Goal: Download file/media

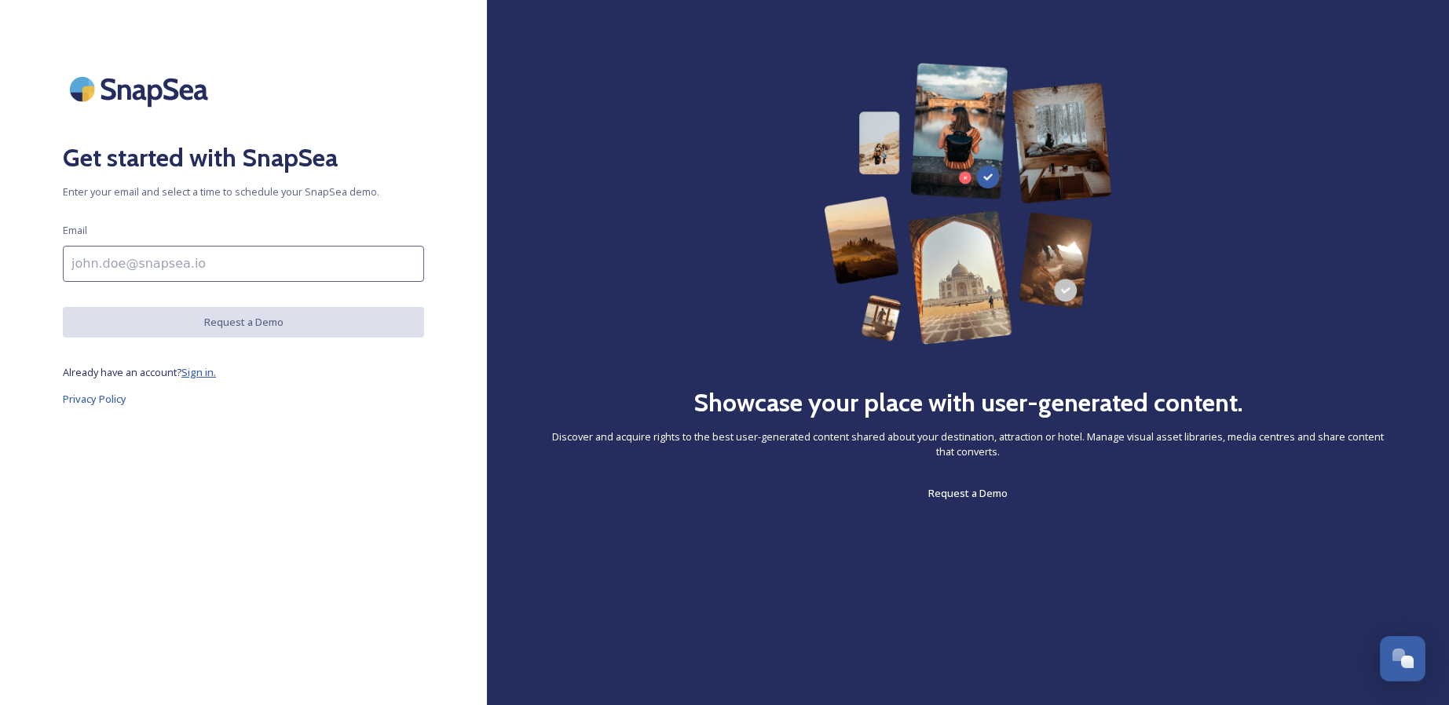
click at [207, 372] on span "Sign in." at bounding box center [198, 372] width 35 height 14
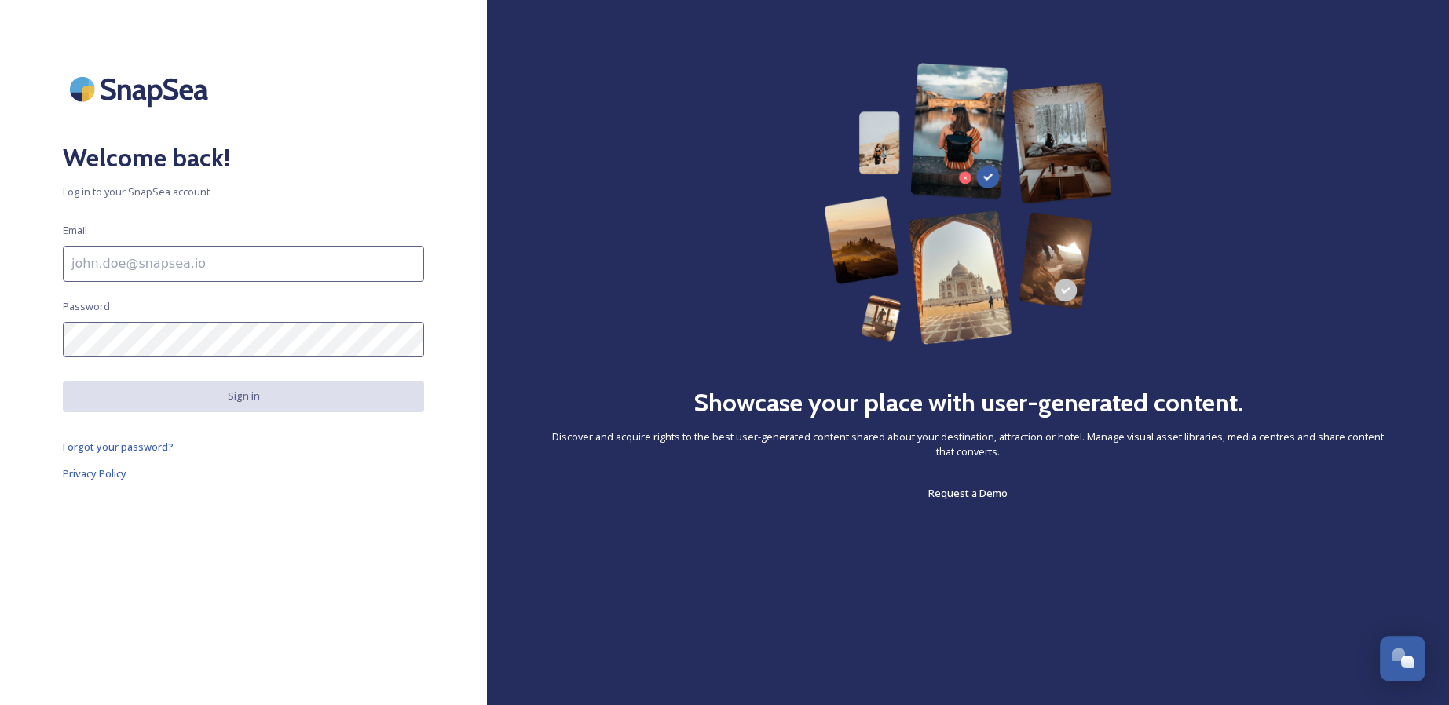
type input "[EMAIL_ADDRESS][DOMAIN_NAME]"
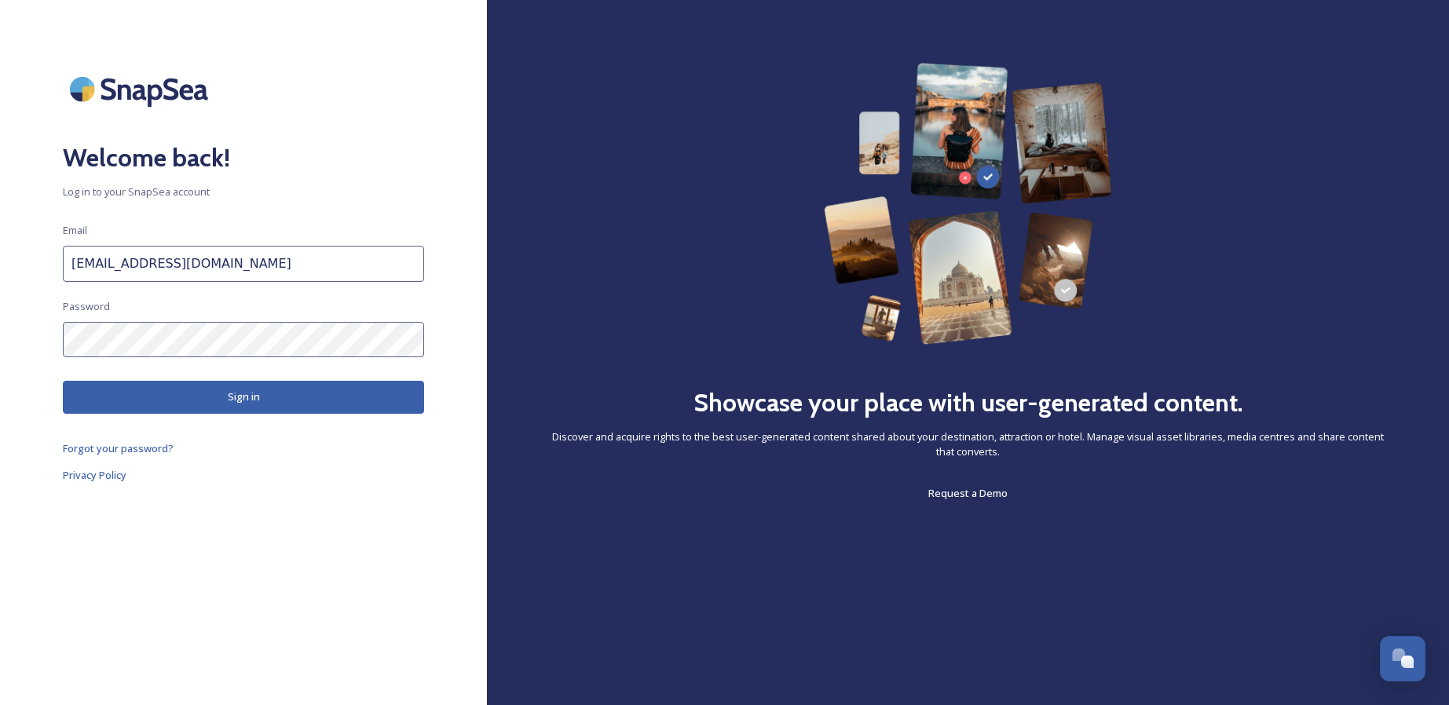
click at [249, 404] on button "Sign in" at bounding box center [243, 397] width 361 height 32
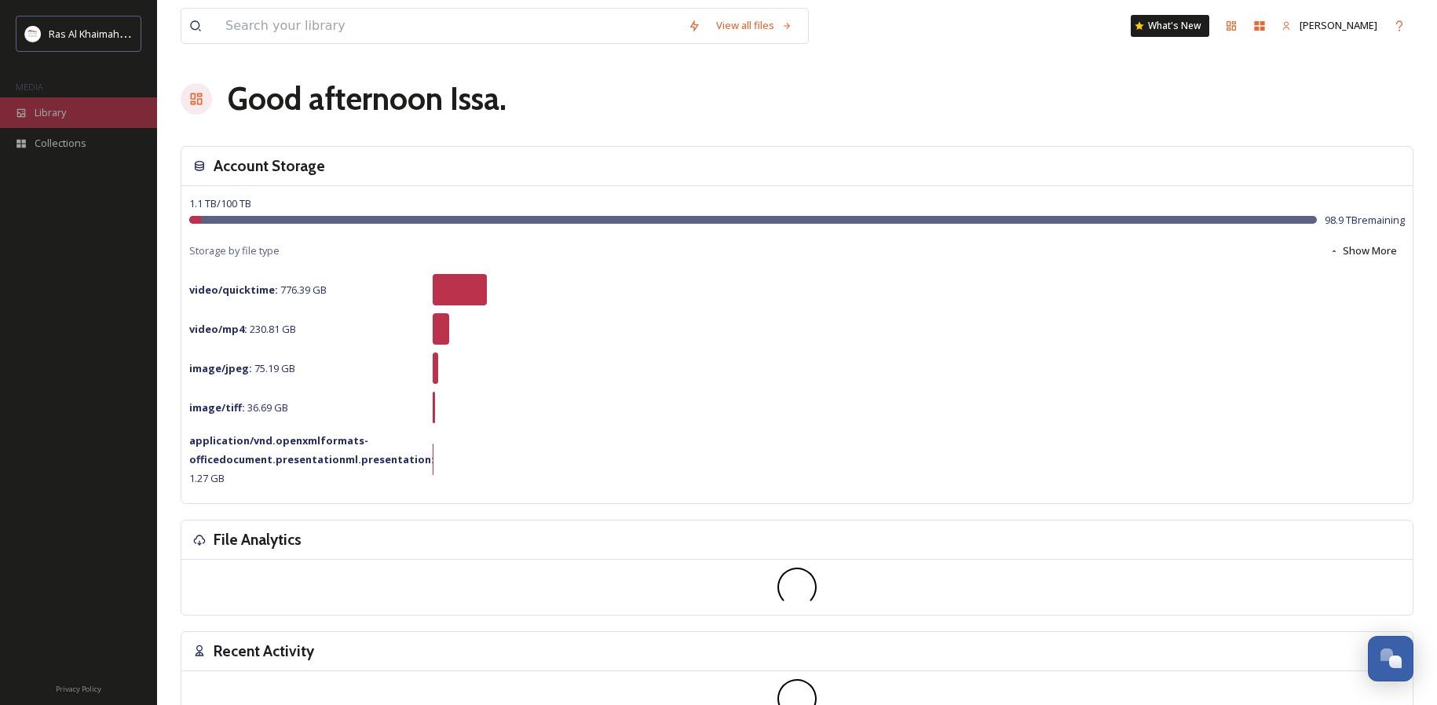
click at [60, 105] on span "Library" at bounding box center [50, 112] width 31 height 15
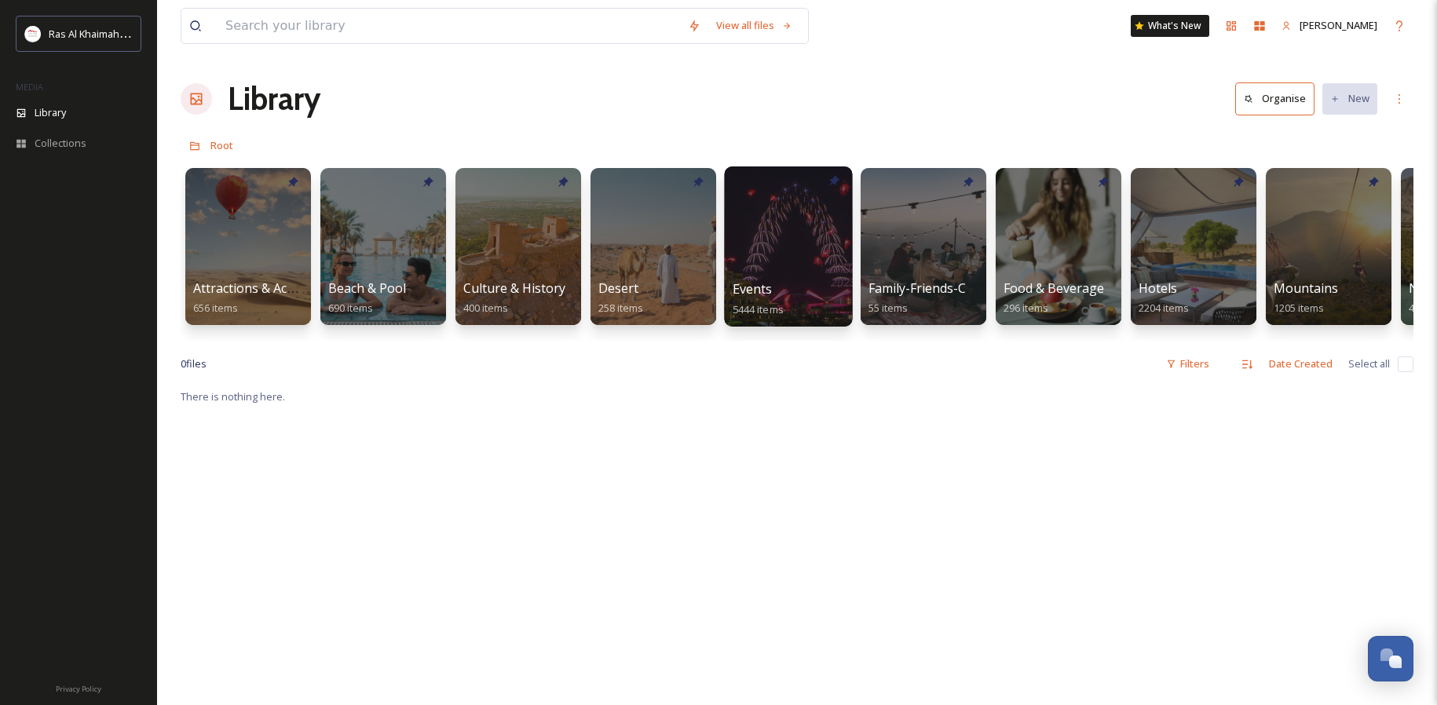
click at [805, 223] on div at bounding box center [788, 246] width 128 height 160
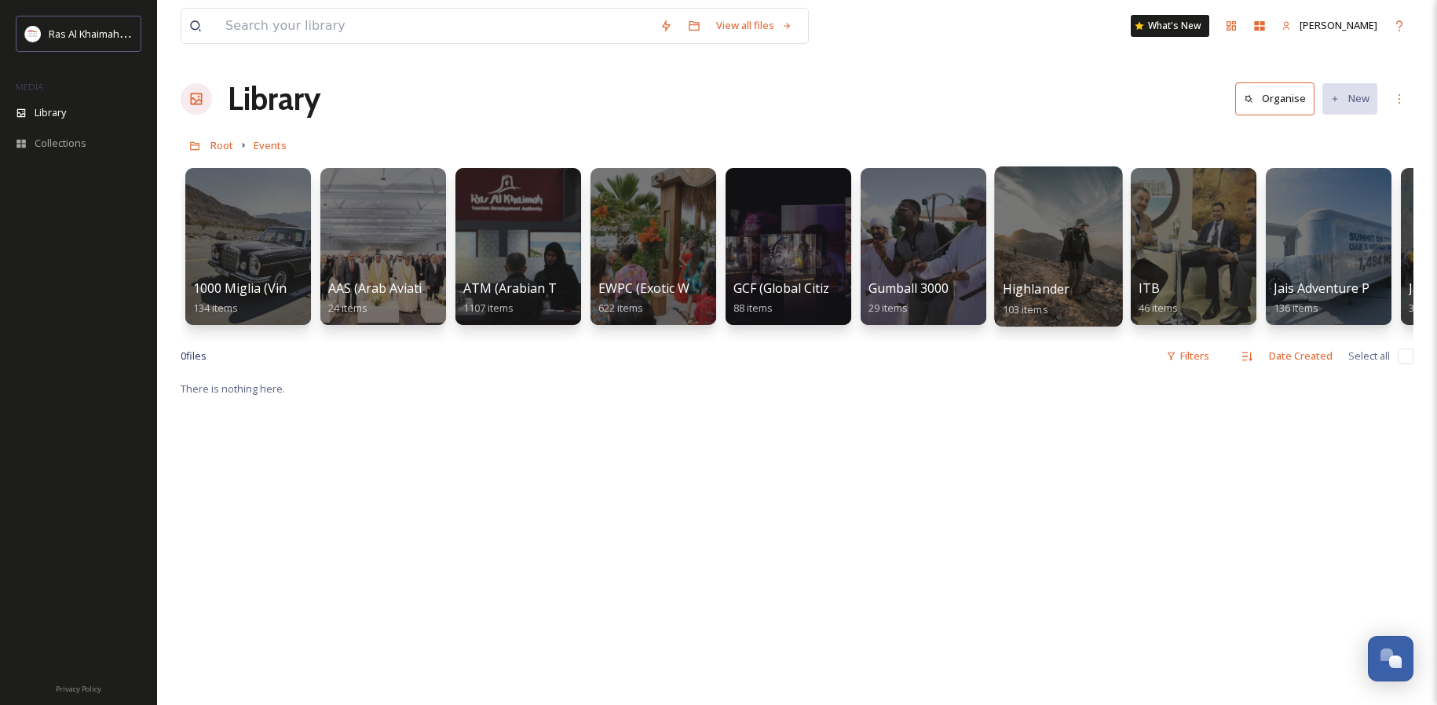
click at [1077, 225] on div at bounding box center [1058, 246] width 128 height 160
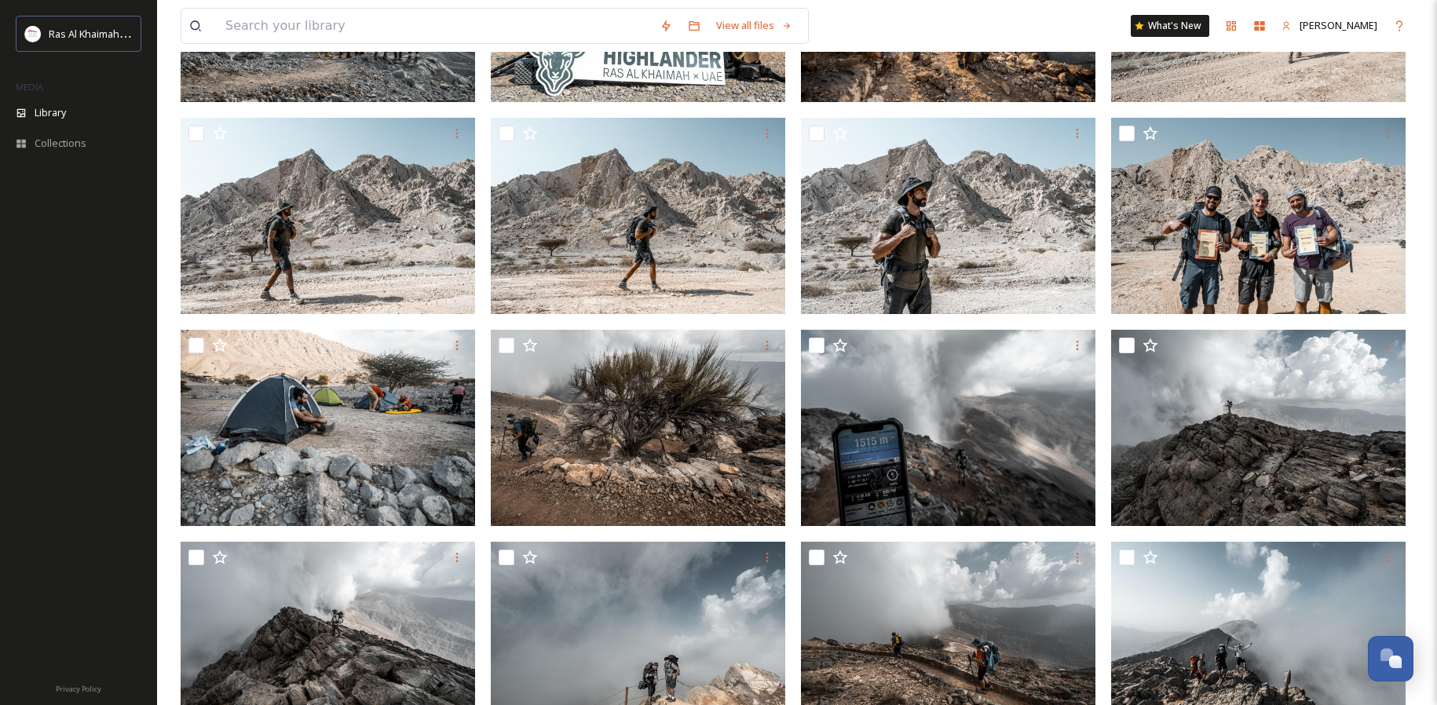
scroll to position [731, 0]
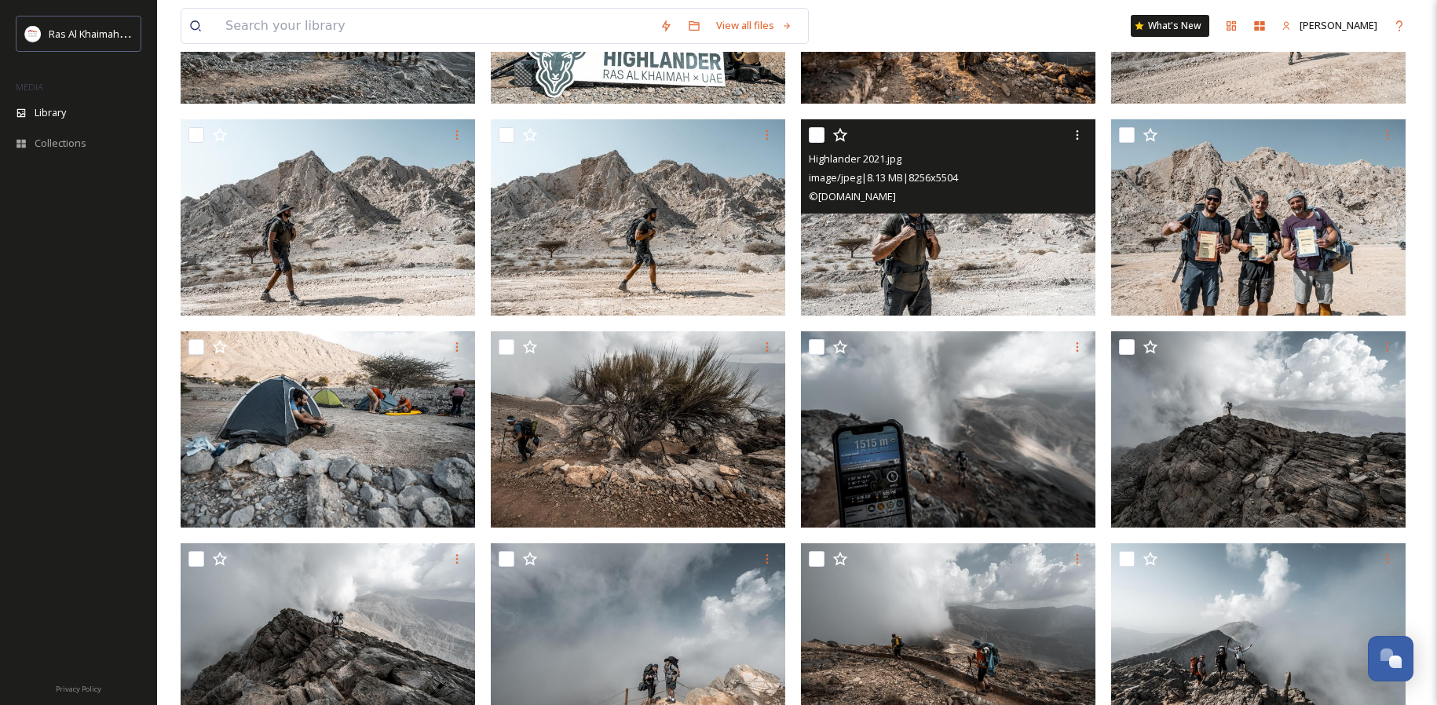
click at [821, 134] on input "checkbox" at bounding box center [817, 135] width 16 height 16
checkbox input "true"
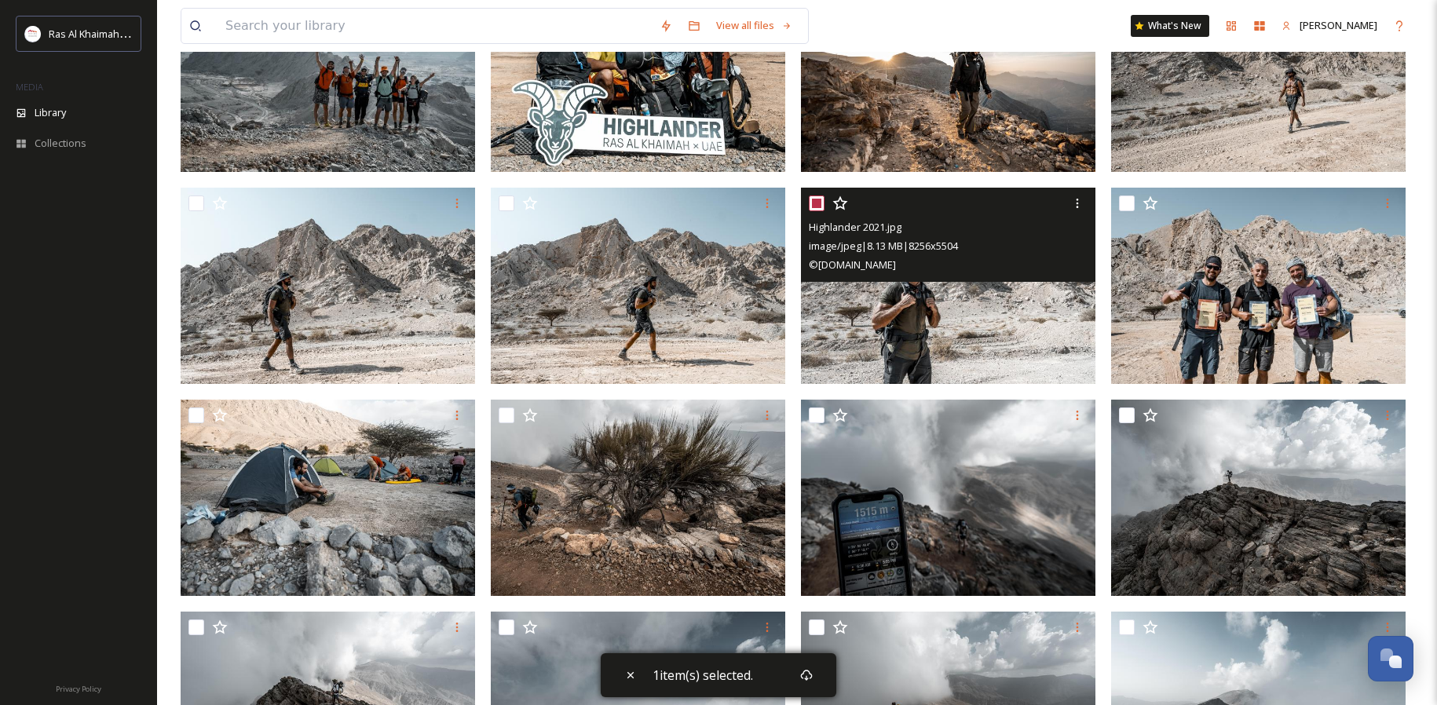
scroll to position [665, 0]
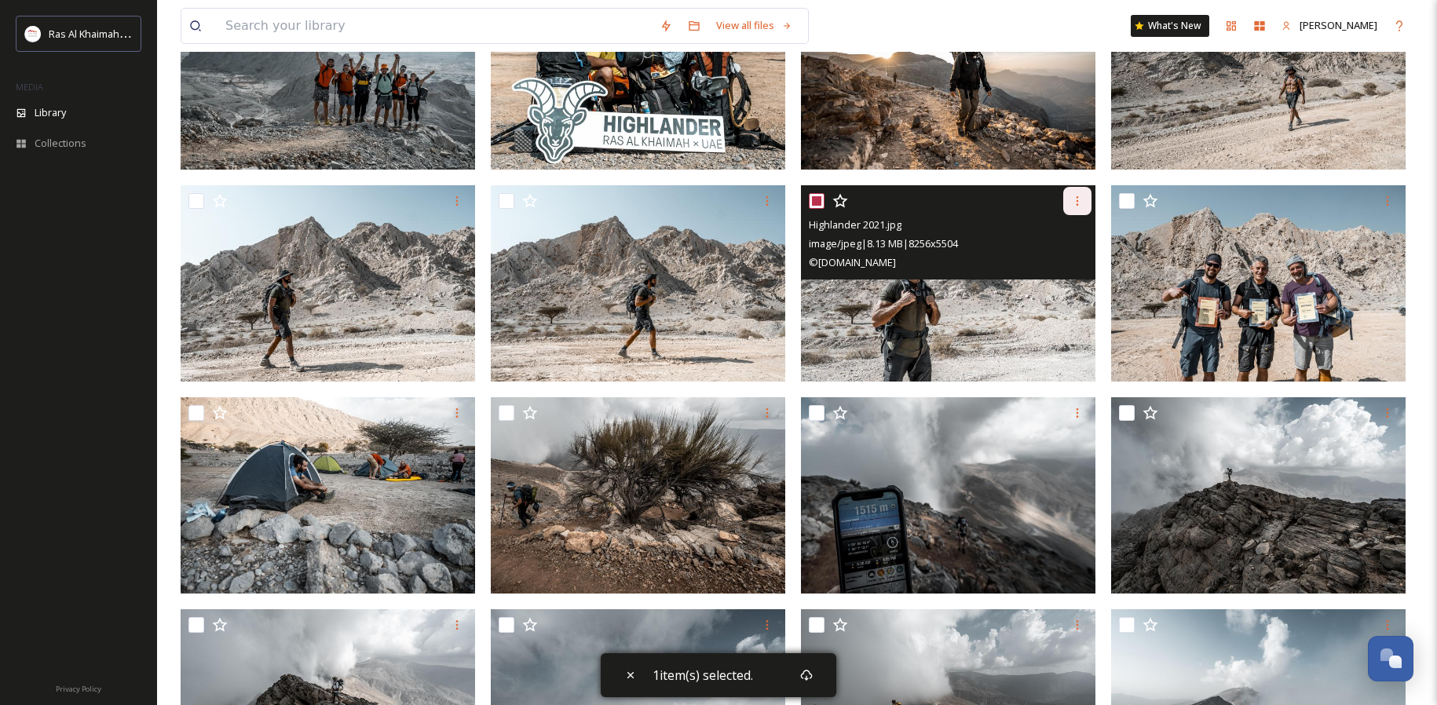
click at [1078, 199] on icon at bounding box center [1077, 201] width 13 height 13
click at [1061, 265] on span "Download" at bounding box center [1059, 265] width 48 height 15
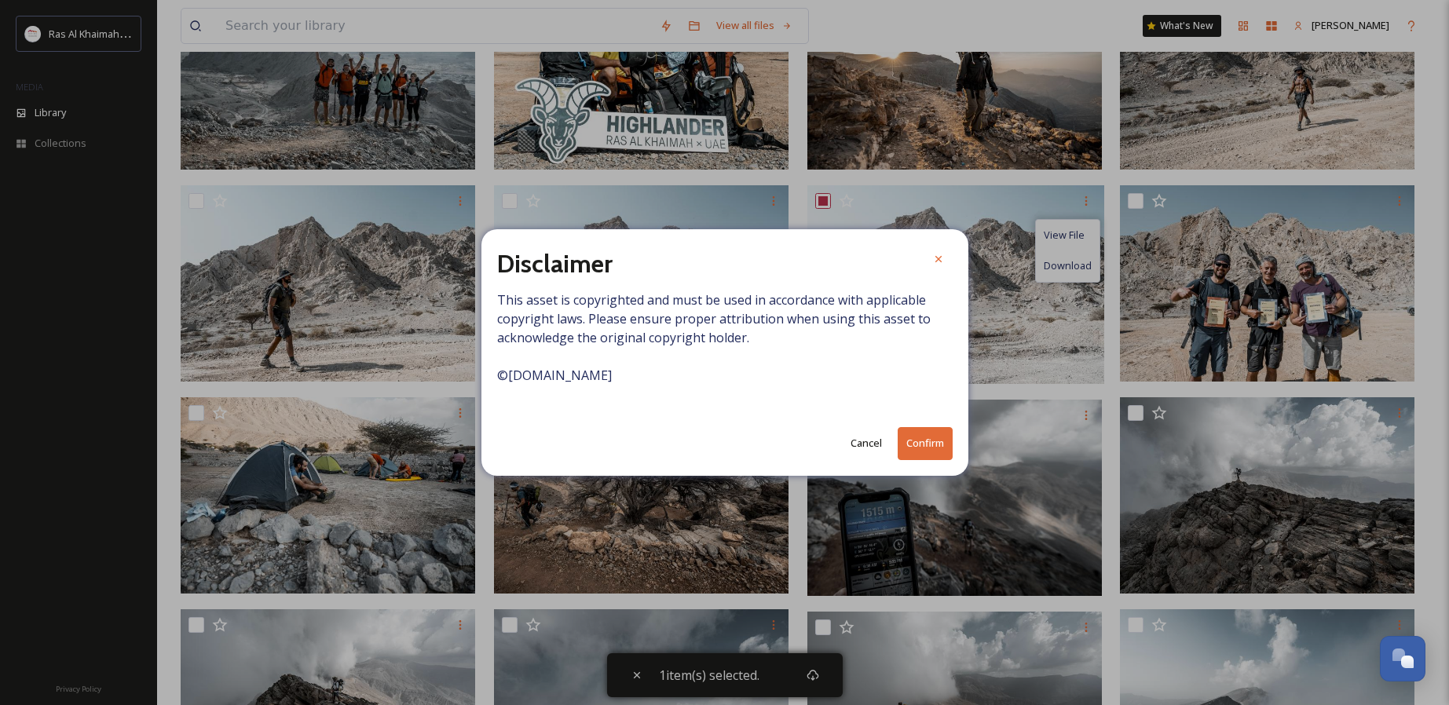
click at [917, 452] on button "Confirm" at bounding box center [925, 443] width 55 height 32
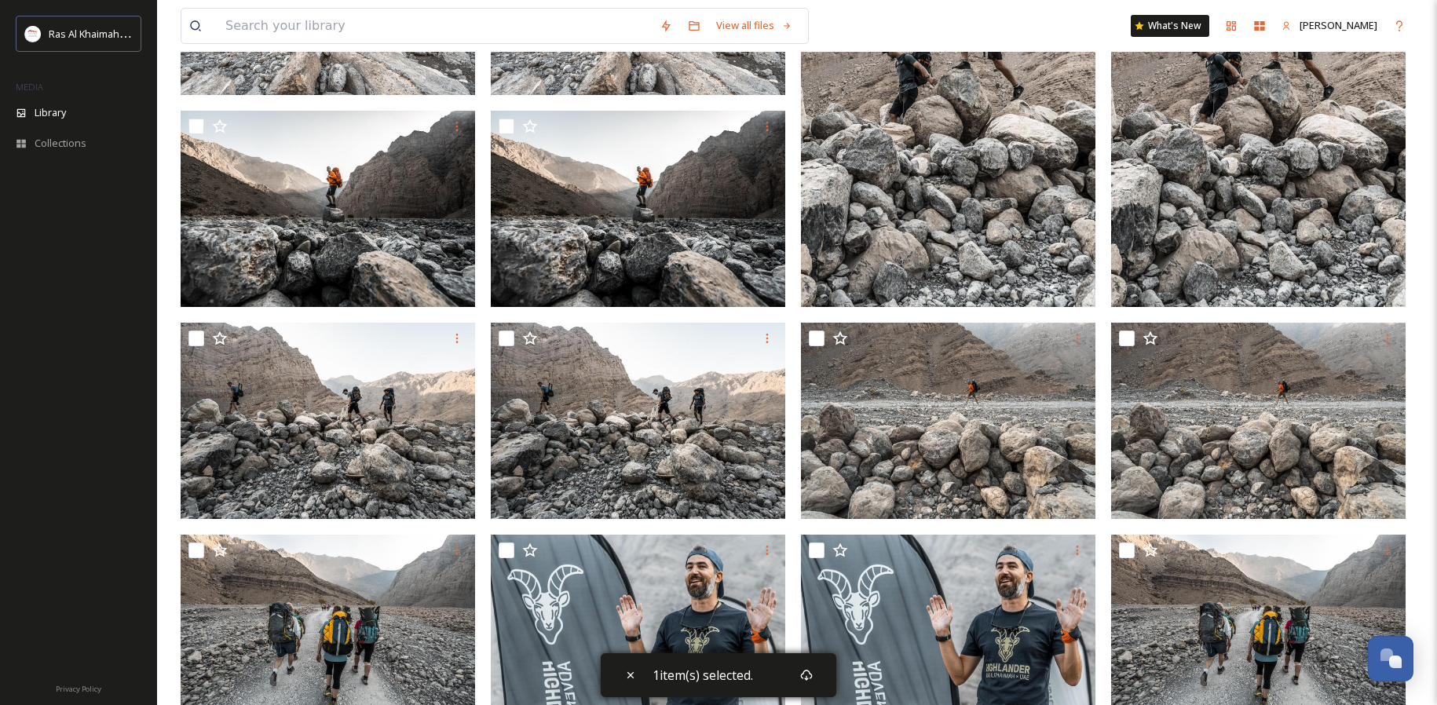
scroll to position [4196, 0]
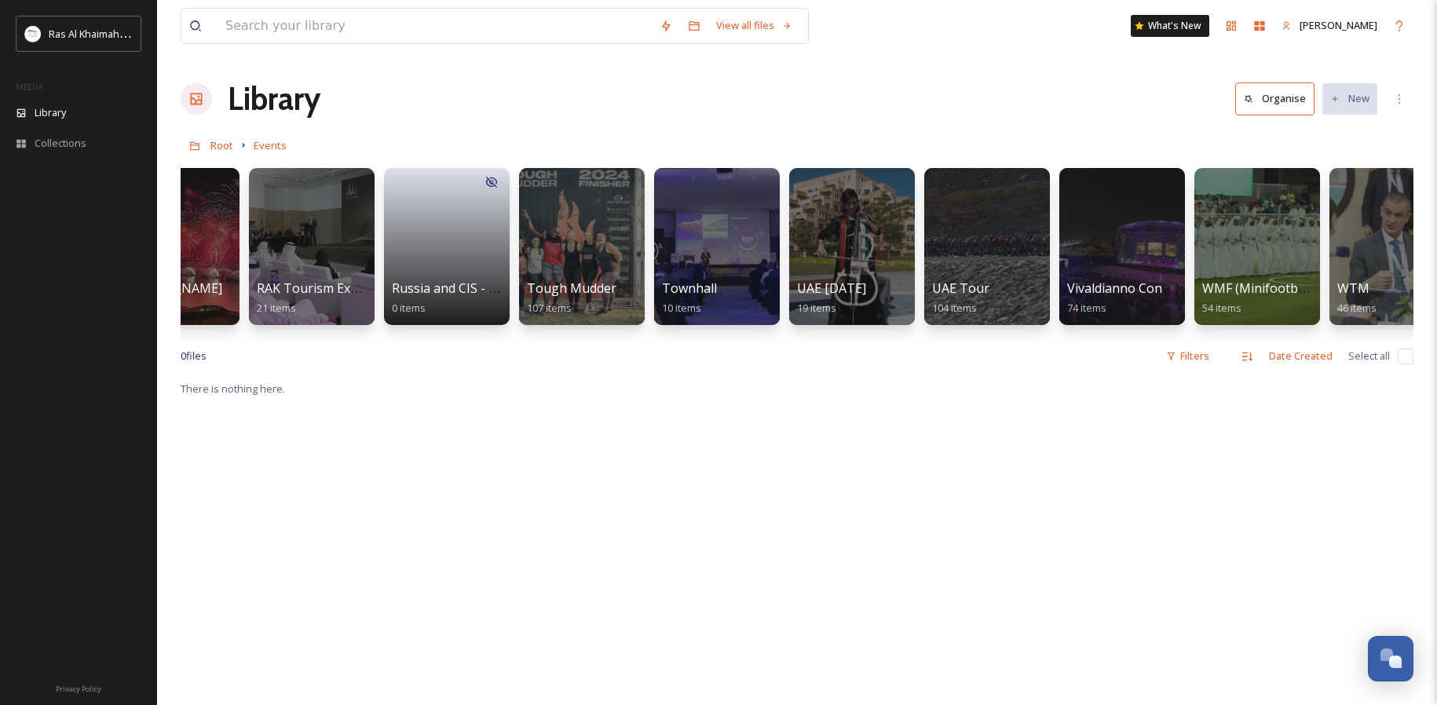
scroll to position [0, 2409]
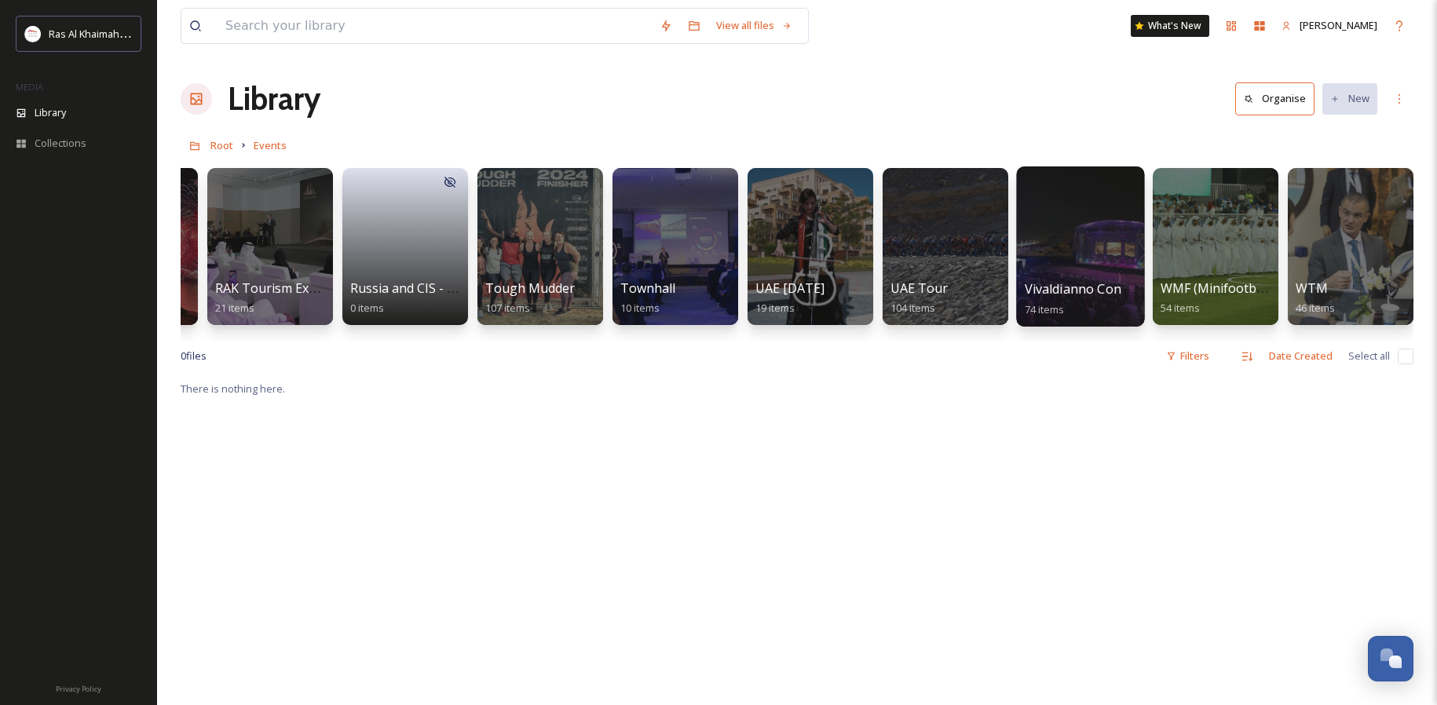
click at [1051, 248] on div at bounding box center [1080, 246] width 128 height 160
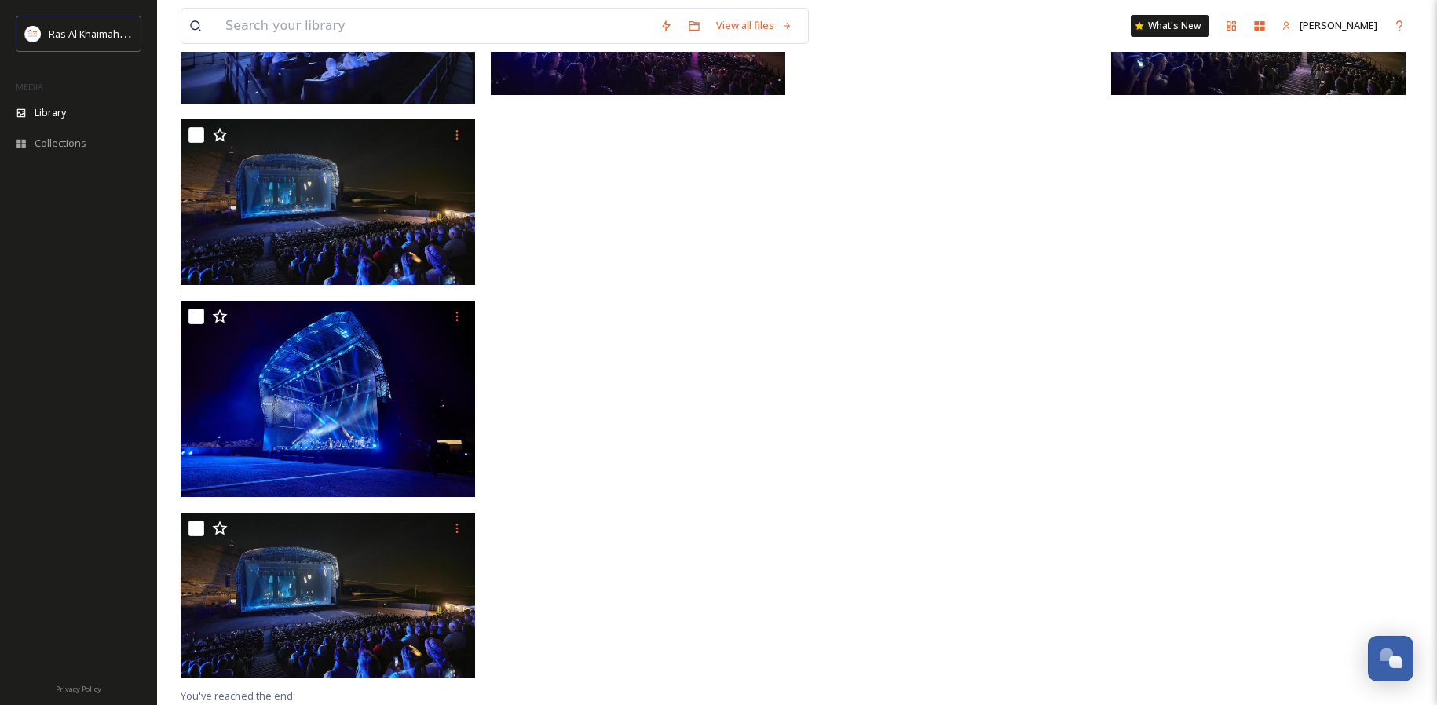
scroll to position [4470, 0]
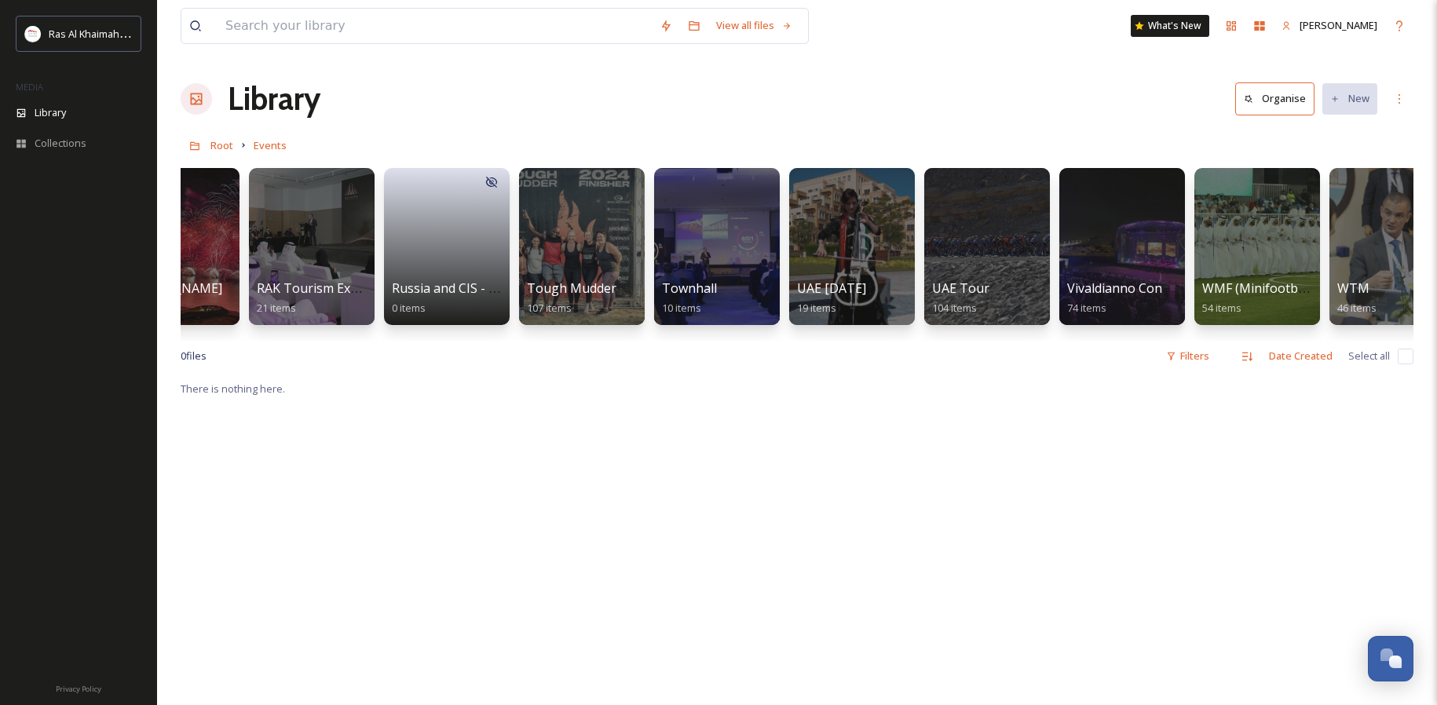
scroll to position [0, 2409]
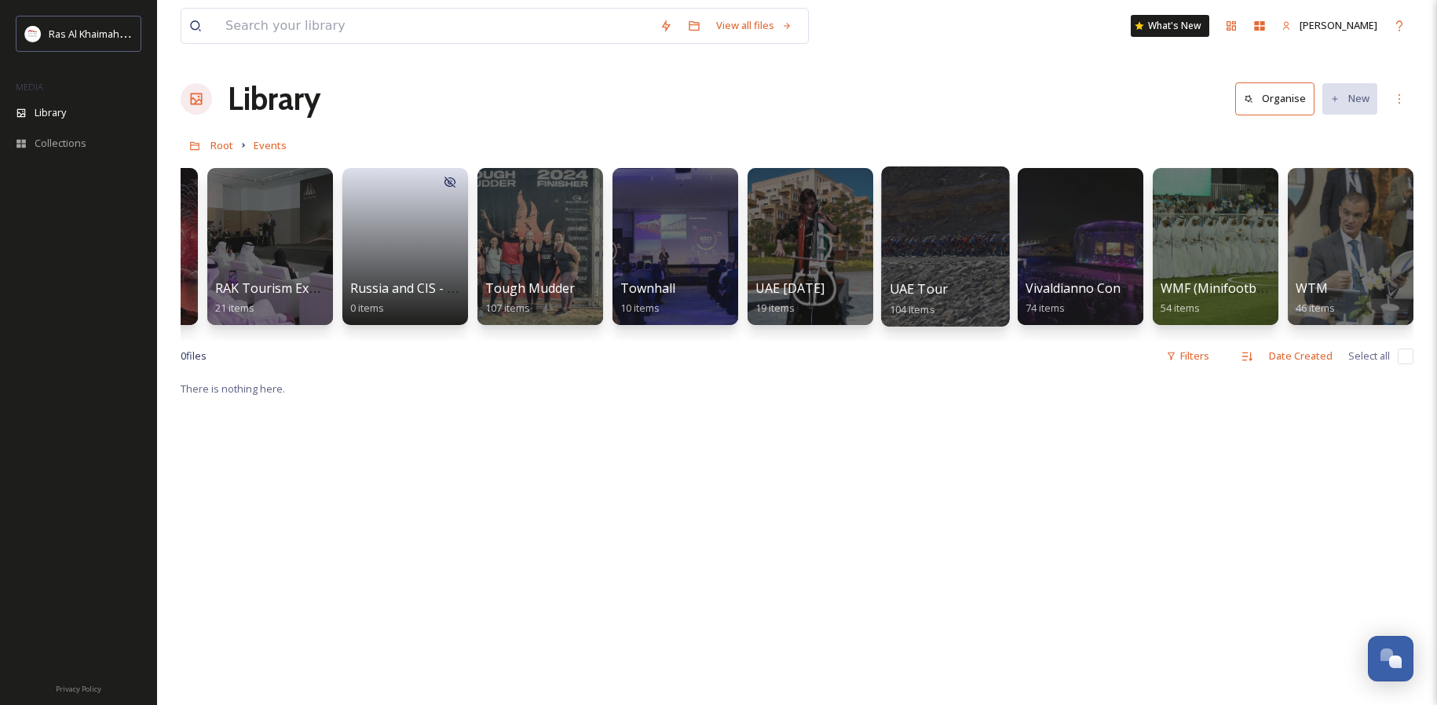
click at [969, 240] on div at bounding box center [945, 246] width 128 height 160
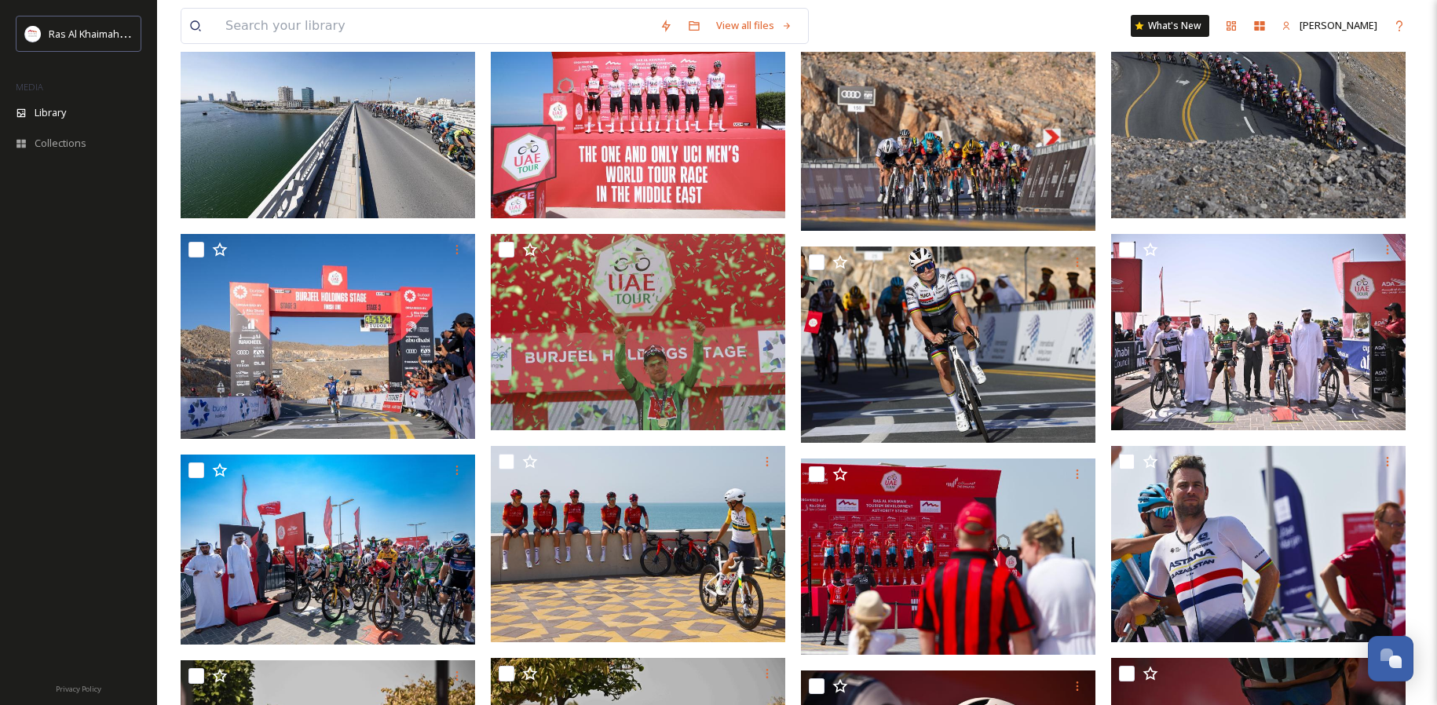
scroll to position [1015, 0]
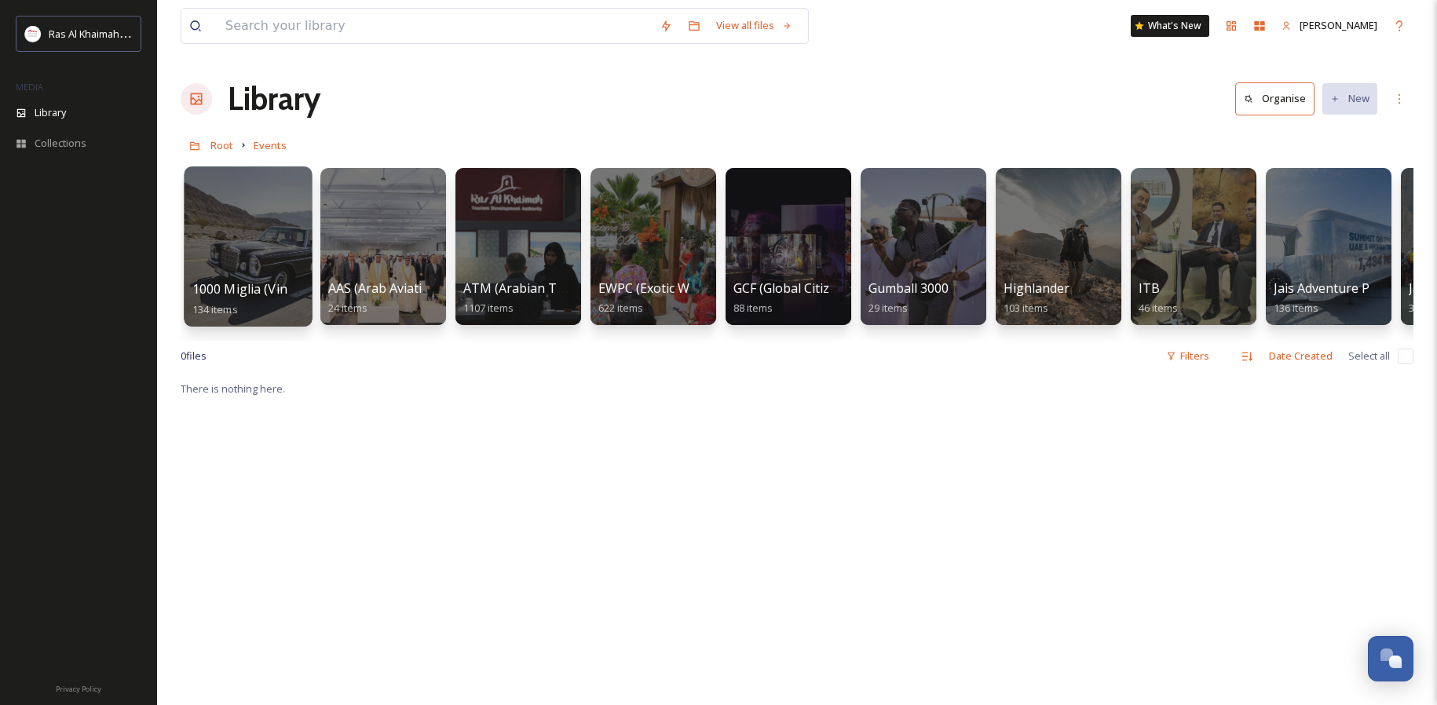
click at [280, 237] on div at bounding box center [248, 246] width 128 height 160
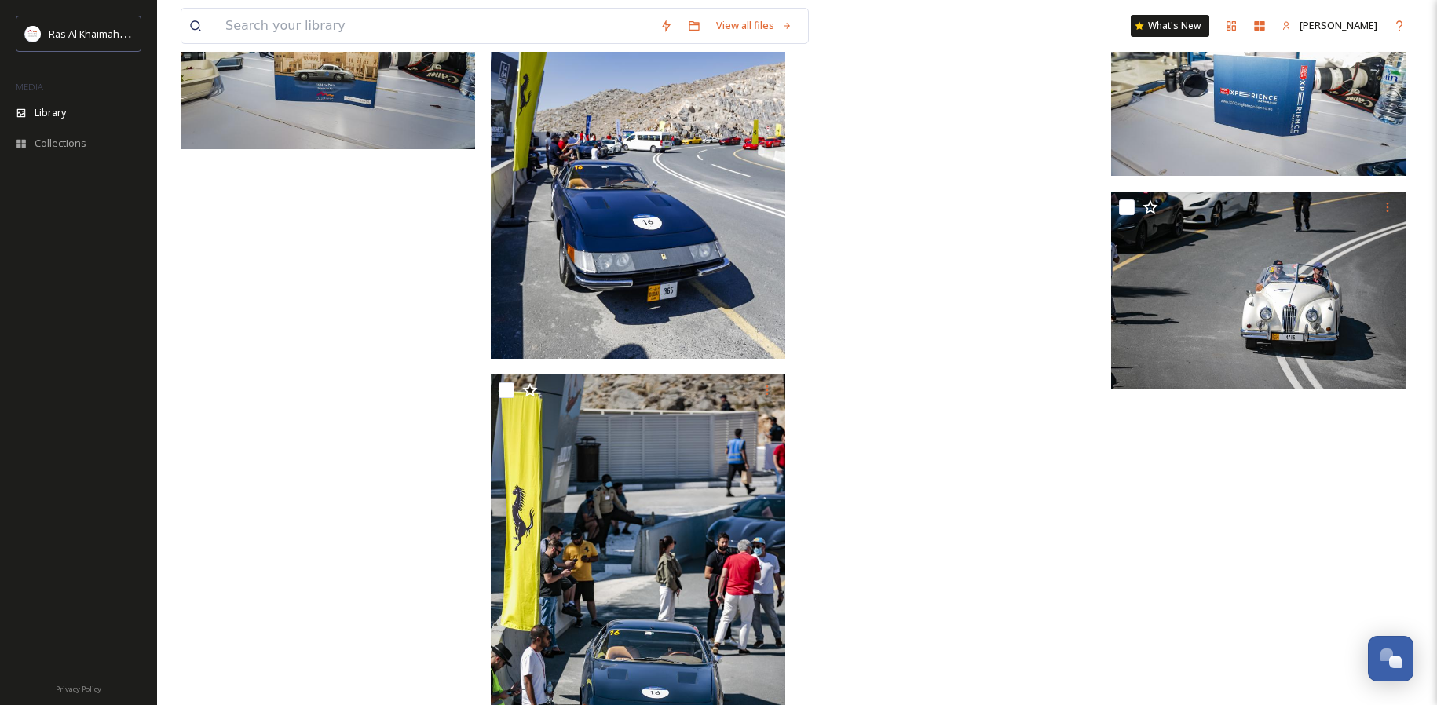
scroll to position [2163, 0]
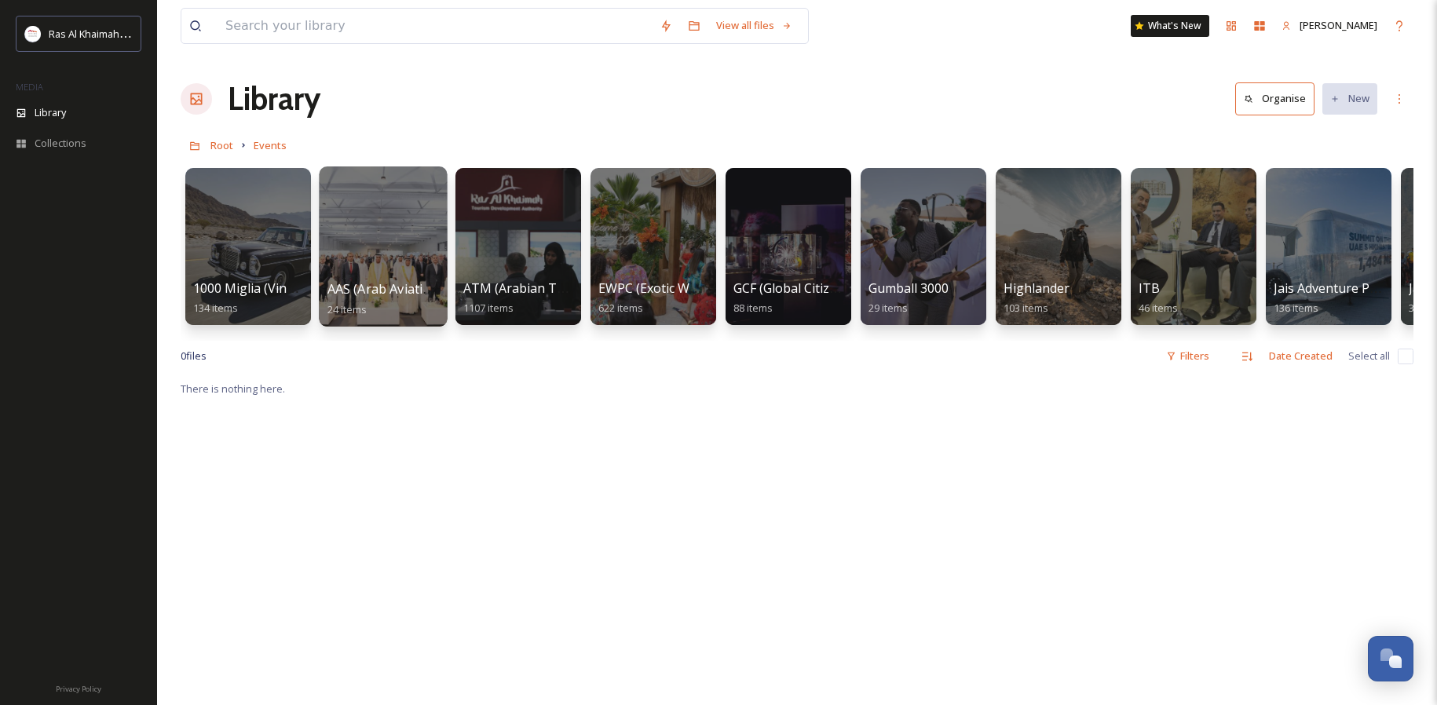
click at [403, 243] on div at bounding box center [383, 246] width 128 height 160
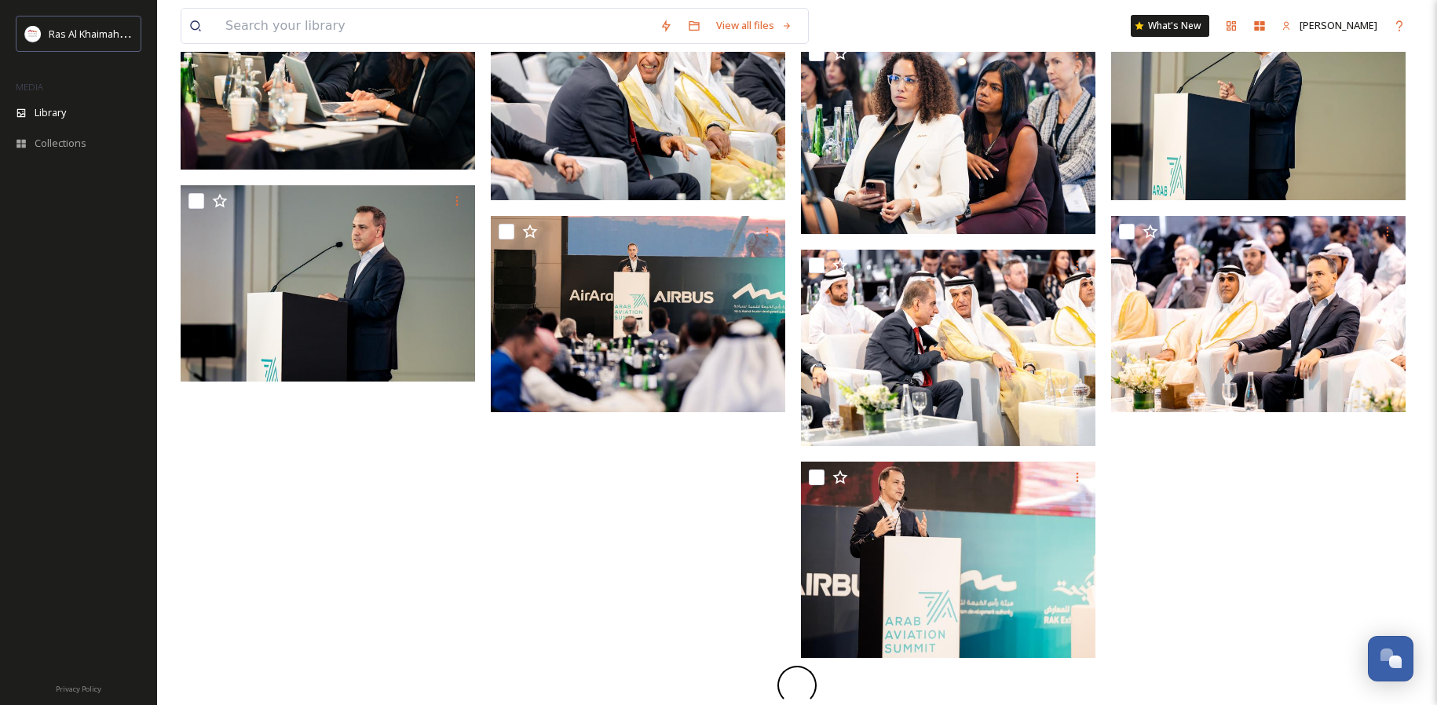
scroll to position [846, 0]
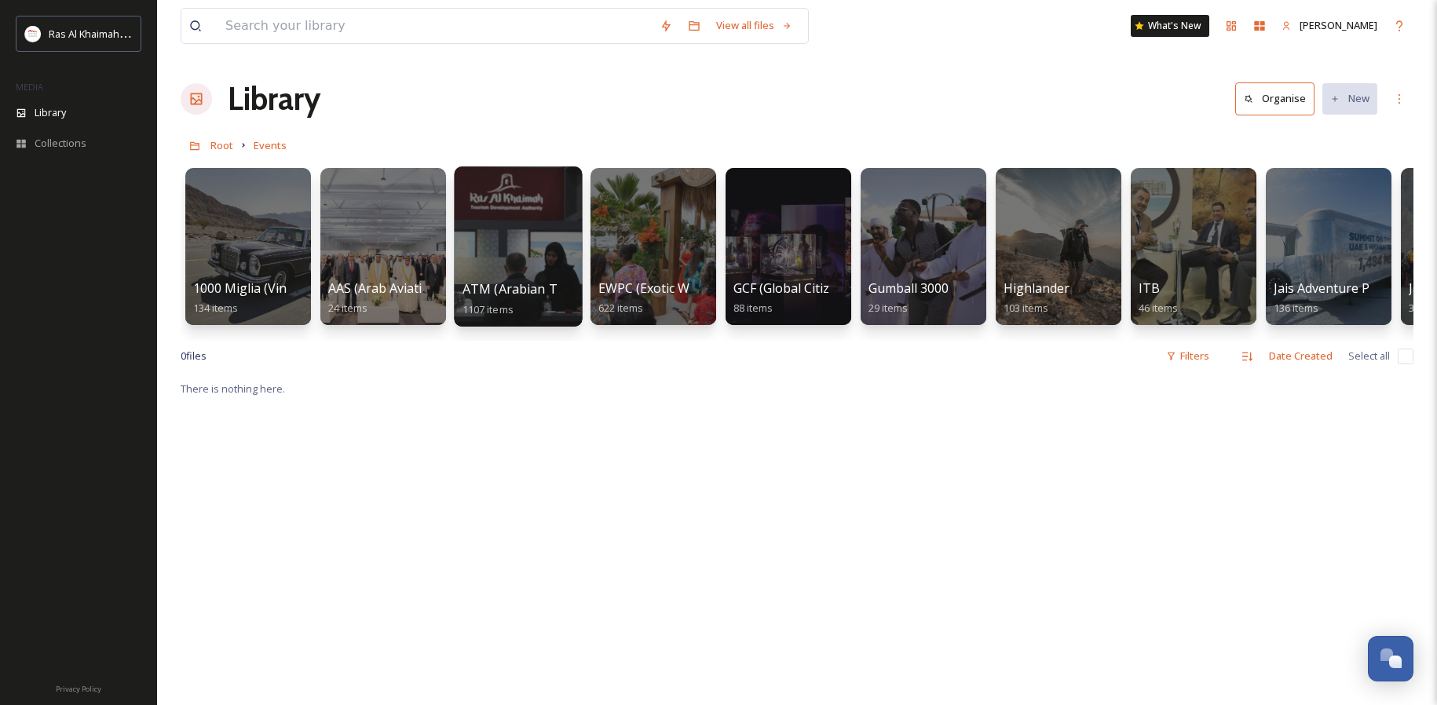
click at [531, 250] on div at bounding box center [518, 246] width 128 height 160
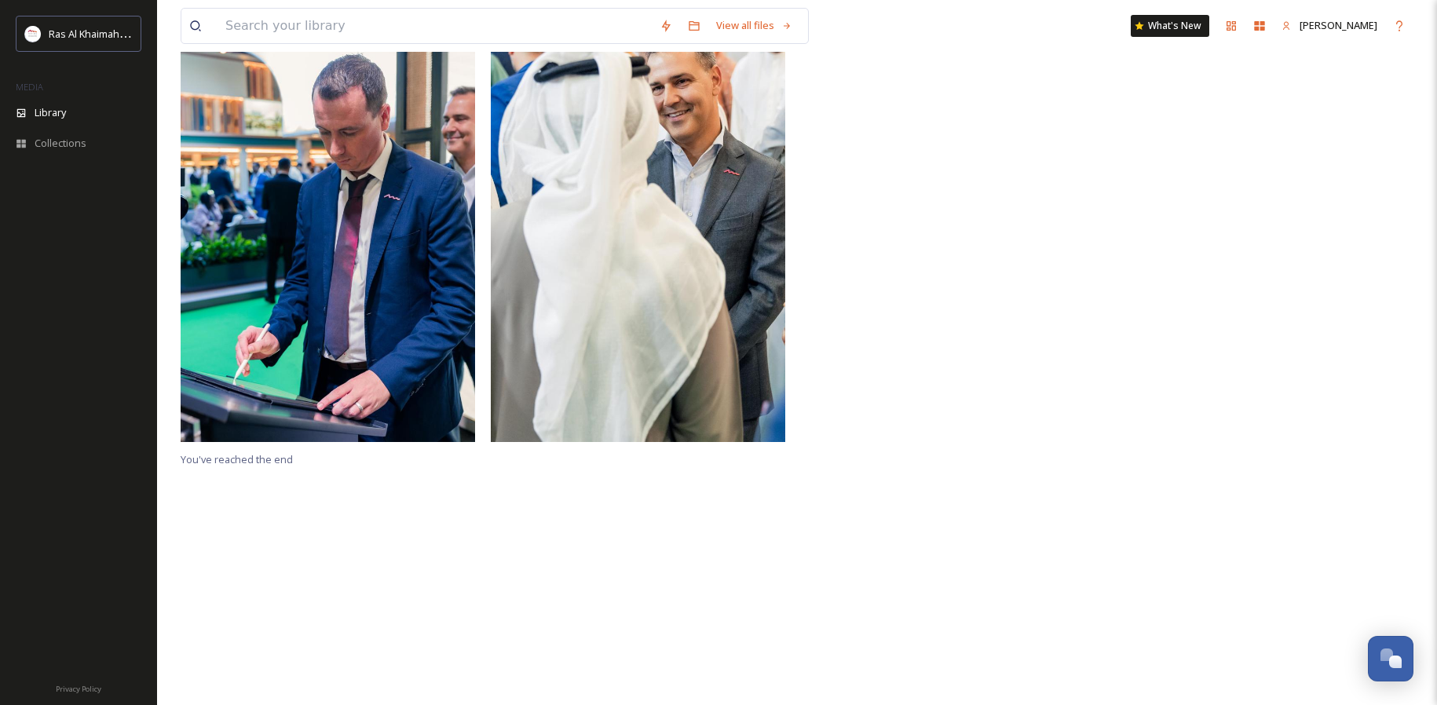
scroll to position [379, 0]
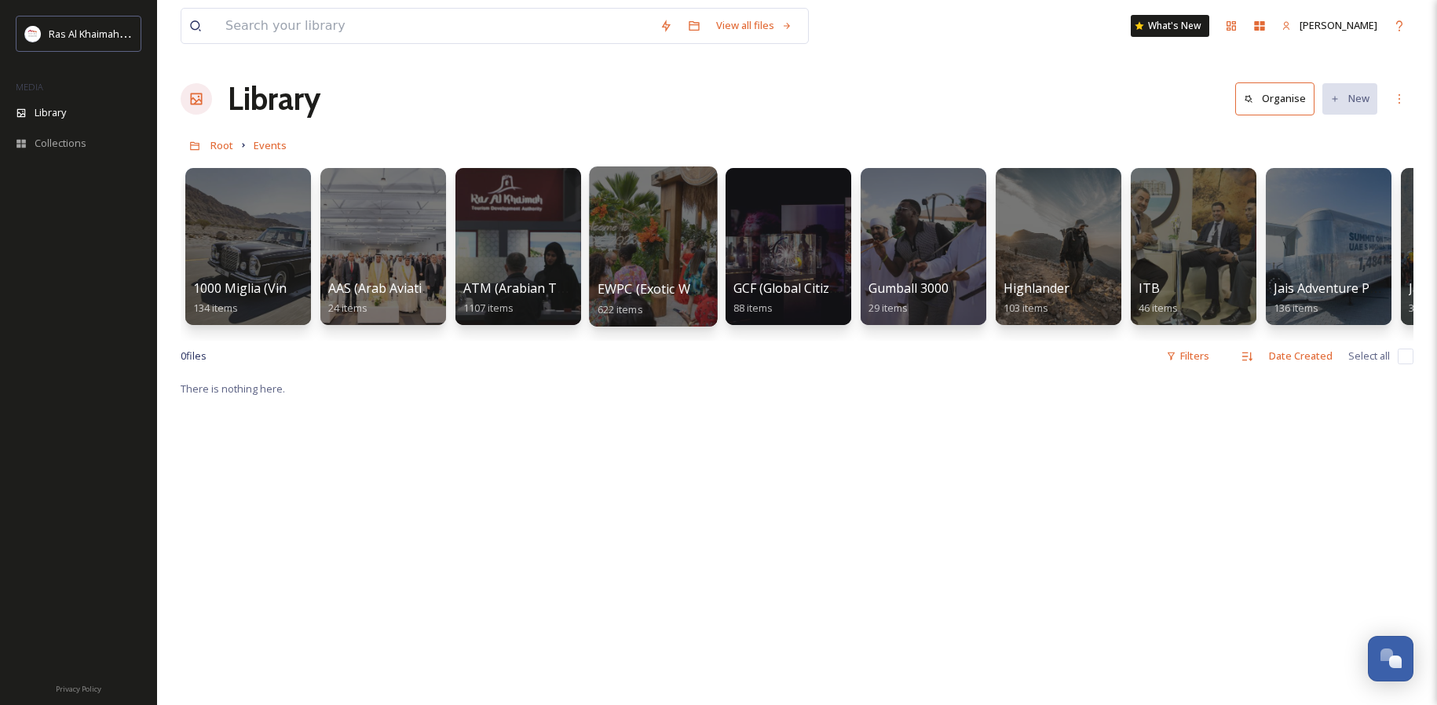
click at [659, 220] on div at bounding box center [653, 246] width 128 height 160
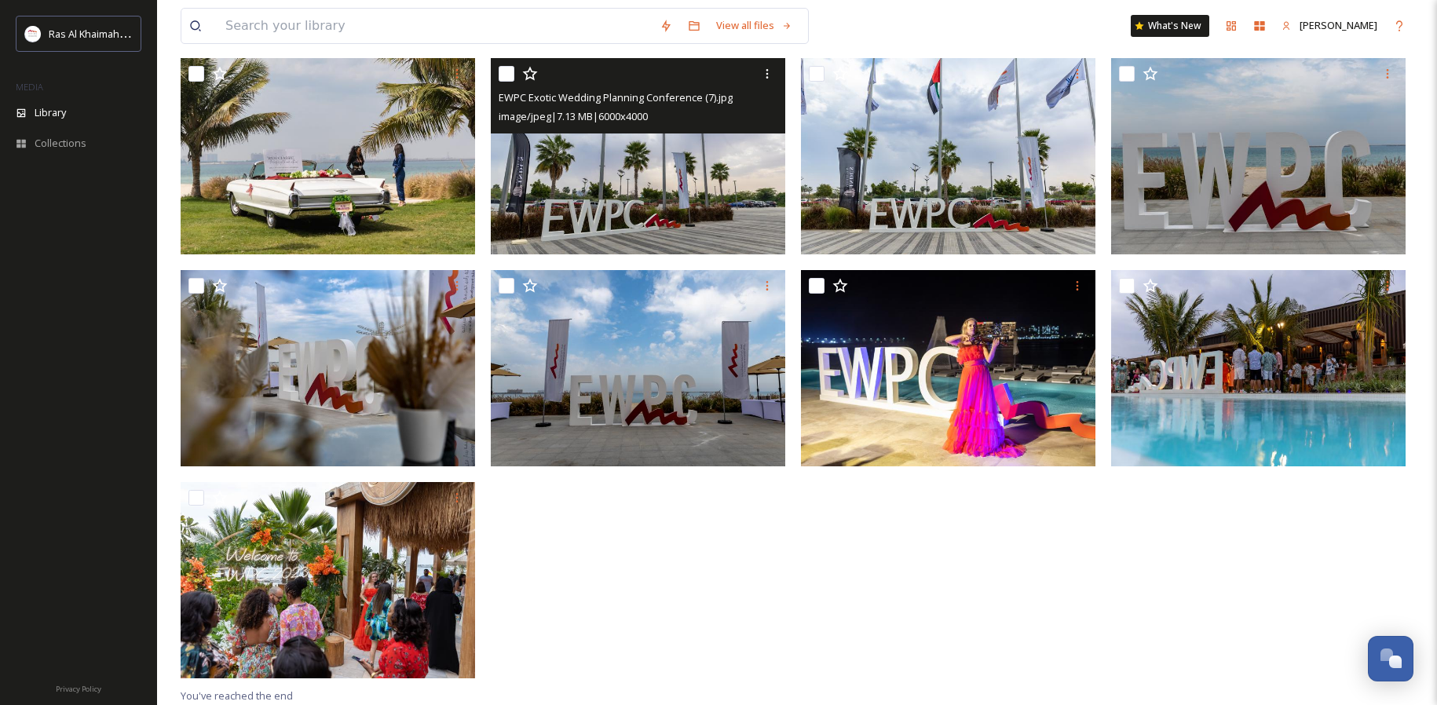
scroll to position [533, 0]
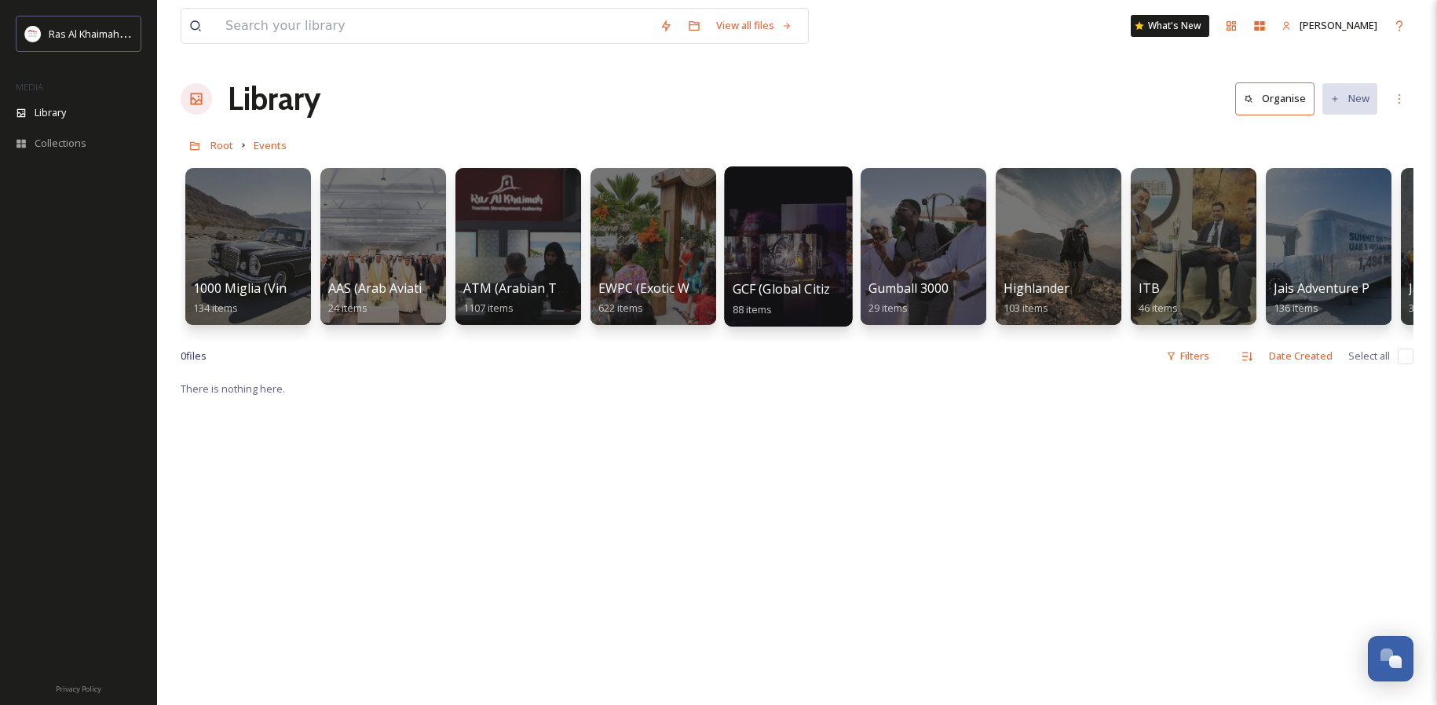
click at [773, 250] on div at bounding box center [788, 246] width 128 height 160
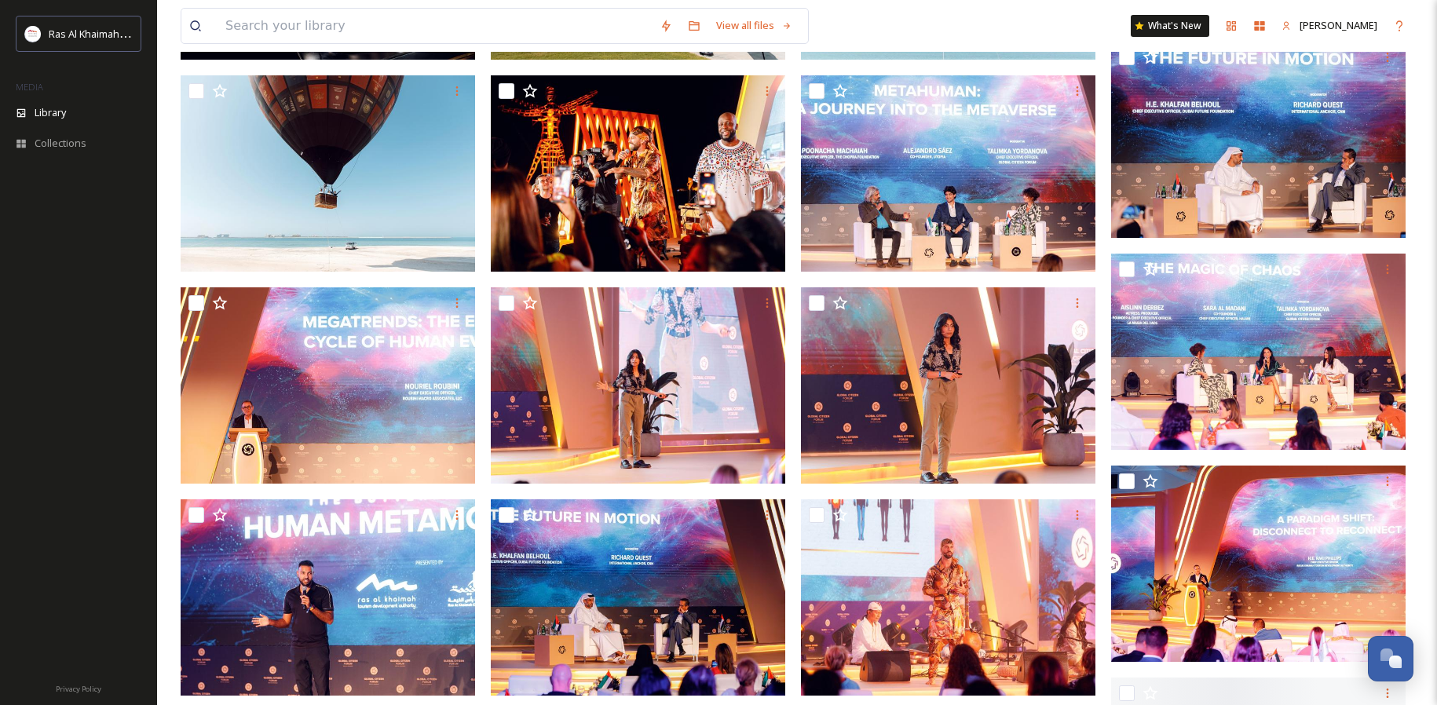
scroll to position [1535, 0]
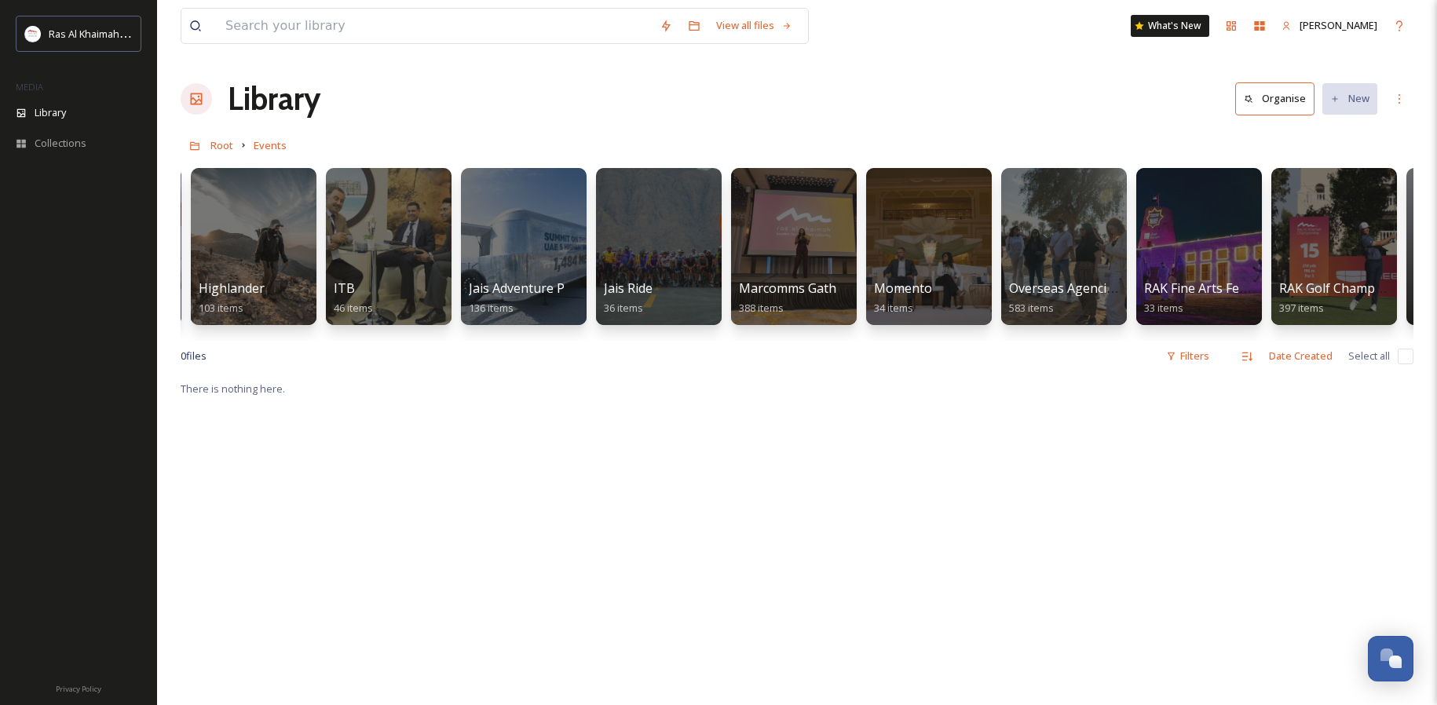
scroll to position [0, 803]
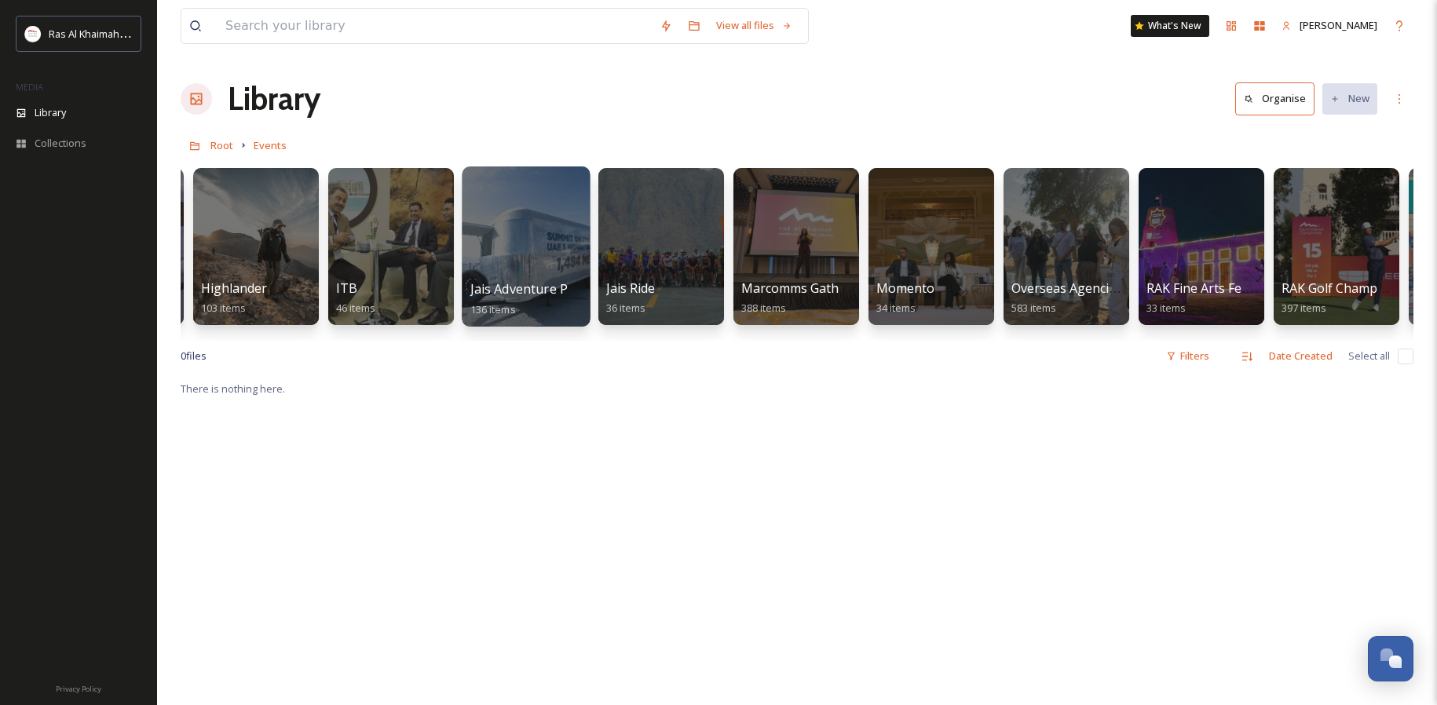
click at [546, 233] on div at bounding box center [526, 246] width 128 height 160
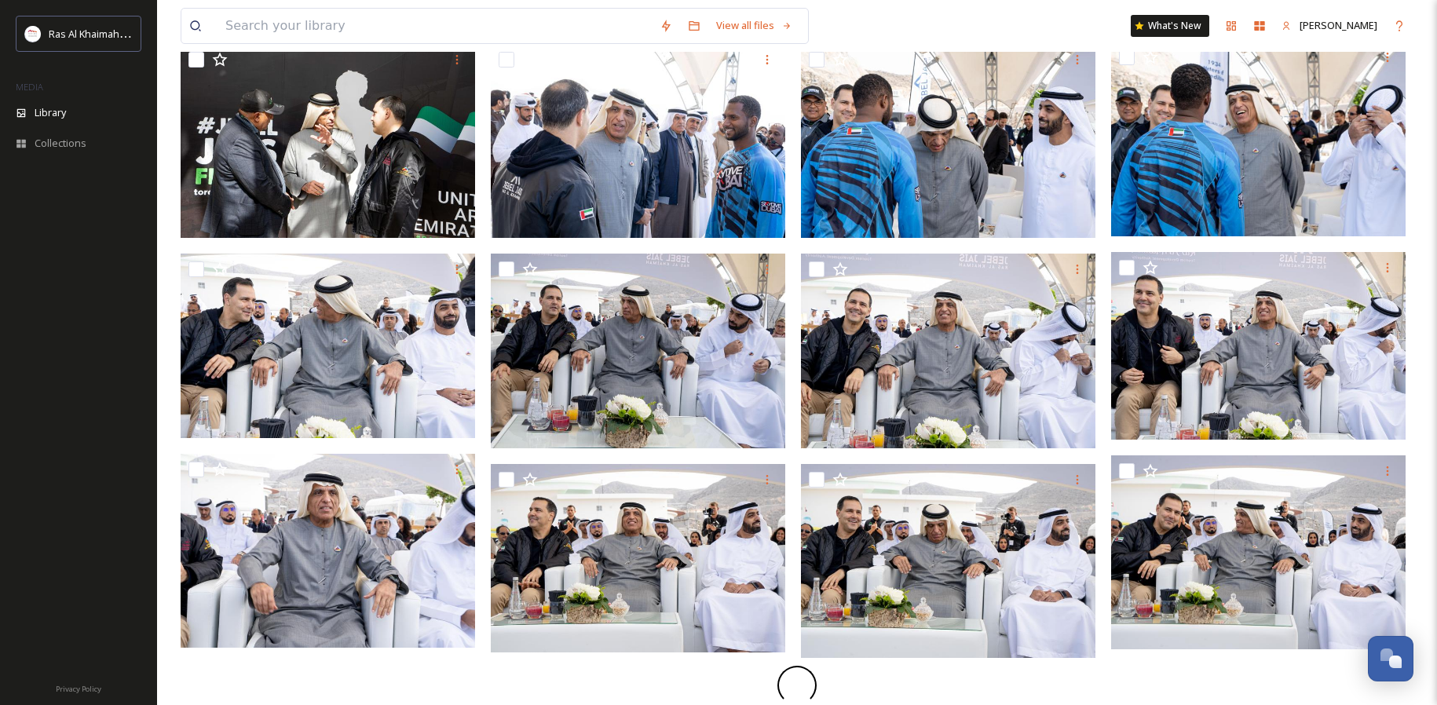
scroll to position [1655, 0]
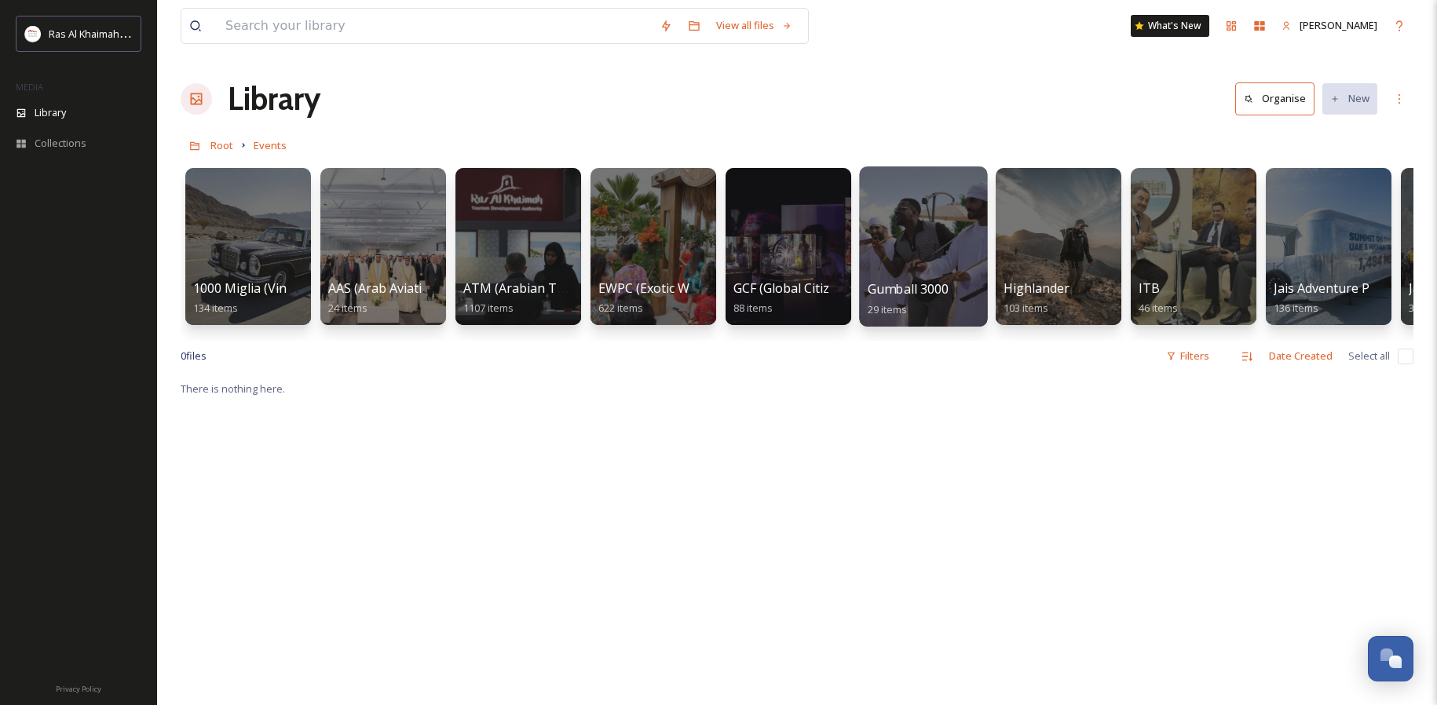
click at [927, 257] on div at bounding box center [923, 246] width 128 height 160
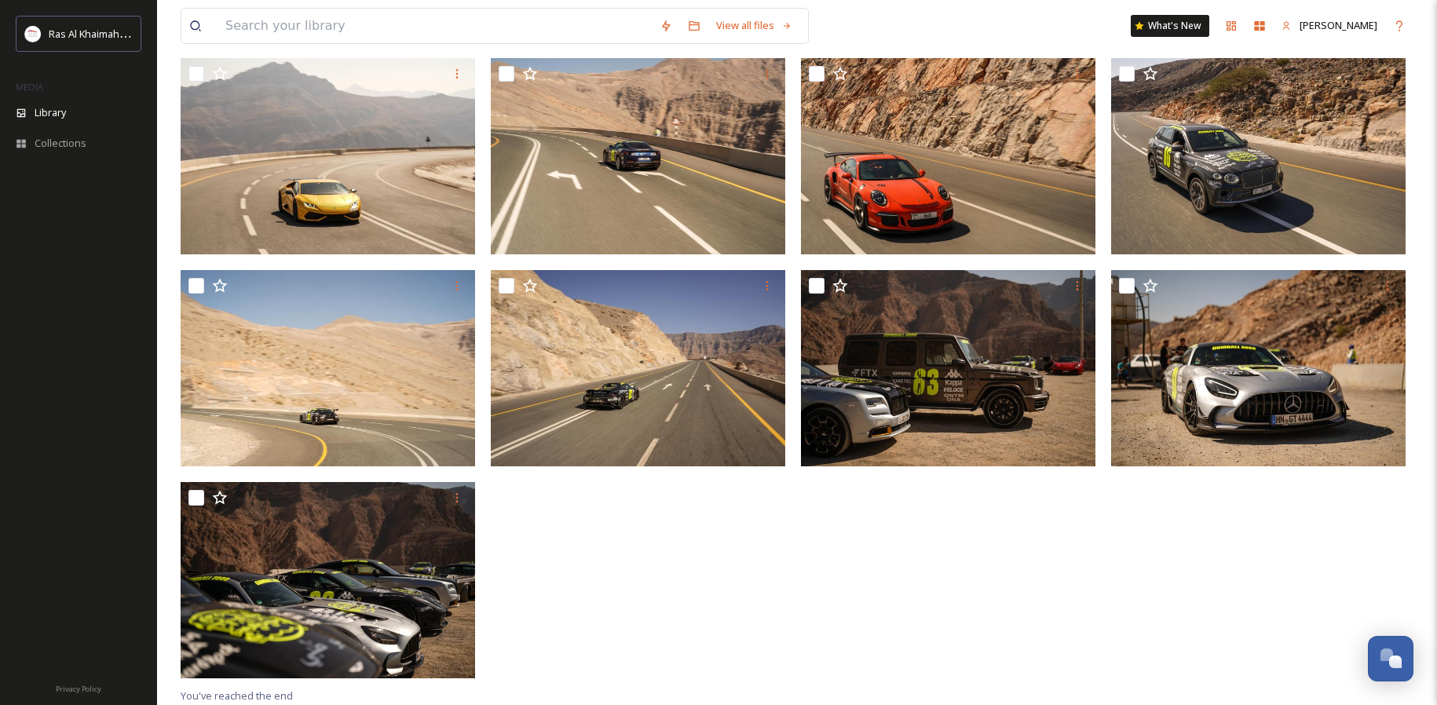
scroll to position [1216, 0]
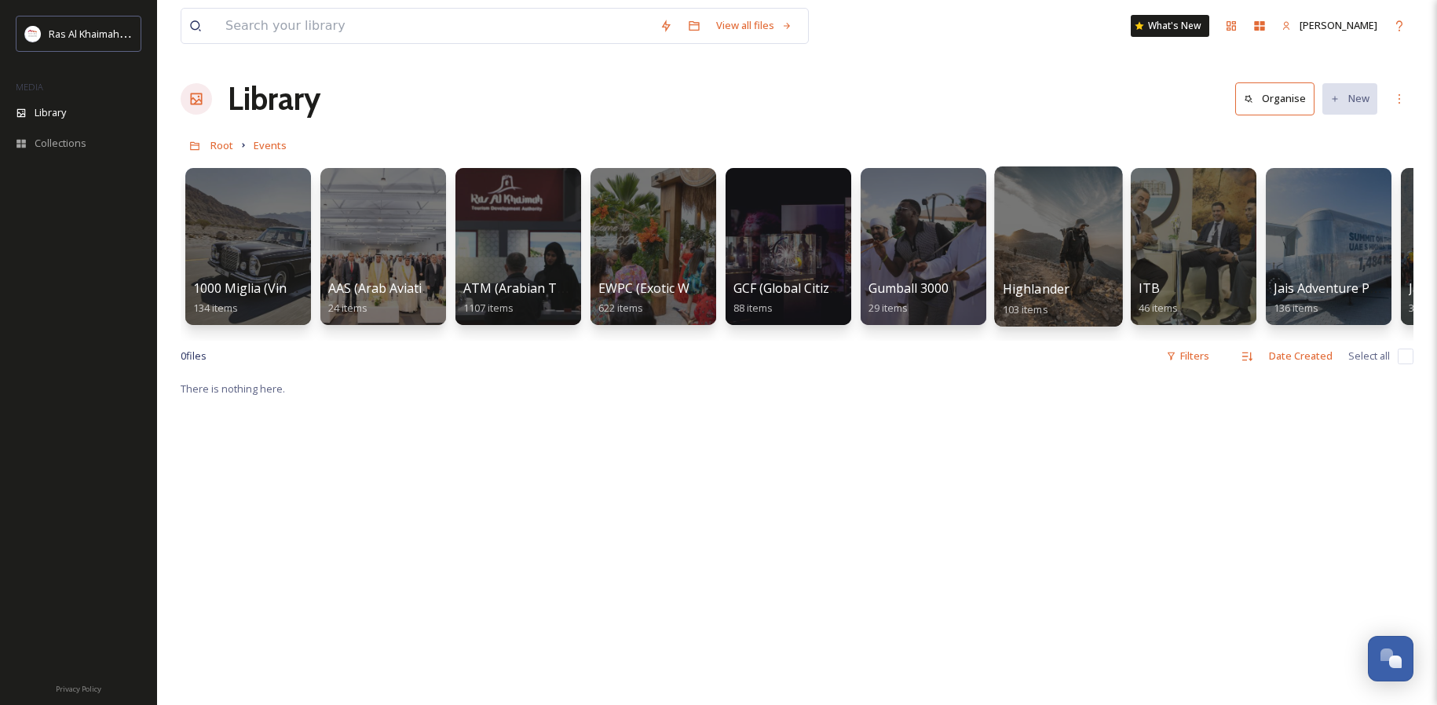
click at [1029, 252] on div at bounding box center [1058, 246] width 128 height 160
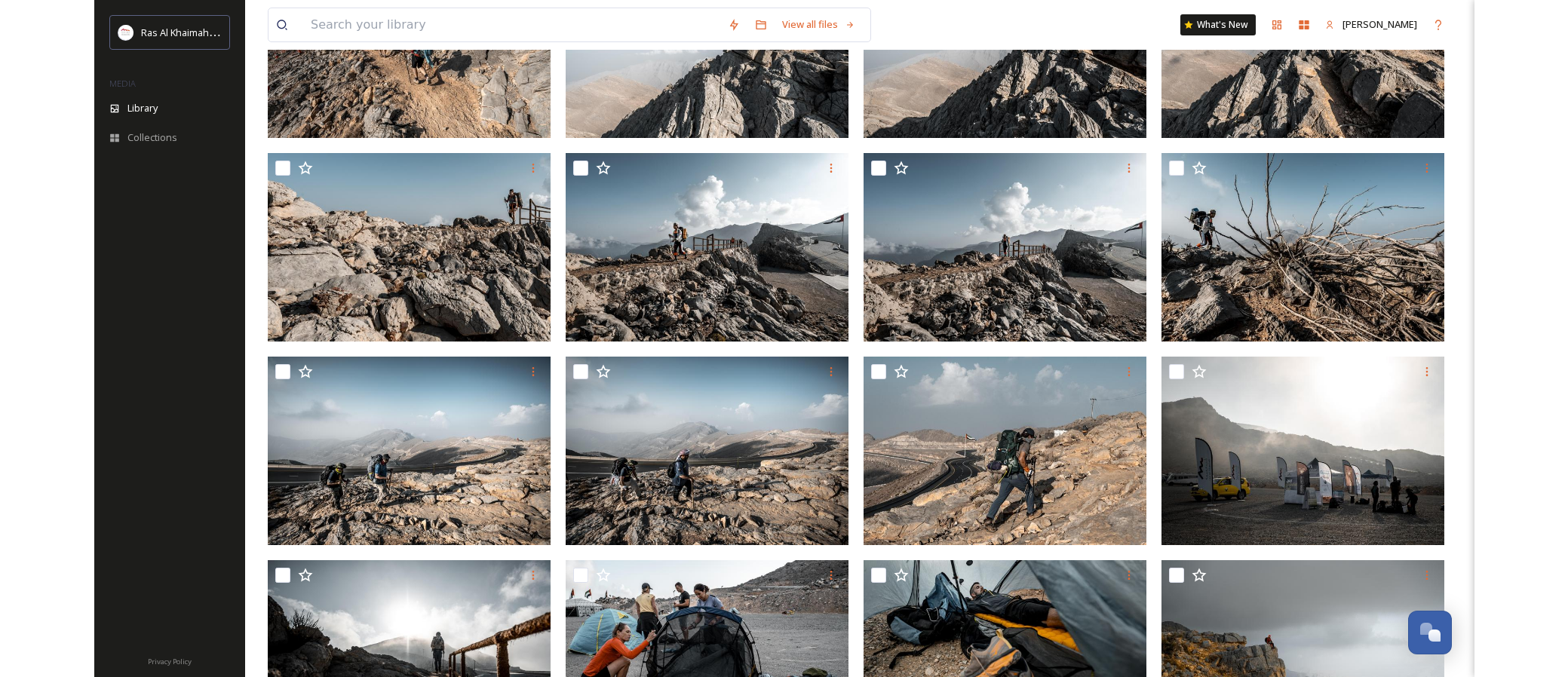
scroll to position [1673, 0]
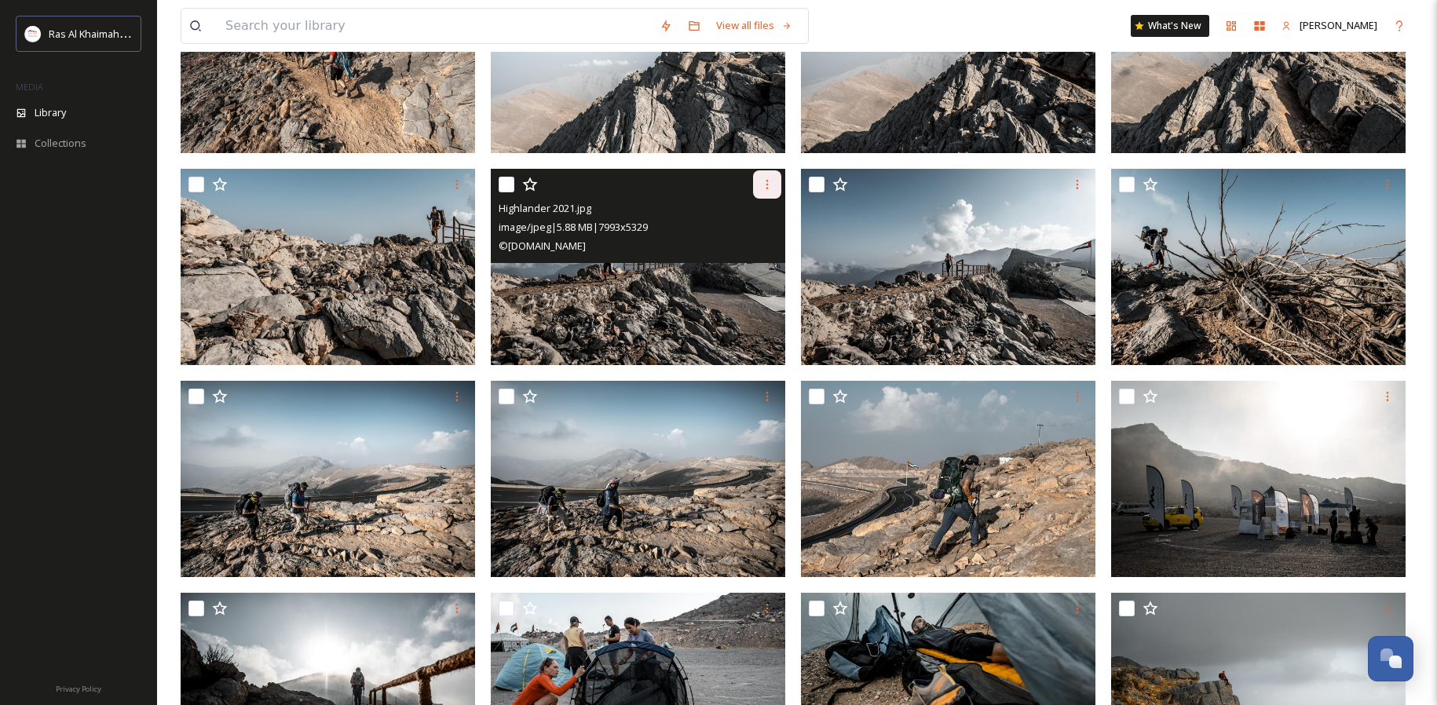
click at [772, 184] on icon at bounding box center [767, 184] width 13 height 13
click at [751, 252] on span "Download" at bounding box center [749, 249] width 48 height 15
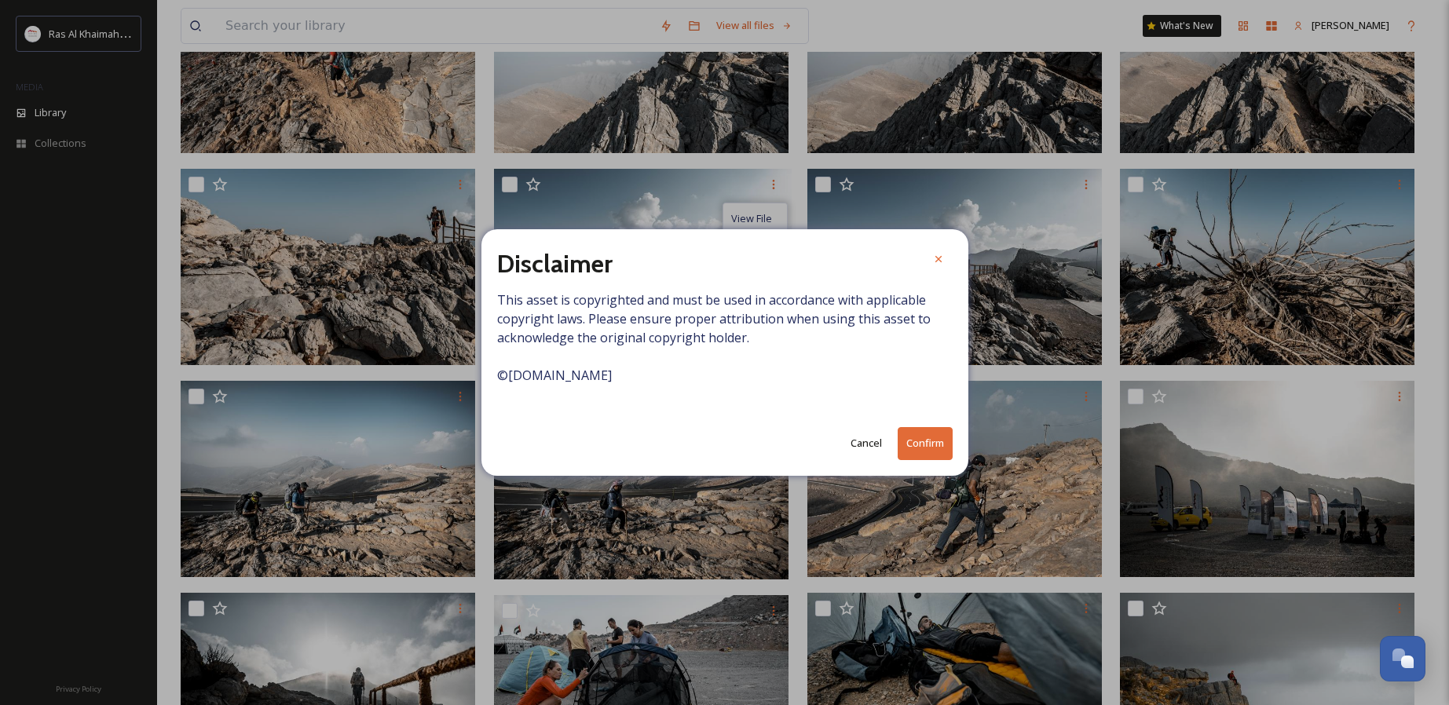
click at [928, 437] on button "Confirm" at bounding box center [925, 443] width 55 height 32
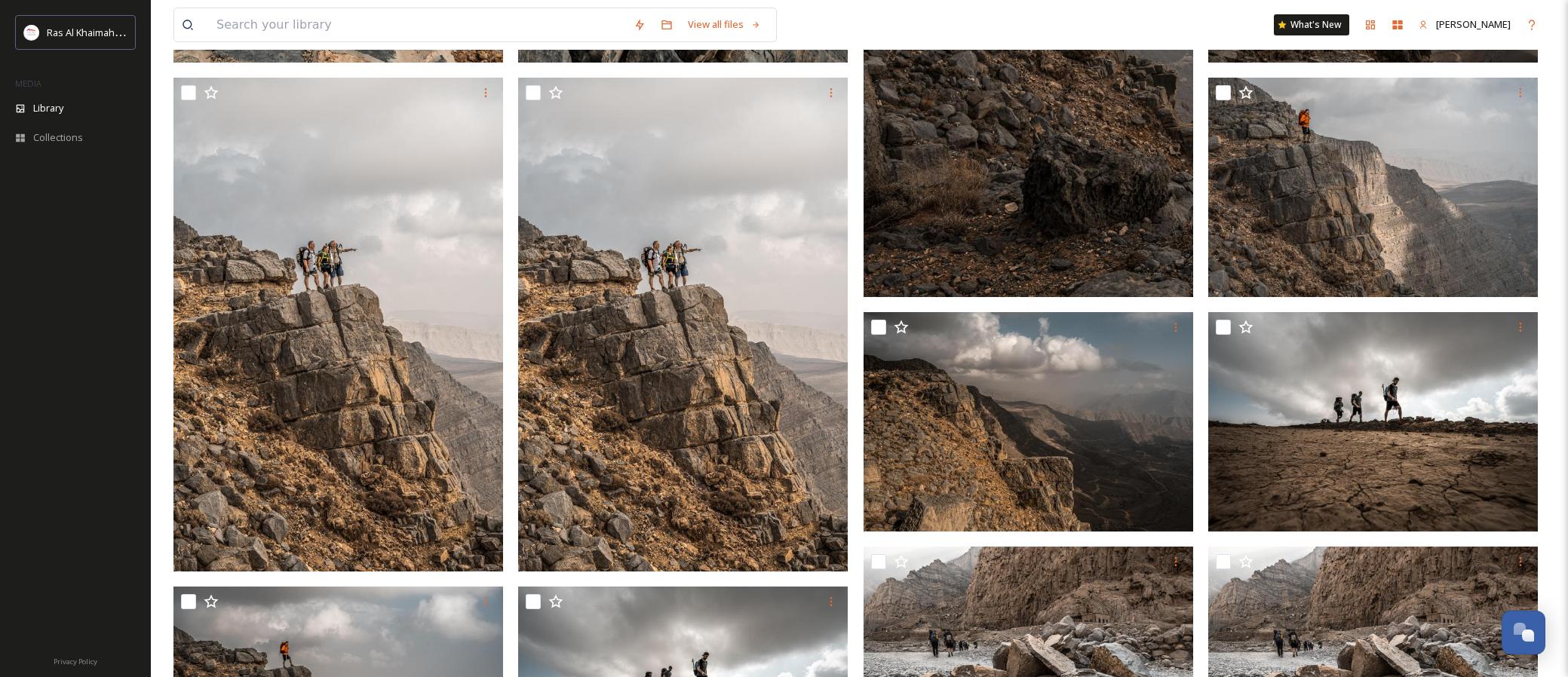
scroll to position [4430, 0]
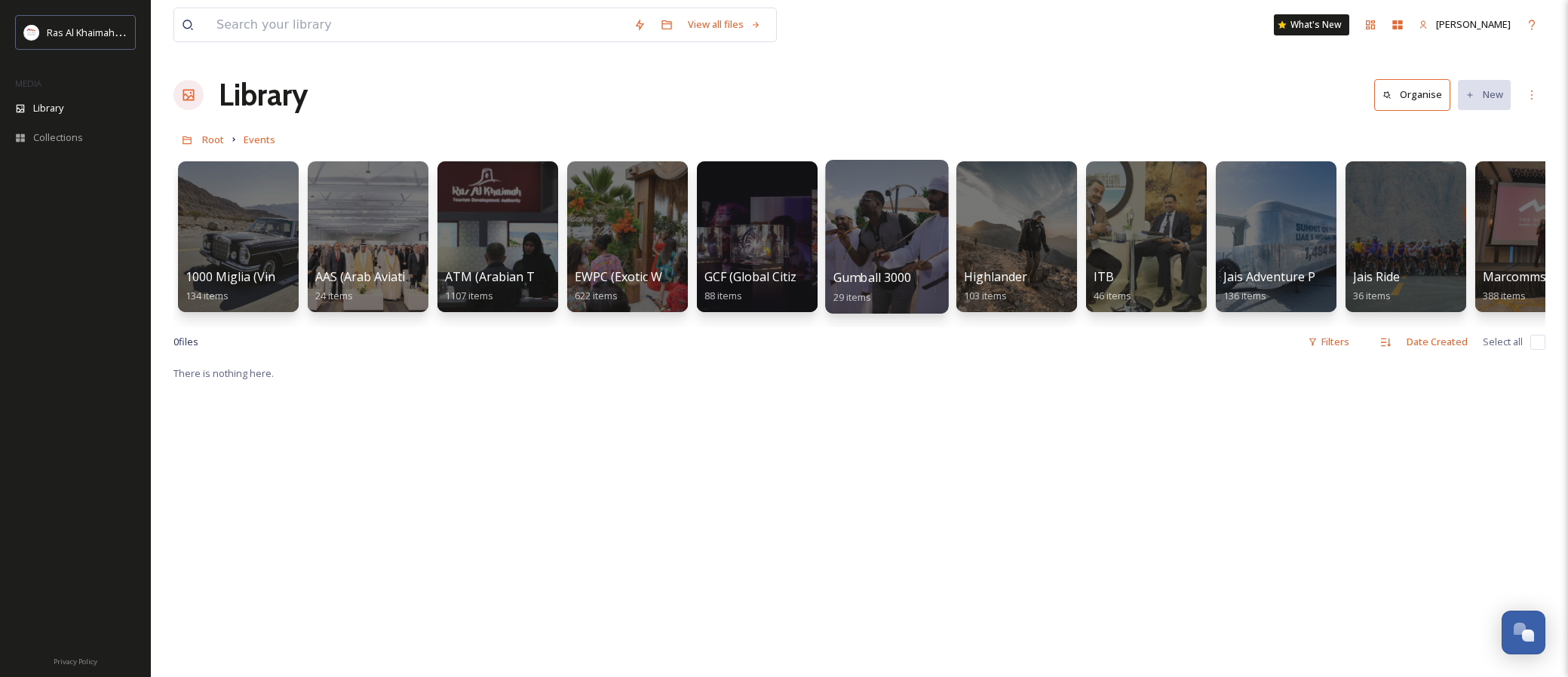
click at [905, 237] on div at bounding box center [886, 236] width 123 height 154
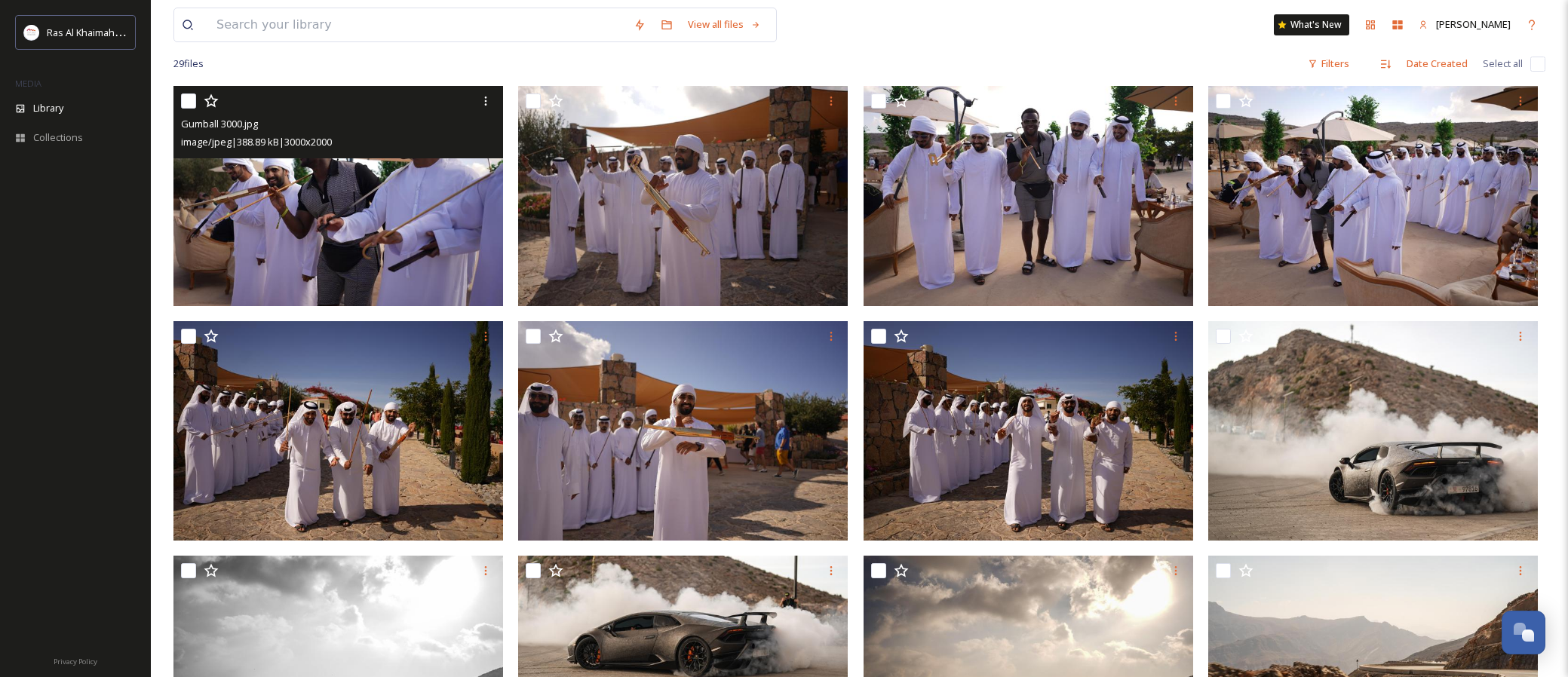
scroll to position [121, 0]
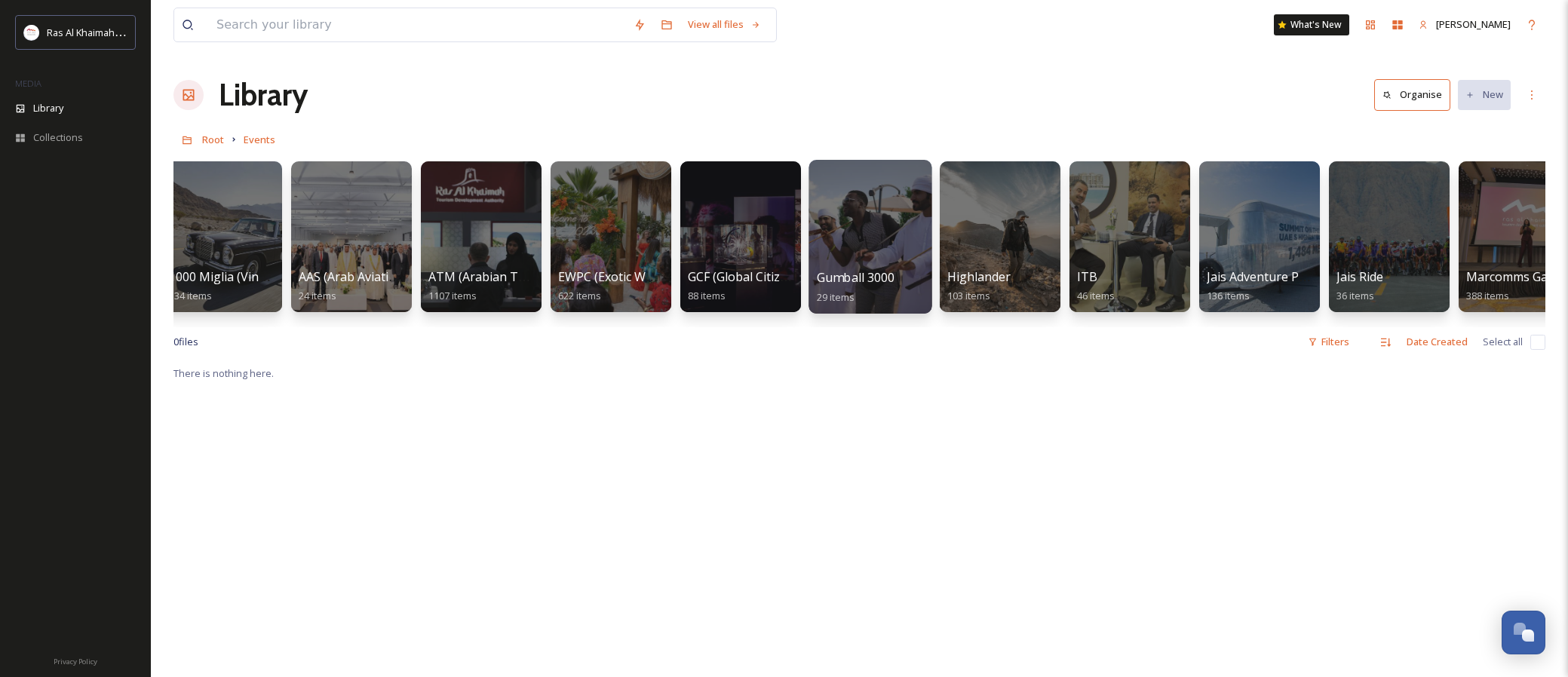
scroll to position [0, 21]
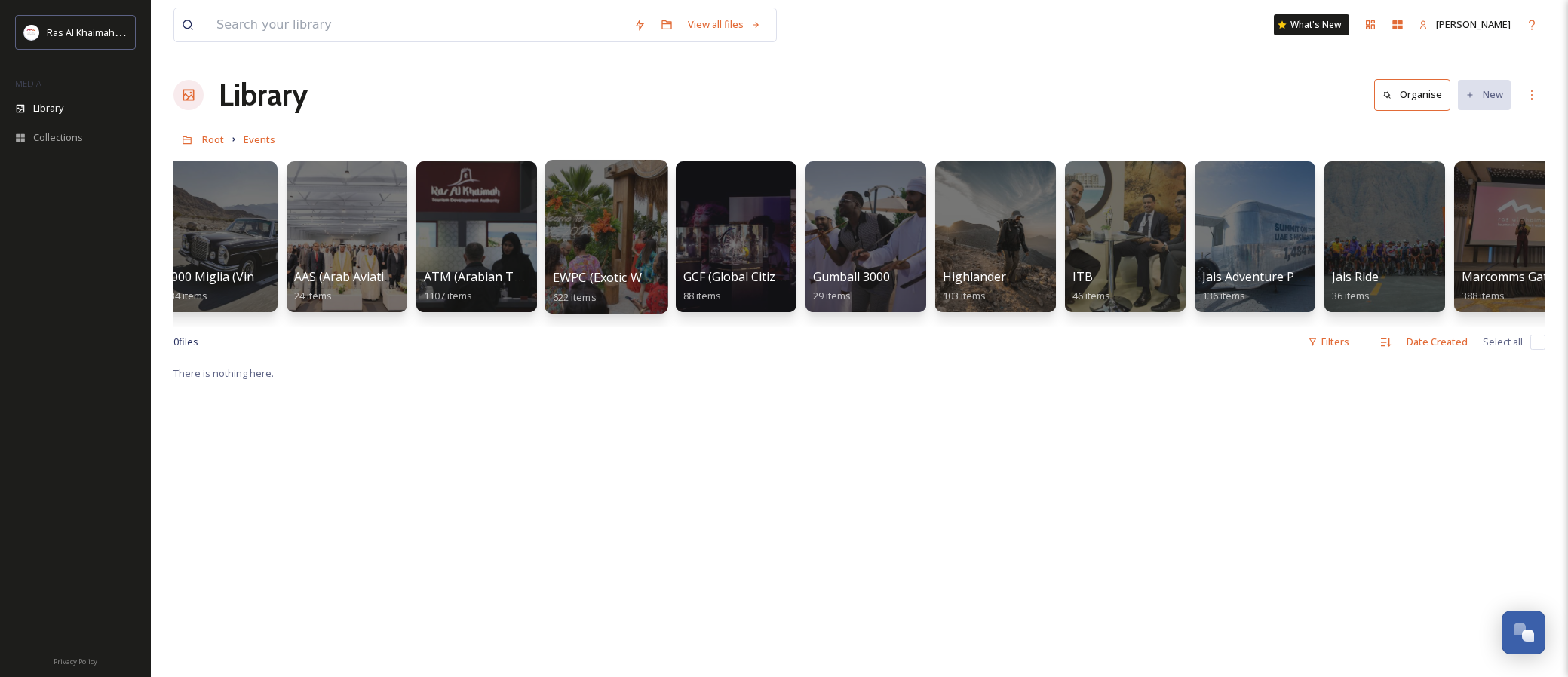
click at [619, 212] on div at bounding box center [606, 236] width 123 height 154
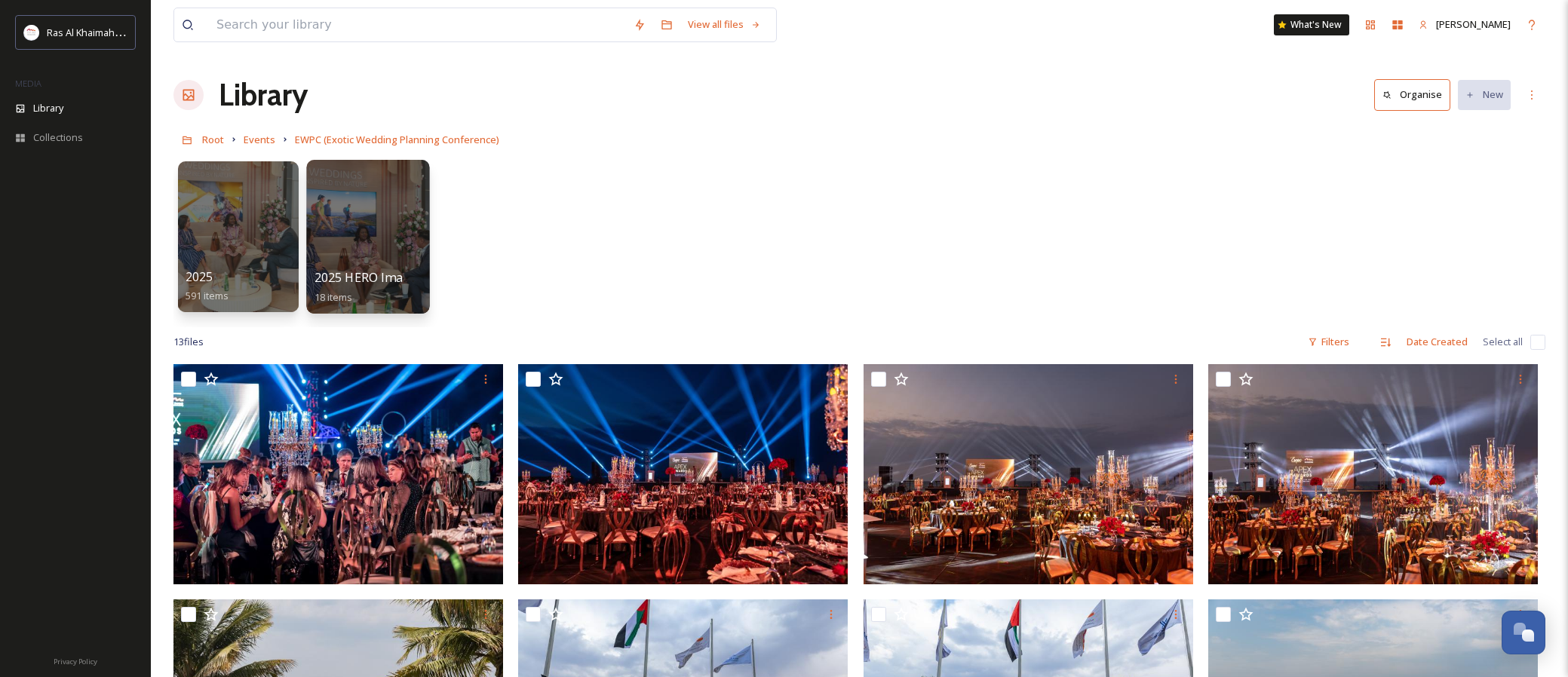
click at [371, 216] on div at bounding box center [368, 236] width 123 height 154
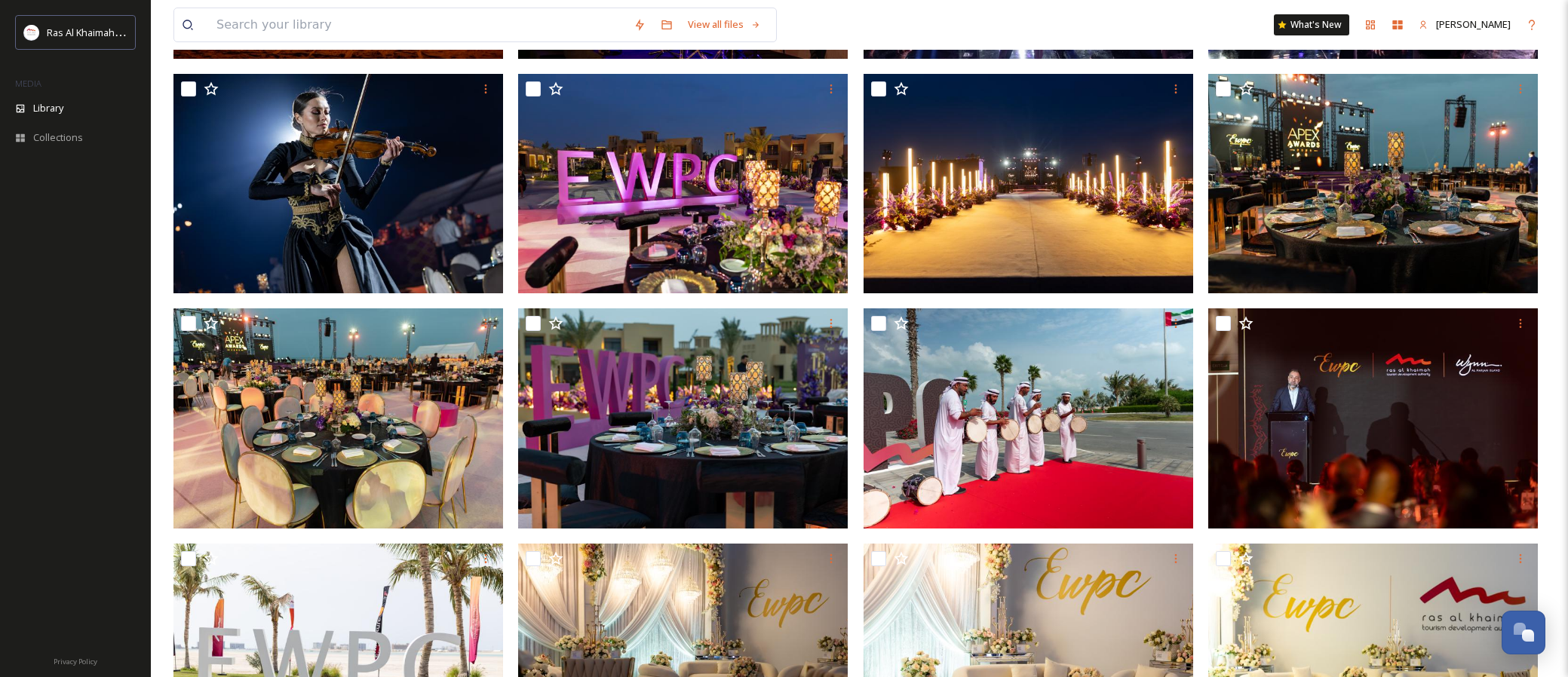
scroll to position [365, 0]
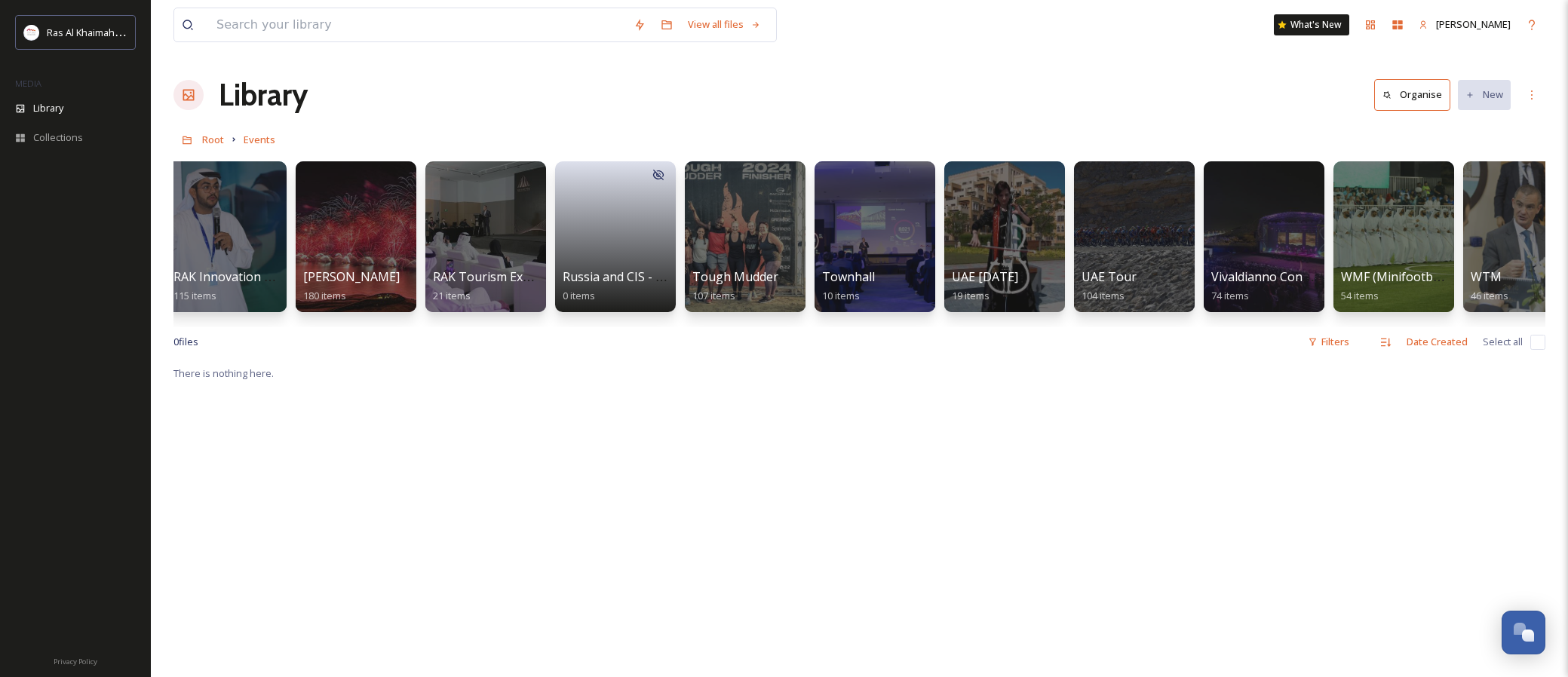
scroll to position [0, 2126]
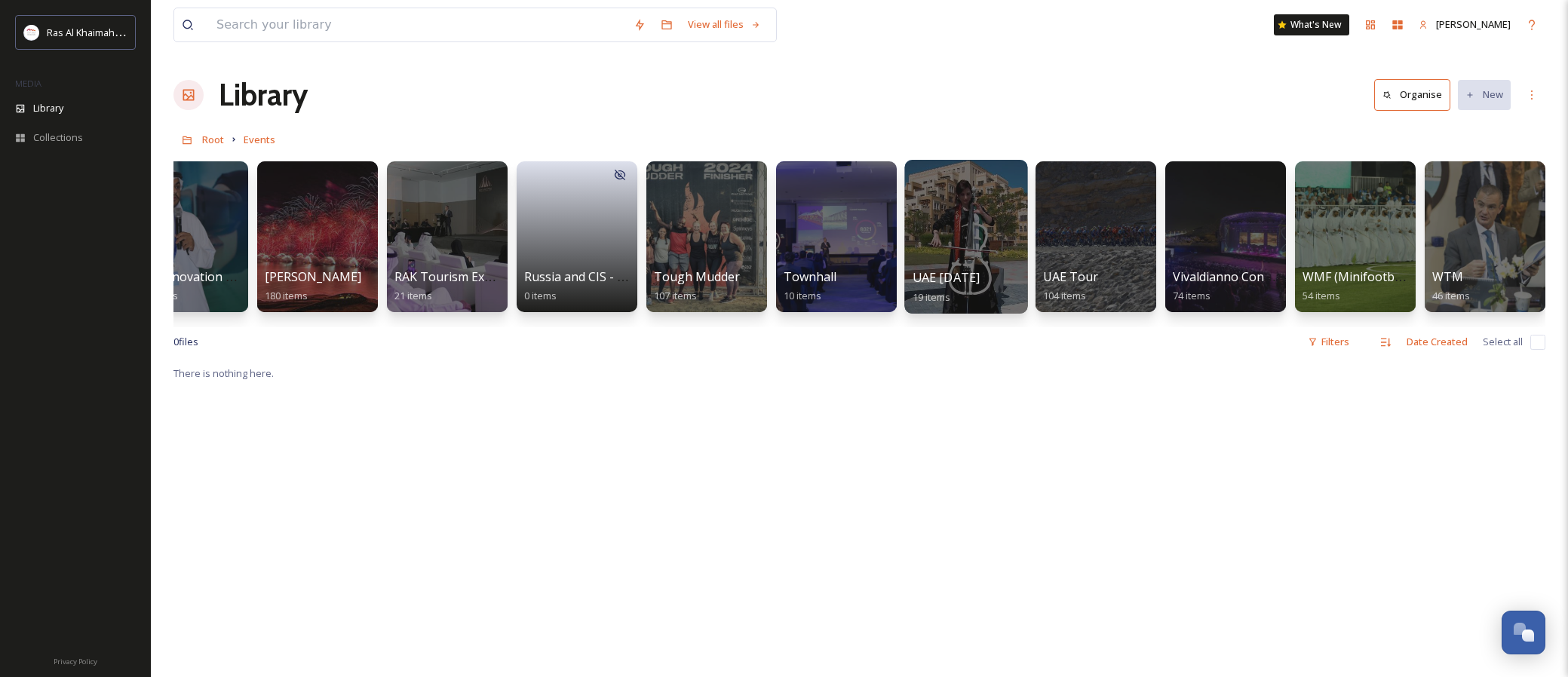
click at [947, 207] on div at bounding box center [966, 236] width 123 height 154
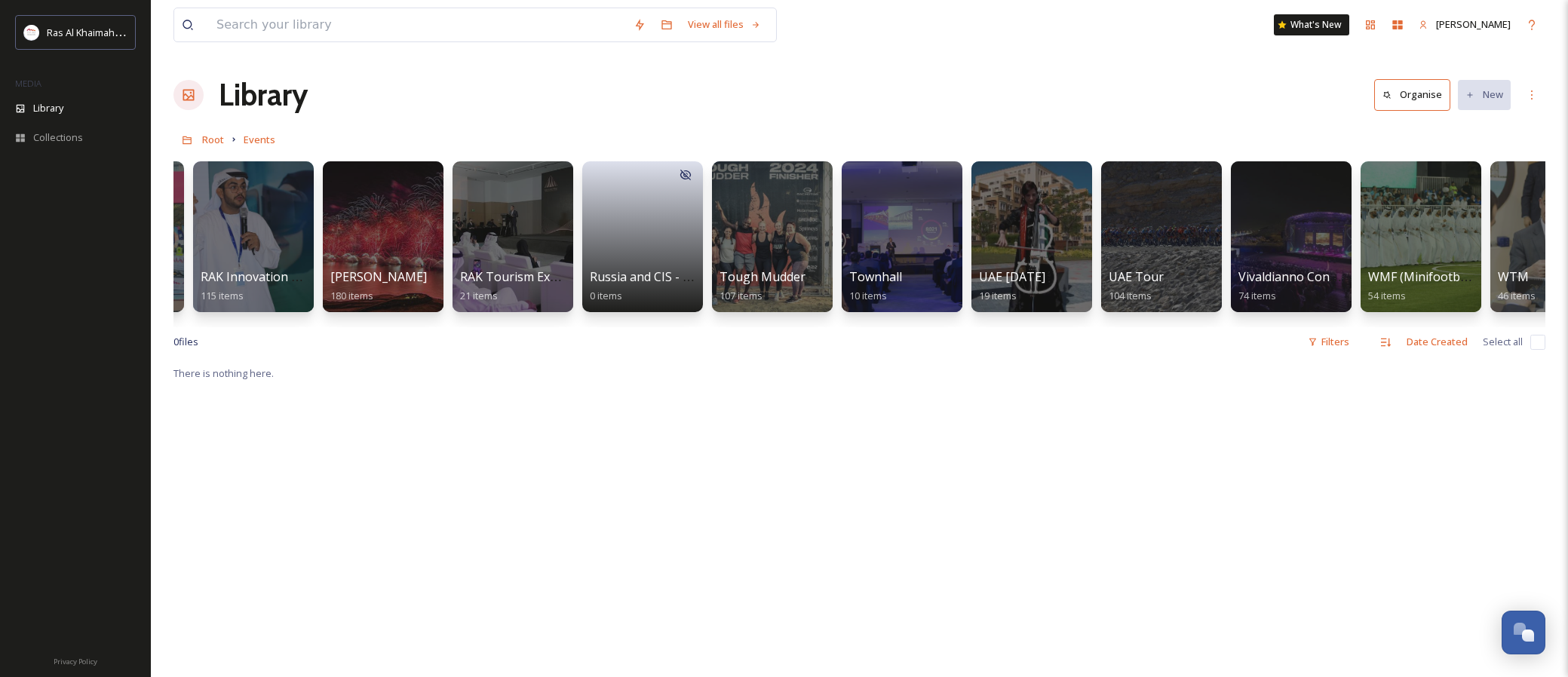
scroll to position [0, 2126]
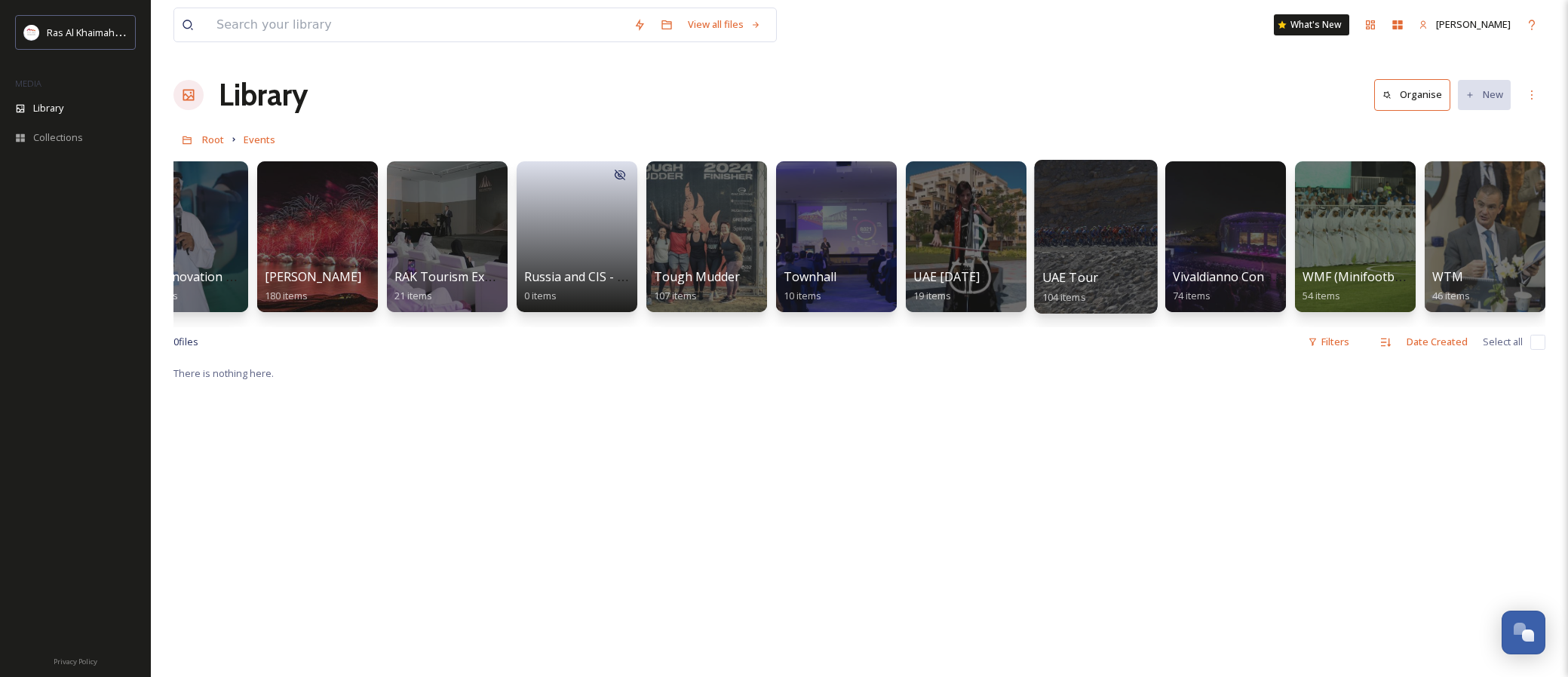
click at [1105, 232] on div at bounding box center [1096, 236] width 123 height 154
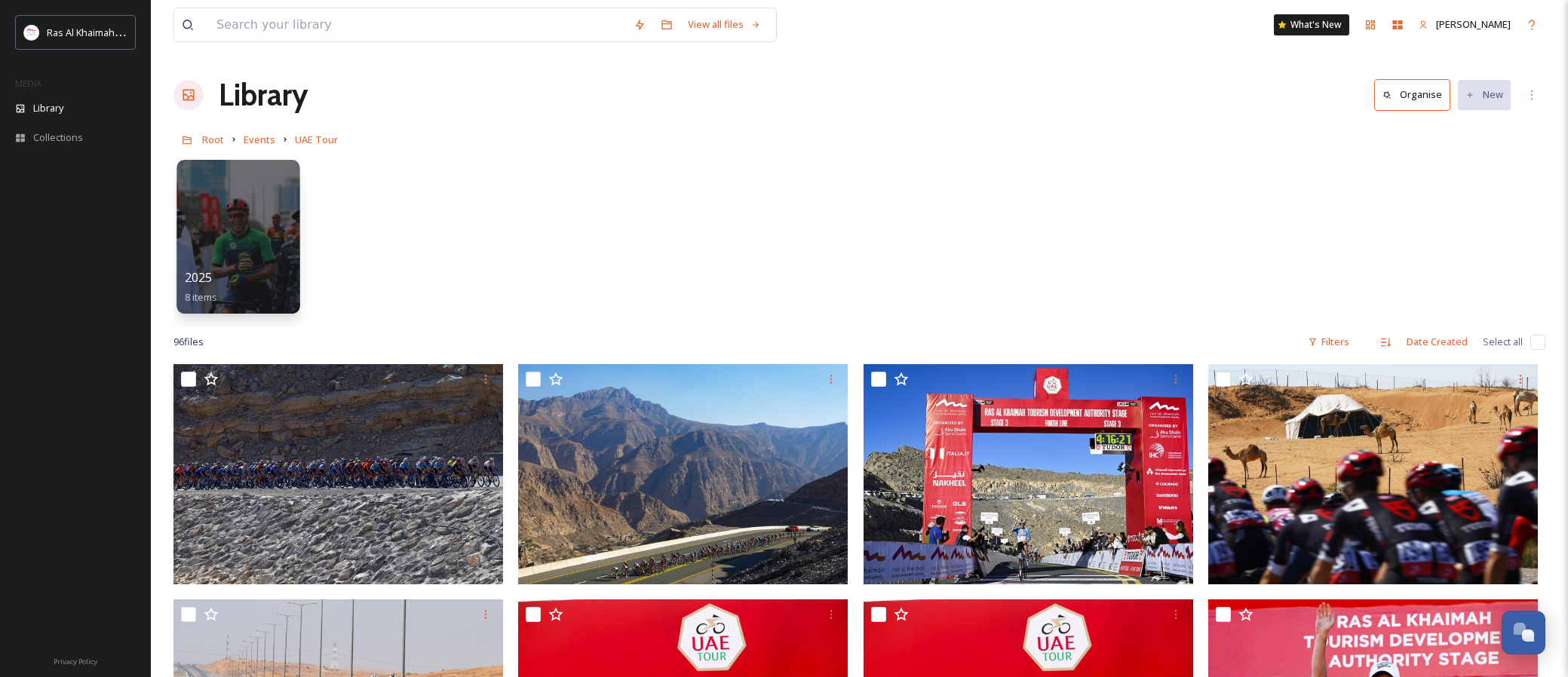
scroll to position [-2, 0]
click at [261, 210] on div at bounding box center [238, 236] width 123 height 154
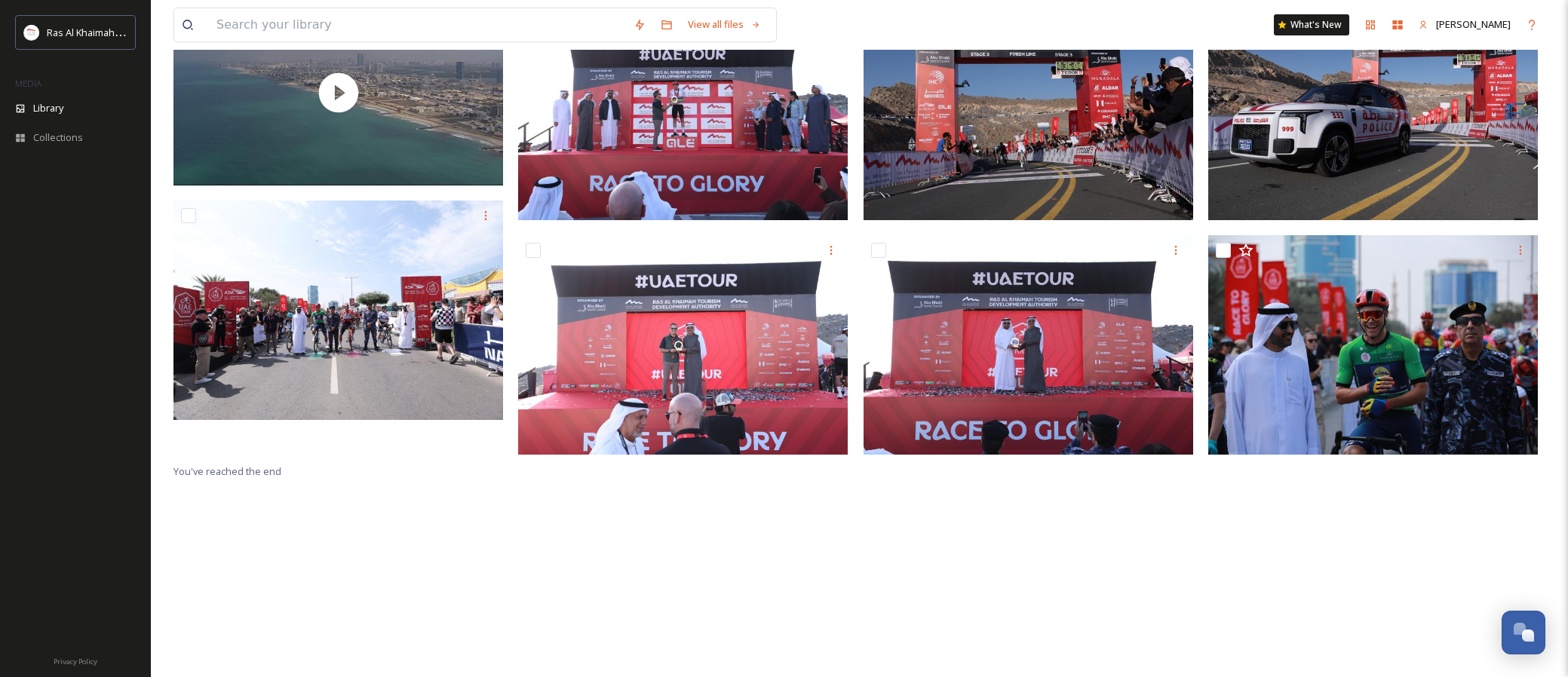
scroll to position [206, 0]
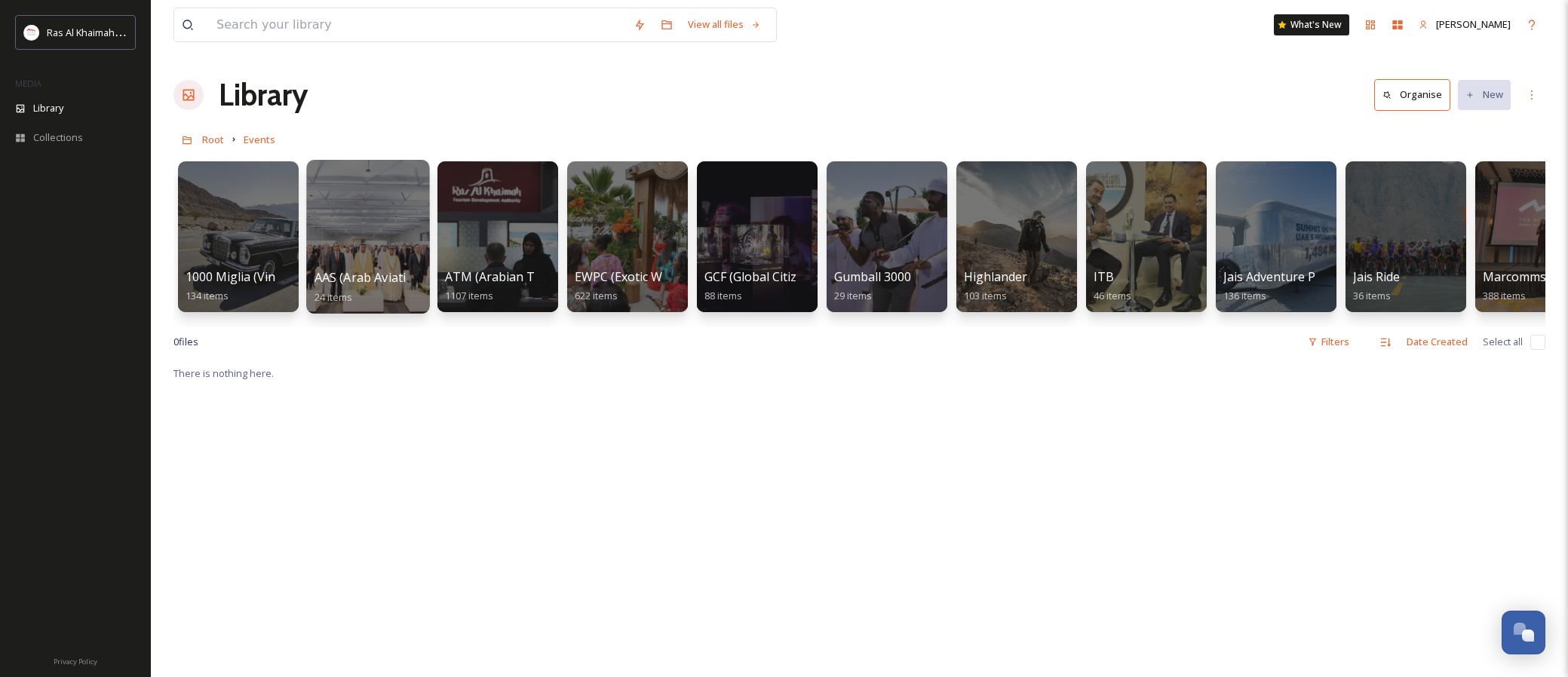
click at [379, 254] on div at bounding box center [368, 236] width 123 height 154
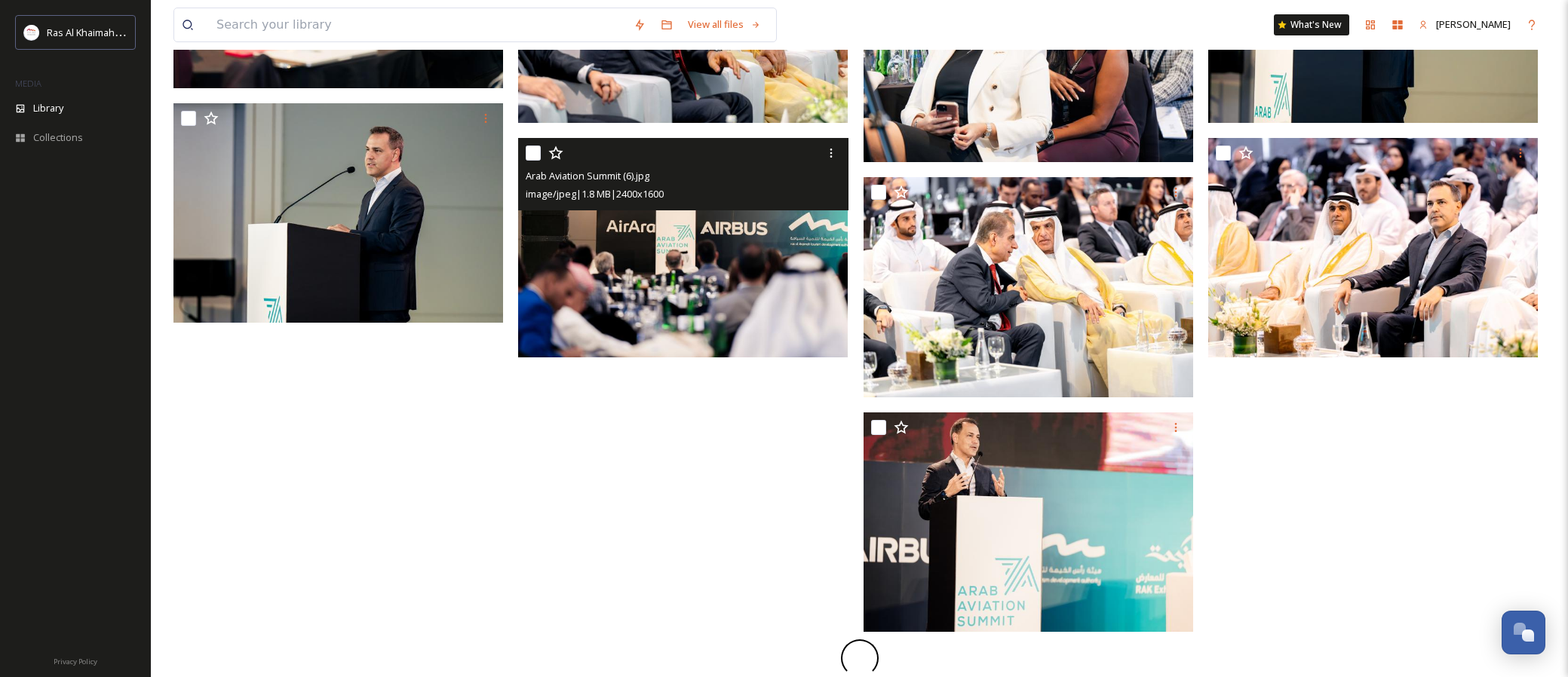
scroll to position [1024, 0]
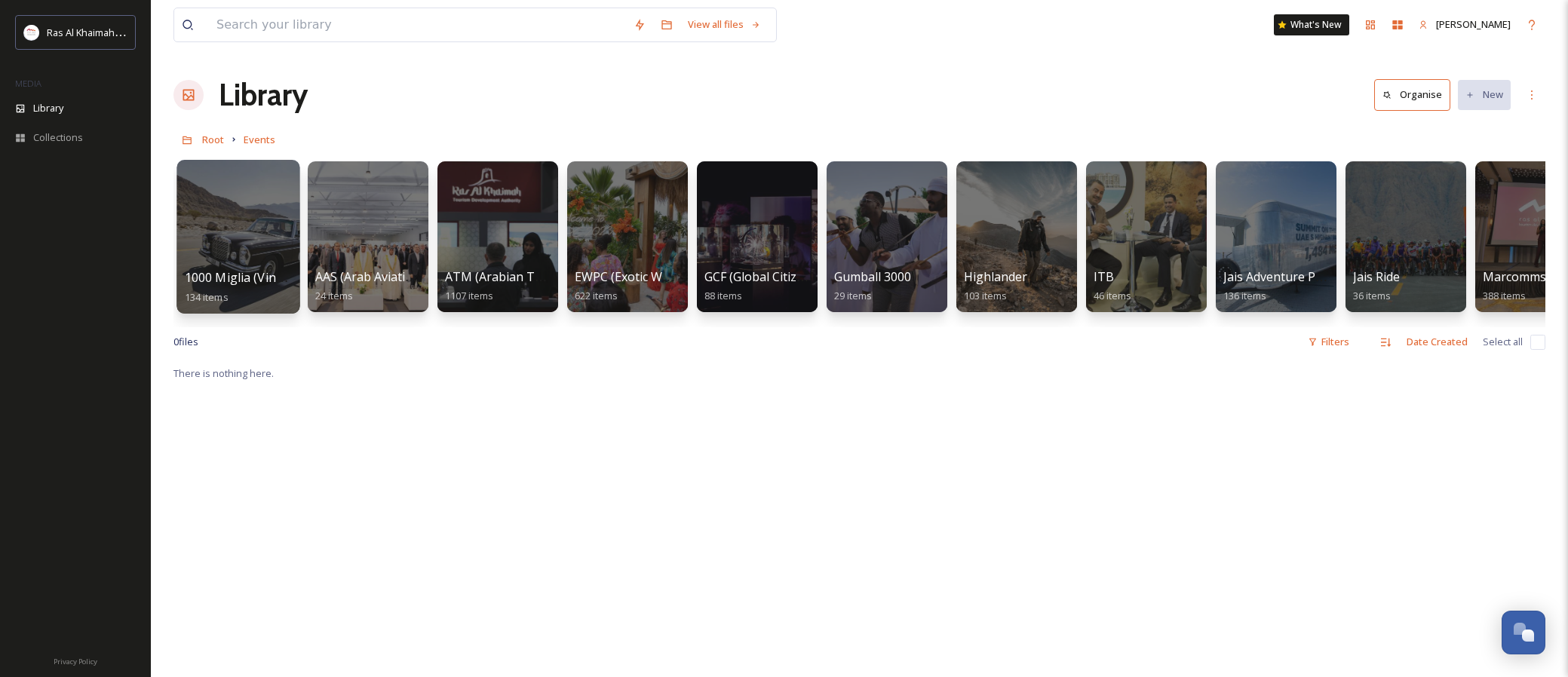
click at [277, 233] on div at bounding box center [238, 236] width 123 height 154
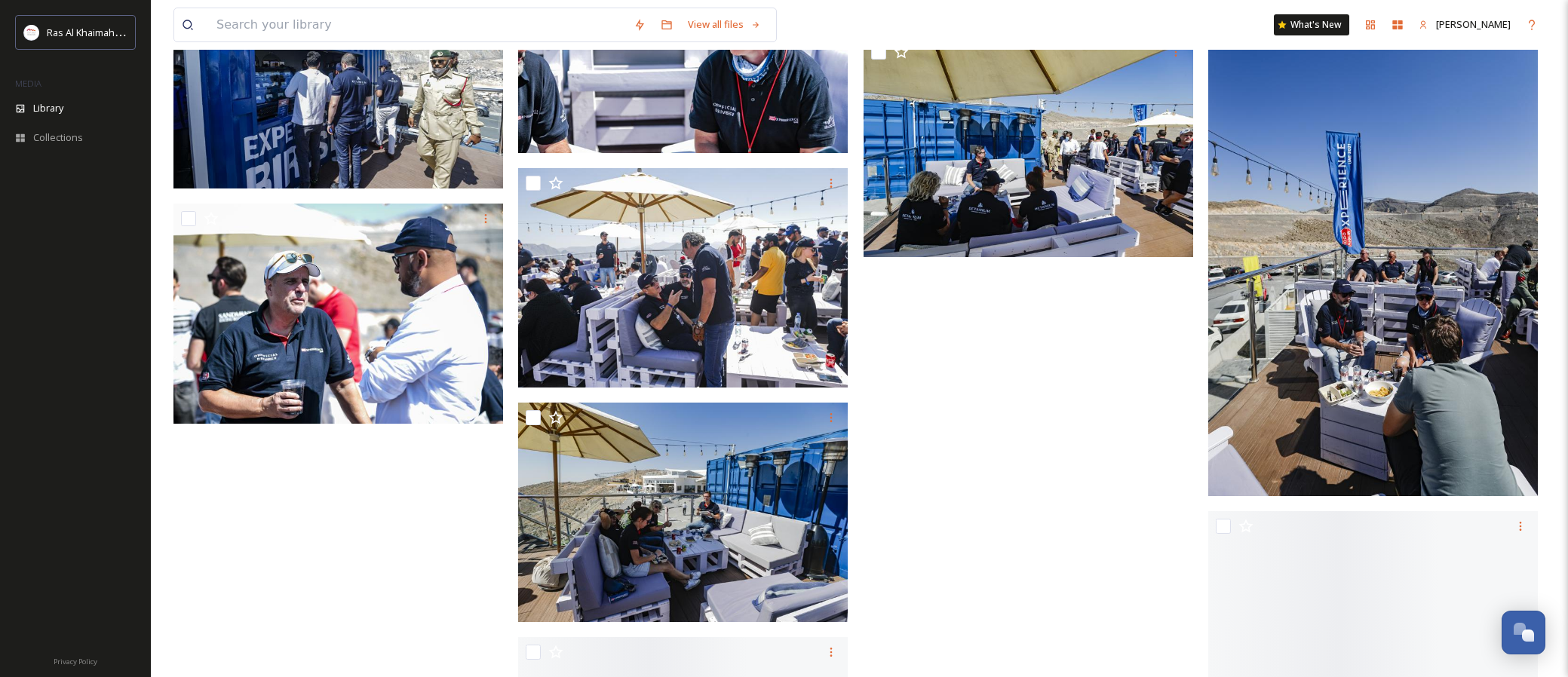
scroll to position [4719, 0]
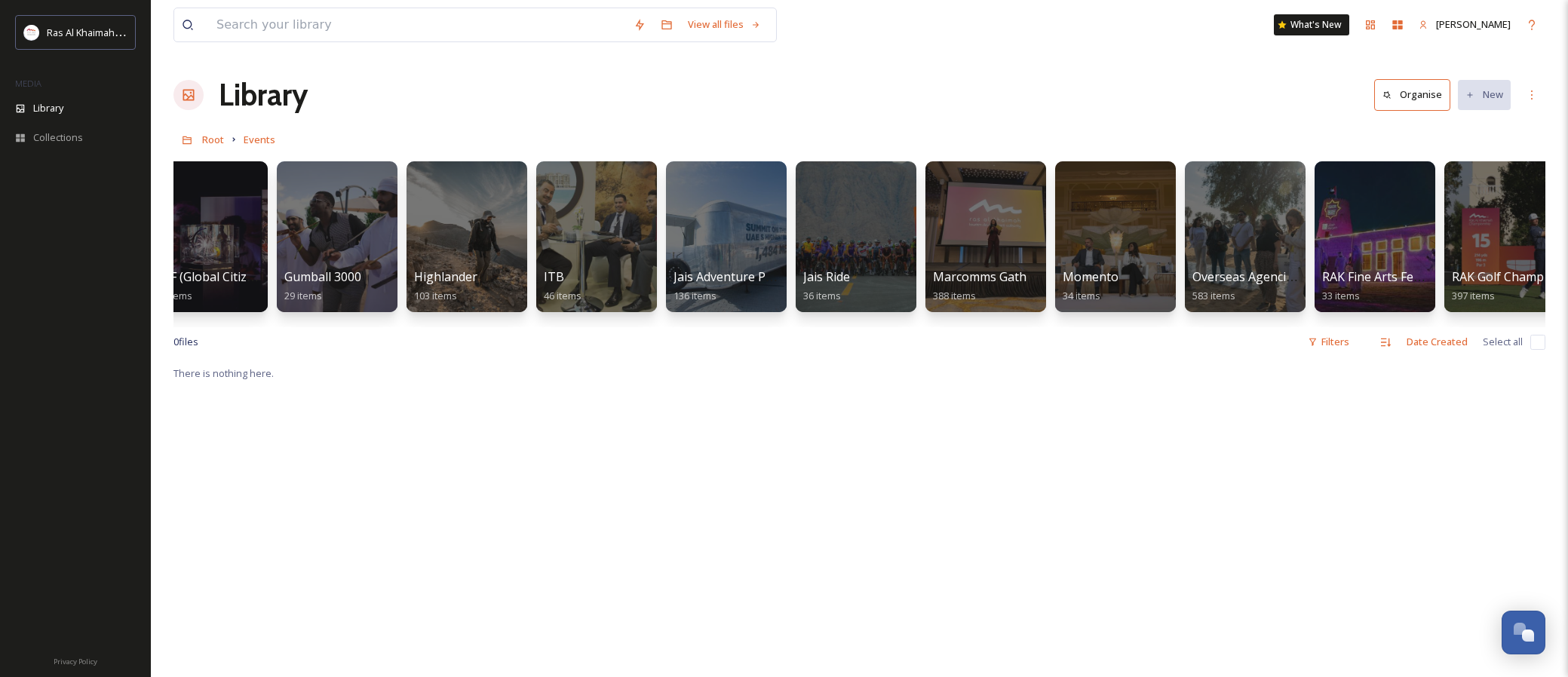
scroll to position [0, 869]
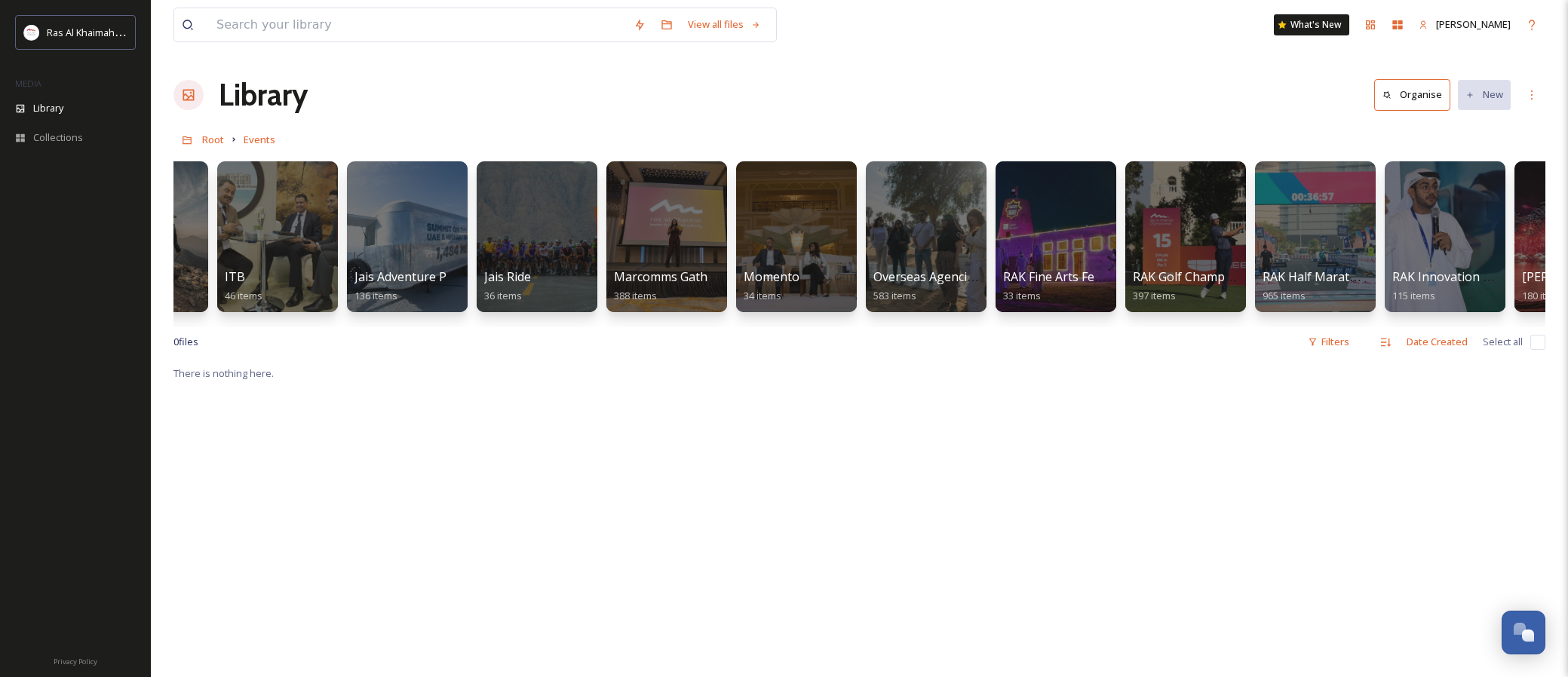
drag, startPoint x: 610, startPoint y: 335, endPoint x: 1033, endPoint y: 340, distance: 423.0
click at [1033, 340] on div "0 file s Filters Date Created Select all" at bounding box center [859, 342] width 1371 height 30
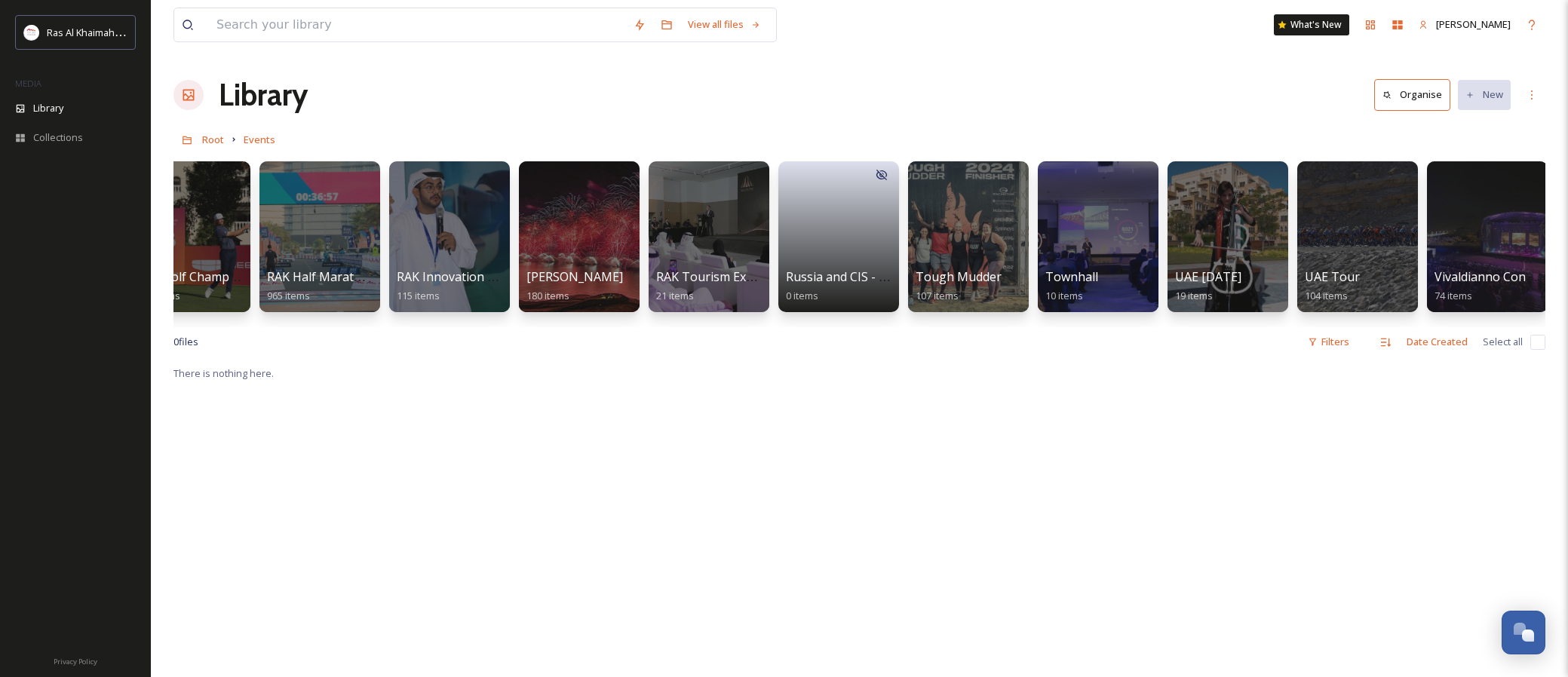
scroll to position [0, 1918]
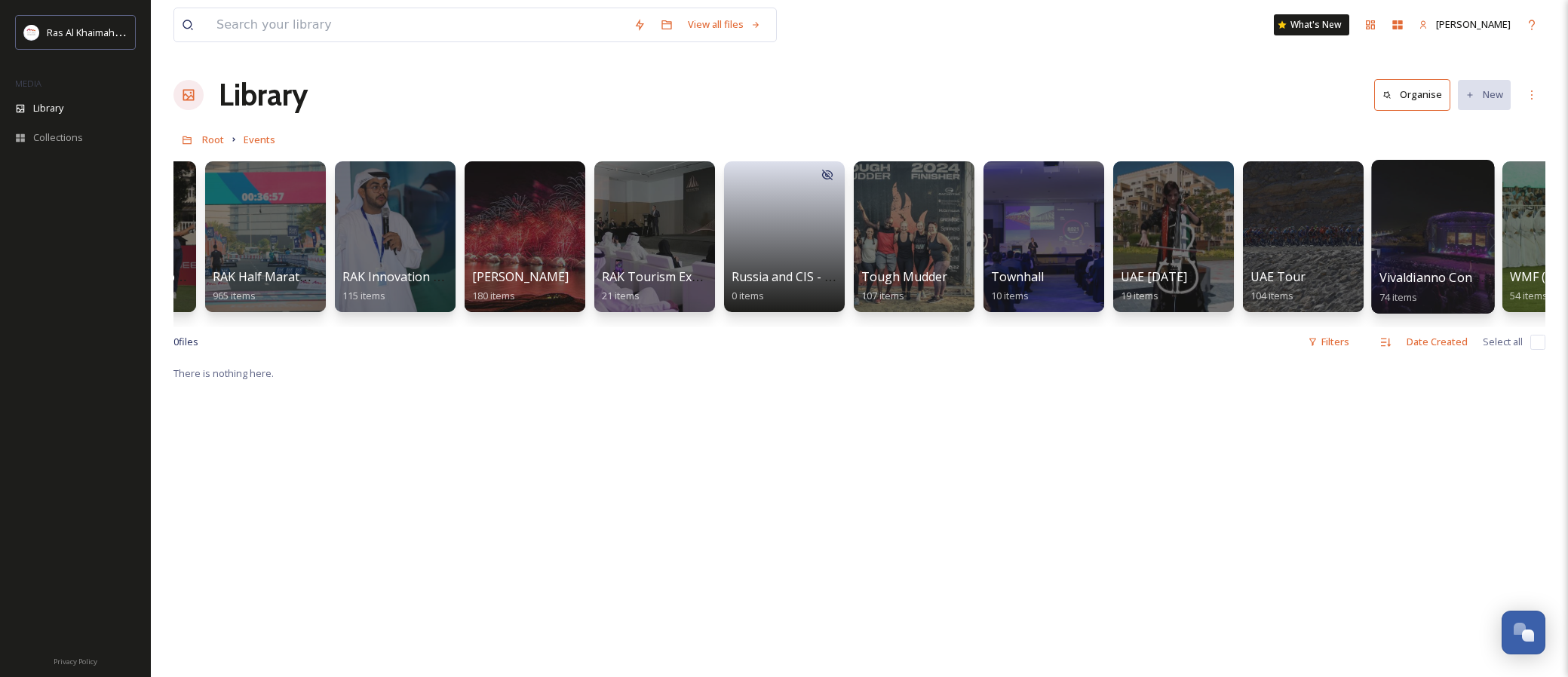
click at [1302, 238] on div at bounding box center [1433, 236] width 123 height 154
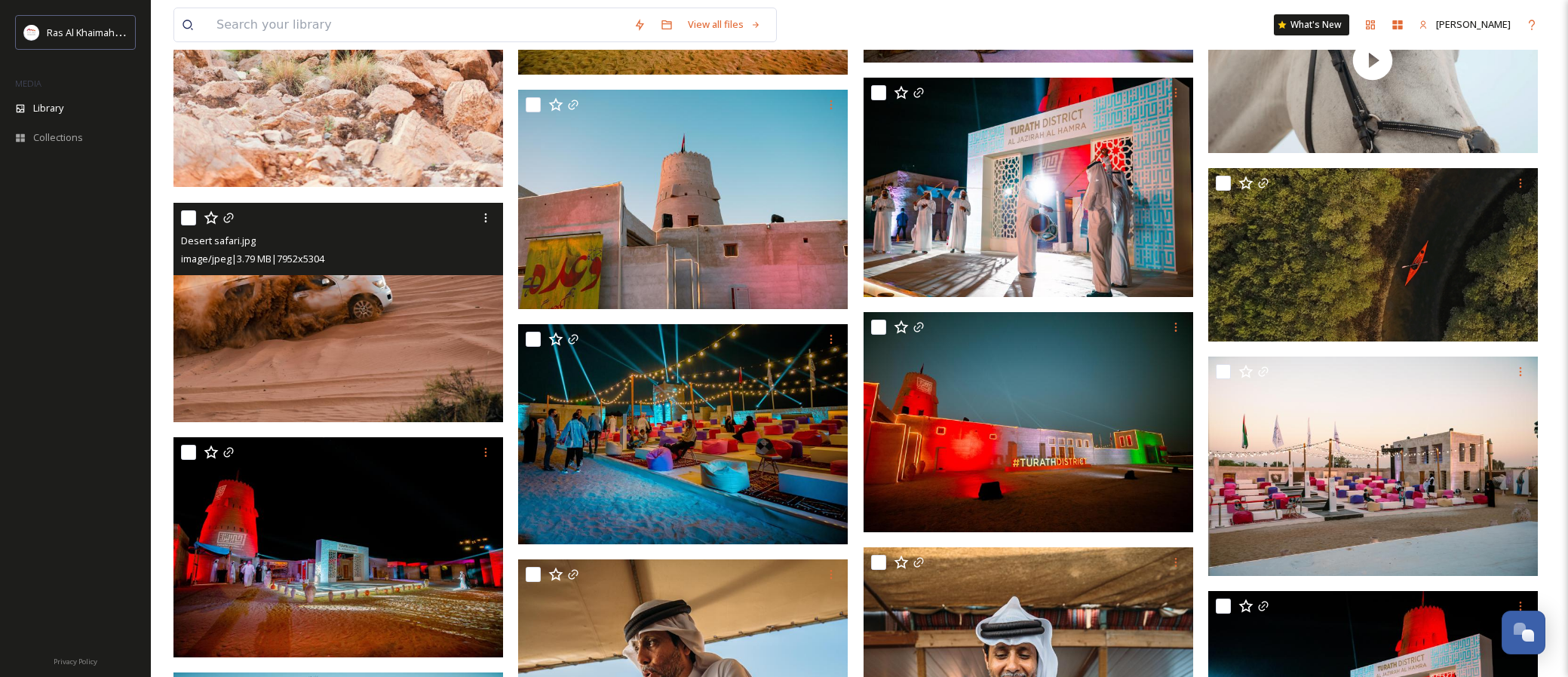
scroll to position [1999, 0]
click at [489, 216] on icon at bounding box center [485, 218] width 12 height 12
click at [470, 278] on span "Download" at bounding box center [468, 280] width 46 height 14
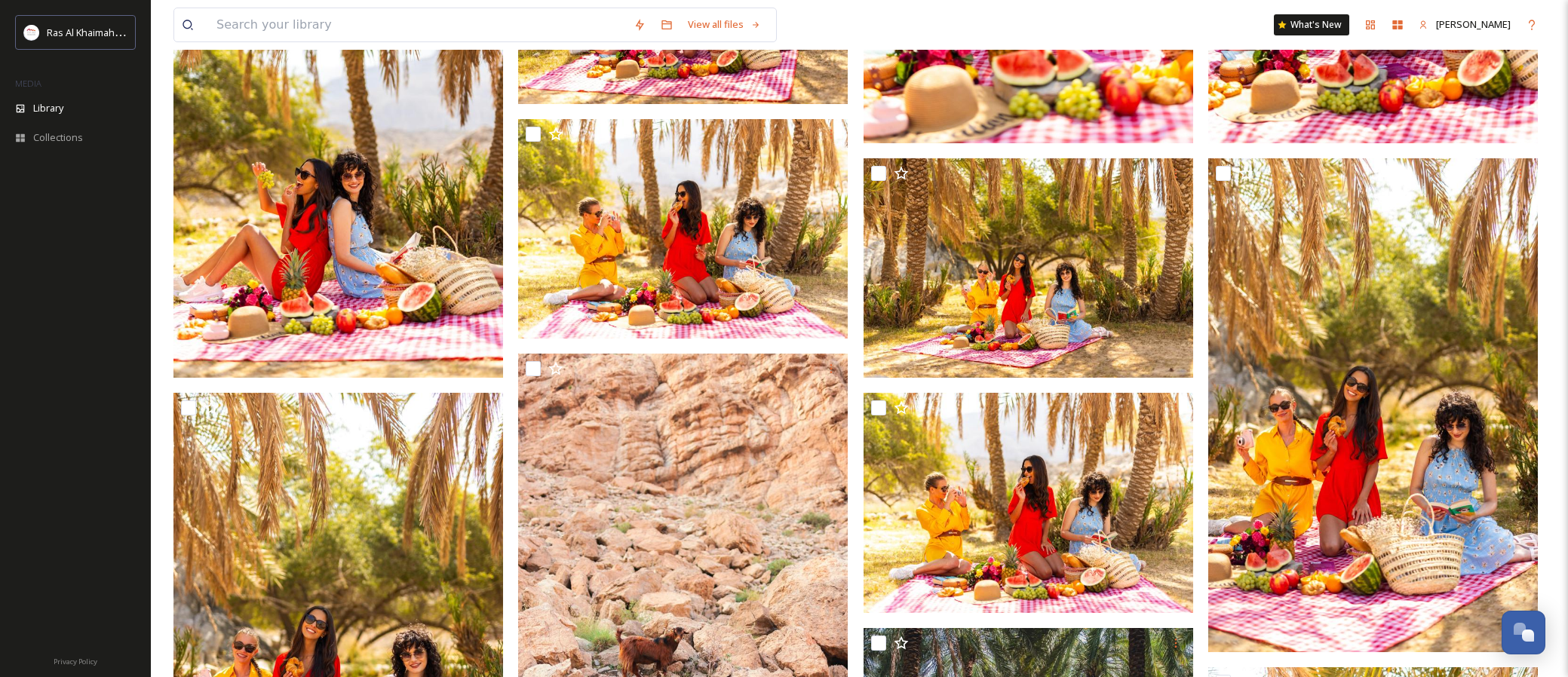
scroll to position [717, 0]
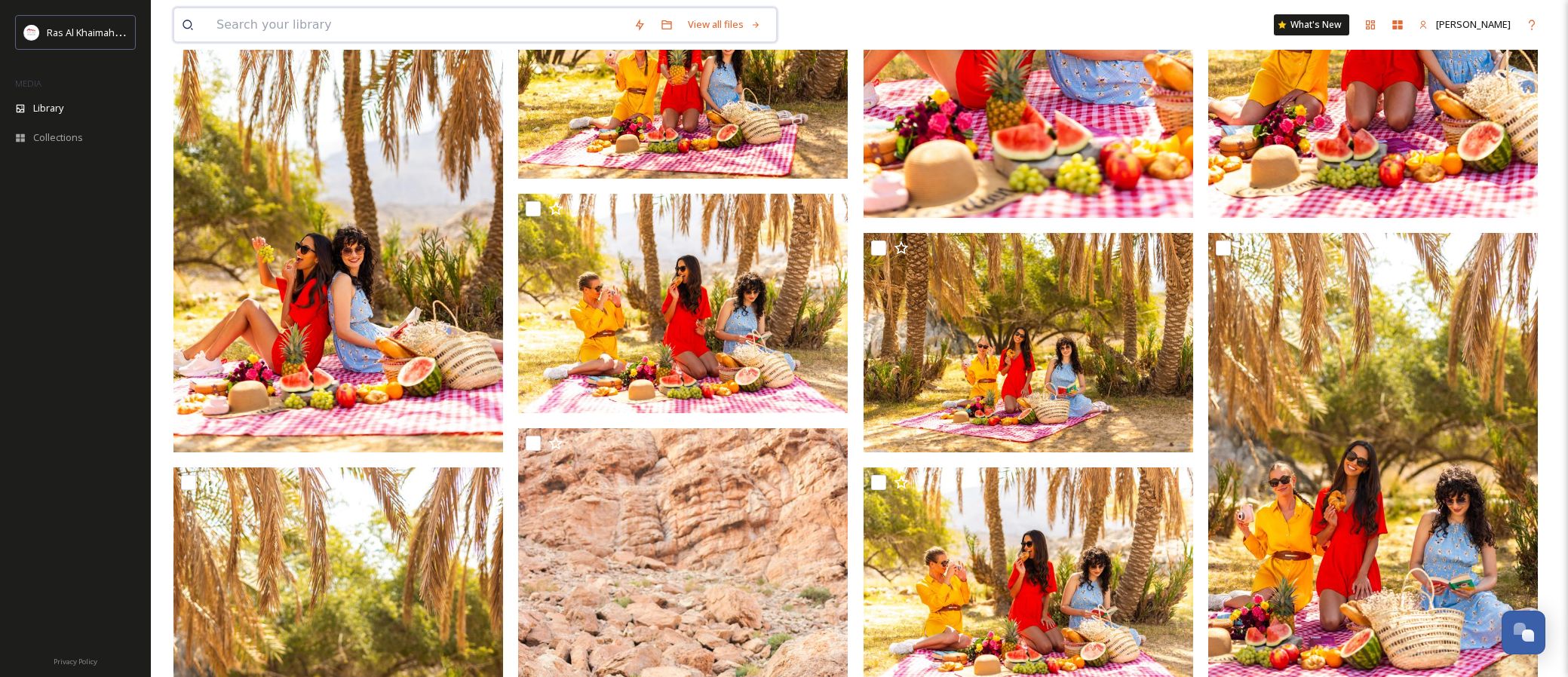
click at [276, 22] on input at bounding box center [418, 25] width 417 height 34
type input "ز"
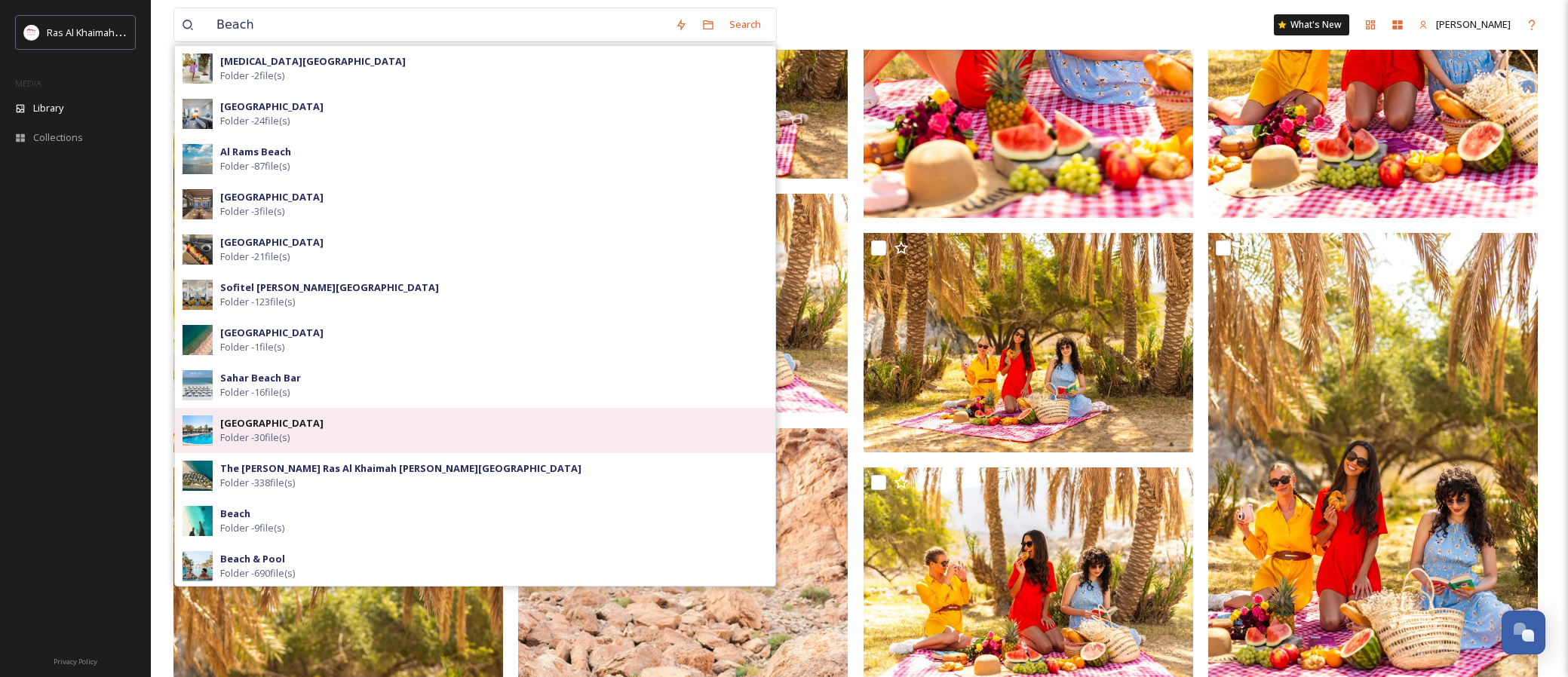
click at [350, 423] on div "[GEOGRAPHIC_DATA] Folder - 30 file(s)" at bounding box center [494, 430] width 547 height 29
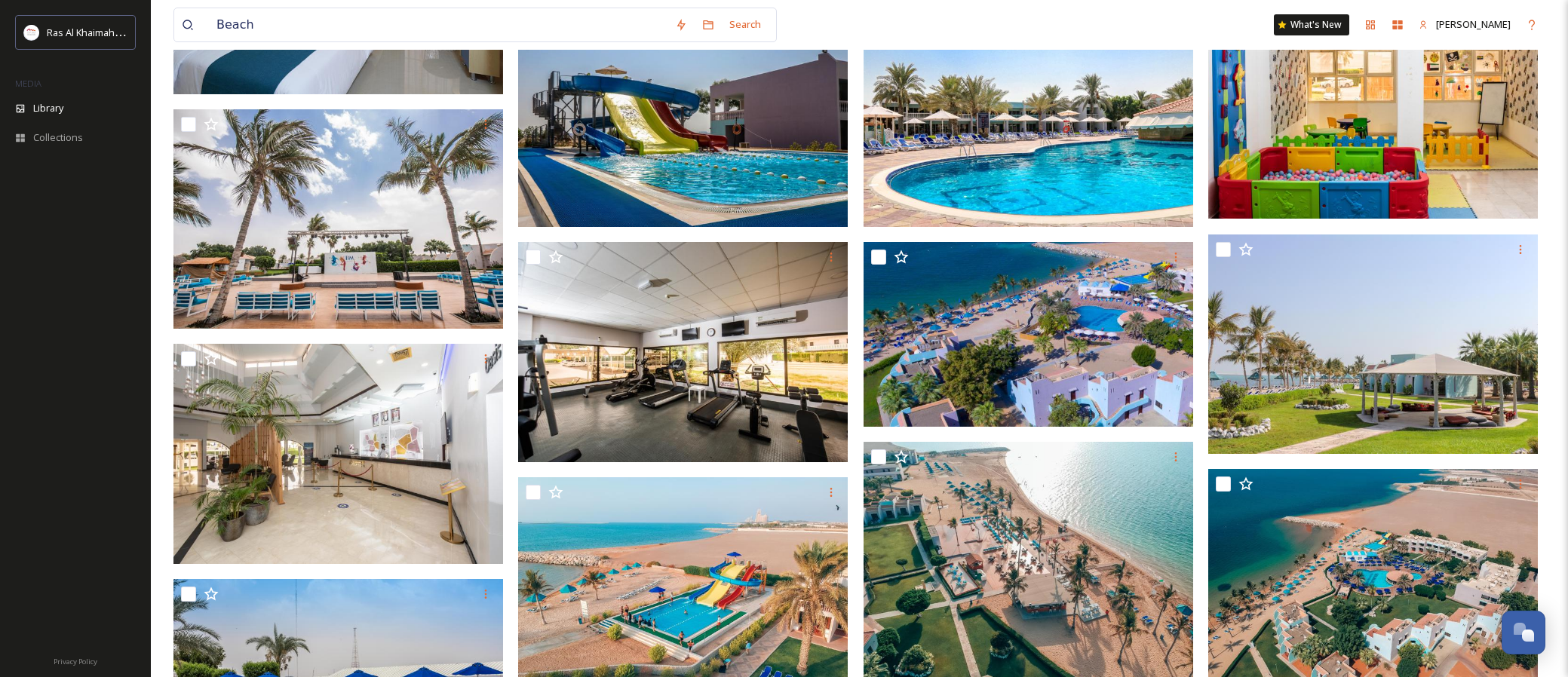
scroll to position [166, 0]
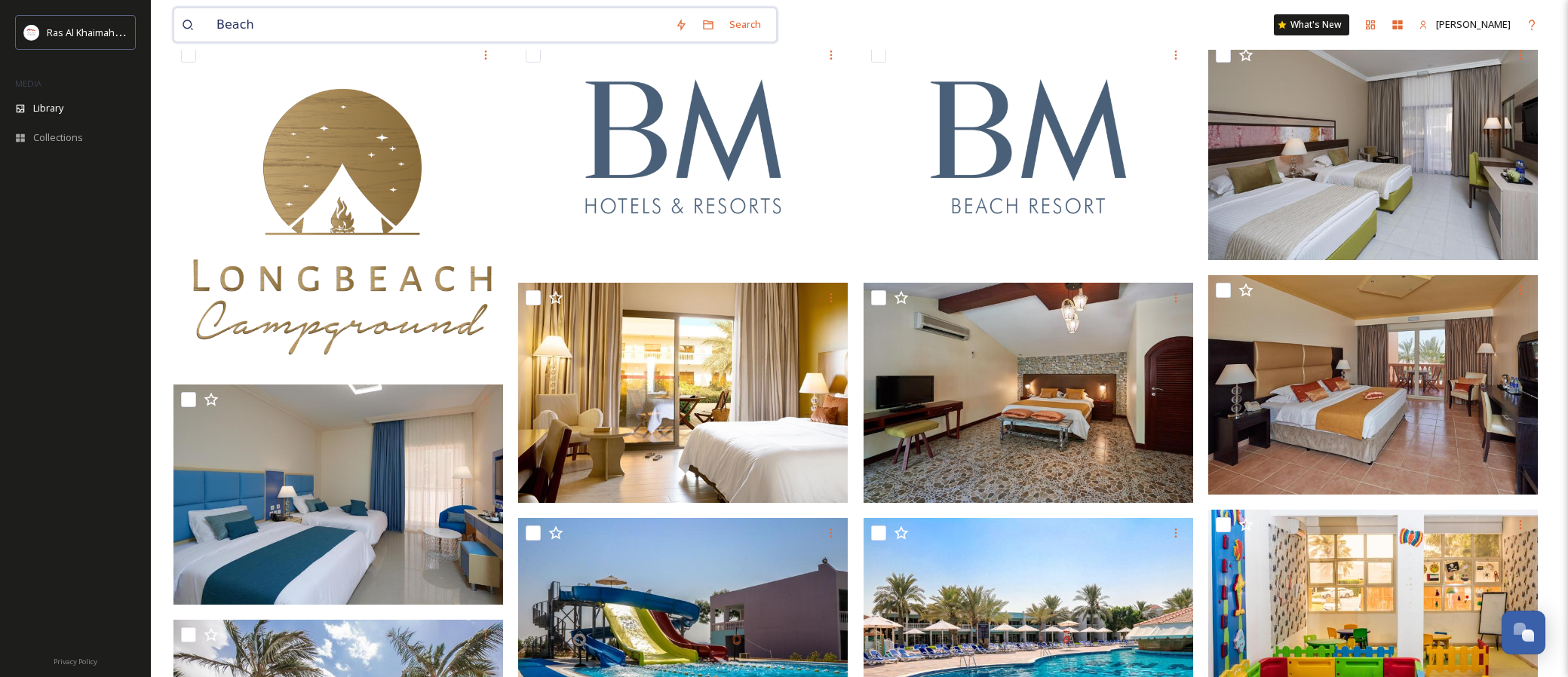
click at [269, 21] on input "Beach" at bounding box center [438, 25] width 458 height 34
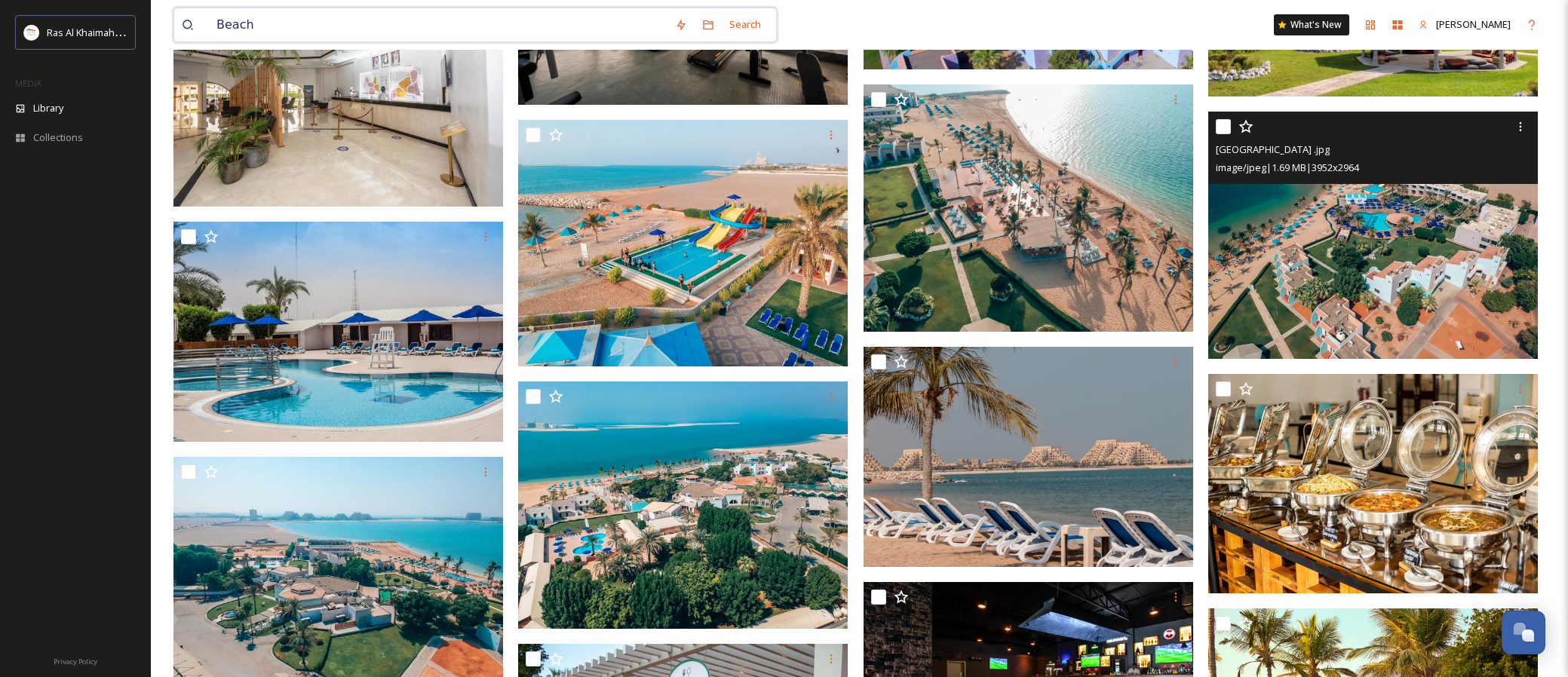
scroll to position [1040, 0]
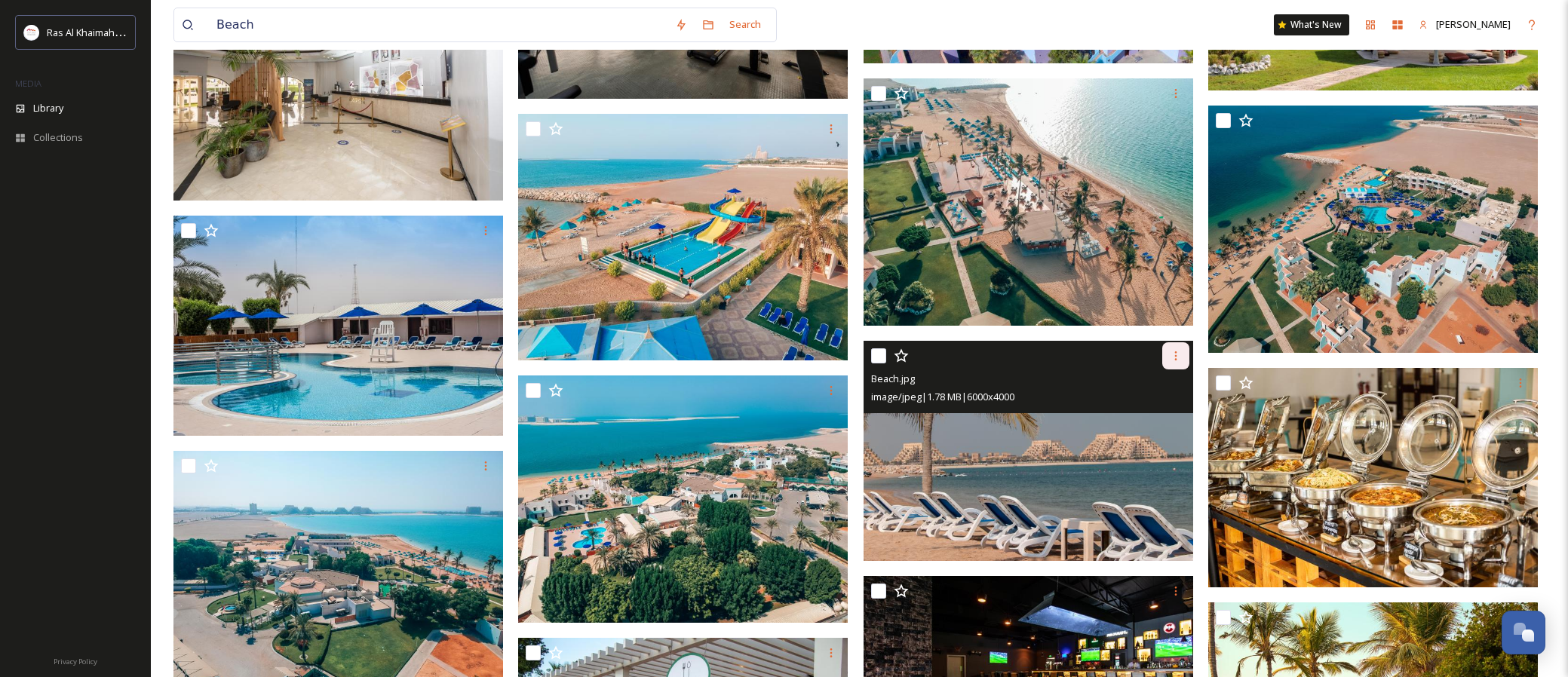
click at [1171, 354] on icon at bounding box center [1175, 355] width 12 height 12
click at [1167, 416] on span "Download" at bounding box center [1158, 418] width 46 height 14
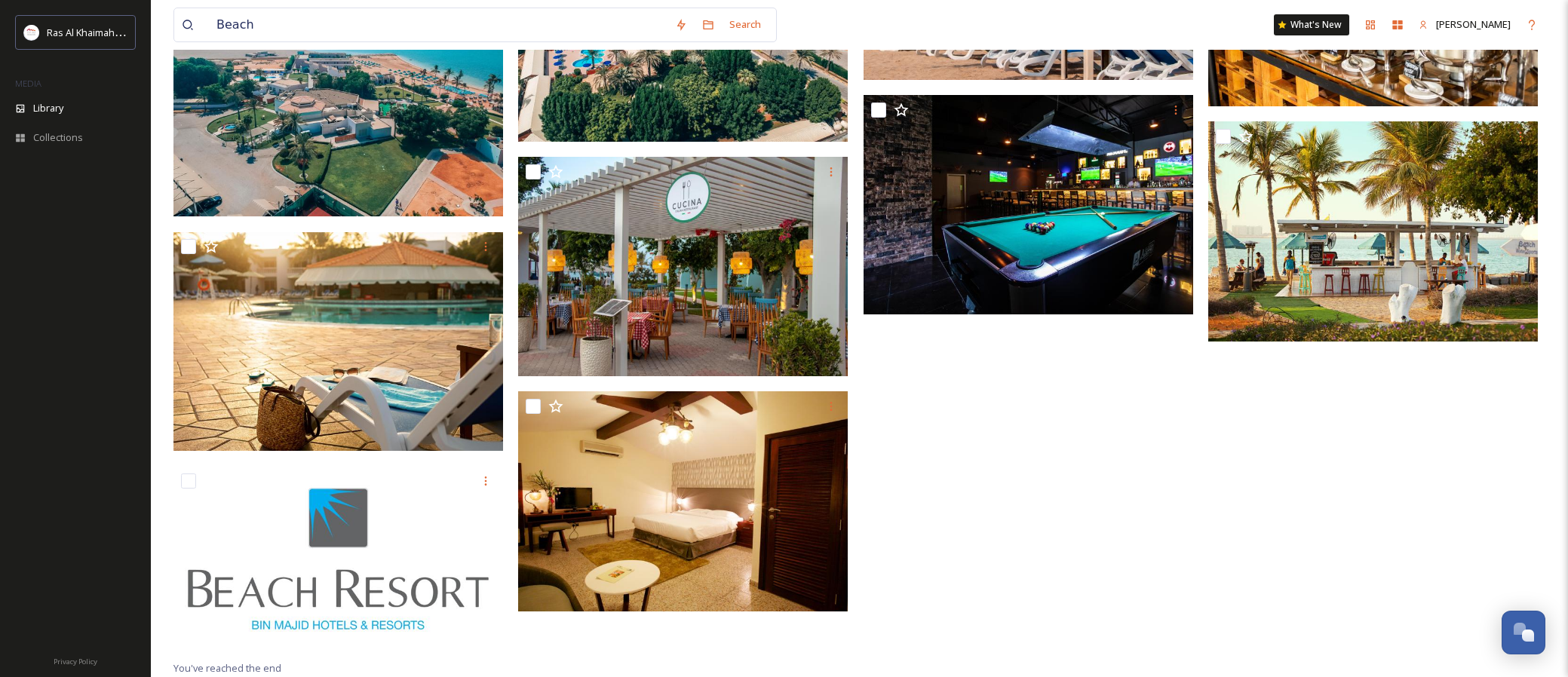
scroll to position [1521, 0]
click at [297, 32] on input "Beach" at bounding box center [438, 25] width 458 height 34
type input "ٍ"
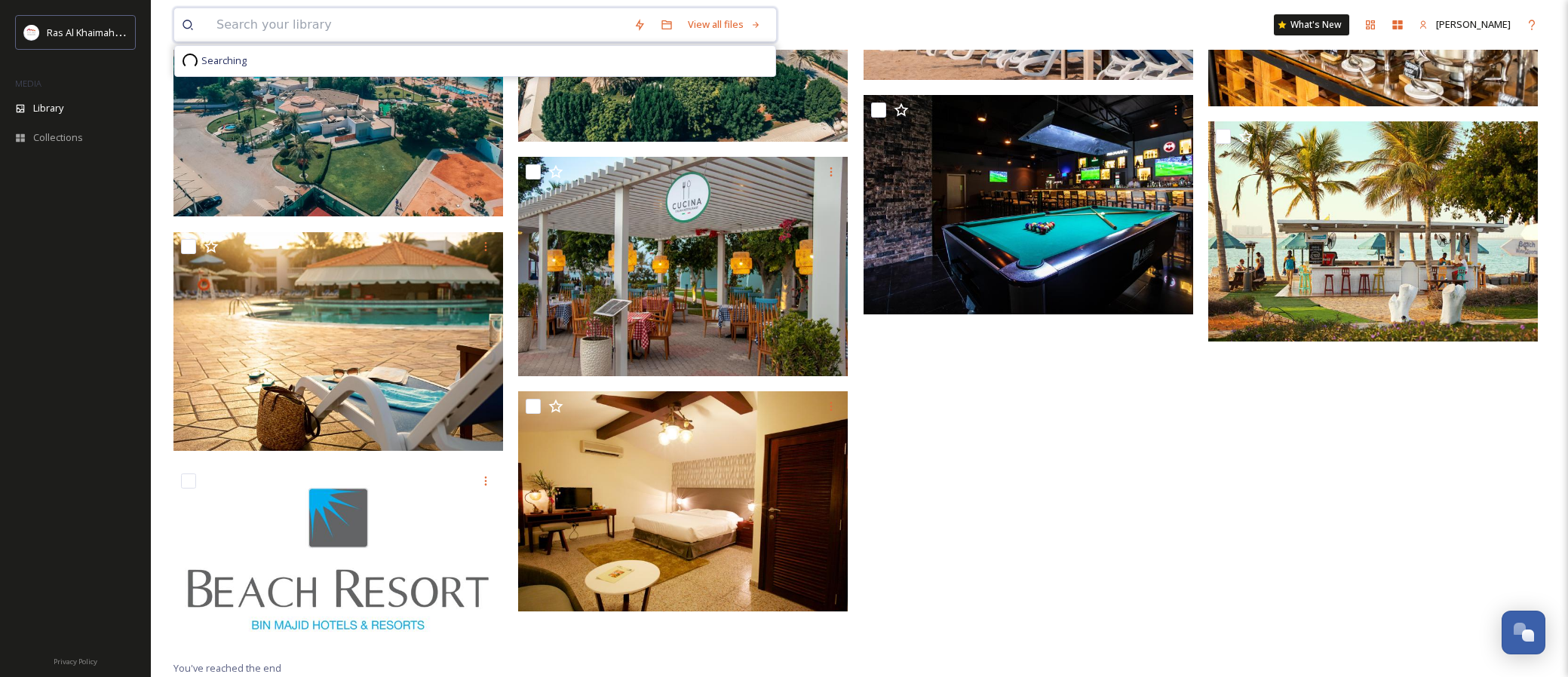
type input "R"
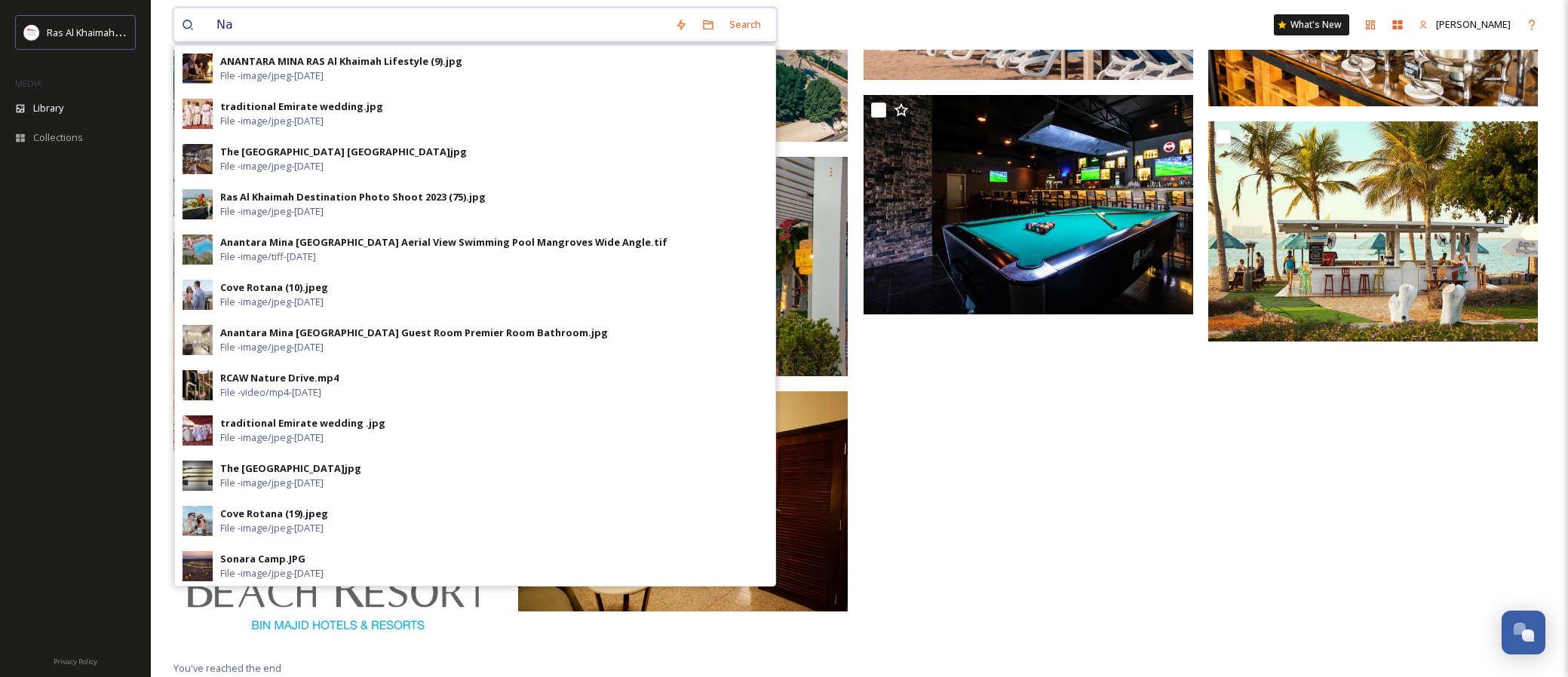
type input "N"
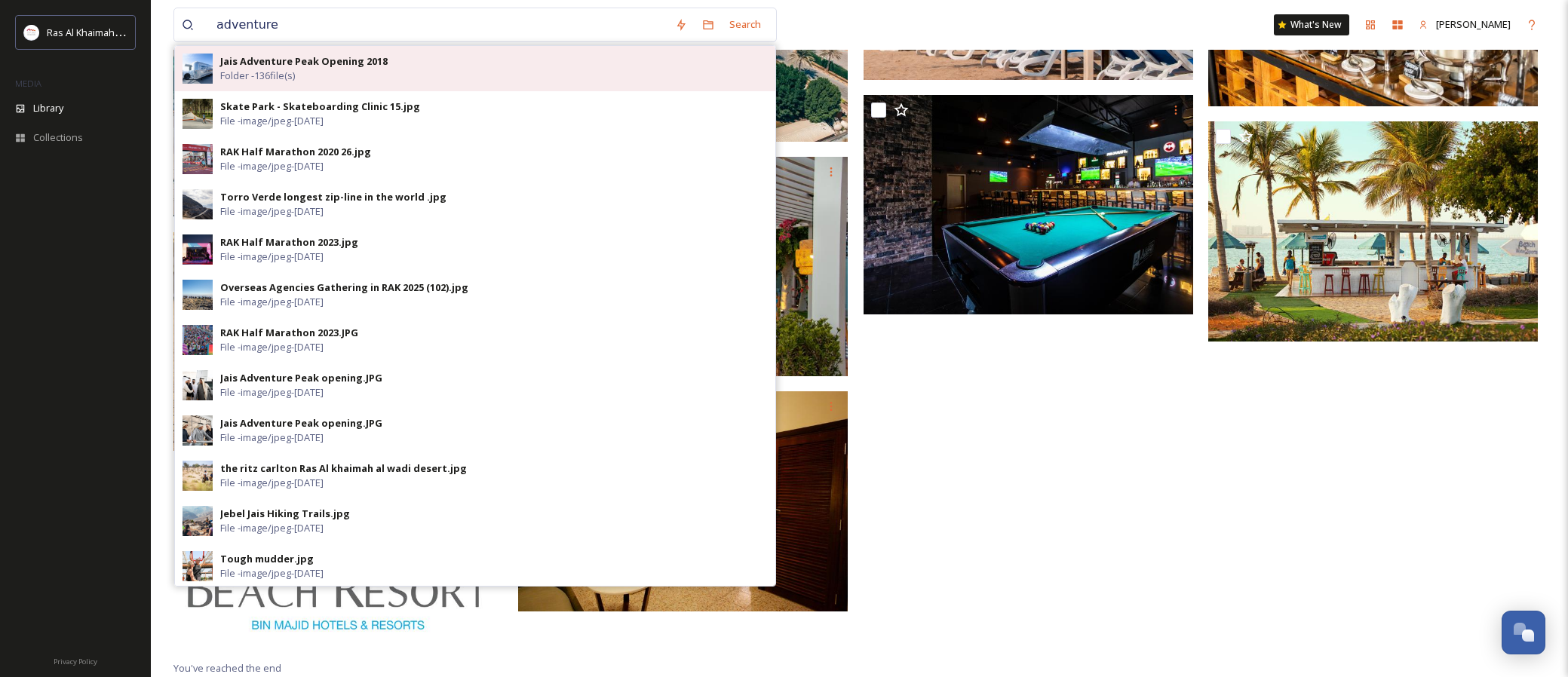
click at [294, 75] on span "Folder - 136 file(s)" at bounding box center [257, 75] width 75 height 14
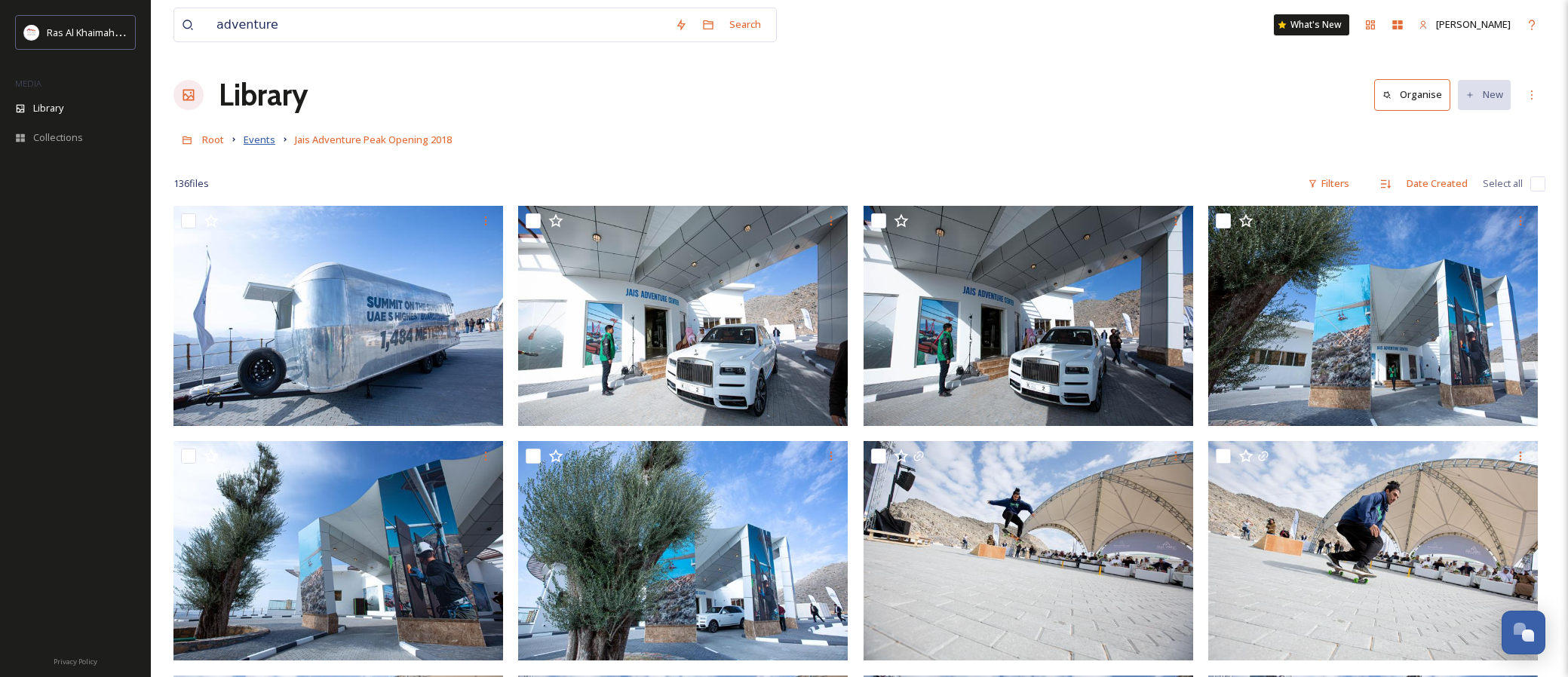
click at [259, 134] on span "Events" at bounding box center [259, 139] width 32 height 13
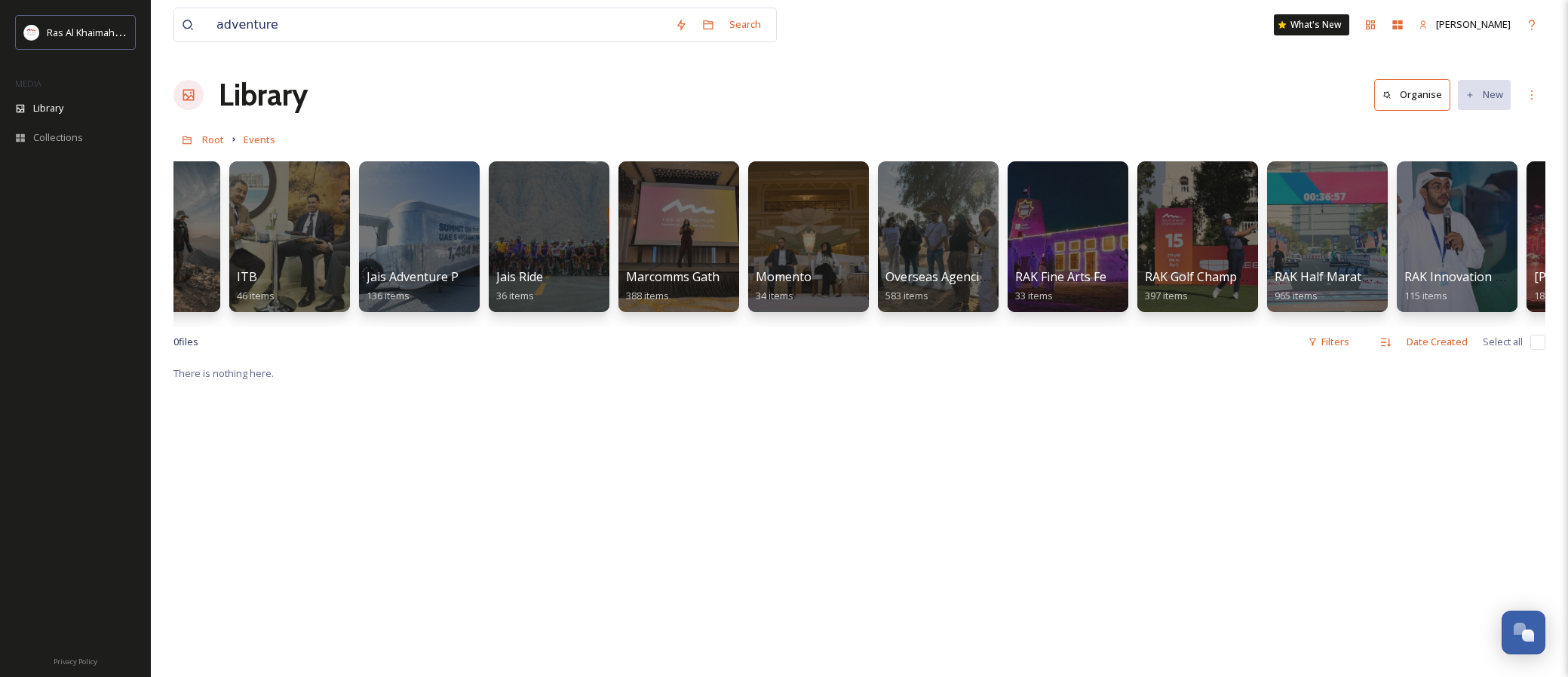
scroll to position [0, 857]
click at [326, 22] on input "adventure" at bounding box center [438, 25] width 458 height 34
type input "sea"
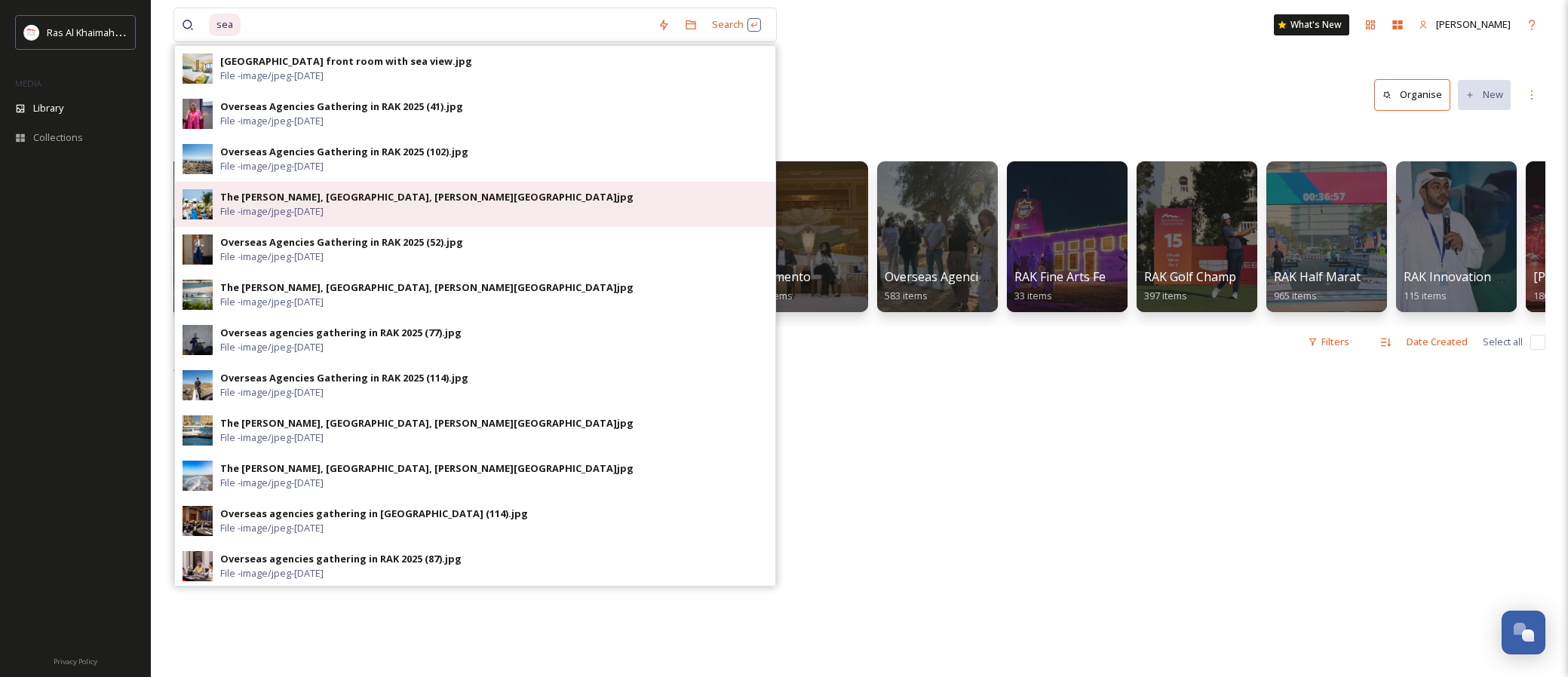
click at [381, 192] on div "The [PERSON_NAME], [GEOGRAPHIC_DATA], [PERSON_NAME][GEOGRAPHIC_DATA]jpg" at bounding box center [426, 197] width 413 height 14
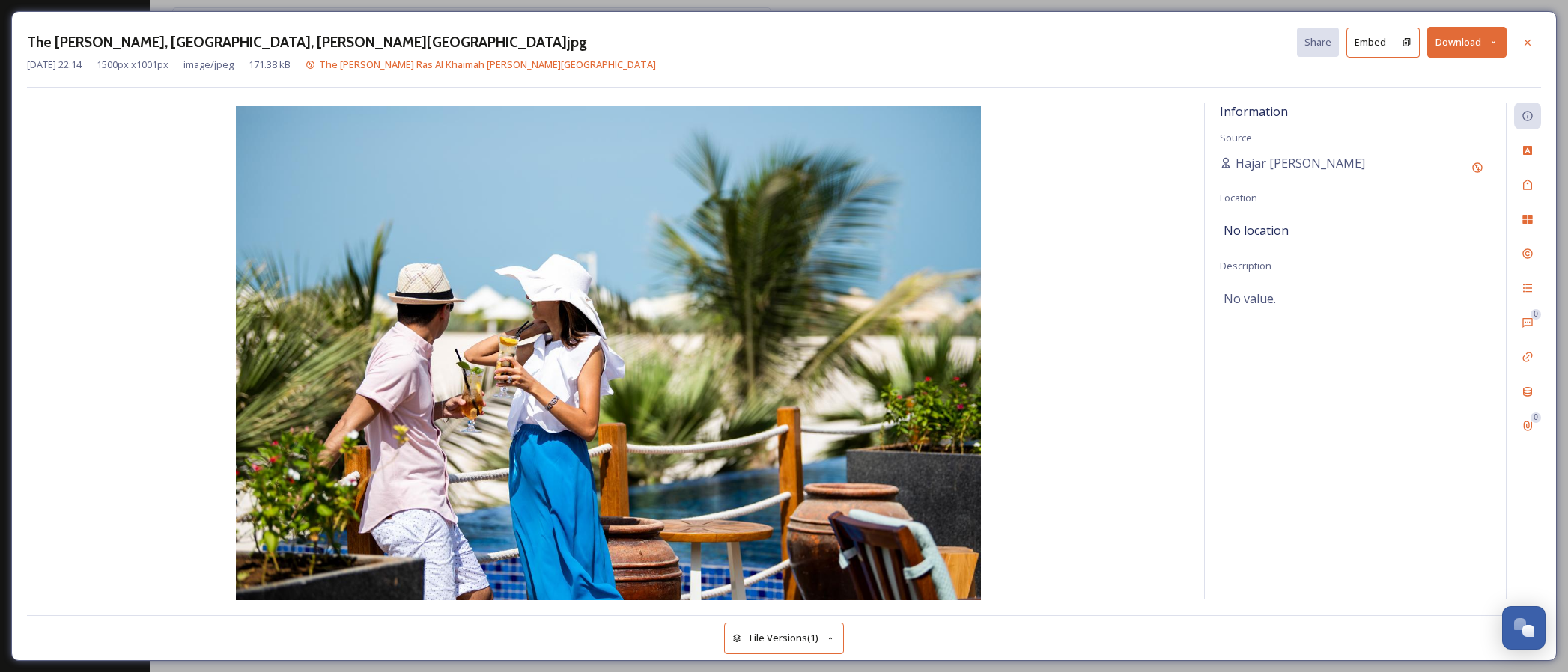
click at [794, 646] on button "File Versions (1)" at bounding box center [784, 638] width 120 height 31
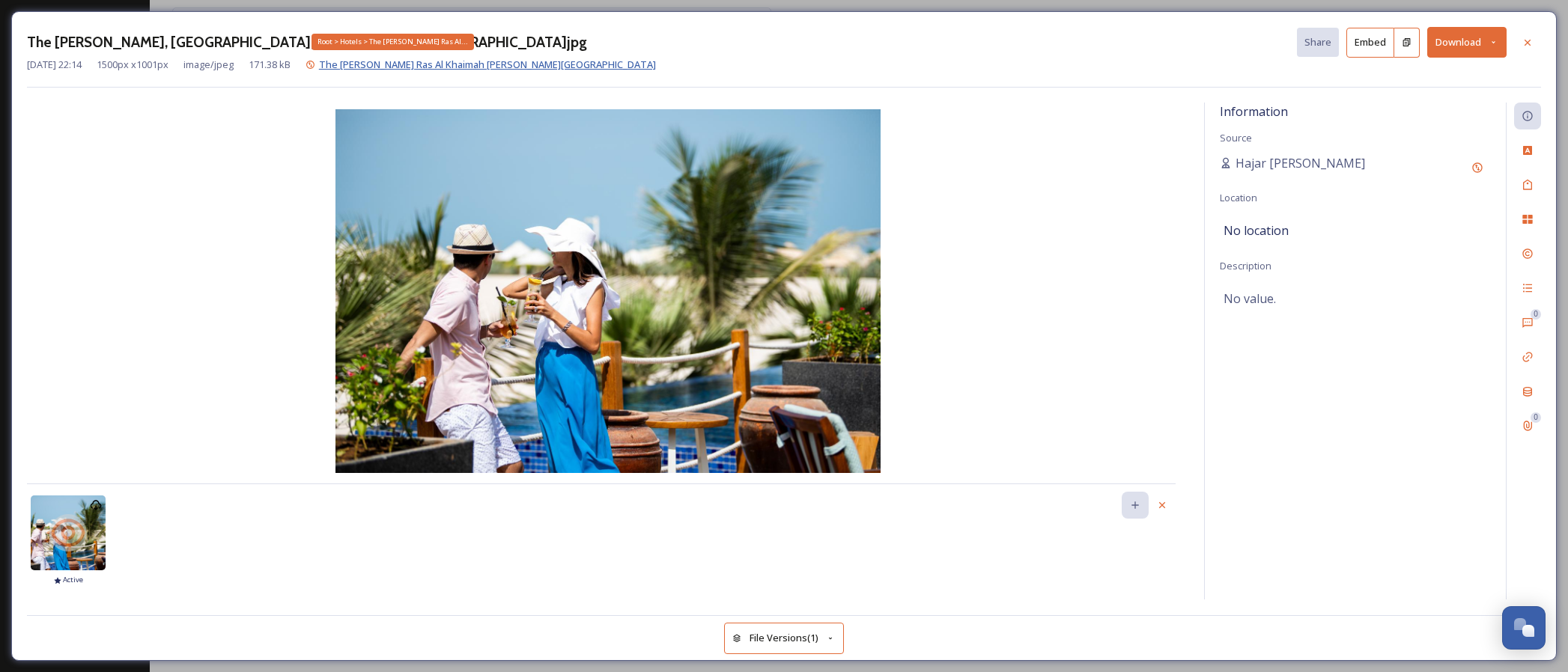
click at [435, 66] on span "The [PERSON_NAME] Ras Al Khaimah [PERSON_NAME][GEOGRAPHIC_DATA]" at bounding box center [487, 64] width 337 height 13
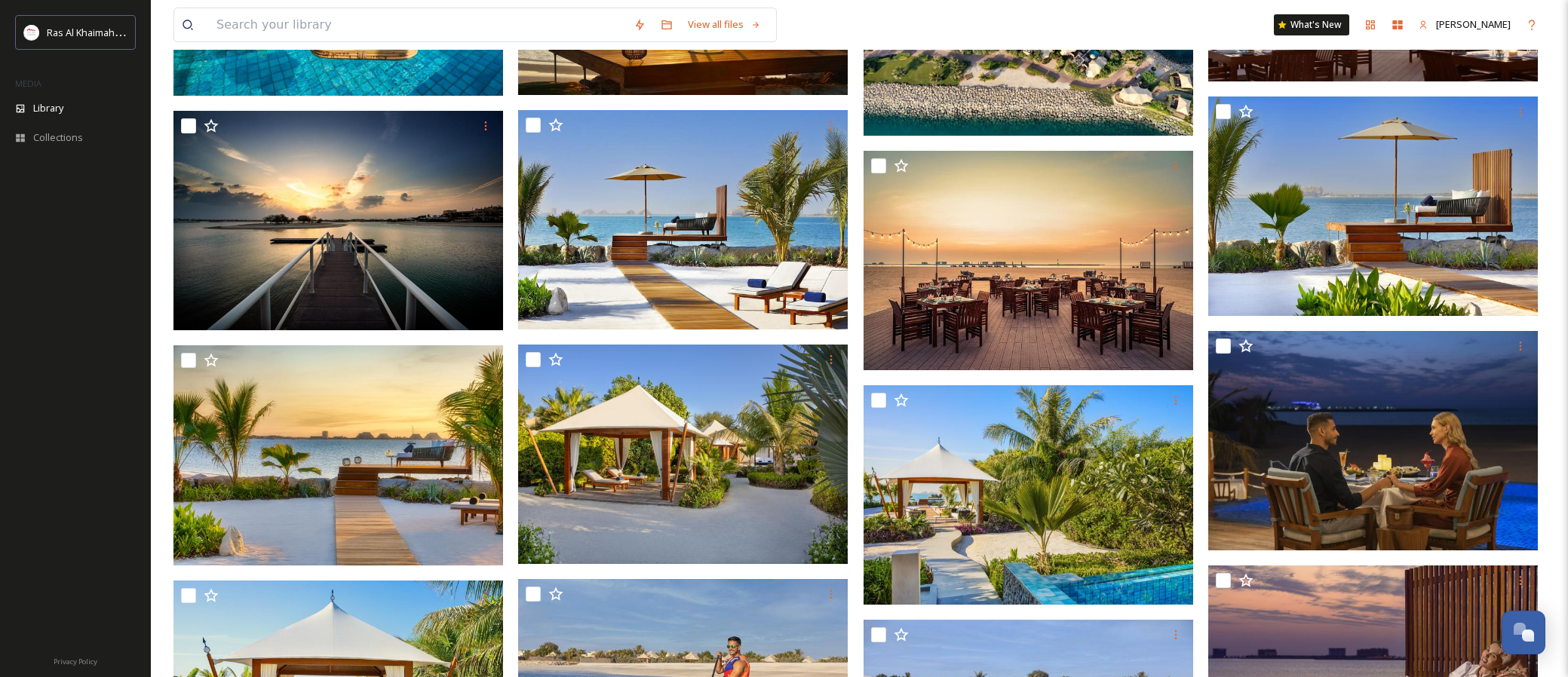
scroll to position [1266, 0]
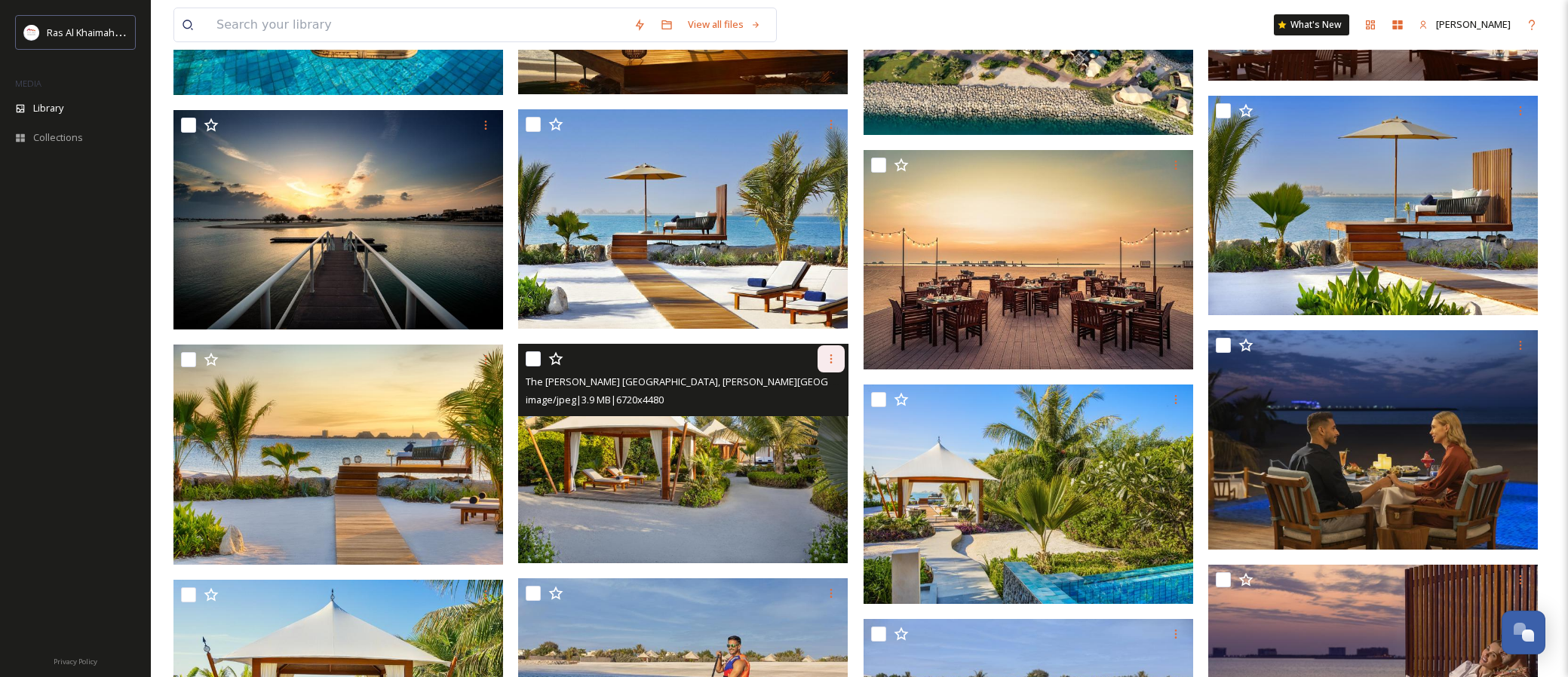
click at [831, 364] on icon at bounding box center [831, 358] width 12 height 12
click at [801, 424] on span "Download" at bounding box center [813, 421] width 46 height 14
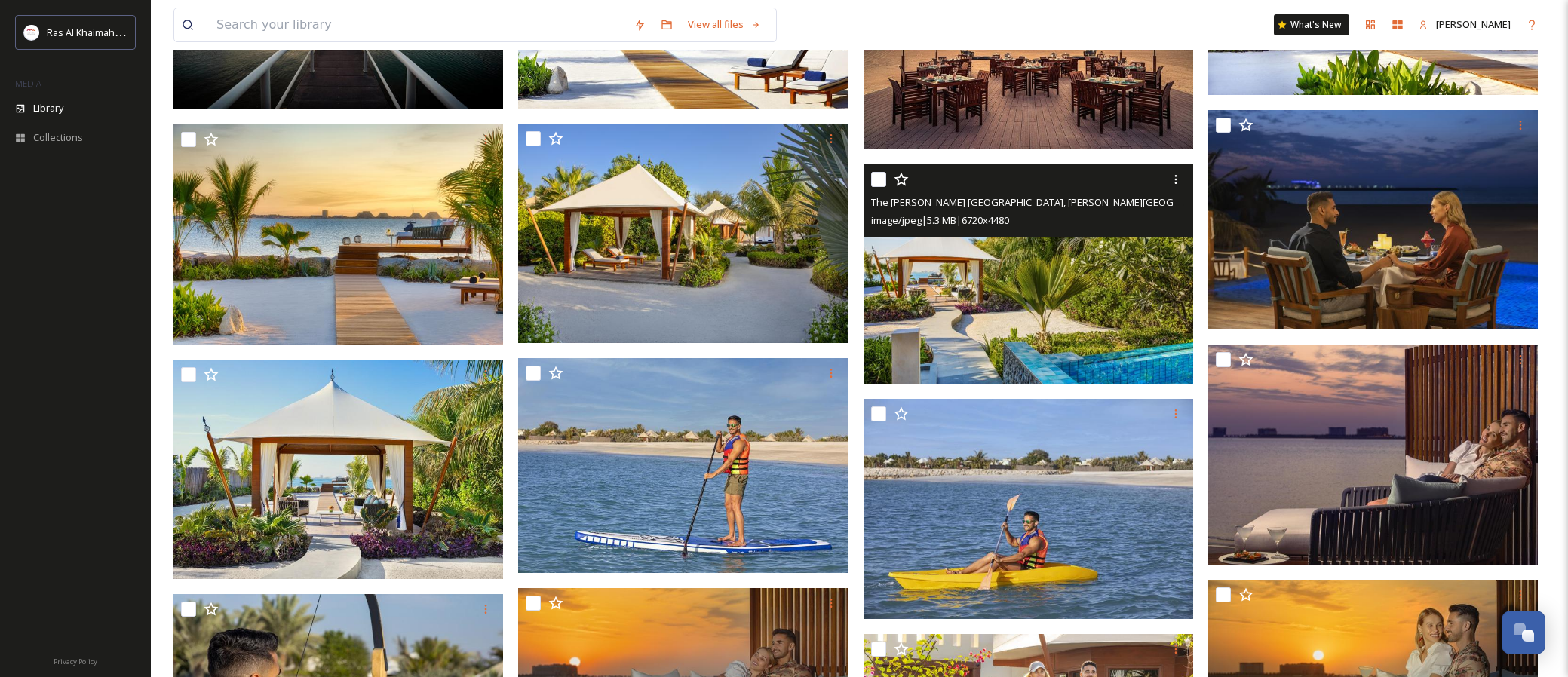
scroll to position [1488, 0]
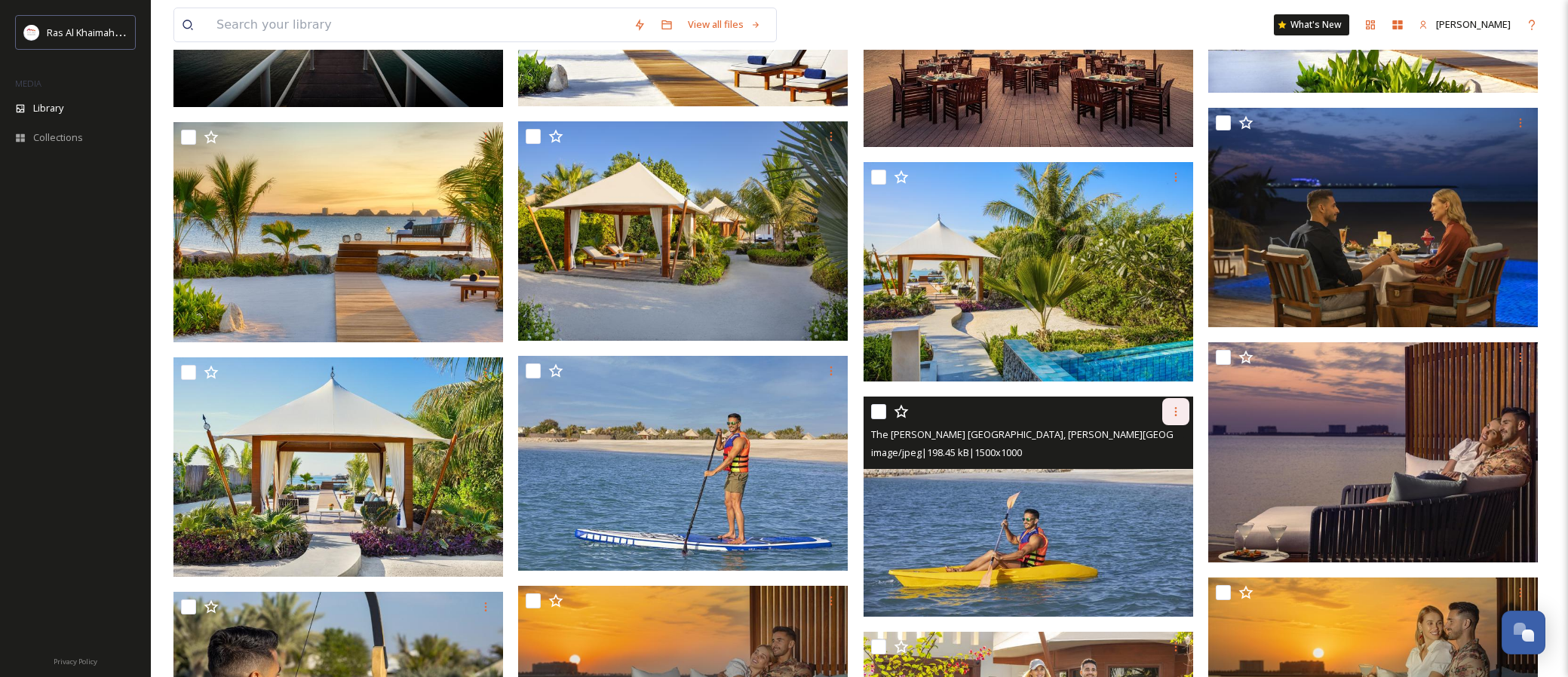
click at [1170, 418] on icon at bounding box center [1175, 411] width 12 height 12
click at [1161, 466] on div "Download" at bounding box center [1158, 474] width 61 height 30
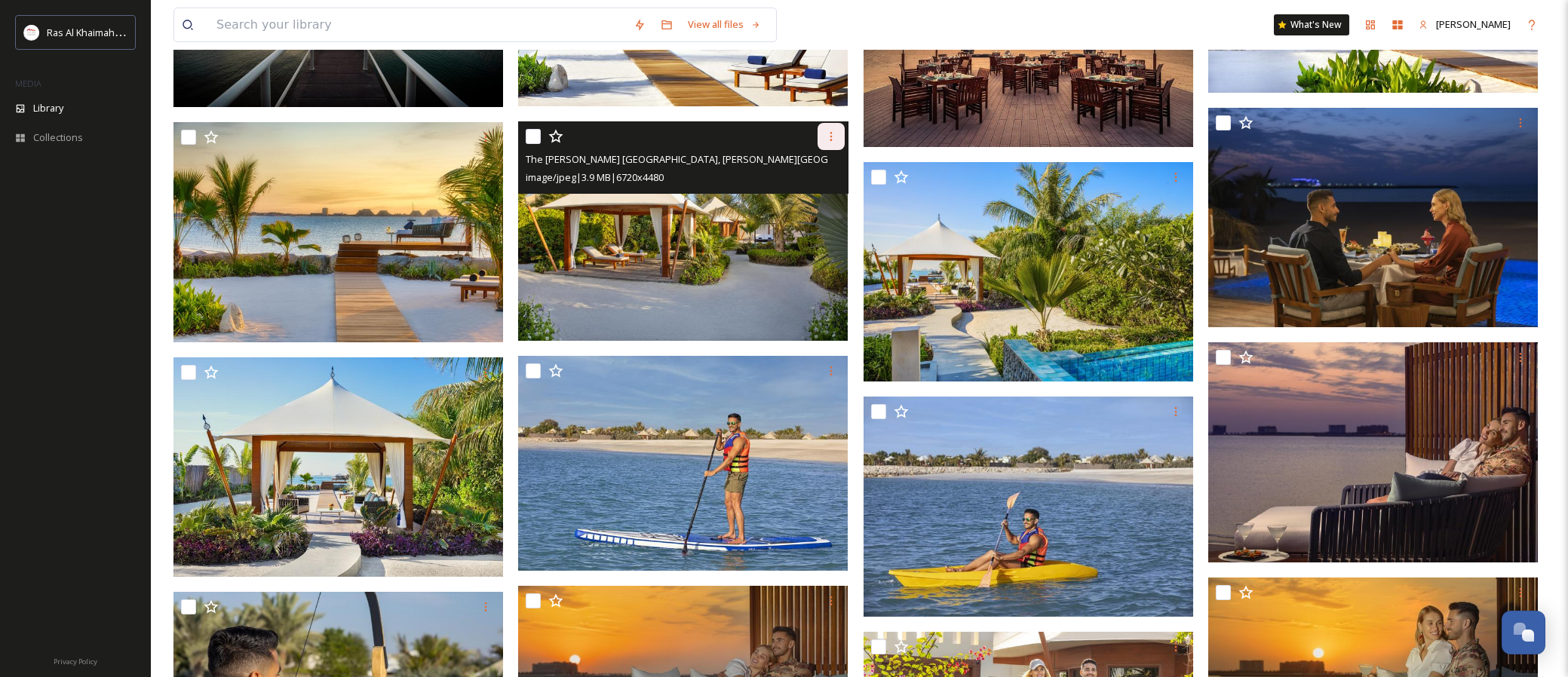
click at [828, 141] on icon at bounding box center [831, 136] width 12 height 12
click at [823, 198] on span "Download" at bounding box center [813, 198] width 46 height 14
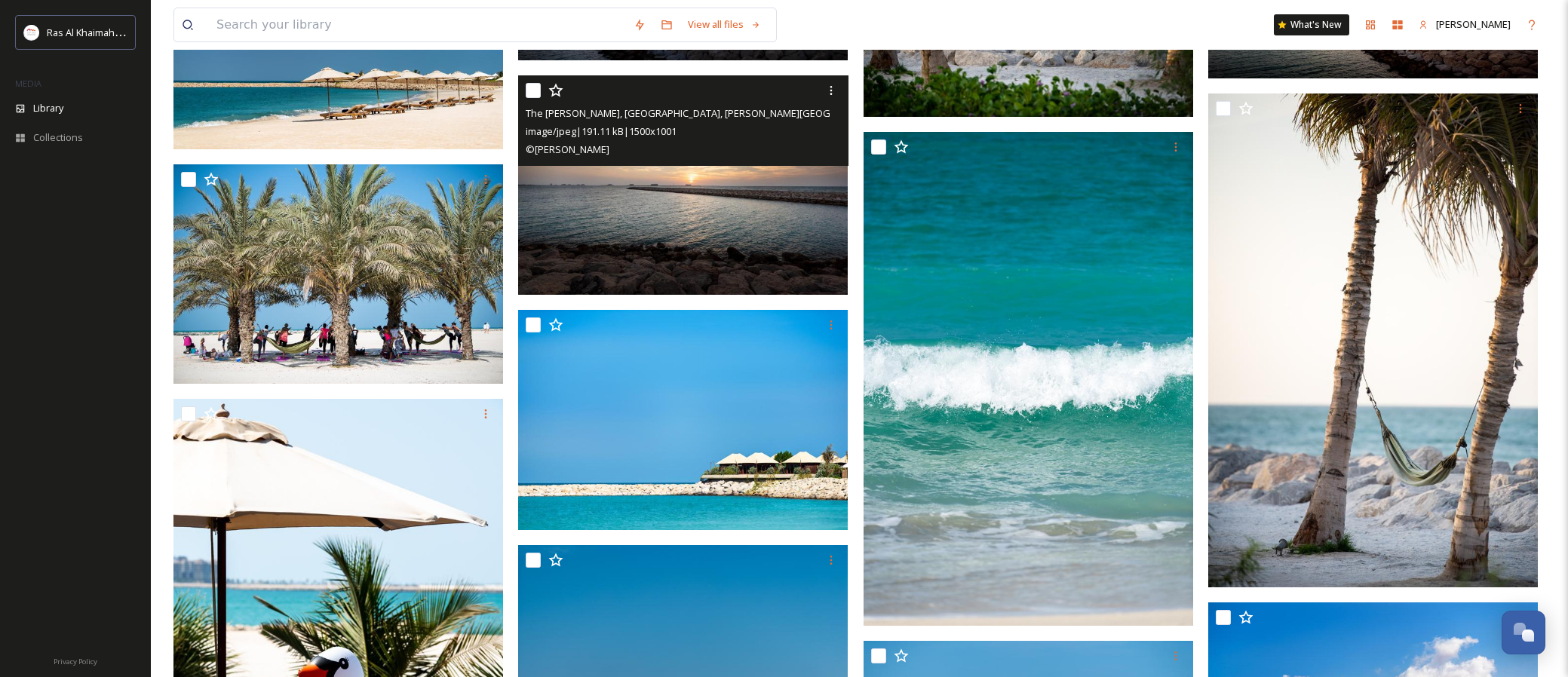
scroll to position [12902, 0]
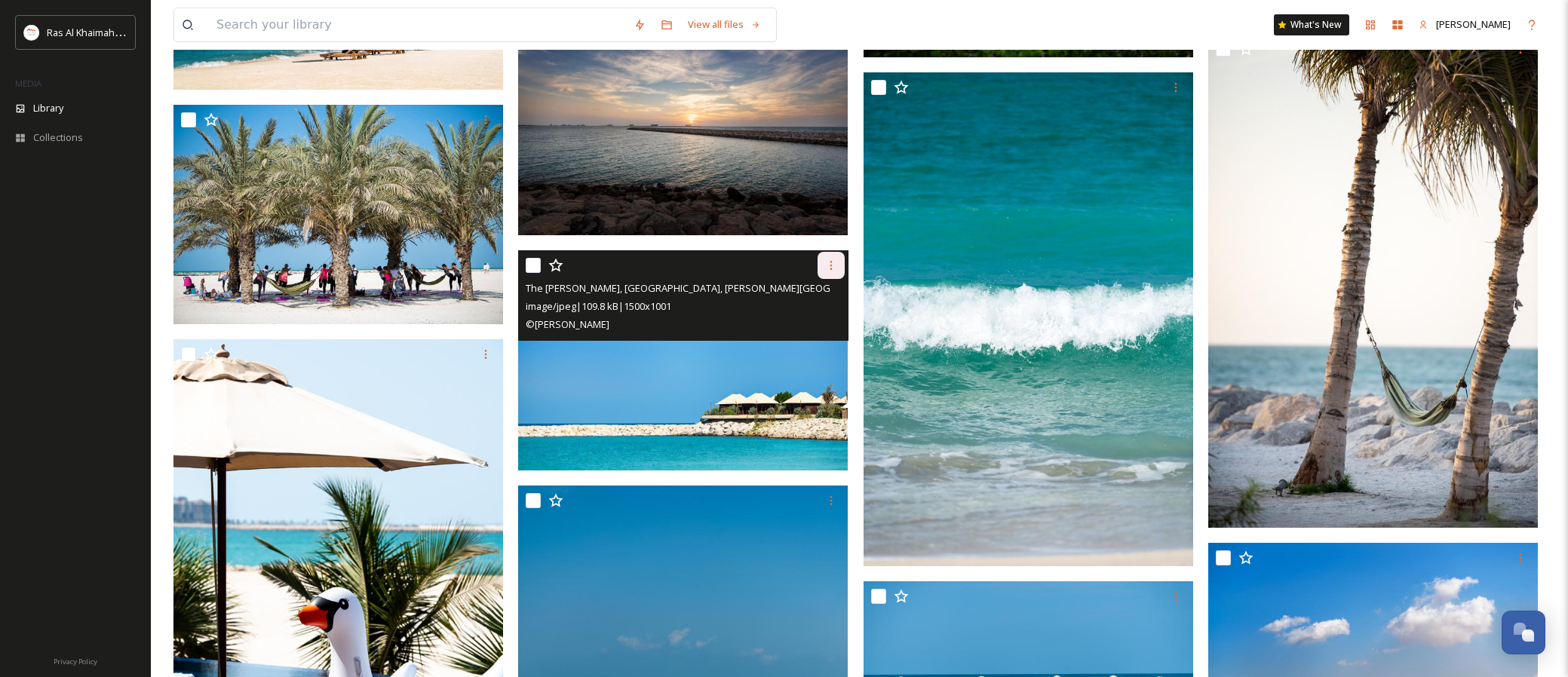
click at [834, 265] on icon at bounding box center [831, 265] width 12 height 12
click at [809, 328] on span "Download" at bounding box center [813, 328] width 46 height 14
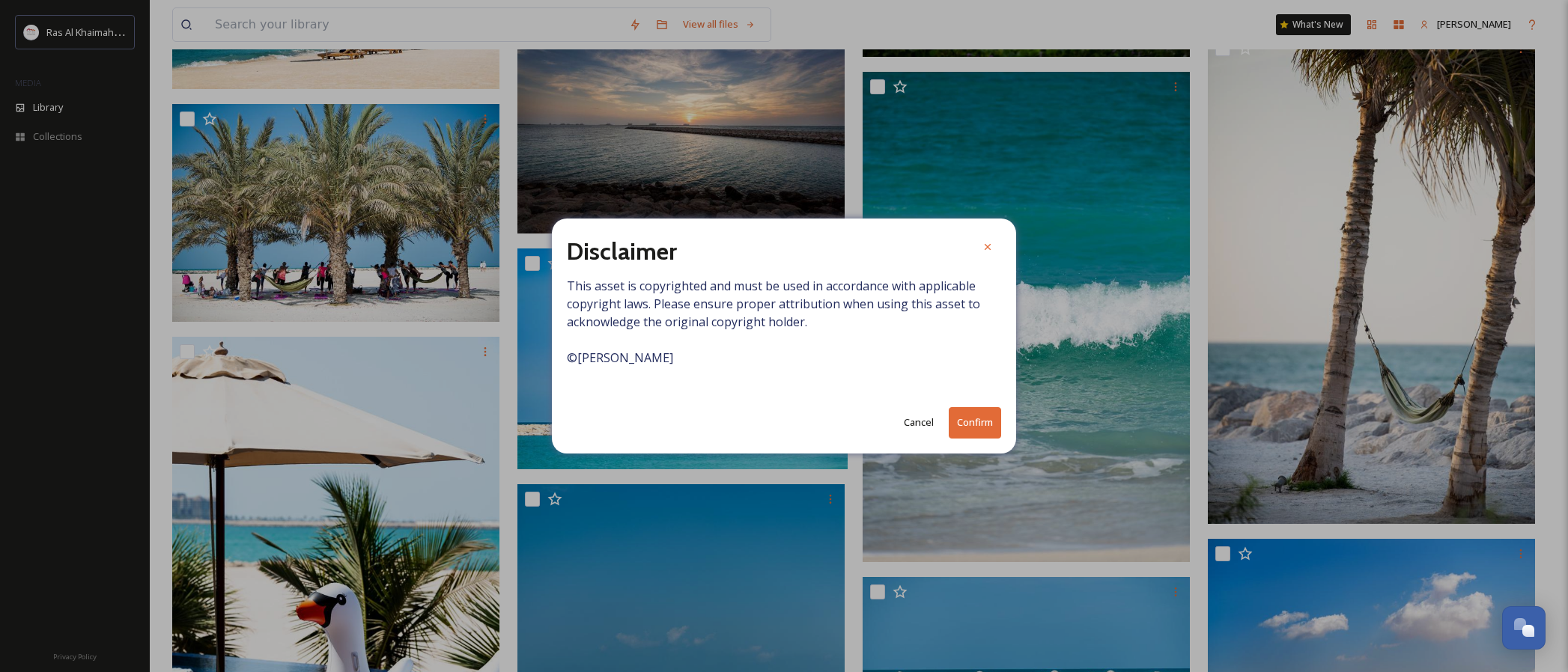
click at [980, 427] on button "Confirm" at bounding box center [975, 422] width 52 height 31
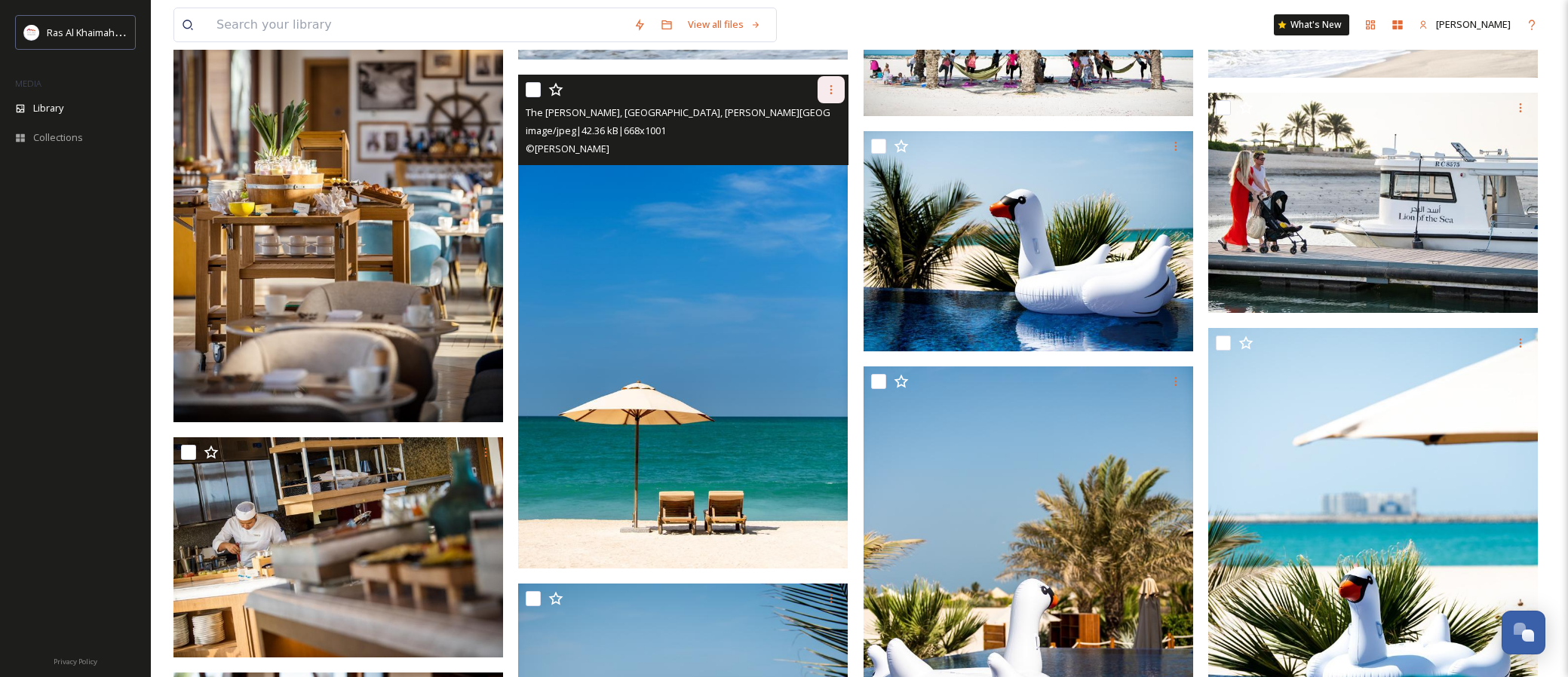
scroll to position [13823, 0]
click at [830, 93] on icon at bounding box center [831, 89] width 12 height 12
click at [806, 154] on span "Download" at bounding box center [813, 152] width 46 height 14
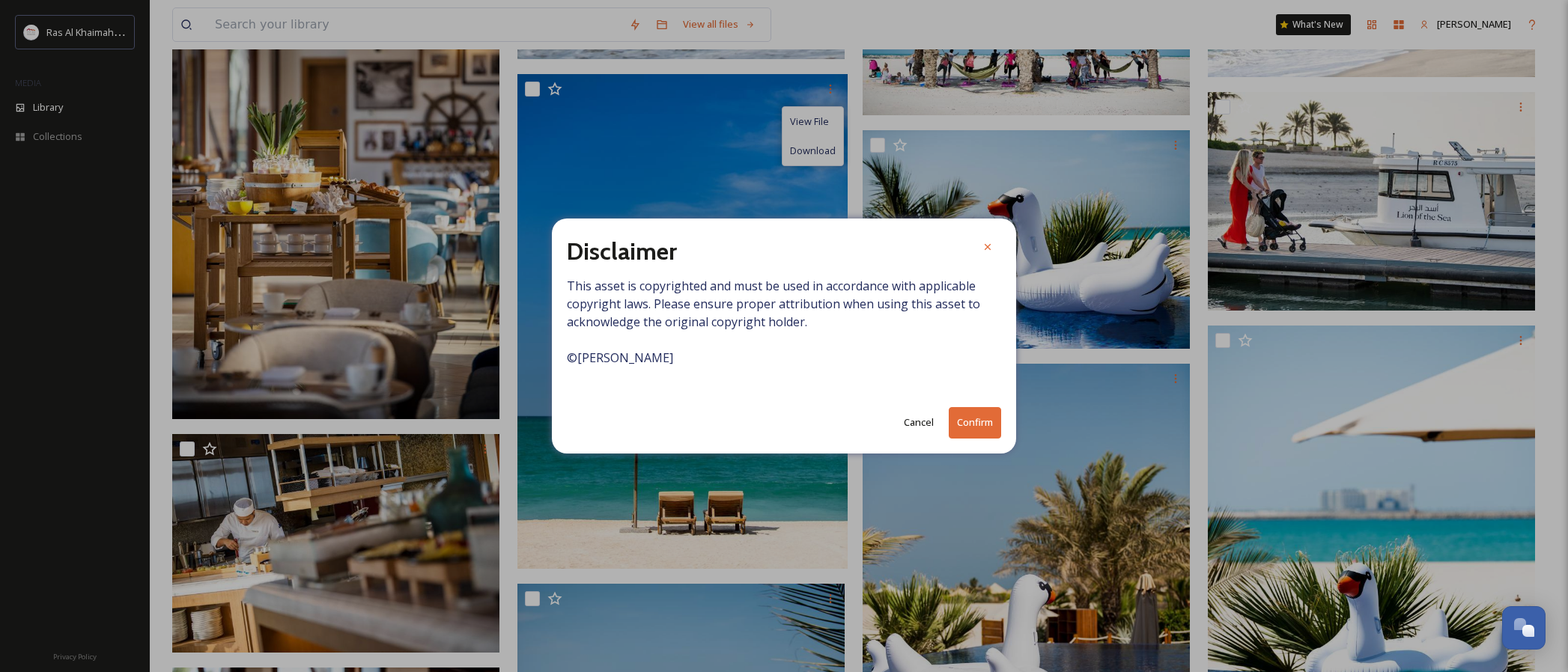
drag, startPoint x: 988, startPoint y: 427, endPoint x: 954, endPoint y: 420, distance: 34.7
click at [987, 426] on button "Confirm" at bounding box center [975, 422] width 52 height 31
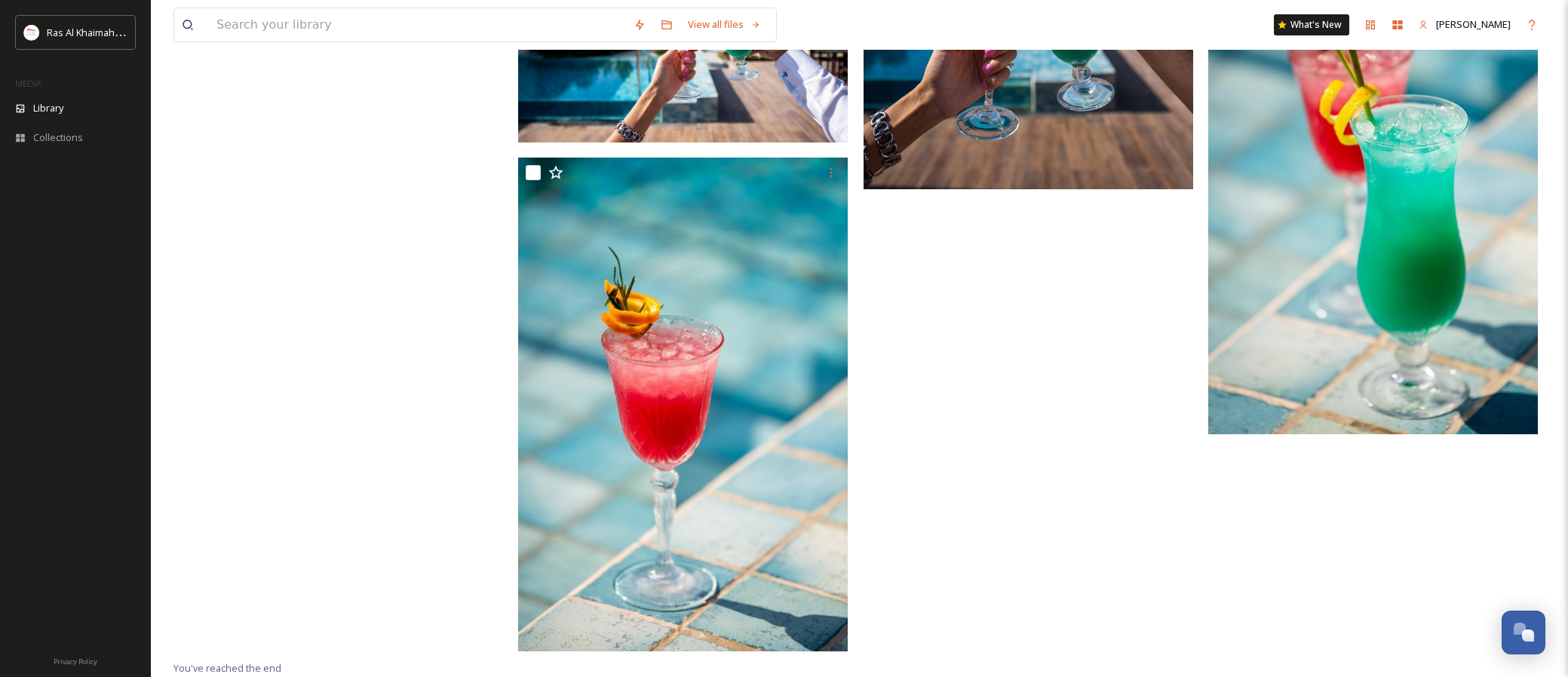
scroll to position [25799, 0]
click at [392, 25] on input at bounding box center [418, 25] width 417 height 34
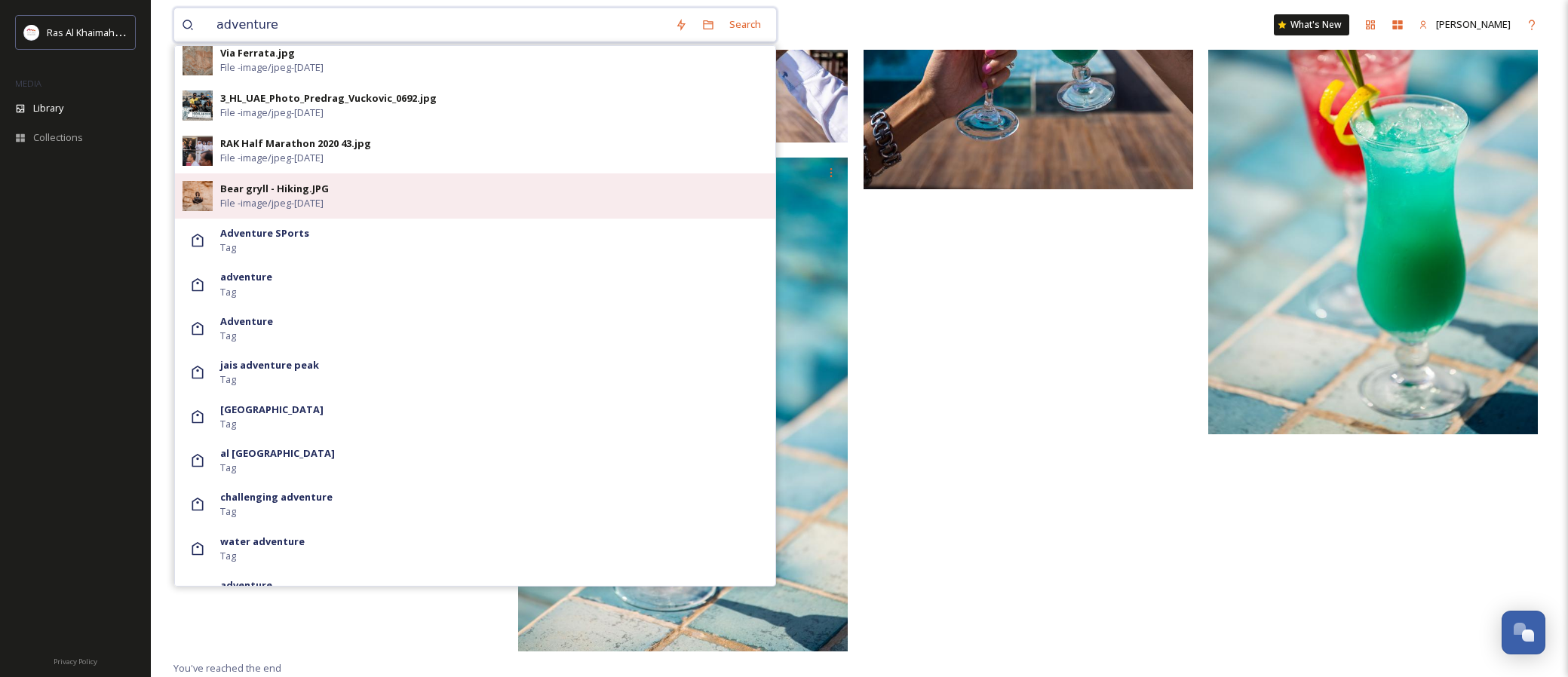
scroll to position [770, 0]
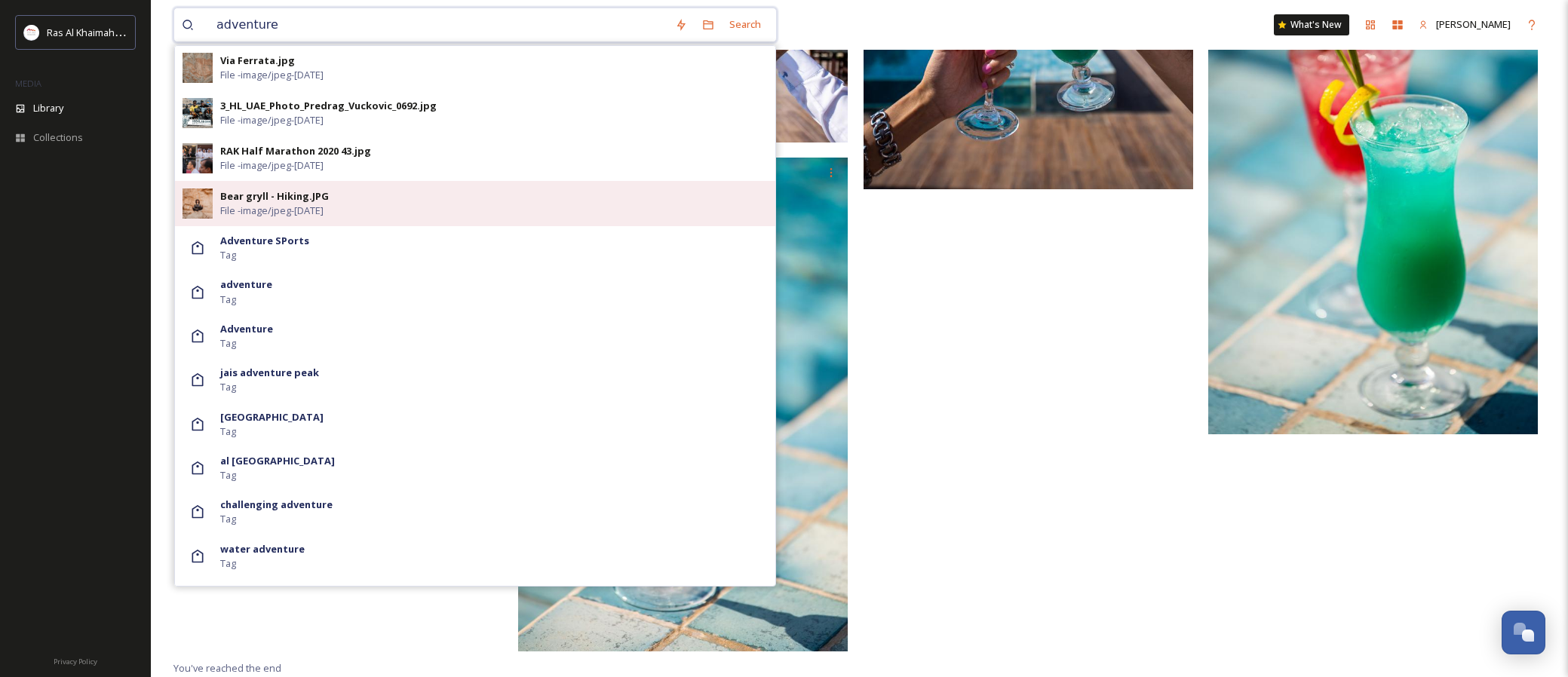
type input "adventure"
click at [272, 200] on div "Bear gryll - Hiking.JPG" at bounding box center [274, 196] width 109 height 14
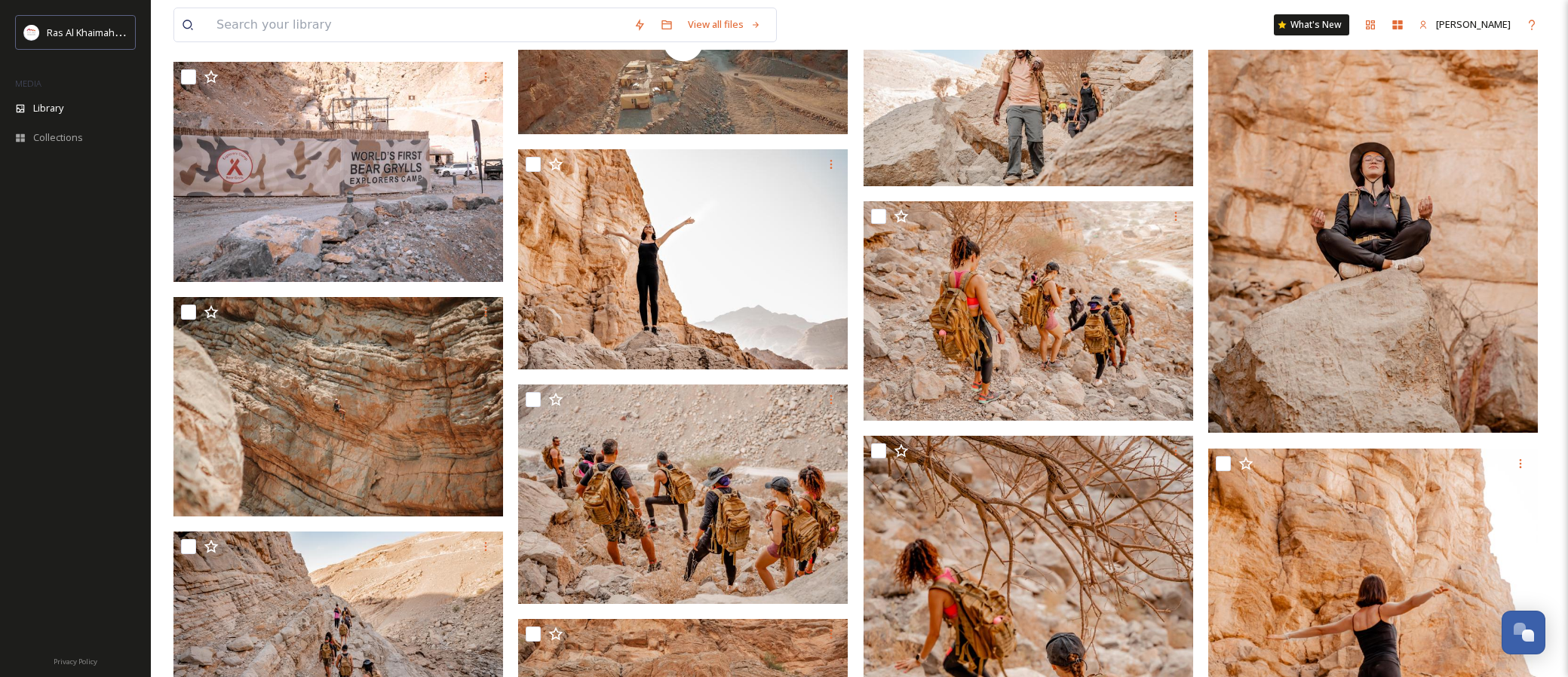
scroll to position [7814, 0]
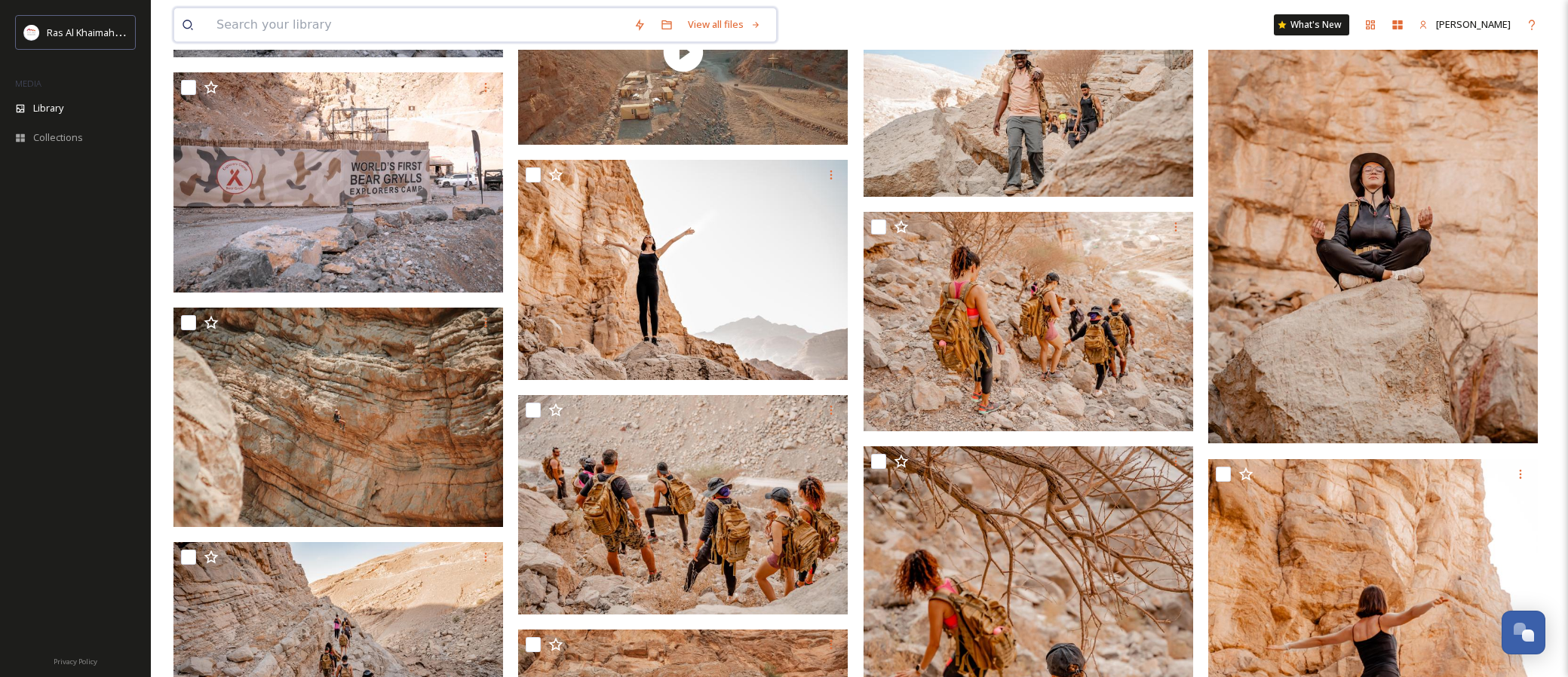
click at [241, 24] on input at bounding box center [418, 25] width 417 height 34
paste input "سانتوريني بتفاصيلها"
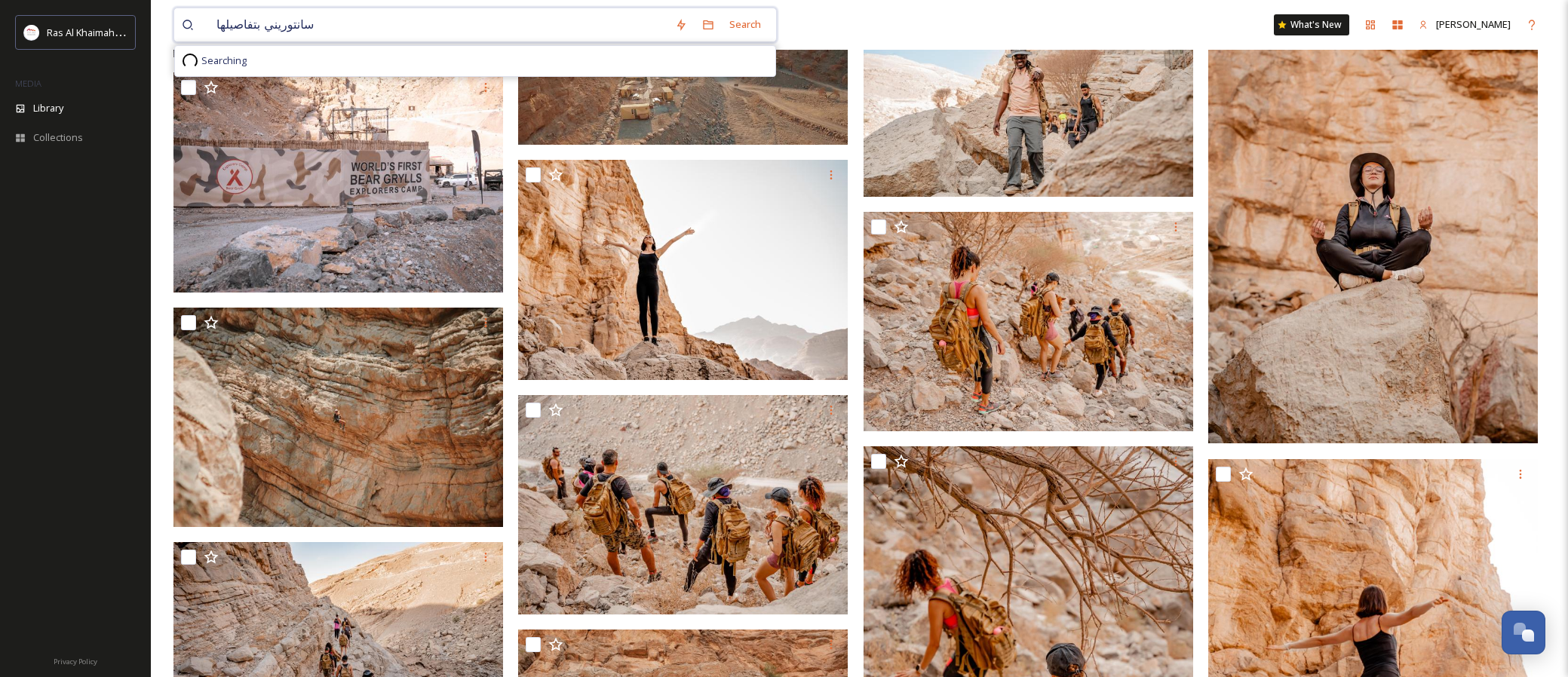
click at [279, 33] on input "سانتوريني بتفاصيلها" at bounding box center [438, 25] width 458 height 34
type input "Sea"
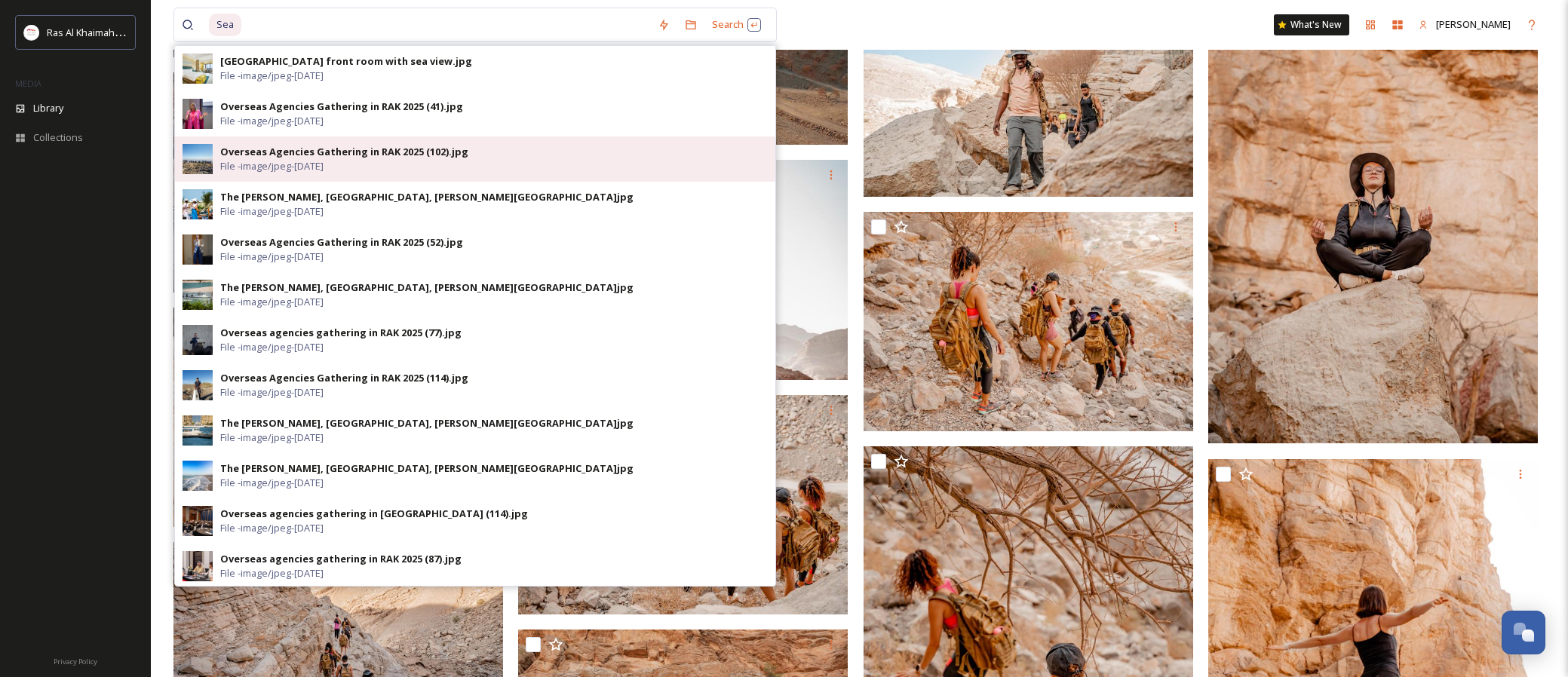
click at [261, 162] on span "File - image/jpeg - [DATE]" at bounding box center [272, 166] width 104 height 14
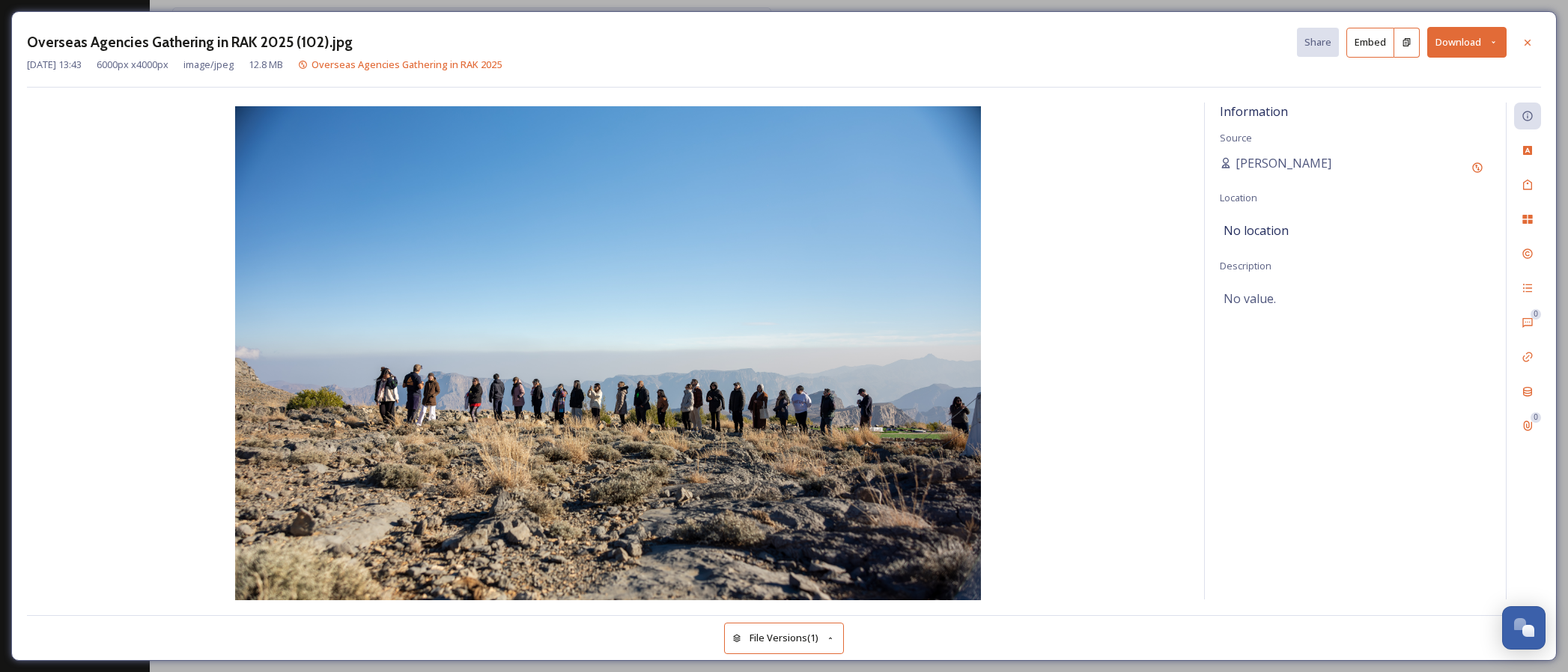
click at [818, 624] on button "File Versions (1)" at bounding box center [784, 638] width 120 height 31
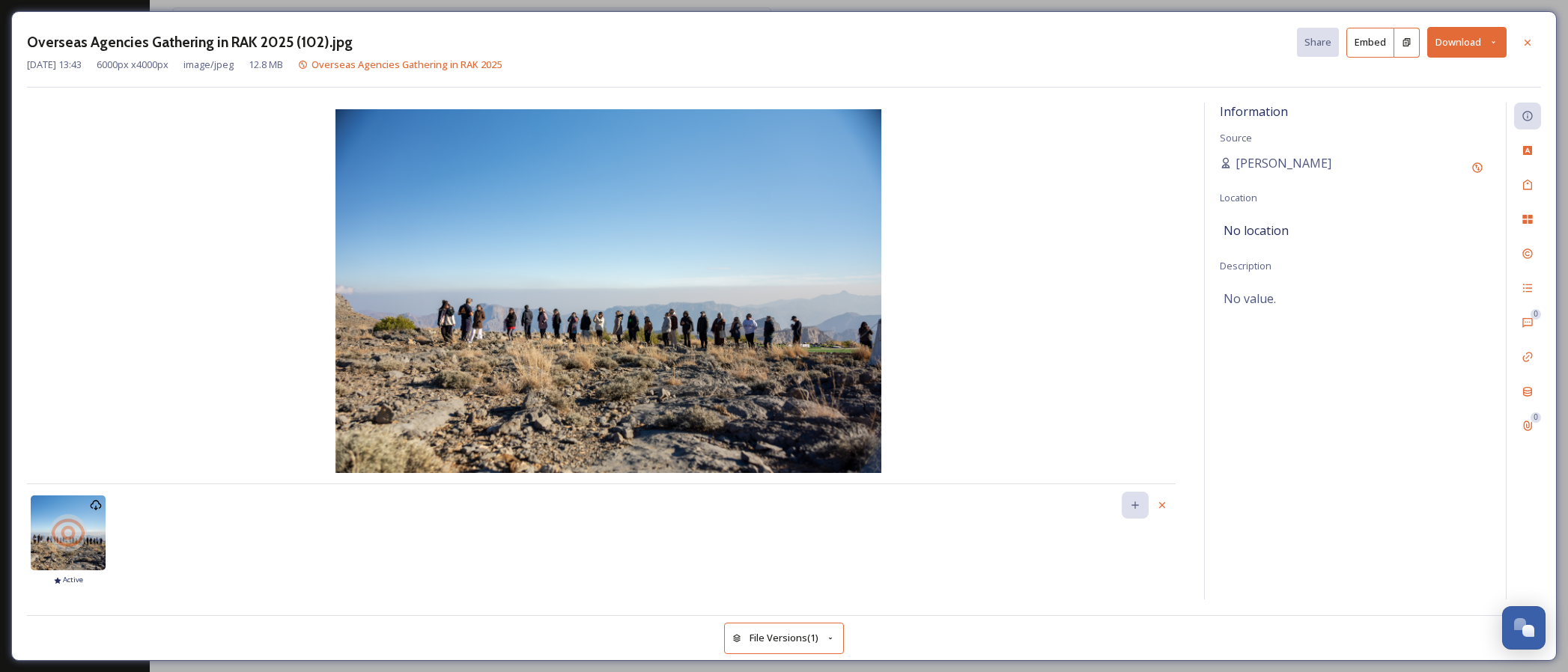
click at [237, 39] on h3 "Overseas Agencies Gathering in RAK 2025 (102).jpg" at bounding box center [190, 42] width 326 height 22
click at [237, 39] on h3 "Overseas Agencies Gathering in RAK 2025 (102).jpg" at bounding box center [190, 42] width 326 height 22
copy h3 "RAK"
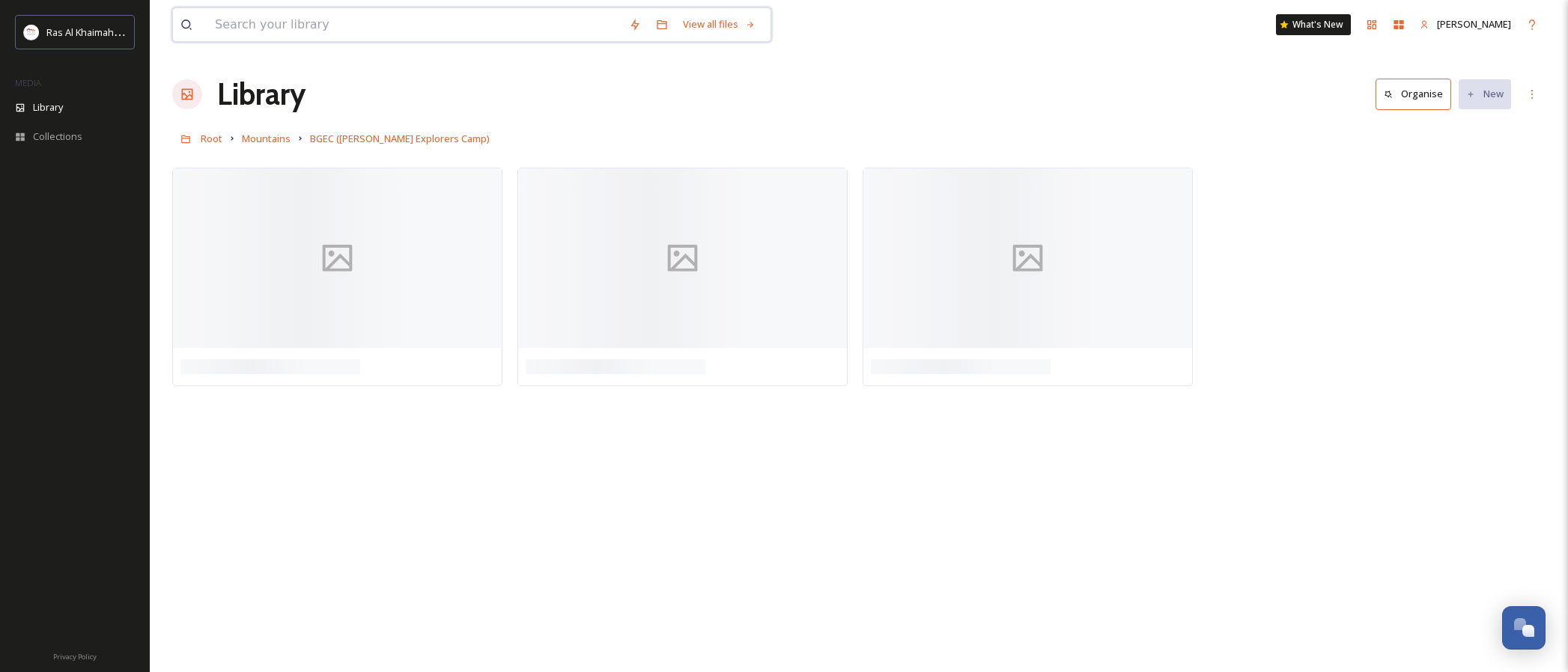
click at [327, 22] on input at bounding box center [415, 25] width 414 height 33
paste input "RAK"
type input "RAK"
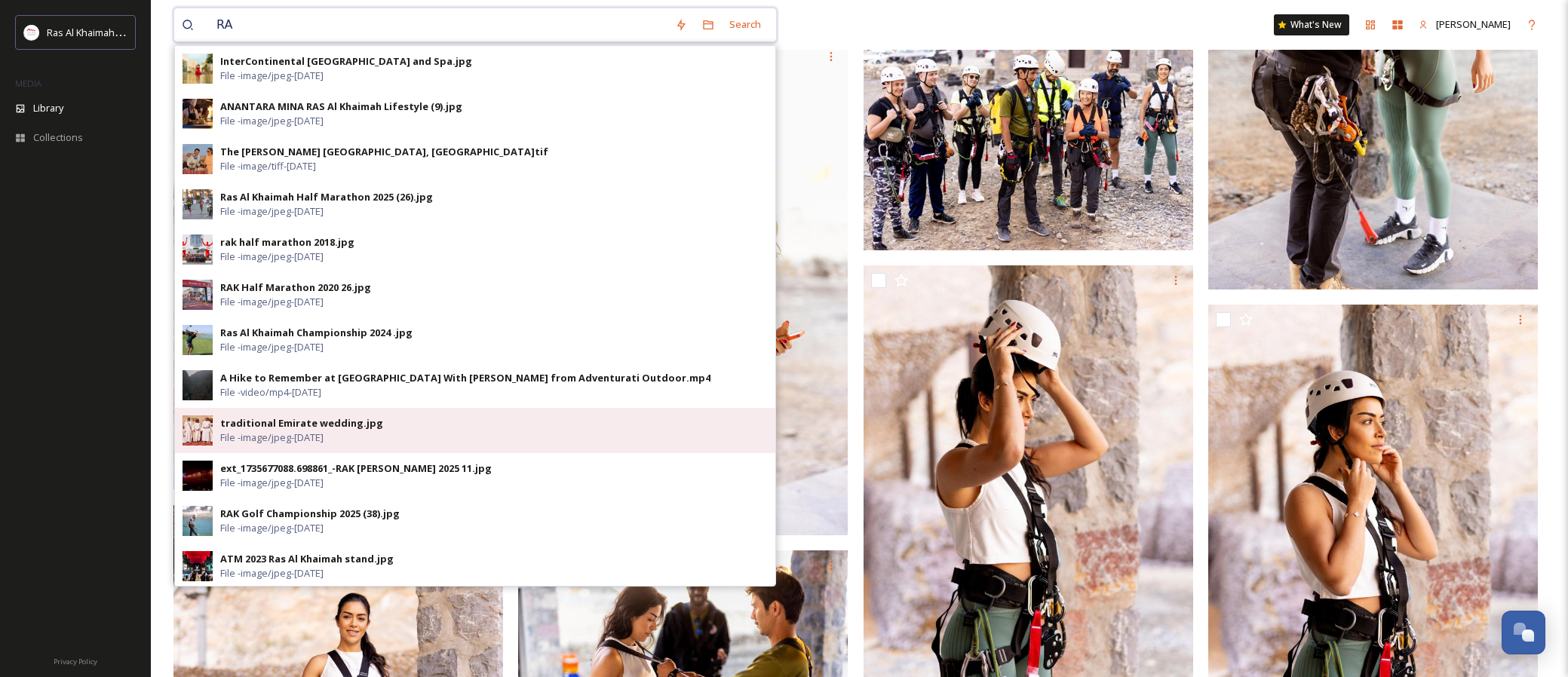
type input "RA"
click at [254, 435] on span "File - image/jpeg - [DATE]" at bounding box center [272, 437] width 104 height 14
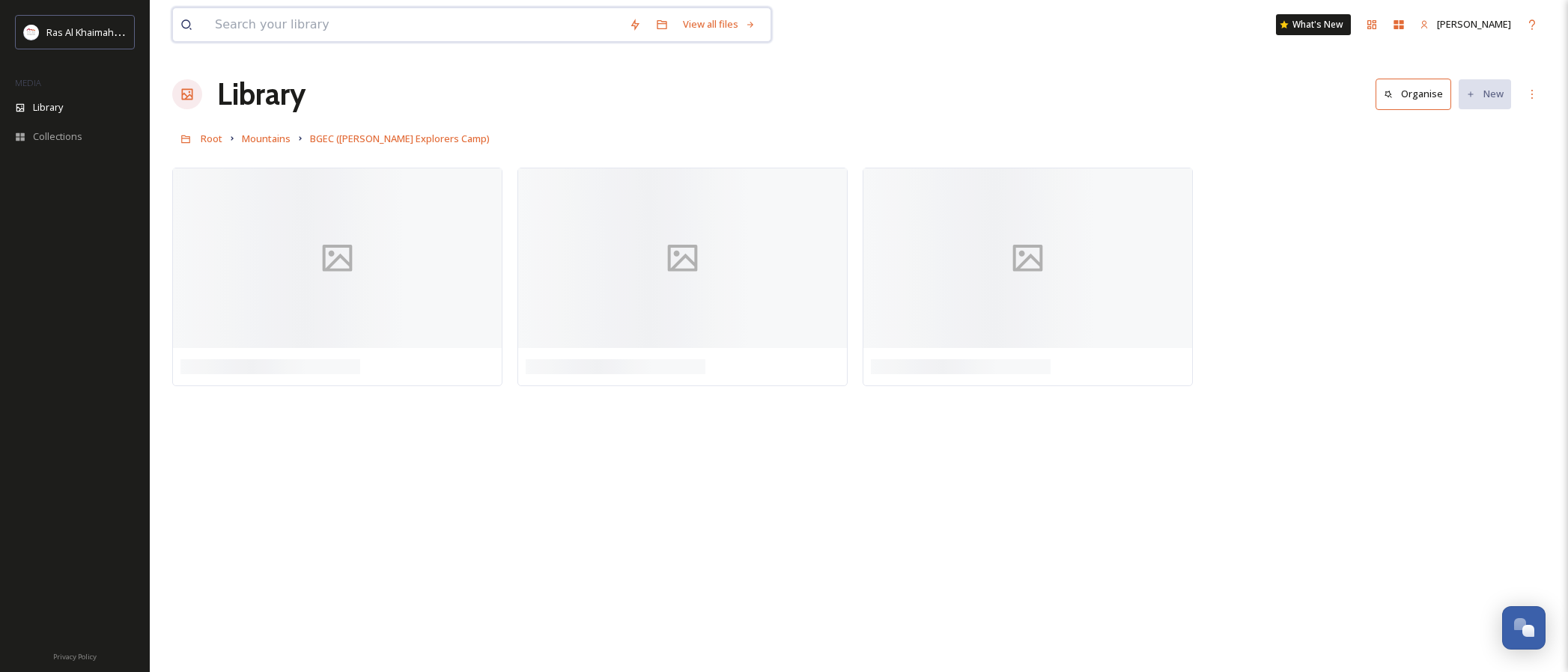
click at [406, 31] on input at bounding box center [415, 25] width 414 height 33
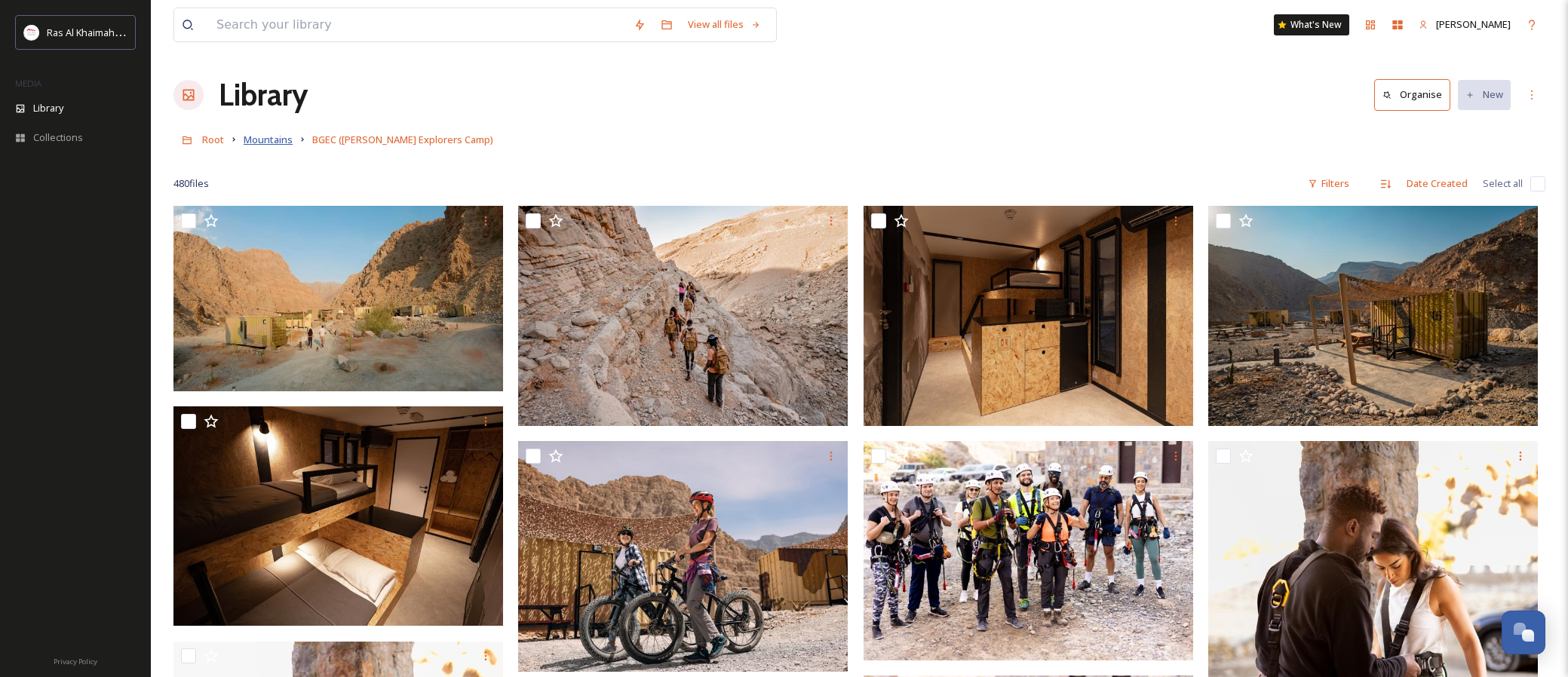
click at [272, 140] on span "Mountains" at bounding box center [268, 139] width 49 height 13
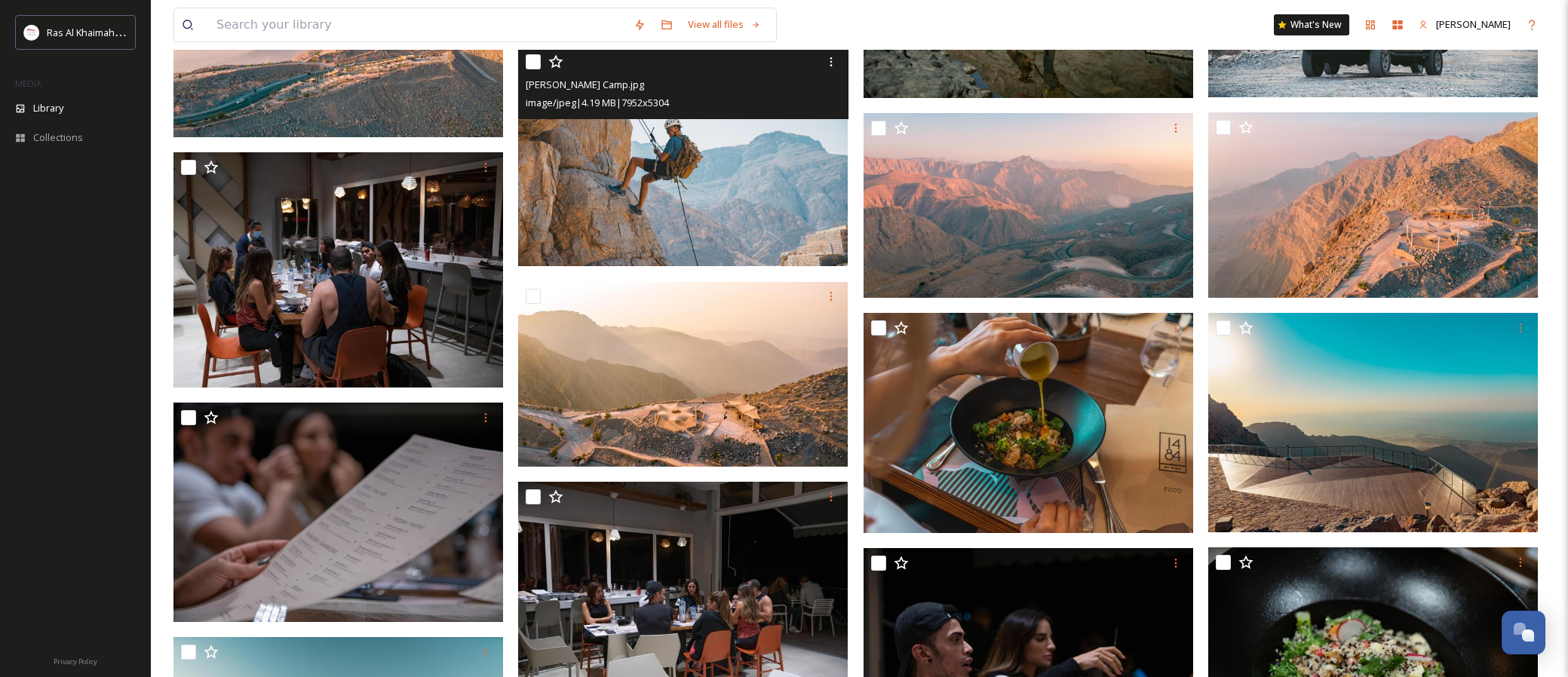
scroll to position [5283, 0]
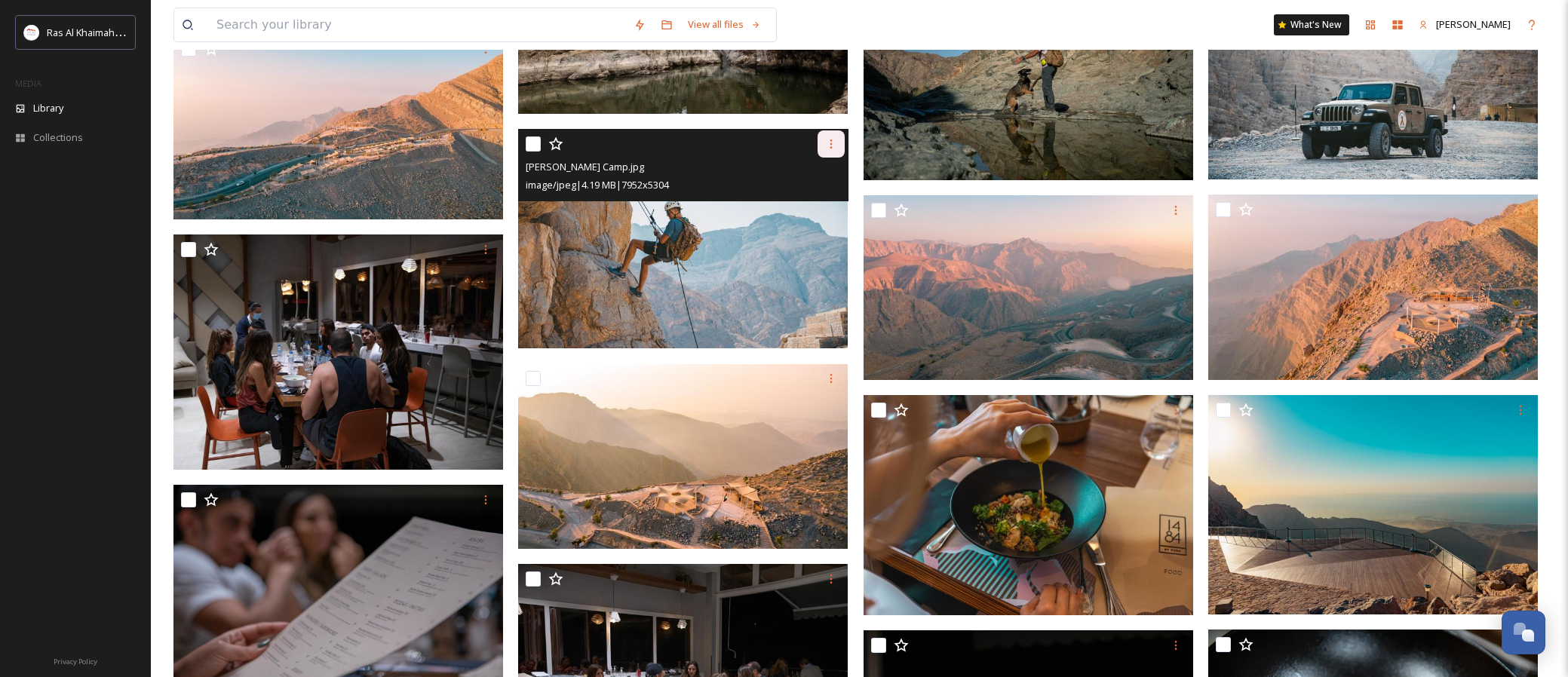
click at [832, 150] on icon at bounding box center [831, 144] width 12 height 12
click at [820, 213] on span "Download" at bounding box center [813, 206] width 46 height 14
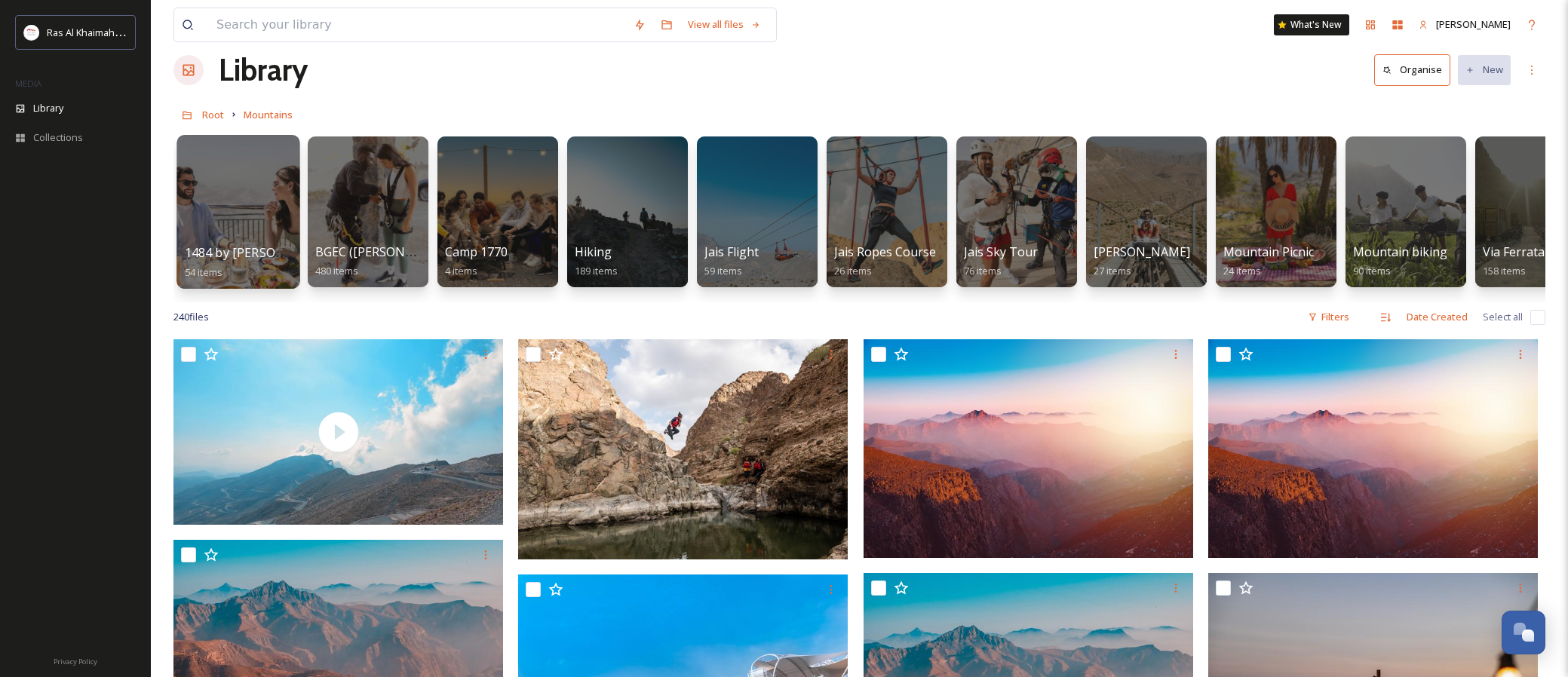
scroll to position [14, 0]
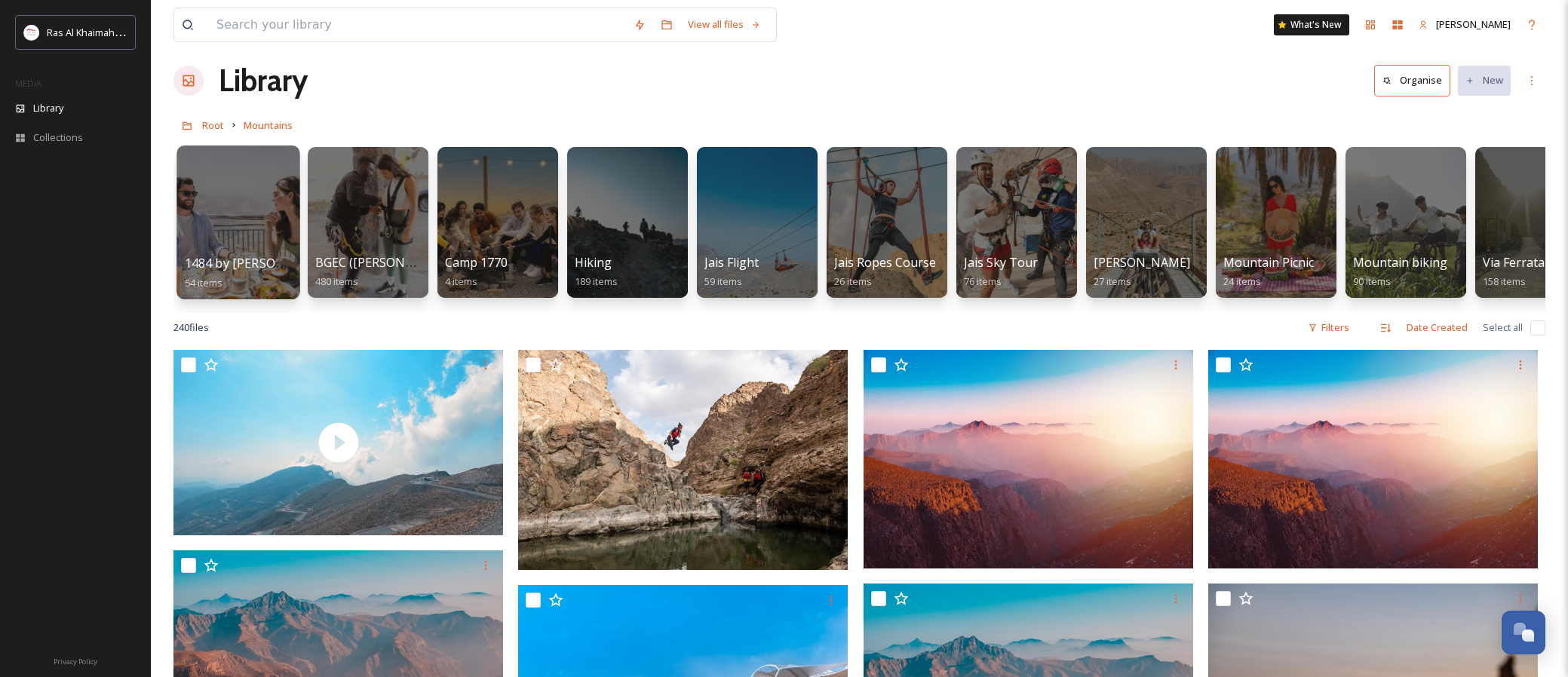
click at [245, 216] on div at bounding box center [238, 223] width 123 height 154
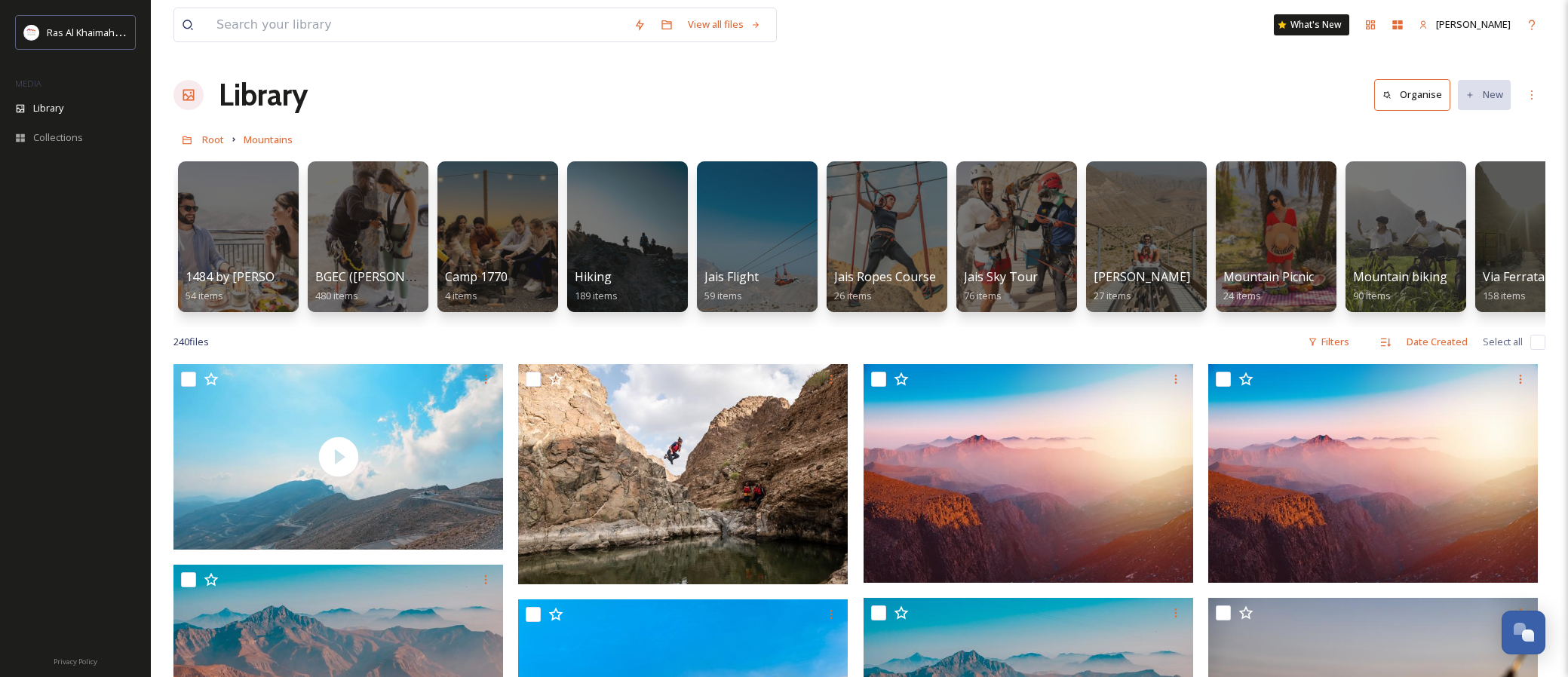
scroll to position [0, 51]
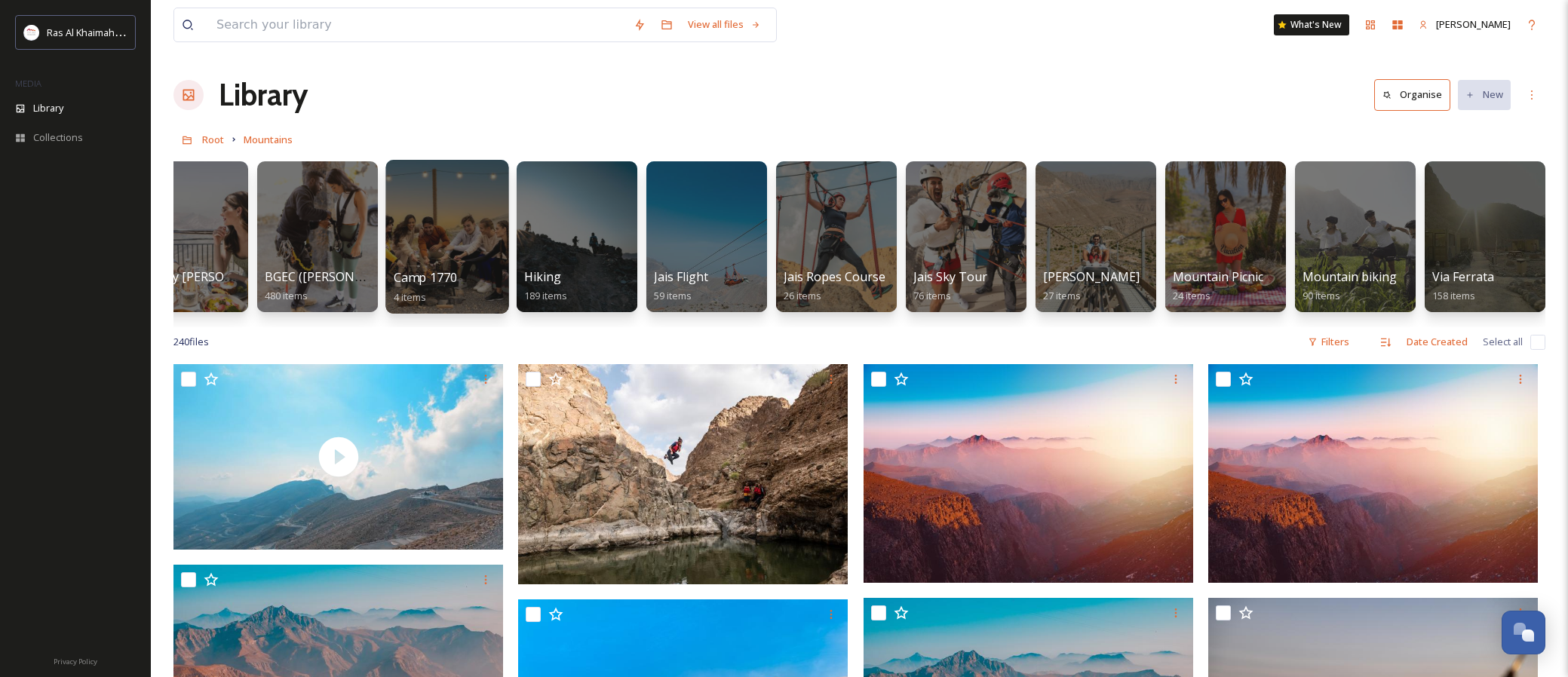
click at [502, 234] on div at bounding box center [446, 236] width 123 height 154
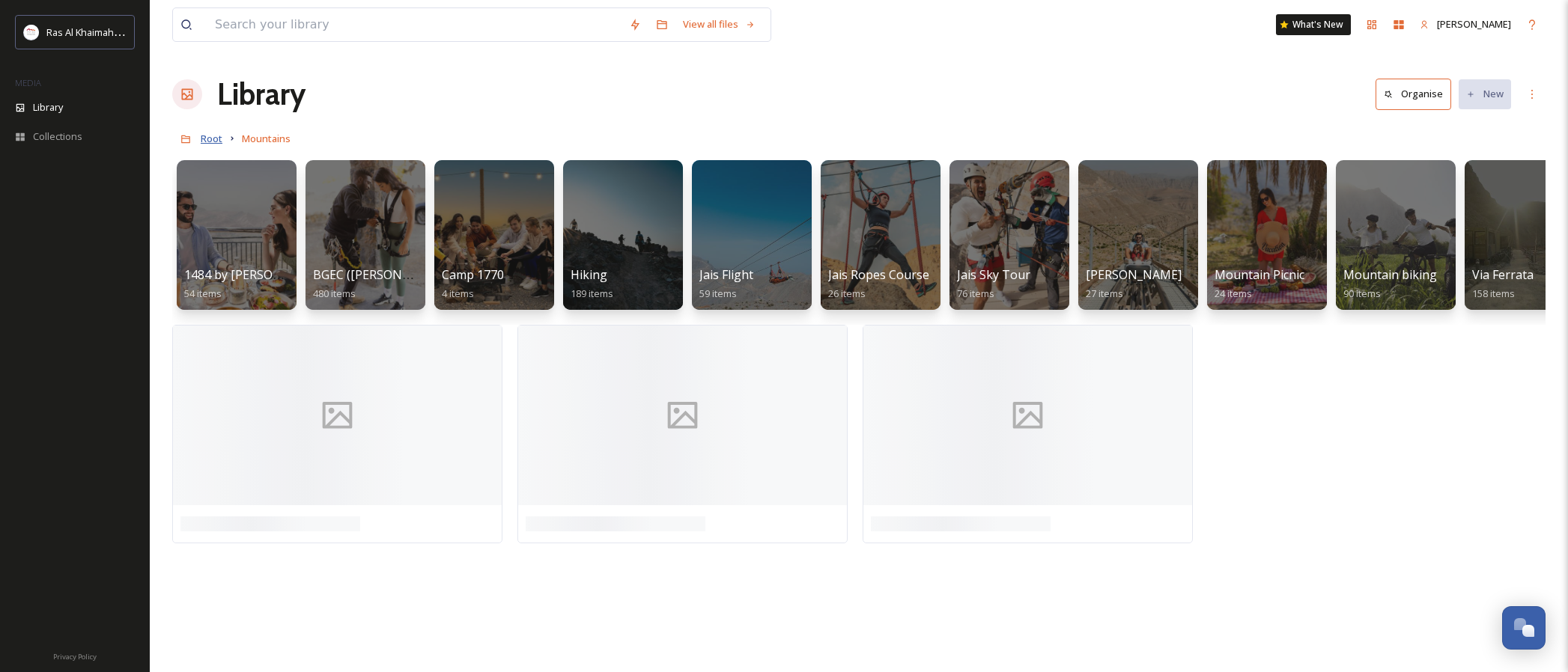
click at [215, 140] on span "Root" at bounding box center [211, 138] width 22 height 13
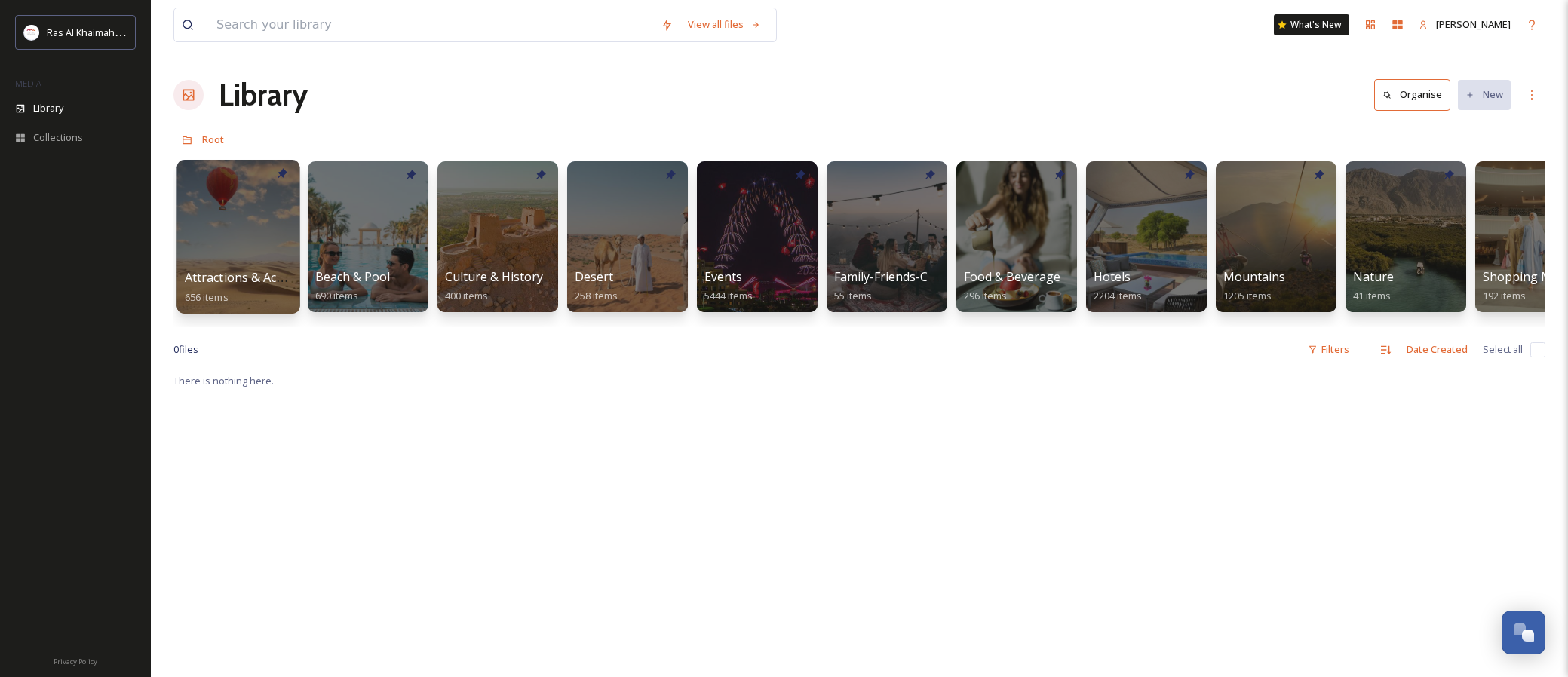
click at [264, 216] on div at bounding box center [238, 236] width 123 height 154
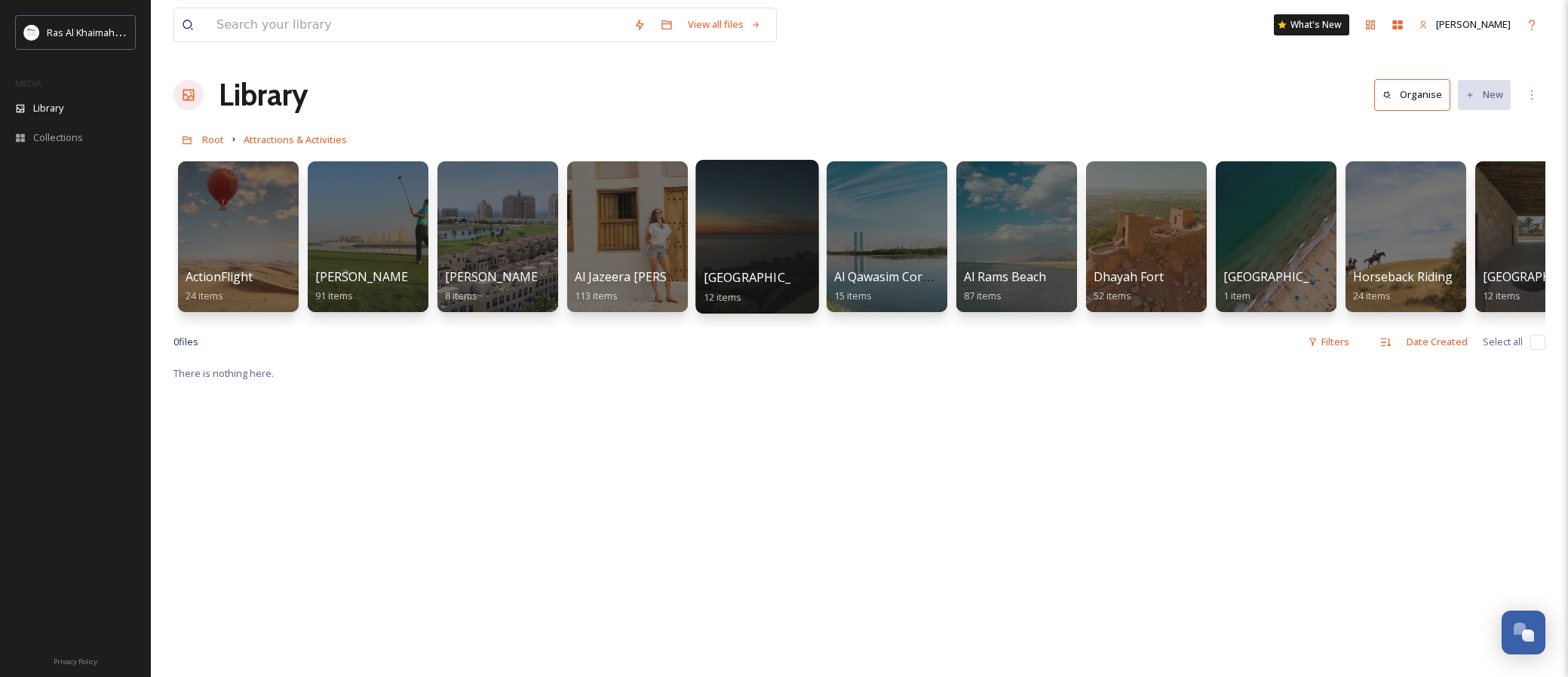
click at [754, 233] on div at bounding box center [757, 236] width 123 height 154
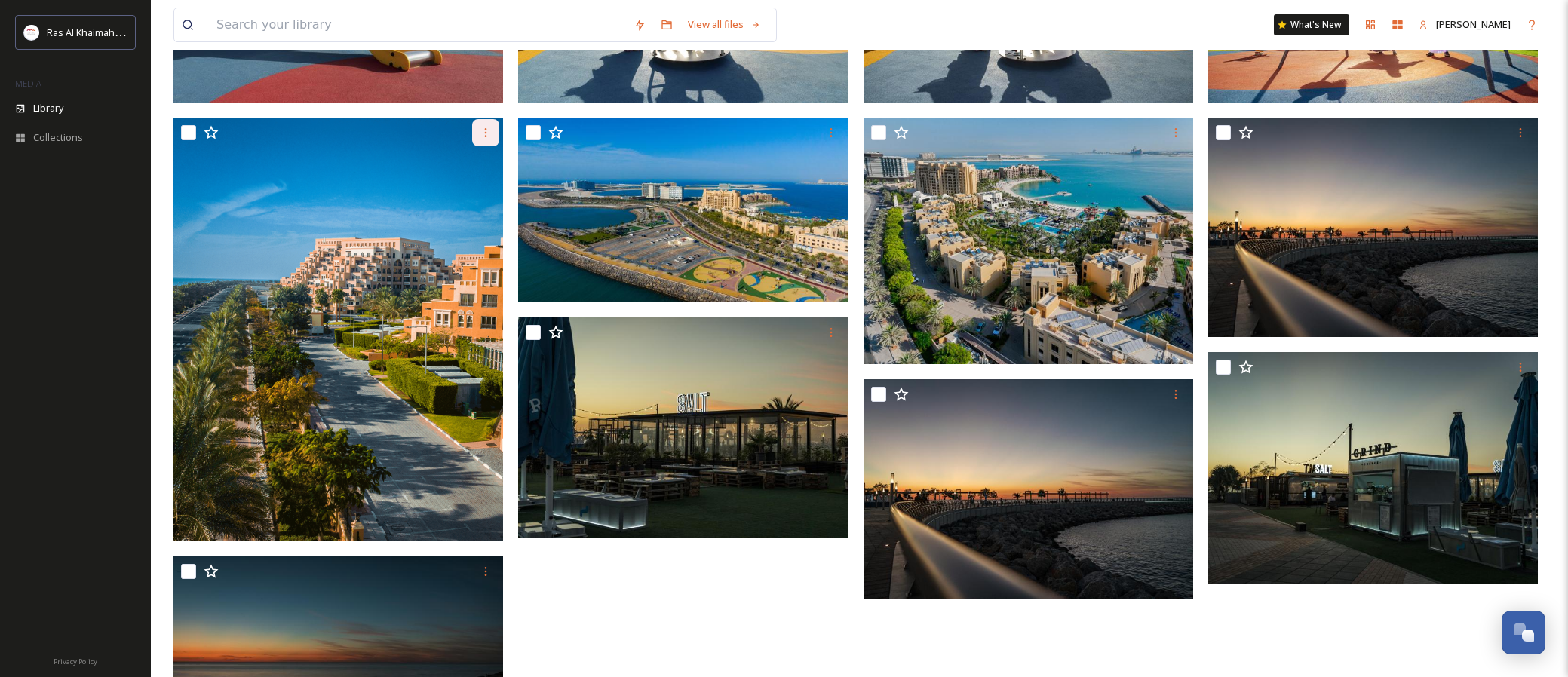
scroll to position [315, 0]
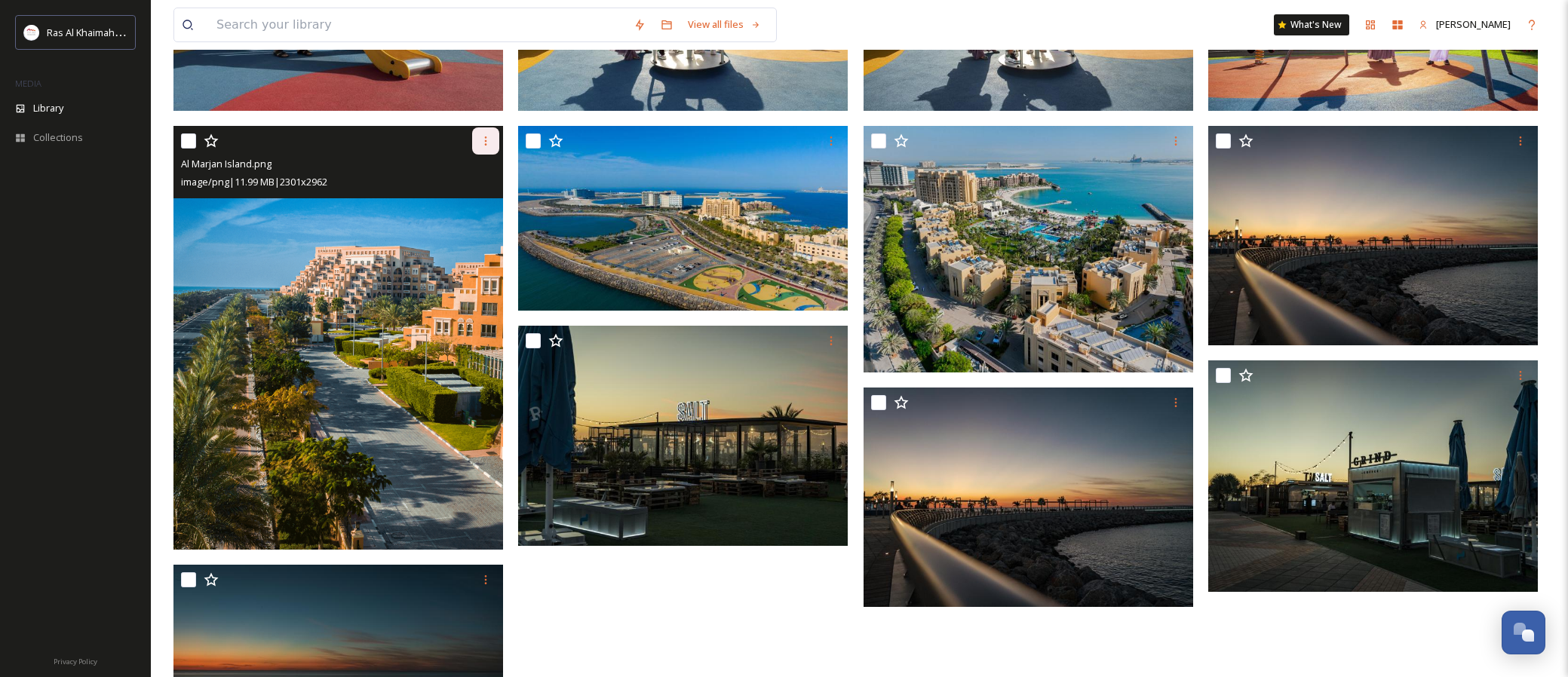
click at [489, 138] on icon at bounding box center [485, 141] width 12 height 12
click at [474, 207] on span "Download" at bounding box center [468, 203] width 46 height 14
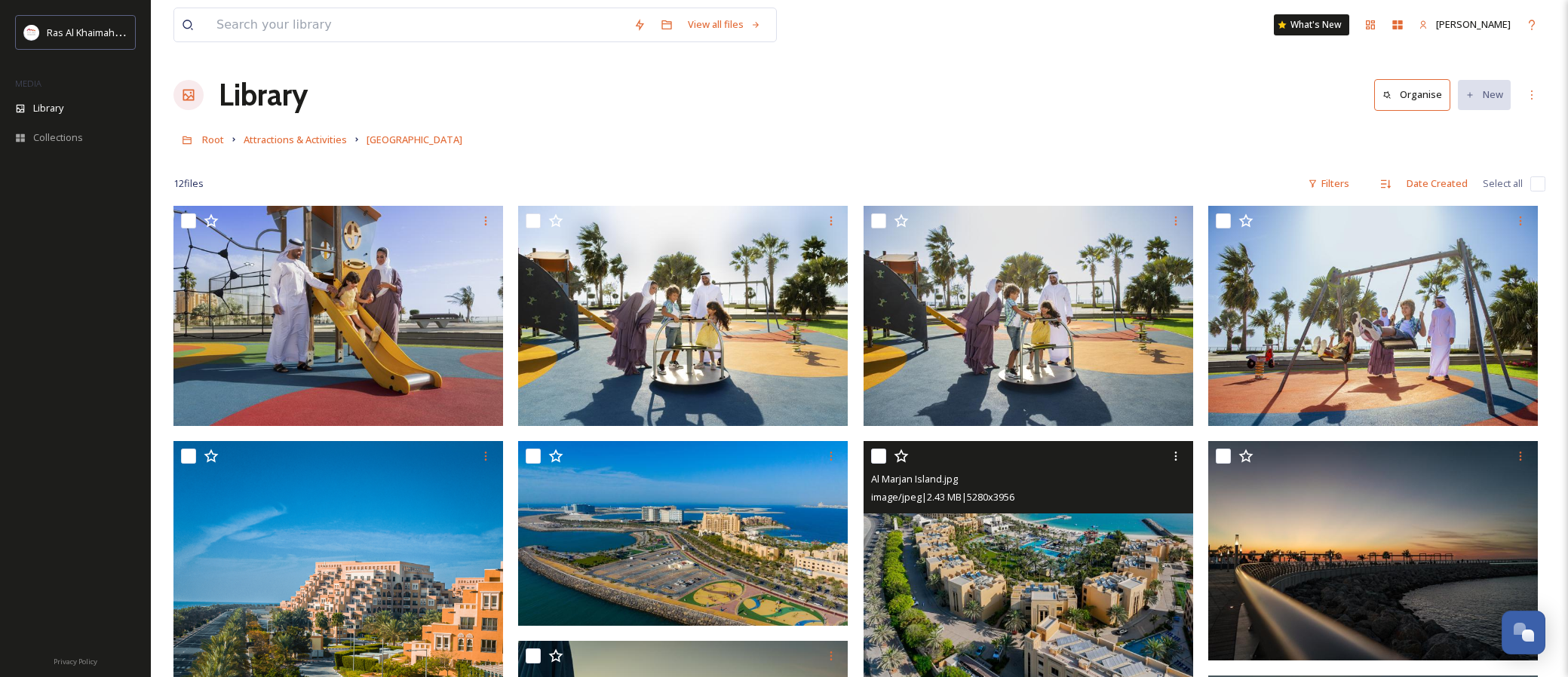
scroll to position [0, 0]
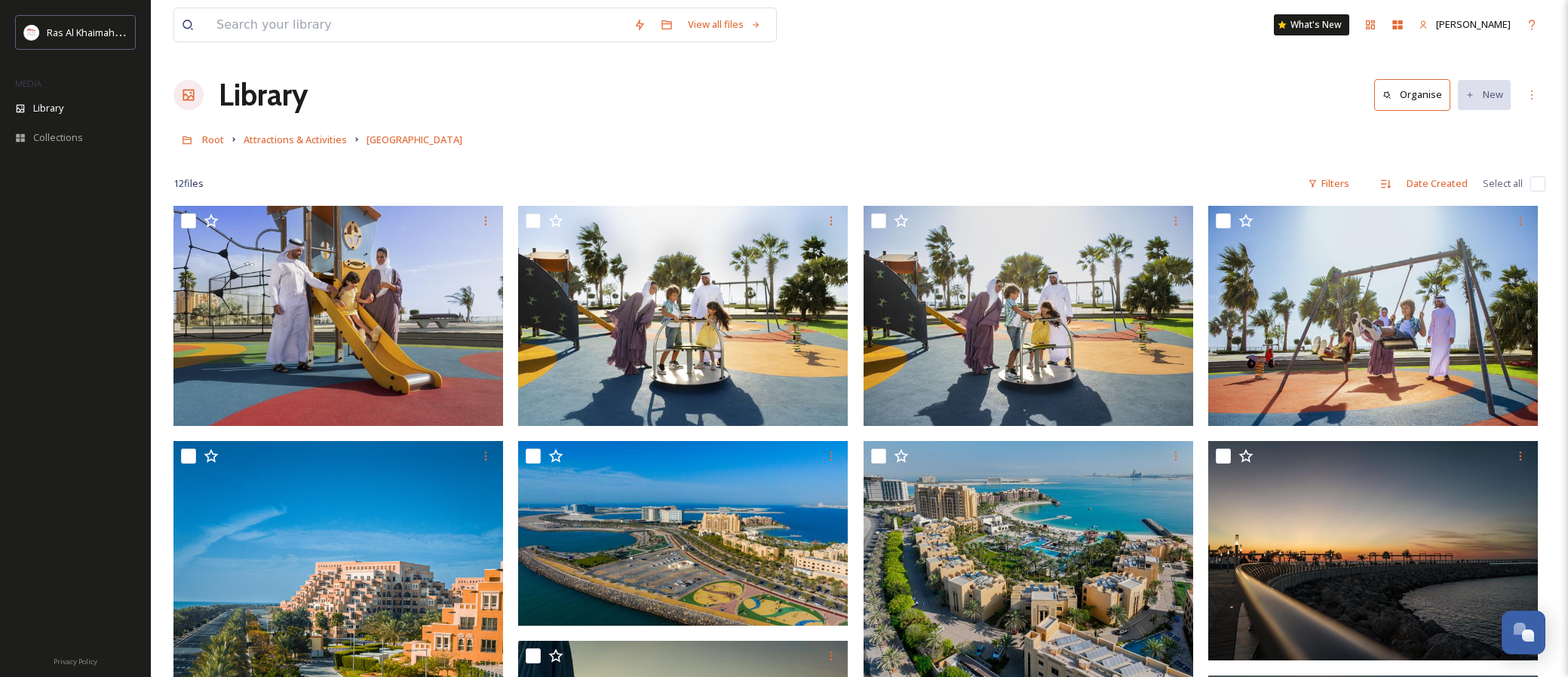
click at [89, 402] on div at bounding box center [75, 409] width 151 height 469
click at [318, 139] on span "Attractions & Activities" at bounding box center [296, 139] width 104 height 13
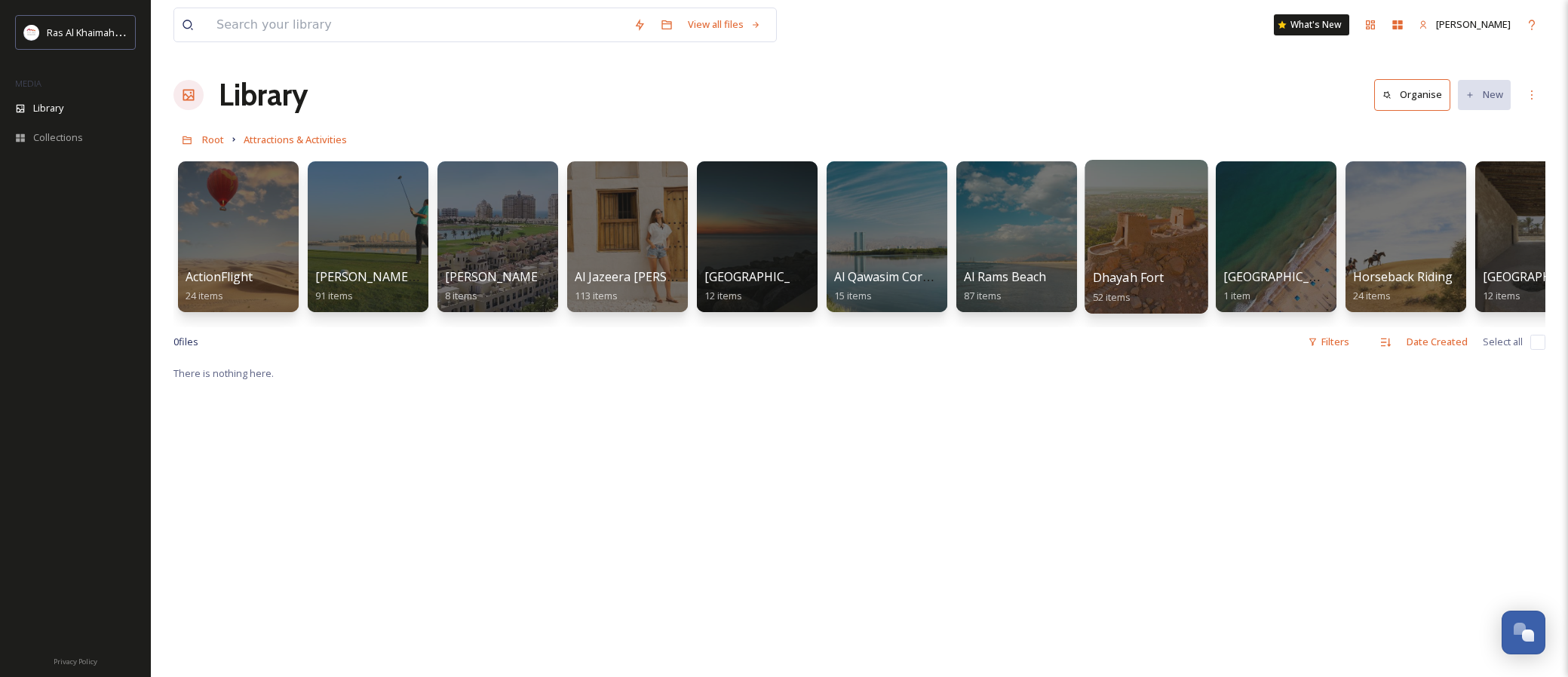
click at [1133, 262] on div at bounding box center [1146, 236] width 123 height 154
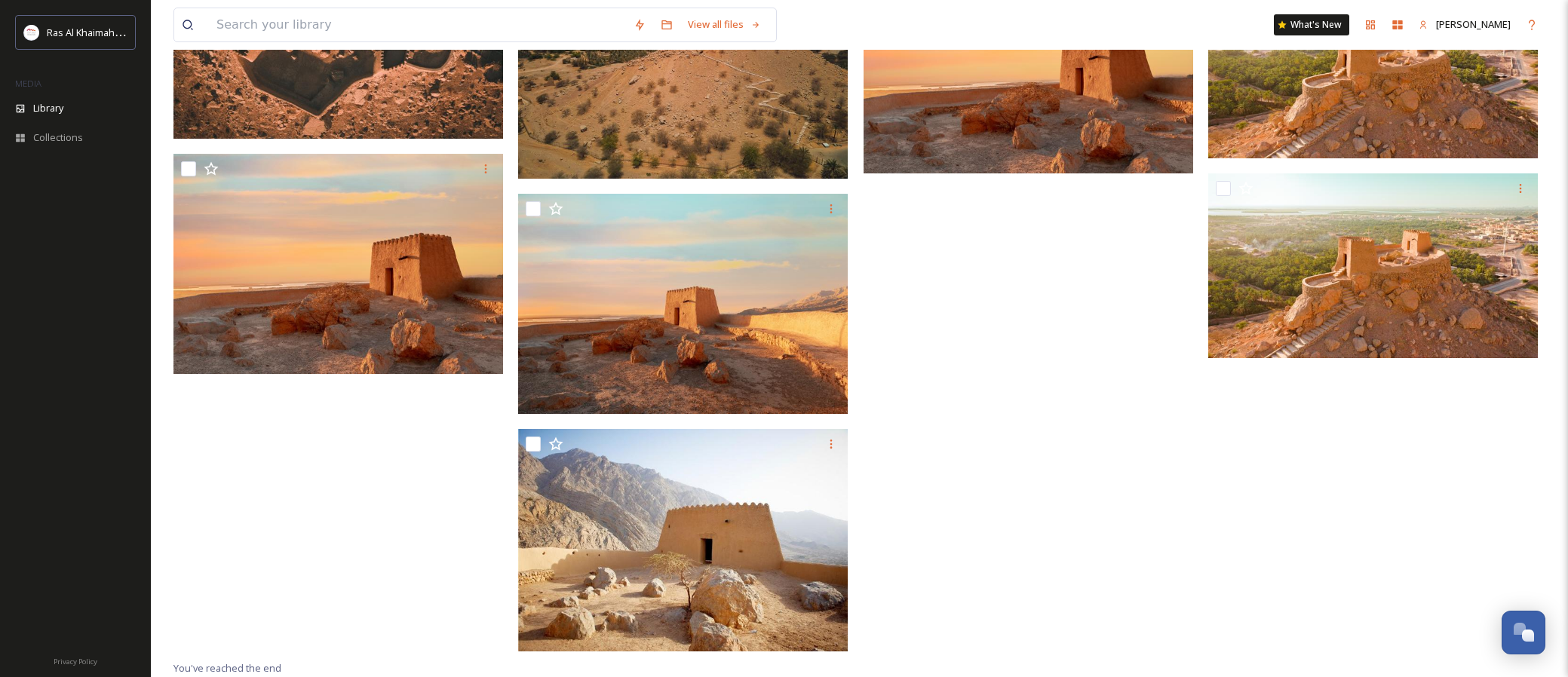
scroll to position [1376, 0]
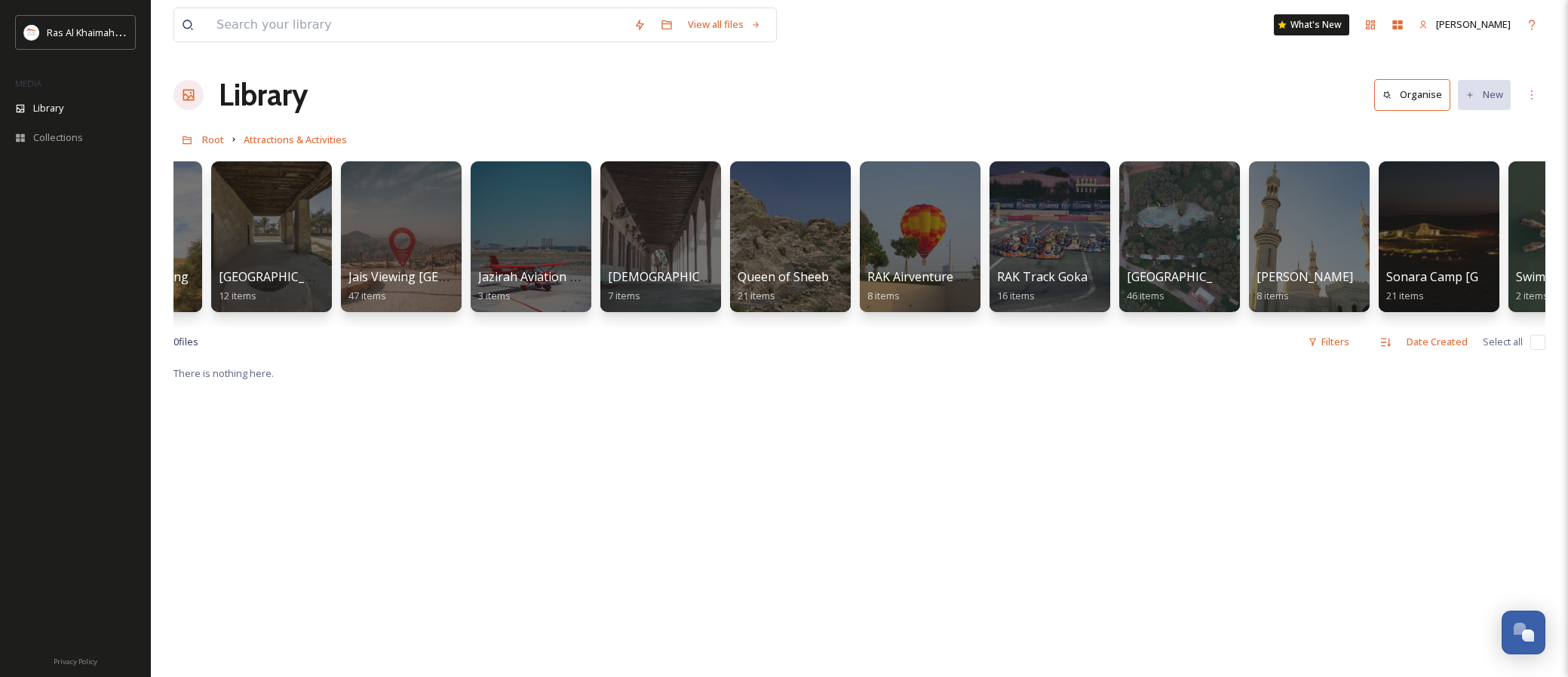
scroll to position [0, 1477]
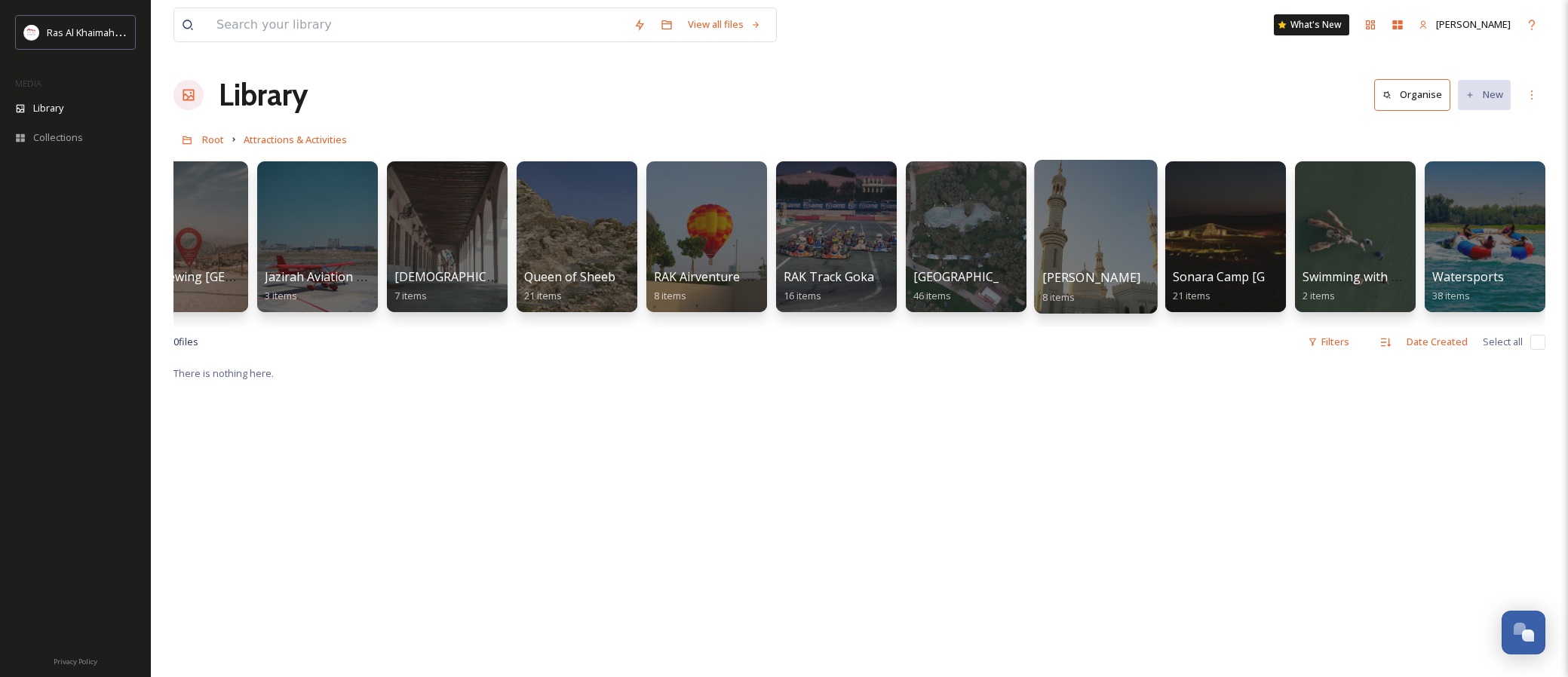
click at [1091, 225] on div at bounding box center [1096, 236] width 123 height 154
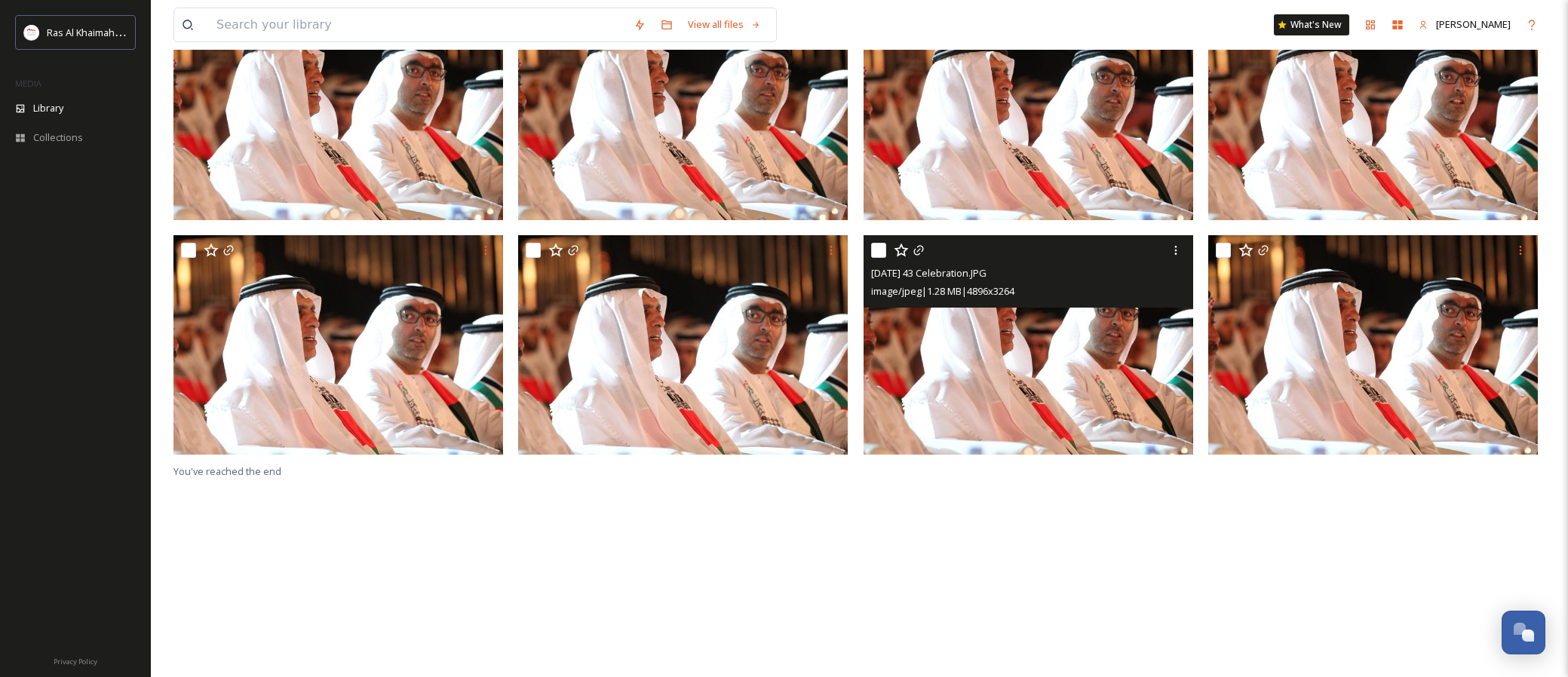
scroll to position [206, 0]
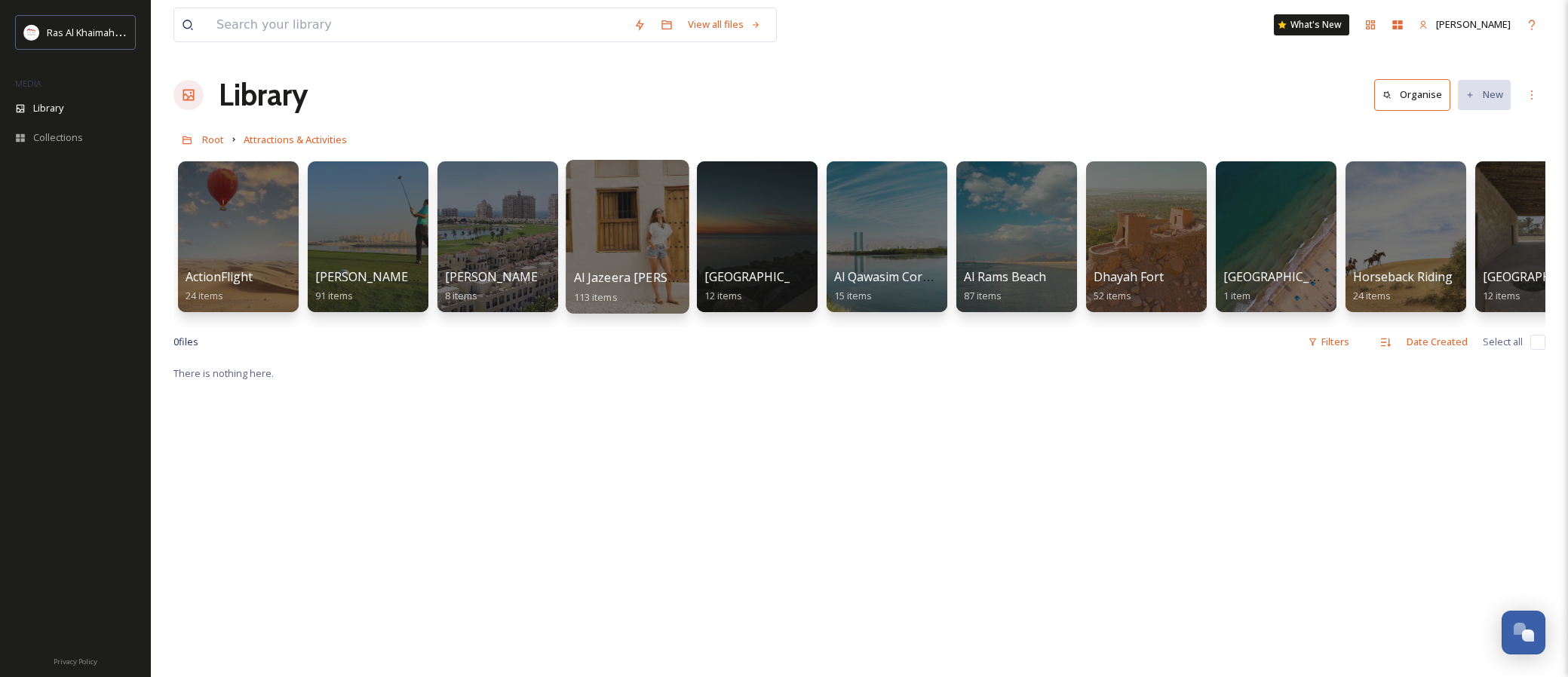
click at [605, 223] on div at bounding box center [627, 236] width 123 height 154
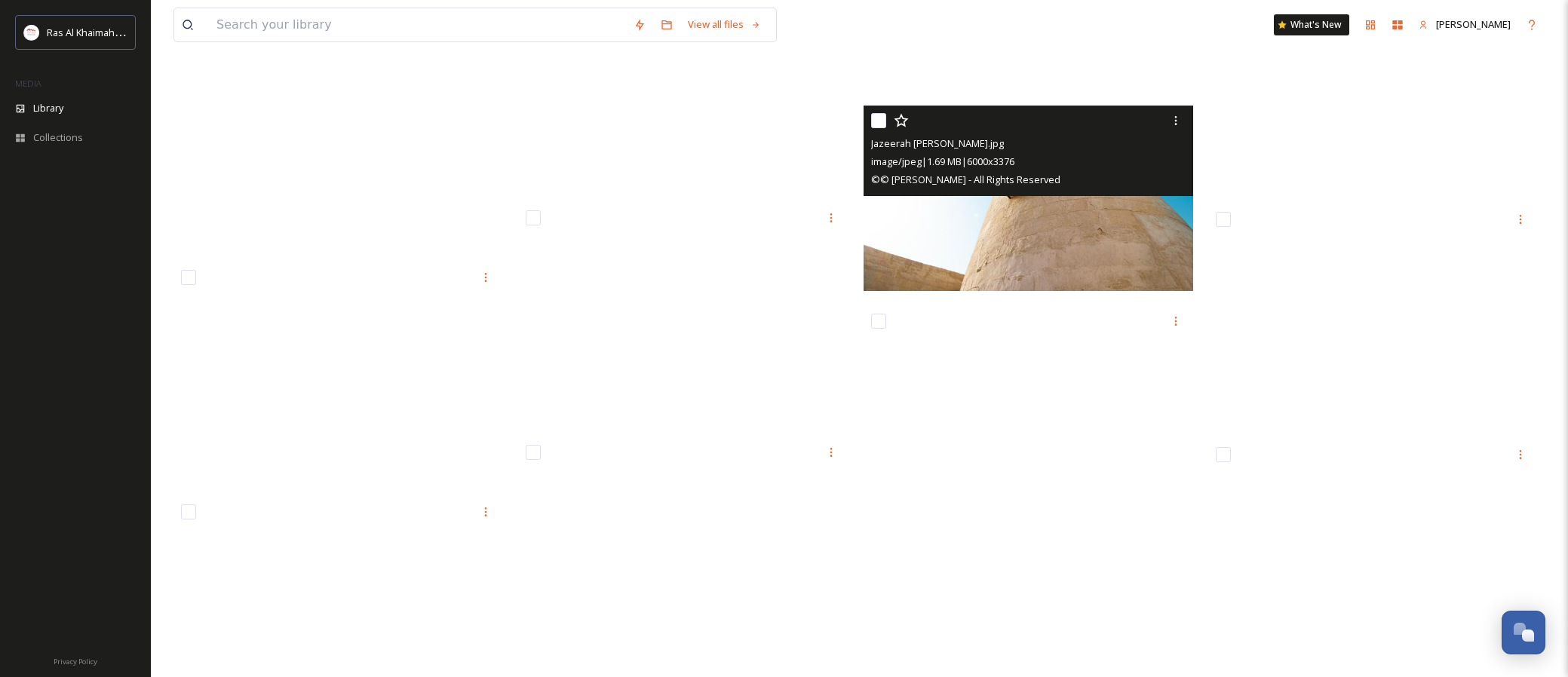
scroll to position [7196, 0]
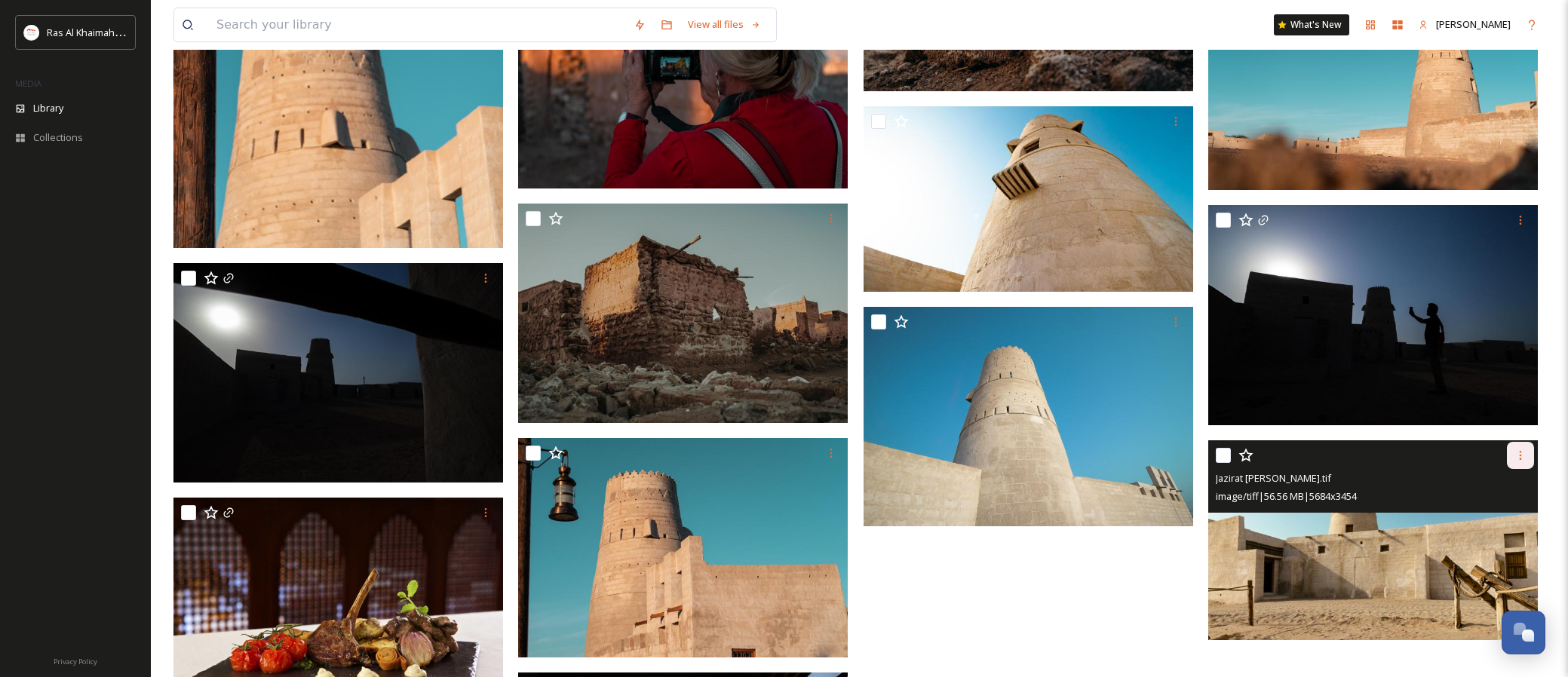
click at [1302, 452] on icon at bounding box center [1520, 455] width 12 height 12
click at [1302, 525] on div "Download" at bounding box center [1503, 518] width 61 height 30
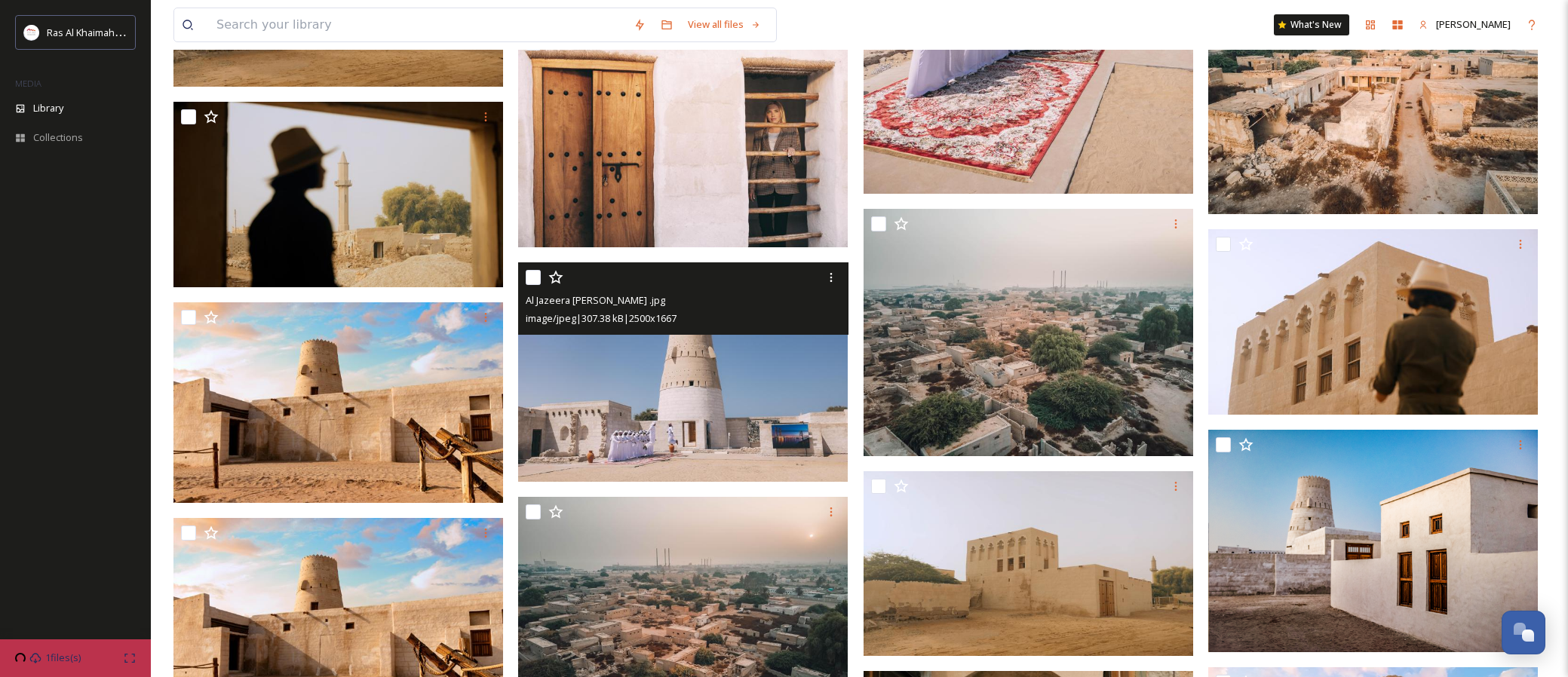
scroll to position [4361, 0]
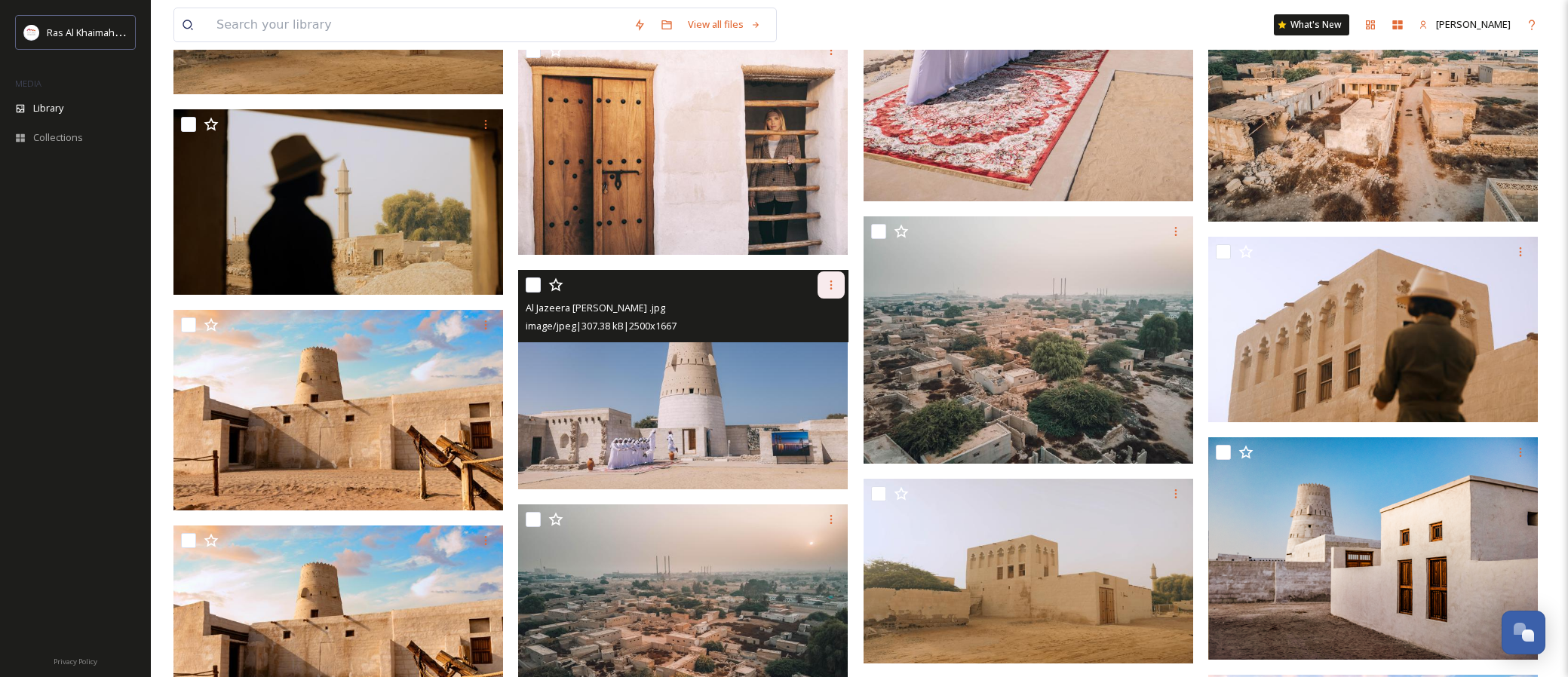
click at [837, 286] on div at bounding box center [831, 285] width 27 height 27
click at [810, 352] on span "Download" at bounding box center [813, 347] width 46 height 14
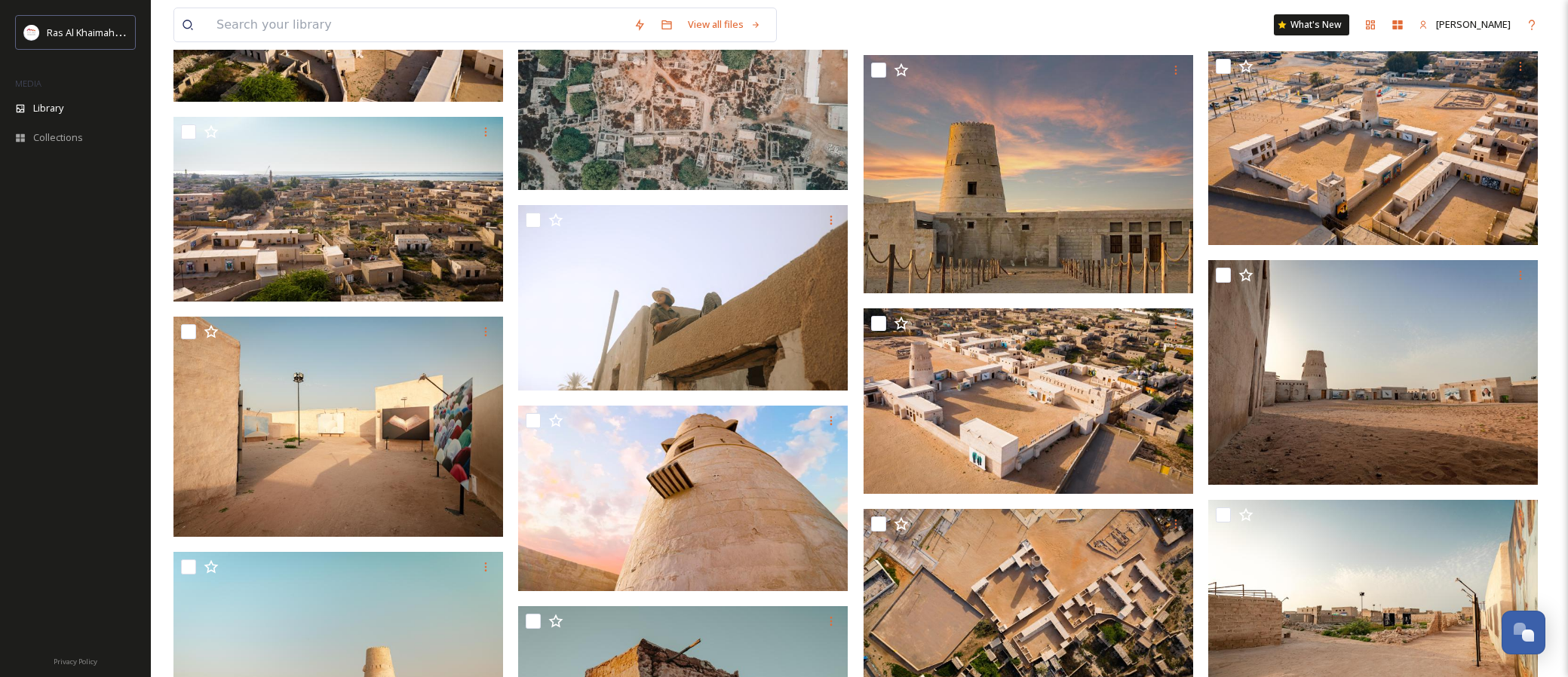
scroll to position [5193, 0]
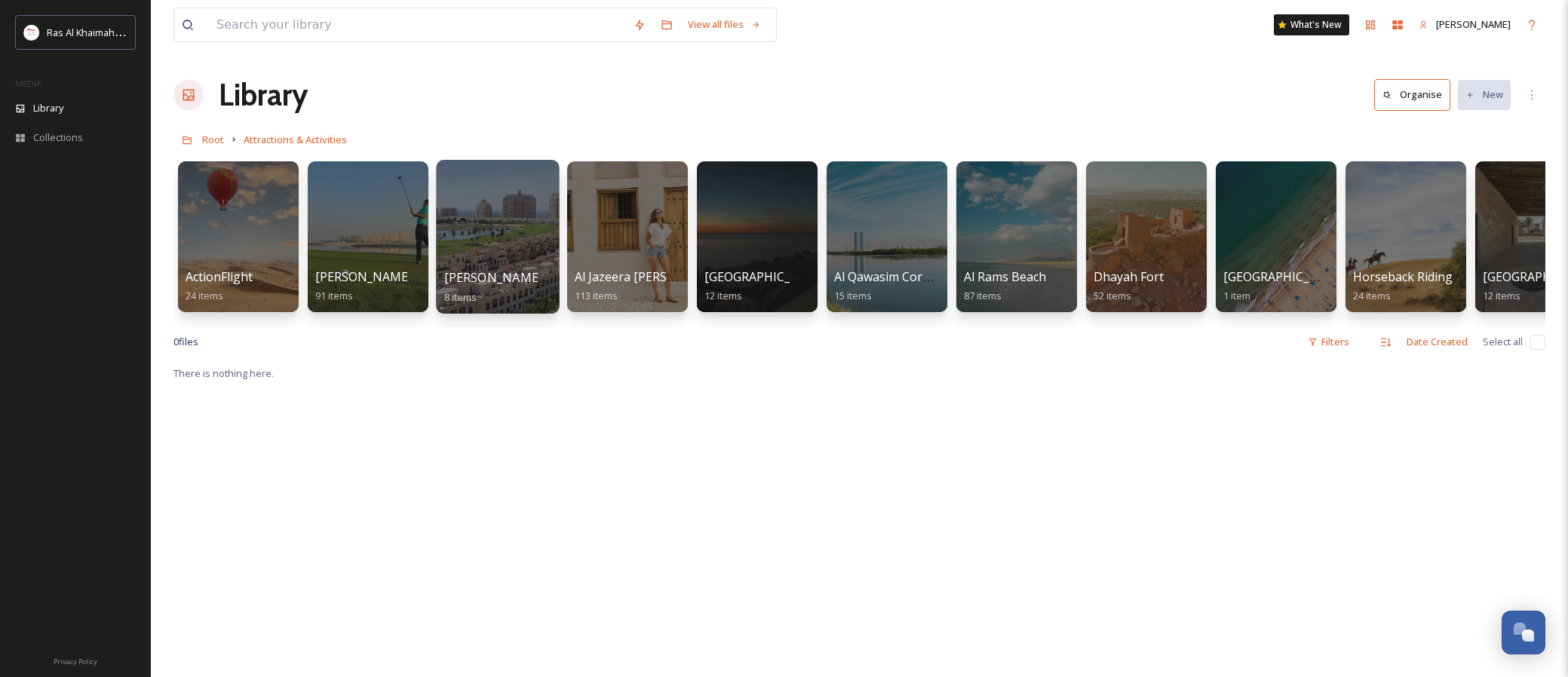
click at [486, 230] on div at bounding box center [497, 236] width 123 height 154
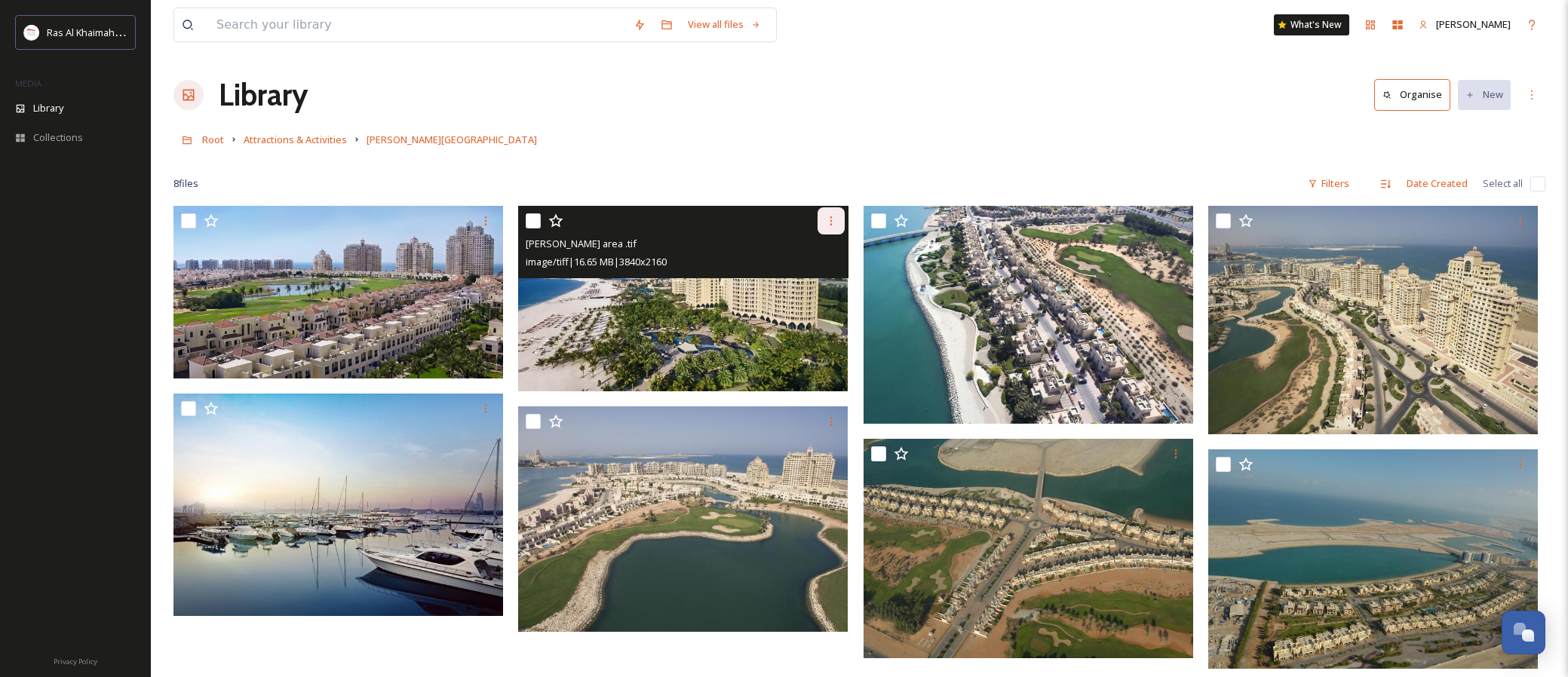
click at [836, 227] on icon at bounding box center [831, 221] width 12 height 12
click at [796, 282] on span "Download" at bounding box center [813, 282] width 46 height 14
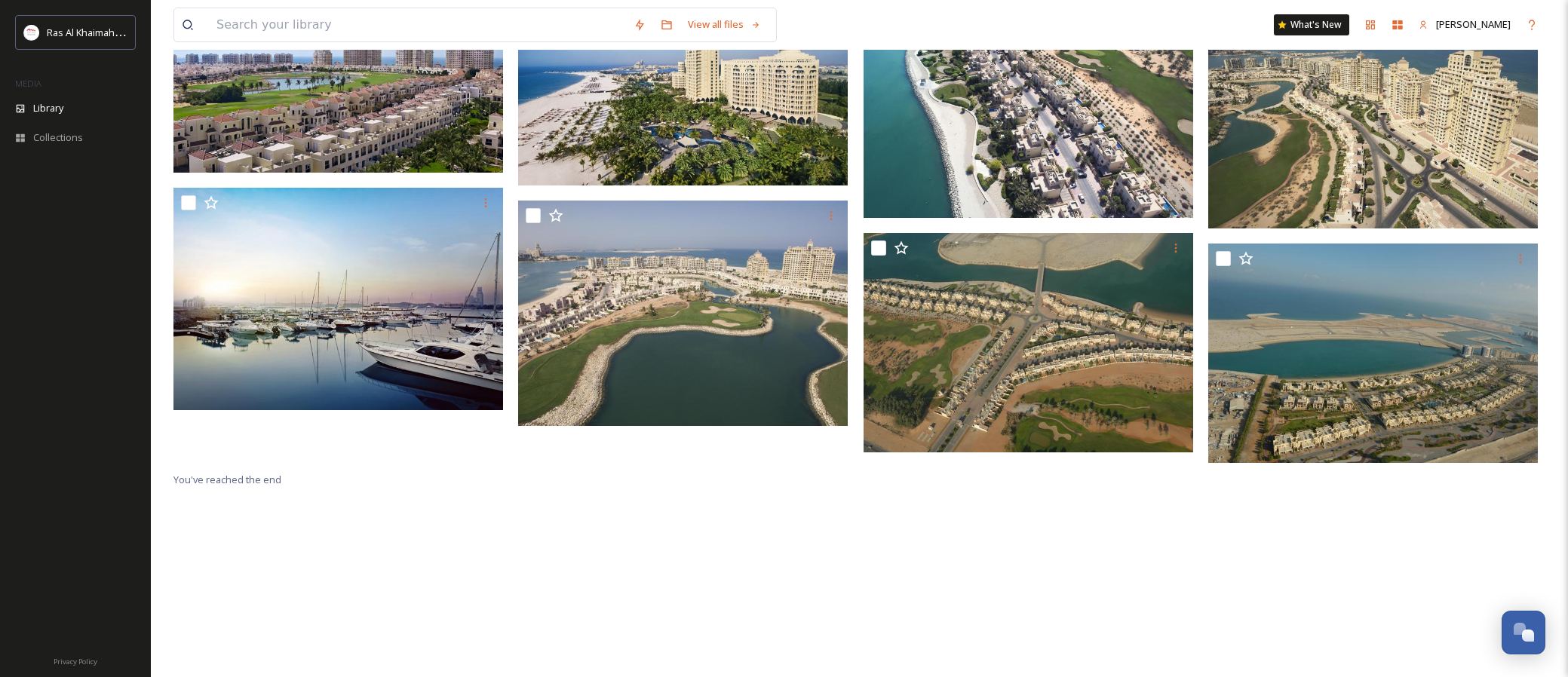
scroll to position [206, 0]
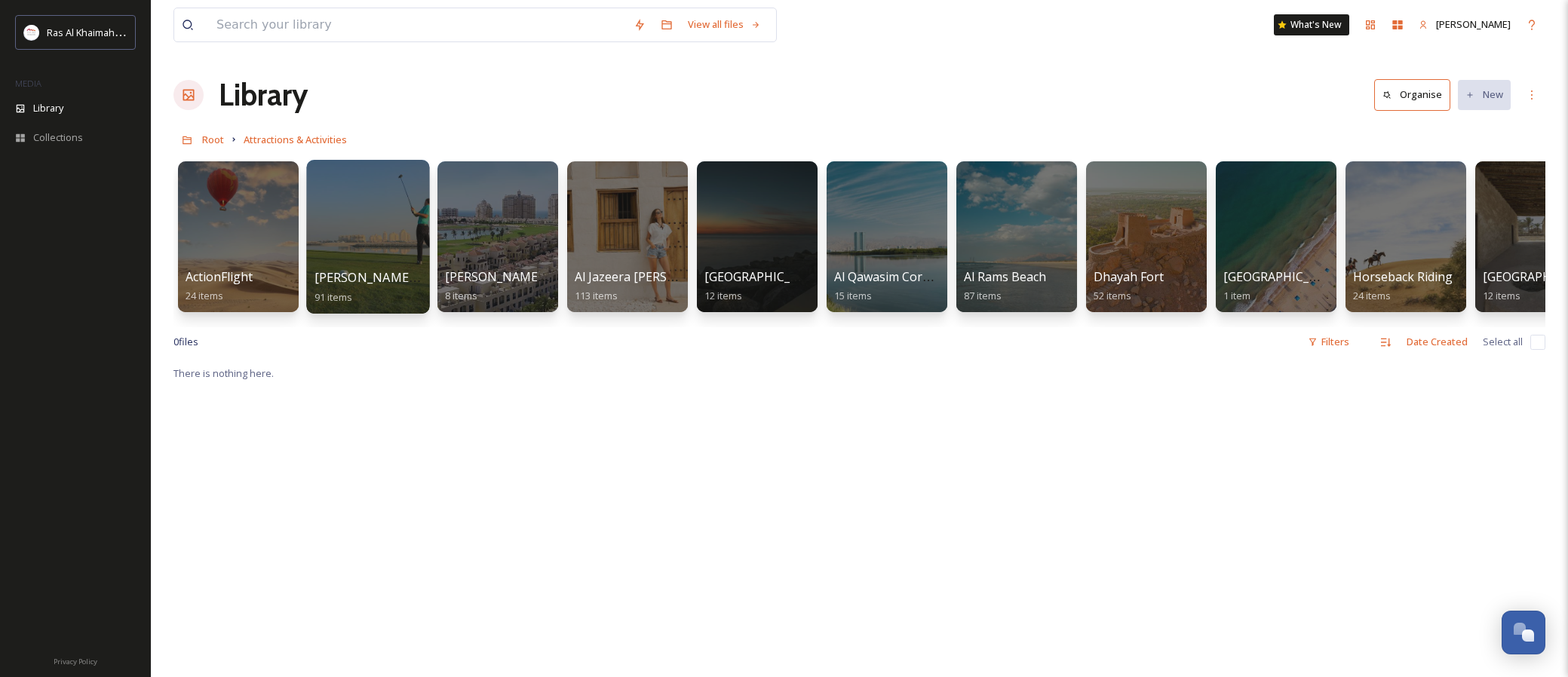
scroll to position [4, 0]
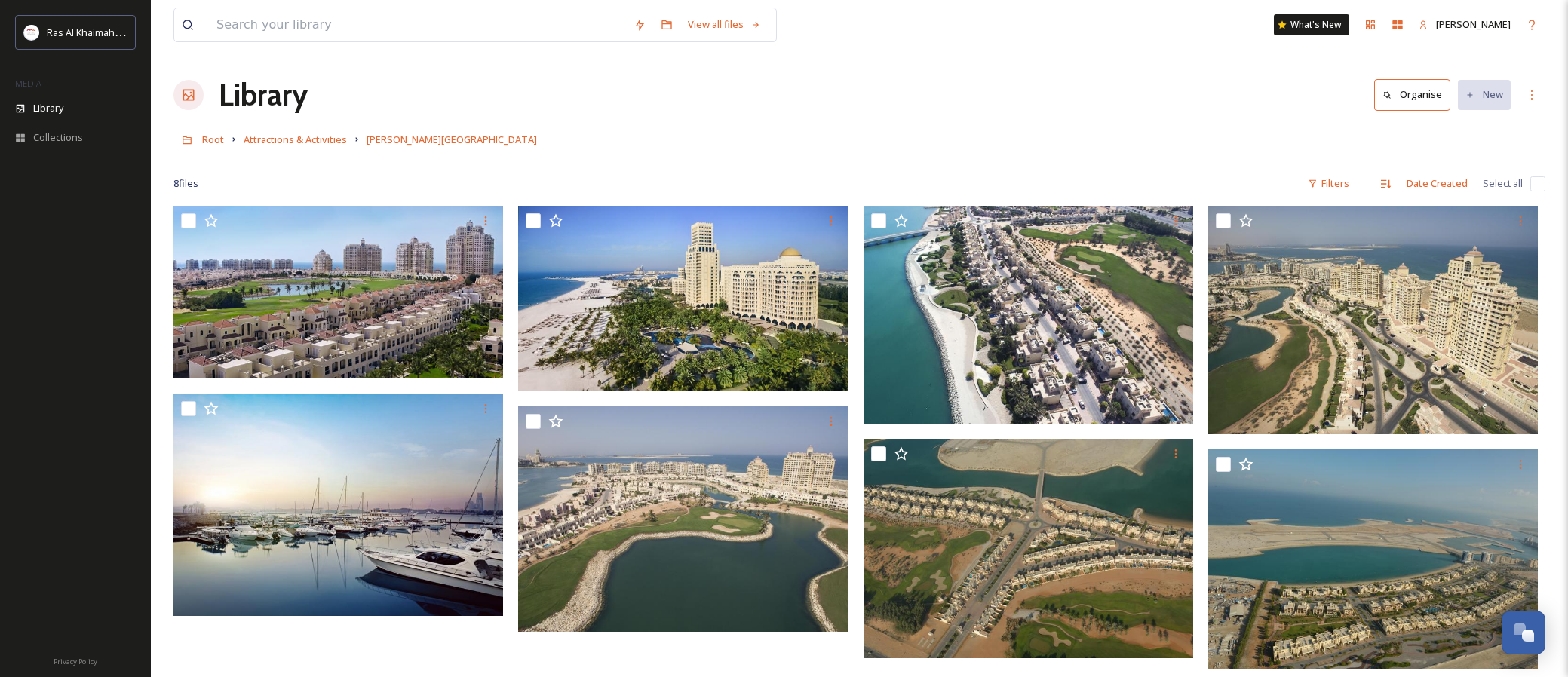
scroll to position [-1, 0]
click at [279, 26] on input at bounding box center [418, 25] width 417 height 34
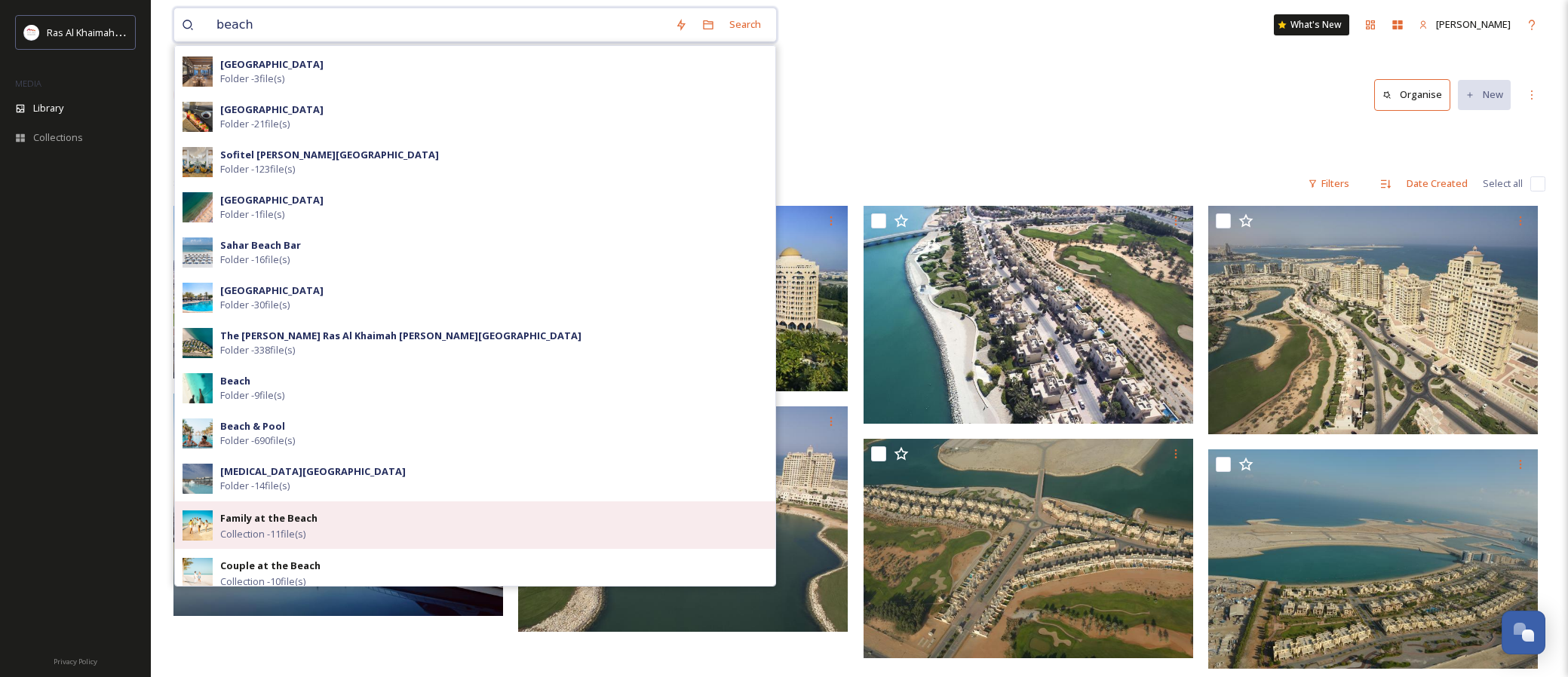
scroll to position [165, 0]
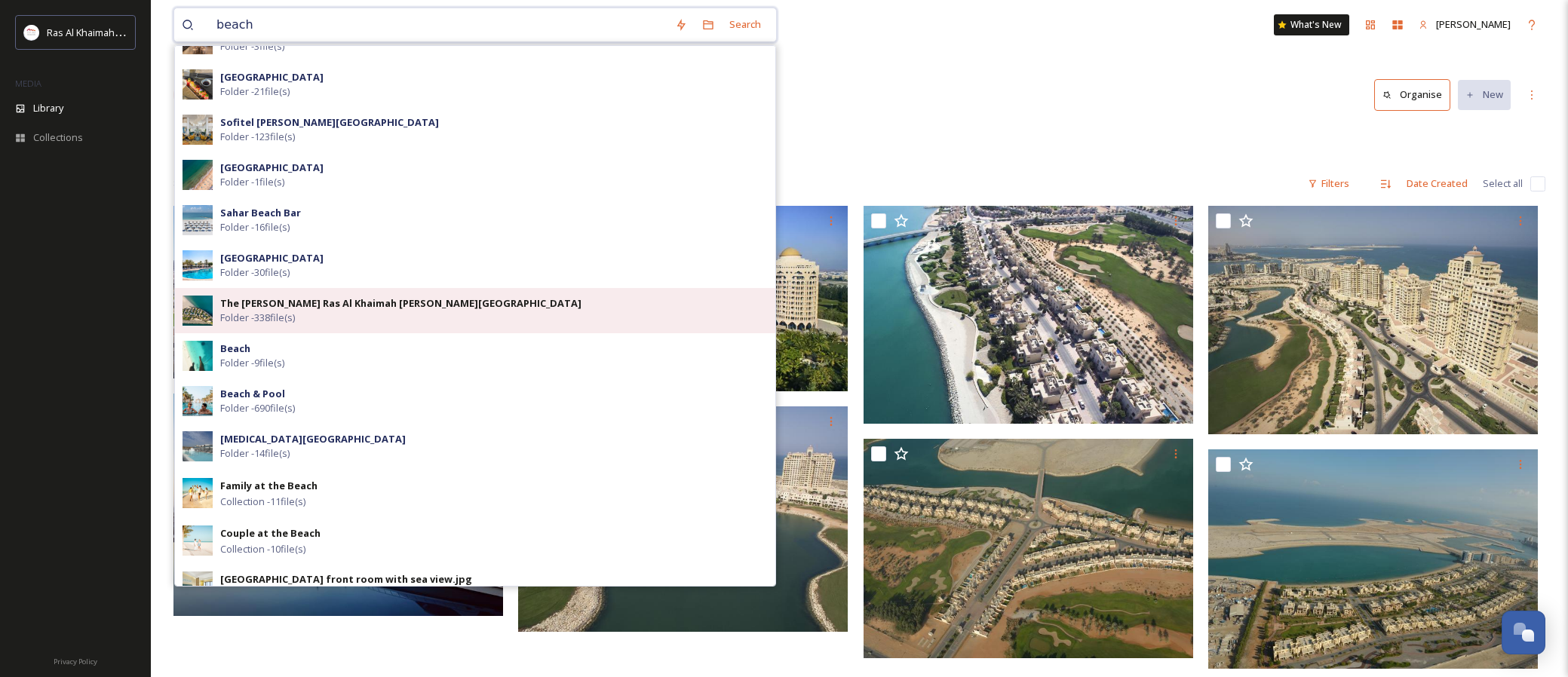
type input "beach"
click at [279, 324] on span "Folder - 338 file(s)" at bounding box center [257, 318] width 75 height 14
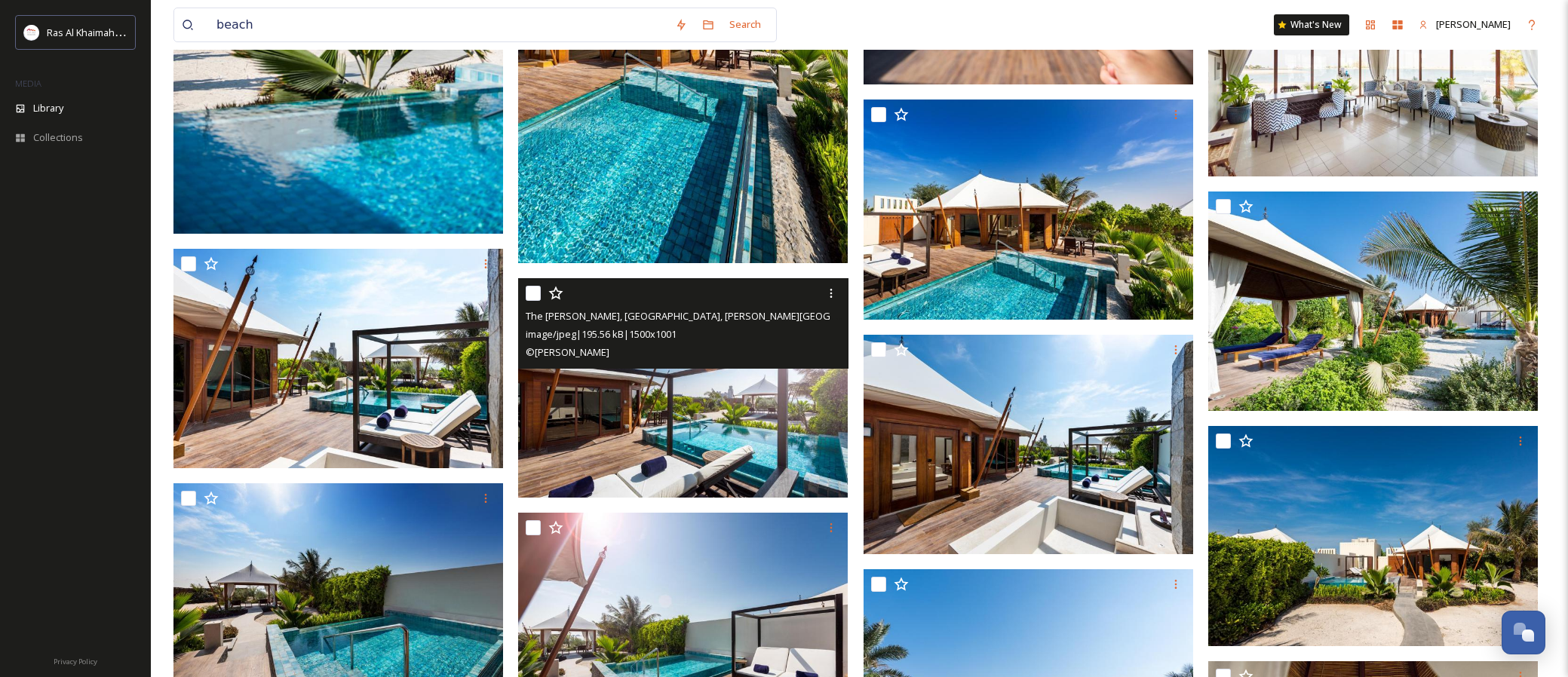
scroll to position [7569, 0]
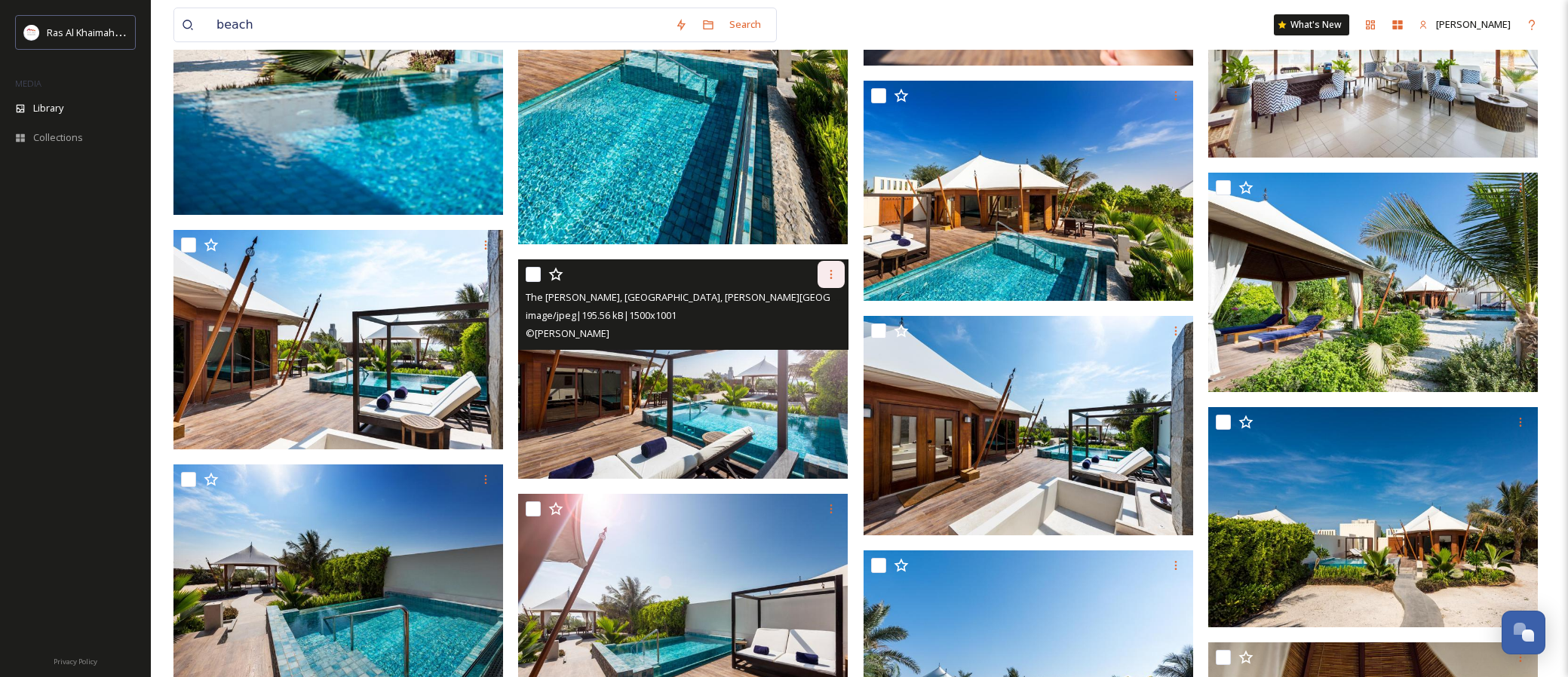
click at [829, 274] on icon at bounding box center [831, 275] width 12 height 12
click at [825, 330] on span "Download" at bounding box center [813, 336] width 46 height 14
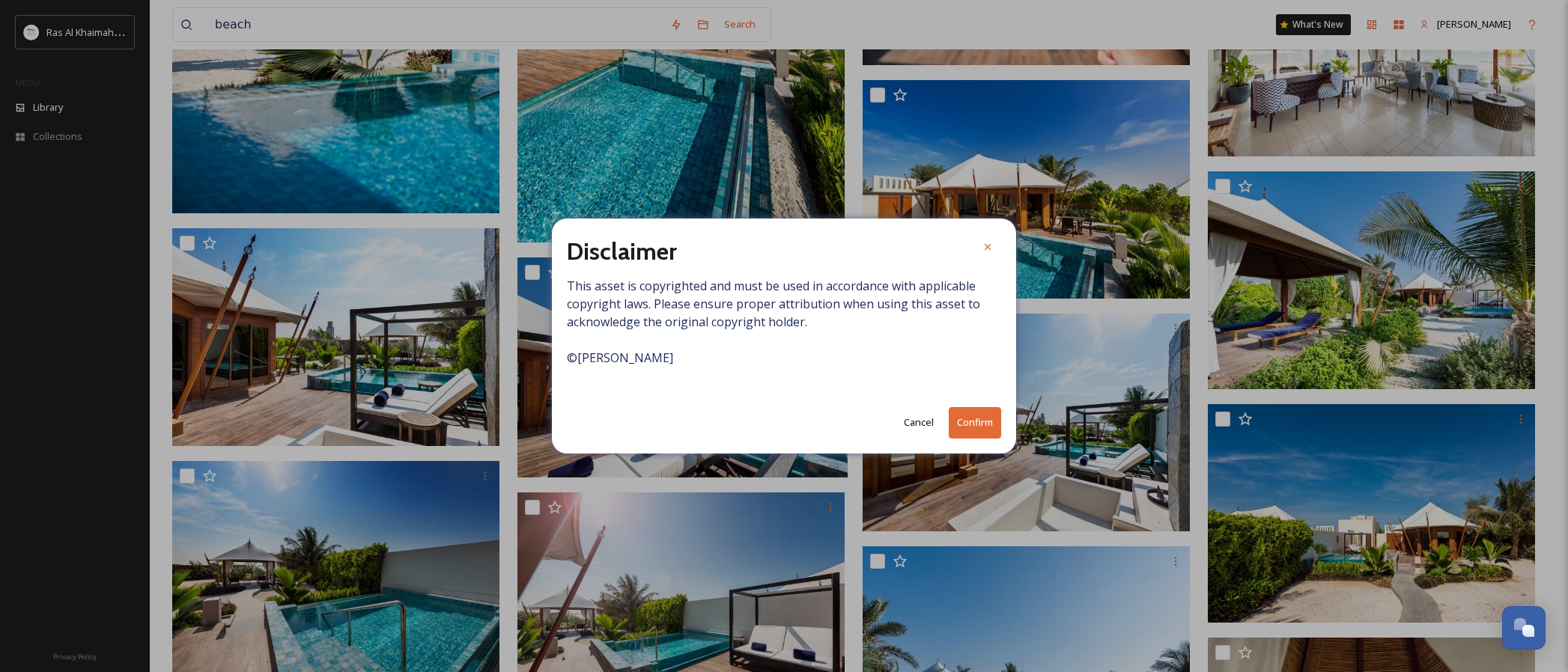
click at [975, 423] on button "Confirm" at bounding box center [975, 422] width 52 height 31
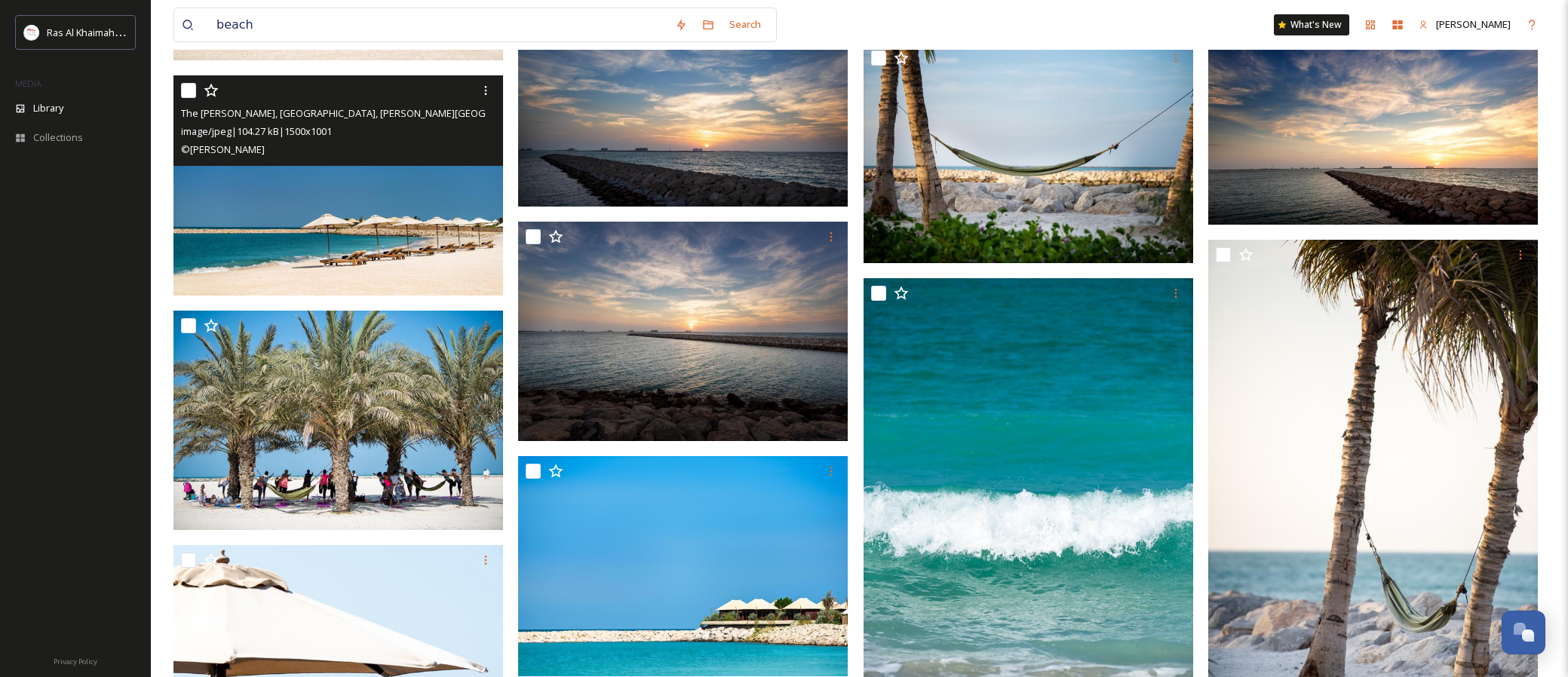
scroll to position [12660, 0]
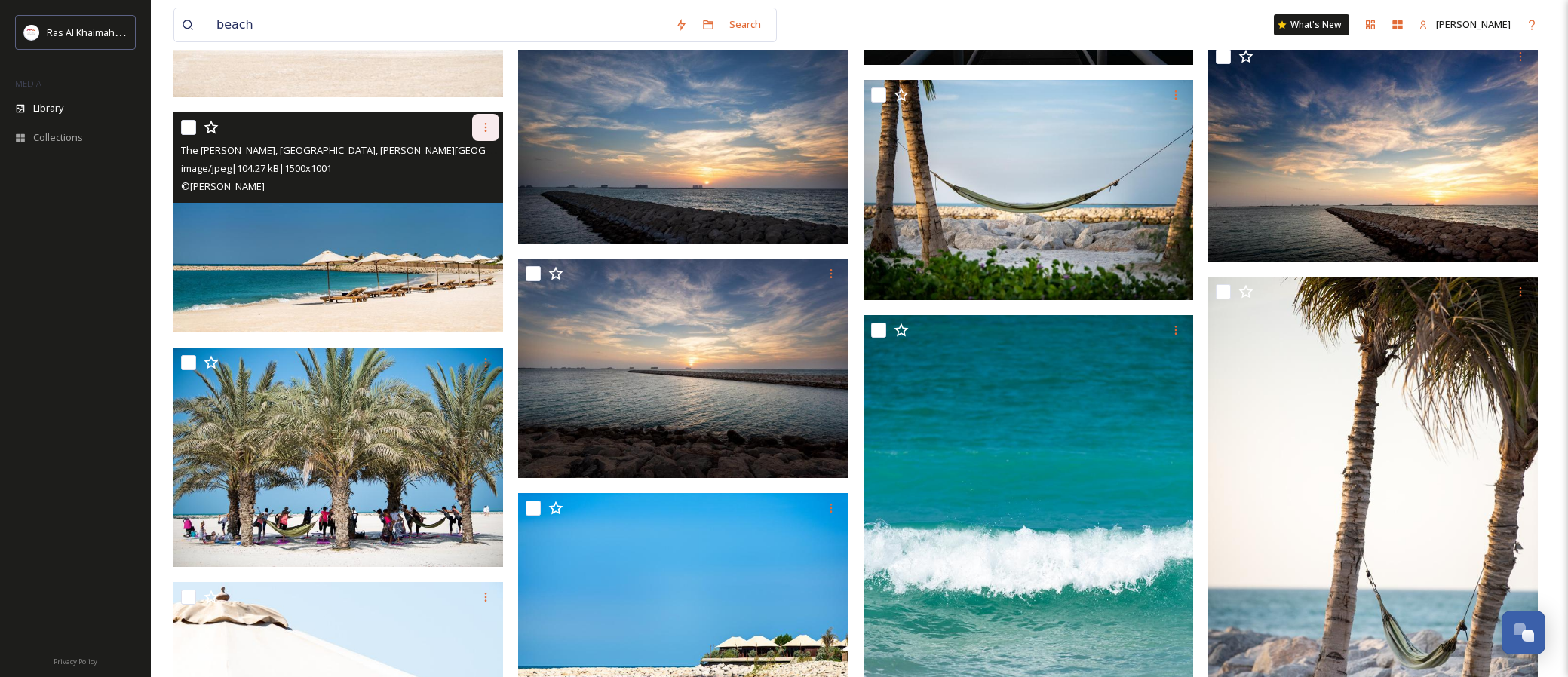
click at [484, 132] on icon at bounding box center [485, 127] width 12 height 12
click at [467, 187] on span "Download" at bounding box center [468, 189] width 46 height 14
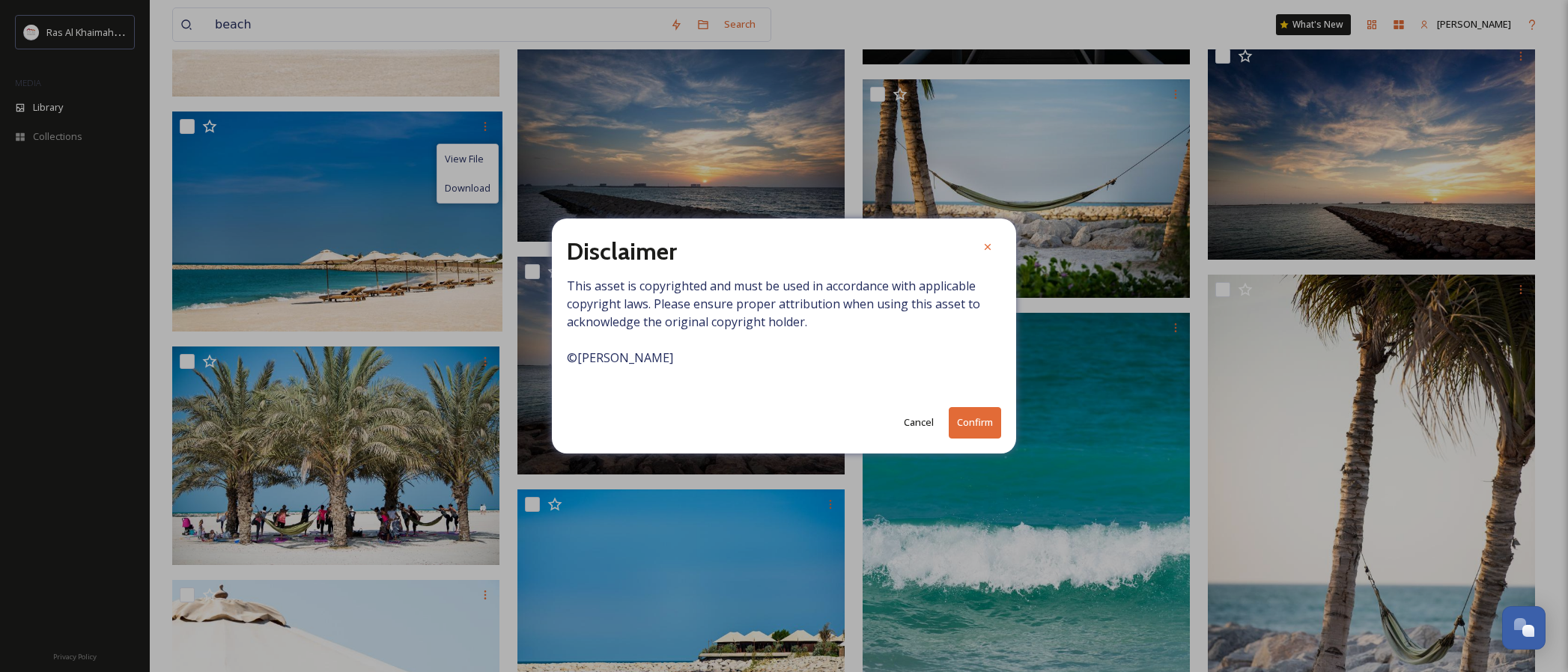
click at [960, 419] on button "Confirm" at bounding box center [975, 422] width 52 height 31
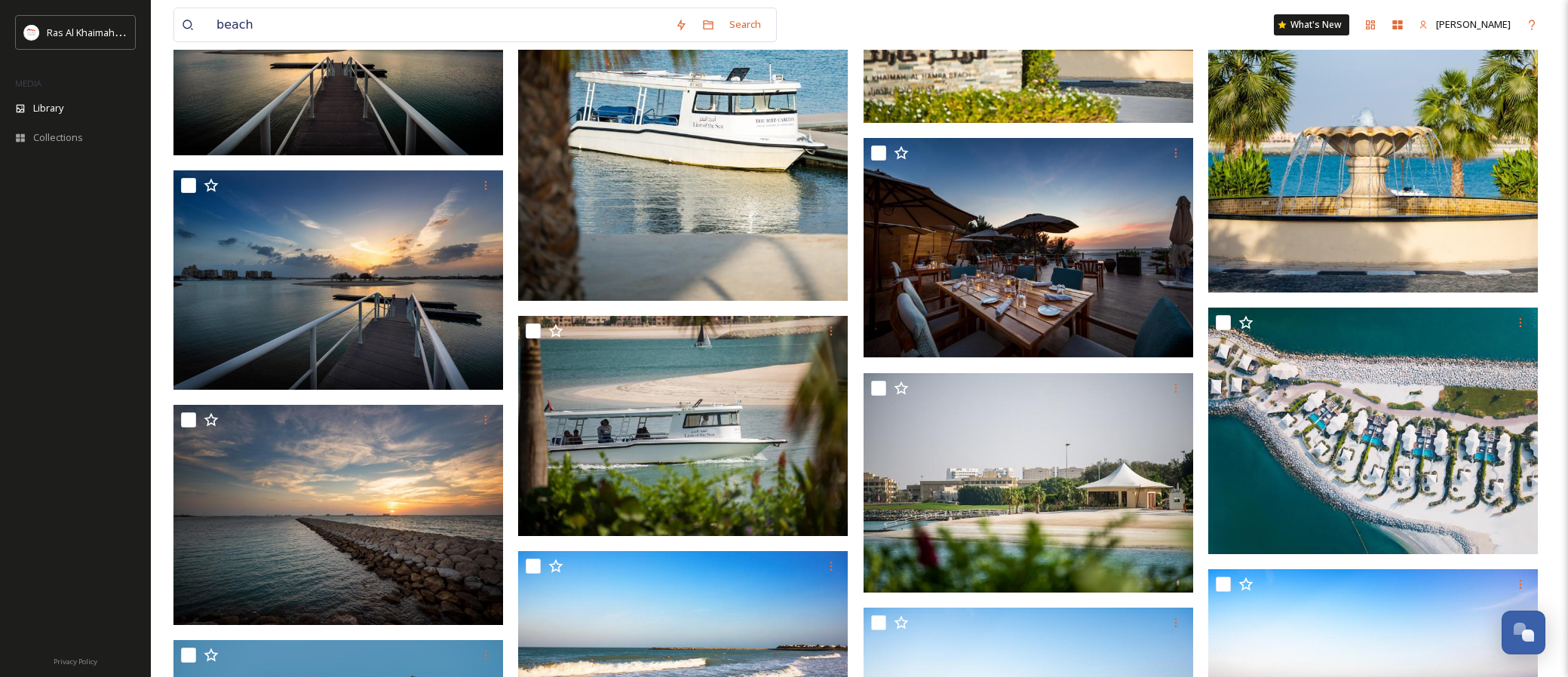
scroll to position [11666, 0]
